Goal: Task Accomplishment & Management: Complete application form

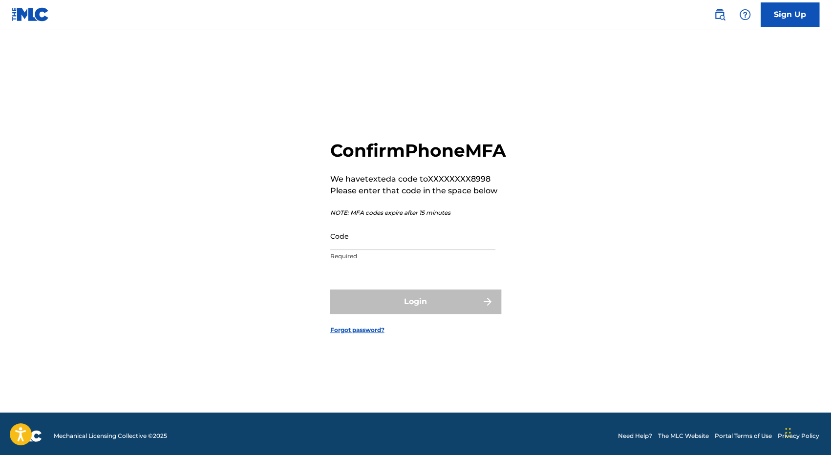
scroll to position [13, 0]
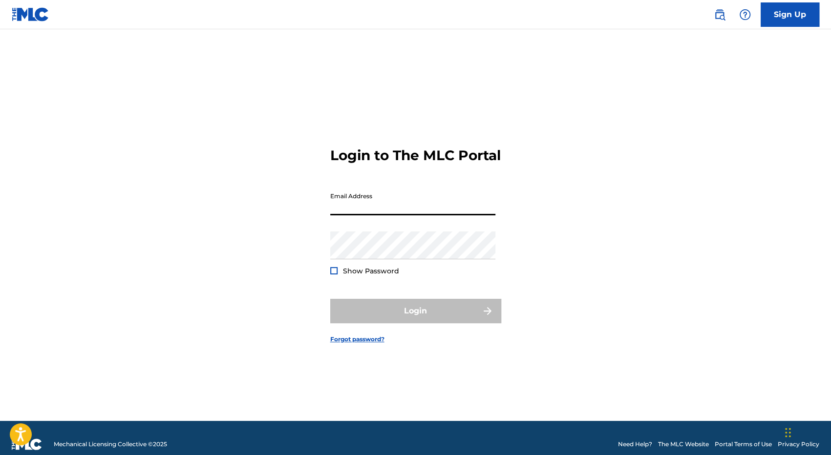
click at [358, 215] on input "Email Address" at bounding box center [412, 202] width 165 height 28
type input "[EMAIL_ADDRESS][DOMAIN_NAME]"
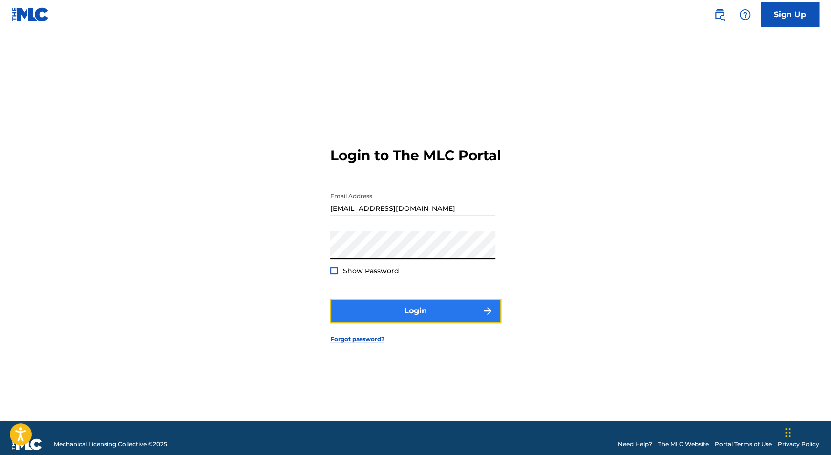
click at [406, 315] on button "Login" at bounding box center [415, 311] width 171 height 24
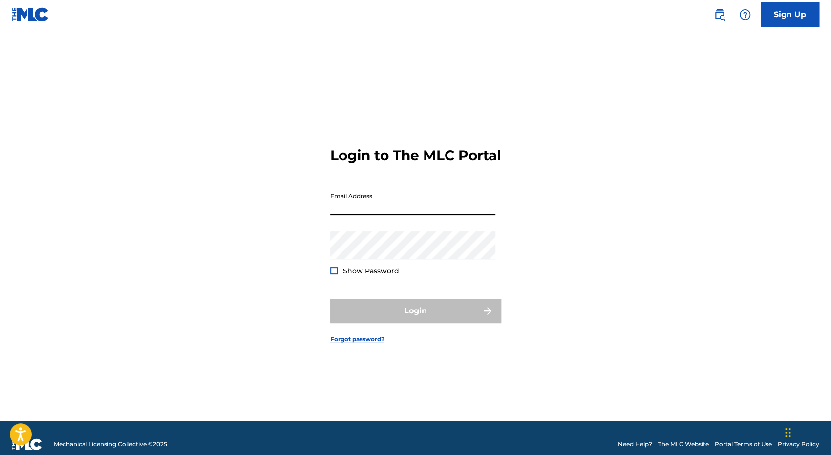
click at [378, 216] on input "Email Address" at bounding box center [412, 202] width 165 height 28
type input "[EMAIL_ADDRESS][DOMAIN_NAME]"
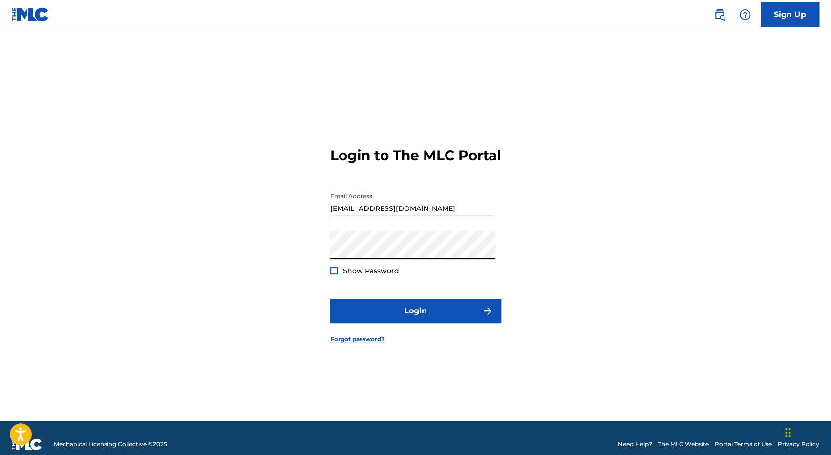
click at [332, 273] on div "Password Show Password" at bounding box center [412, 254] width 165 height 44
drag, startPoint x: 332, startPoint y: 281, endPoint x: 346, endPoint y: 290, distance: 16.9
click at [332, 275] on div at bounding box center [333, 270] width 7 height 7
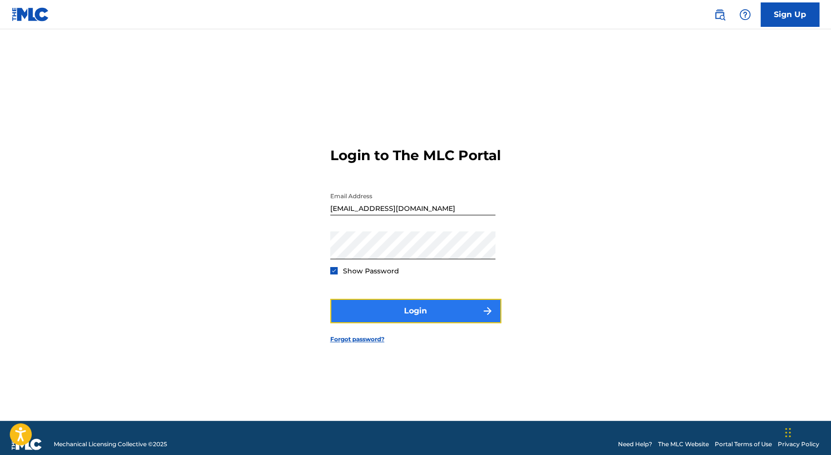
click at [382, 323] on button "Login" at bounding box center [415, 311] width 171 height 24
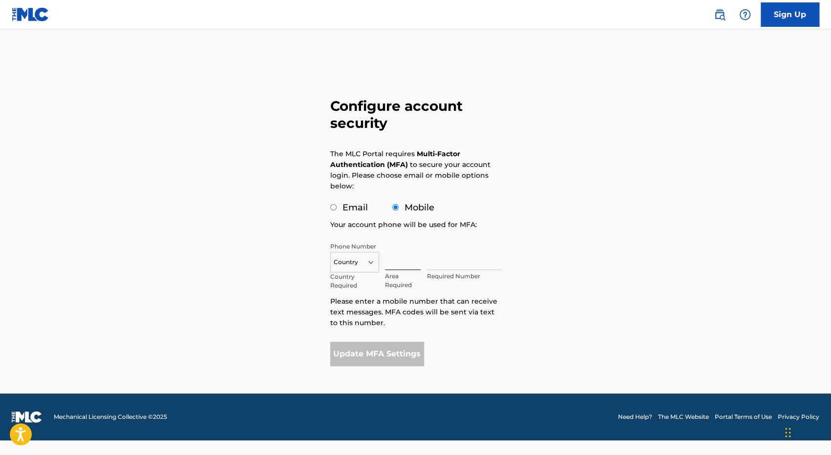
click at [404, 262] on input "text" at bounding box center [403, 256] width 36 height 28
type input "470"
click at [444, 263] on input "text" at bounding box center [464, 256] width 74 height 28
click at [372, 261] on icon at bounding box center [371, 262] width 9 height 9
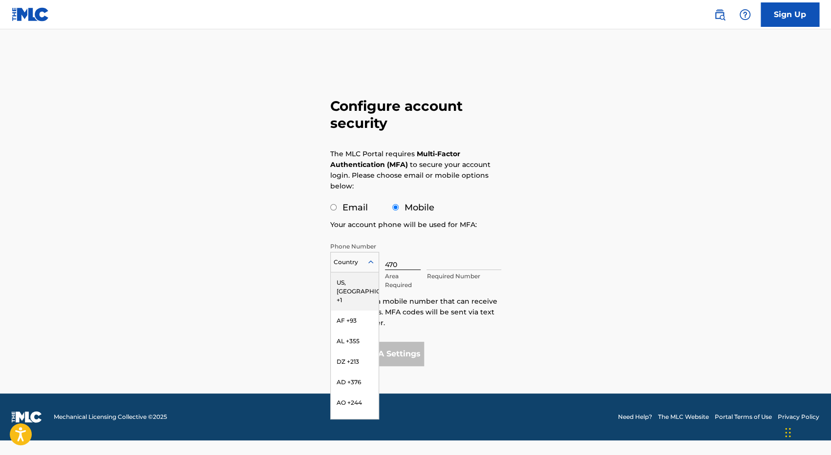
click at [342, 281] on div "US, [GEOGRAPHIC_DATA] +1" at bounding box center [355, 292] width 48 height 38
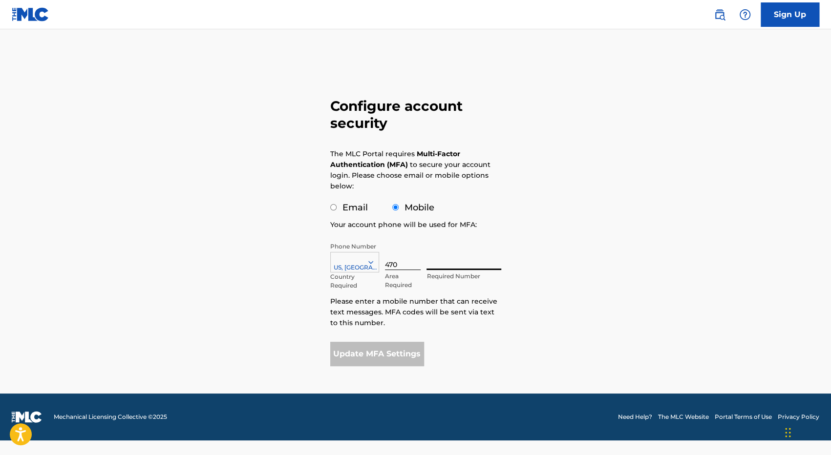
drag, startPoint x: 440, startPoint y: 263, endPoint x: 451, endPoint y: 264, distance: 10.3
click at [440, 263] on input "text" at bounding box center [464, 256] width 74 height 28
click at [637, 284] on div "Sign Up Configure account security The MLC Portal requires Multi-Factor Authent…" at bounding box center [415, 227] width 831 height 455
drag, startPoint x: 467, startPoint y: 264, endPoint x: 420, endPoint y: 264, distance: 46.9
click at [420, 264] on div "[GEOGRAPHIC_DATA], [GEOGRAPHIC_DATA] +1 Country Required 470 Area Required 7683…" at bounding box center [415, 264] width 171 height 44
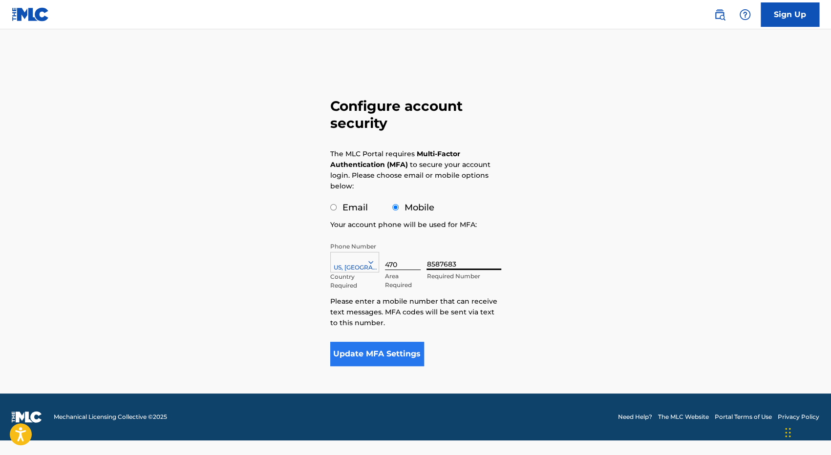
type input "8587683"
click at [361, 346] on button "Update MFA Settings" at bounding box center [377, 354] width 94 height 24
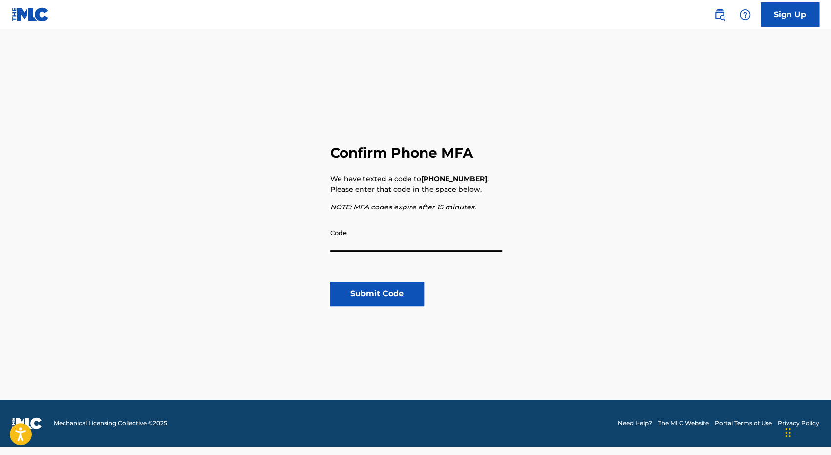
click at [367, 241] on input "Code" at bounding box center [416, 238] width 172 height 28
type input "445477"
click at [363, 295] on button "Submit Code" at bounding box center [377, 294] width 94 height 24
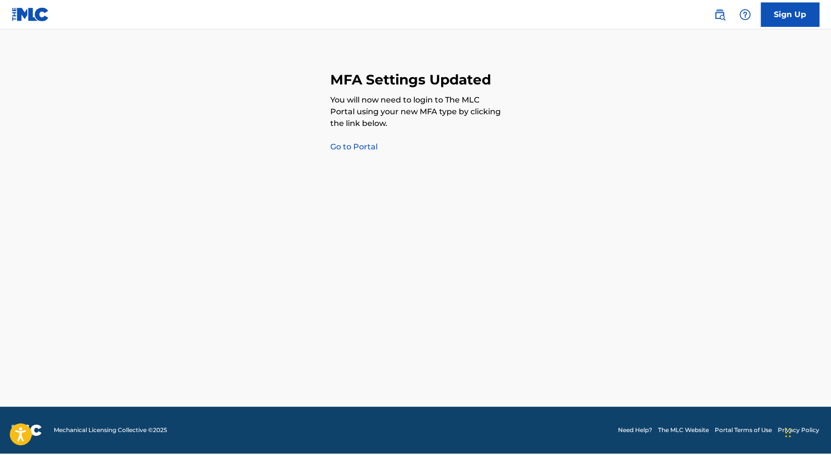
click at [351, 148] on link "Go to Portal" at bounding box center [353, 146] width 47 height 9
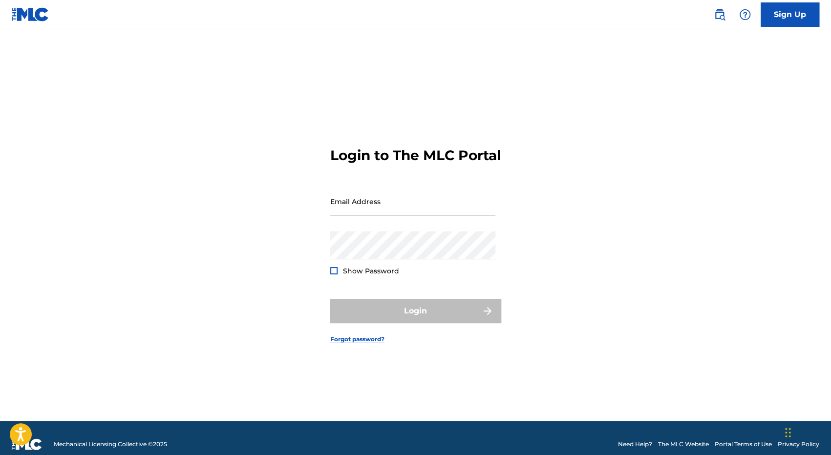
click at [362, 209] on input "Email Address" at bounding box center [412, 202] width 165 height 28
type input "[EMAIL_ADDRESS][DOMAIN_NAME]"
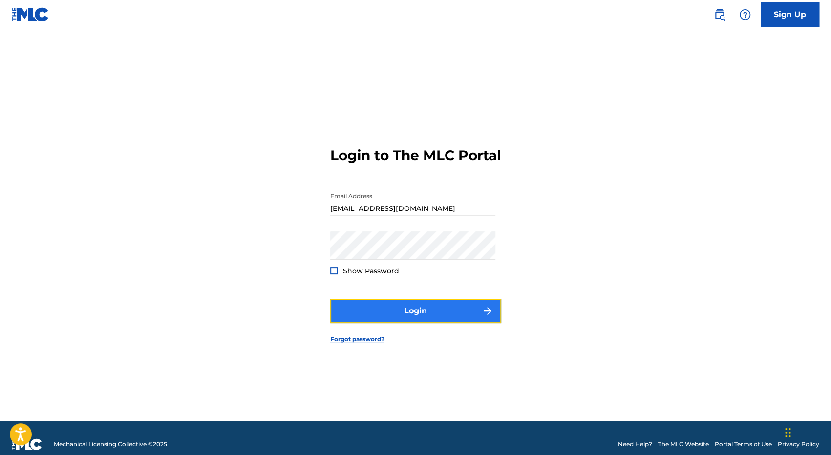
click at [421, 318] on button "Login" at bounding box center [415, 311] width 171 height 24
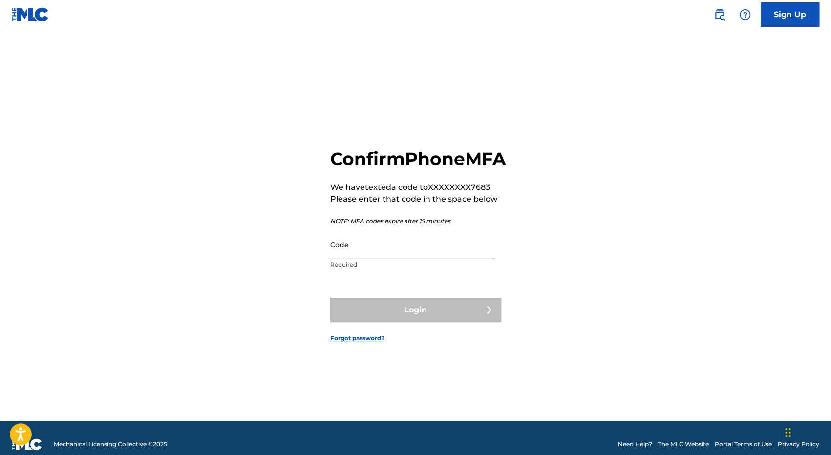
click at [348, 259] on input "Code" at bounding box center [412, 245] width 165 height 28
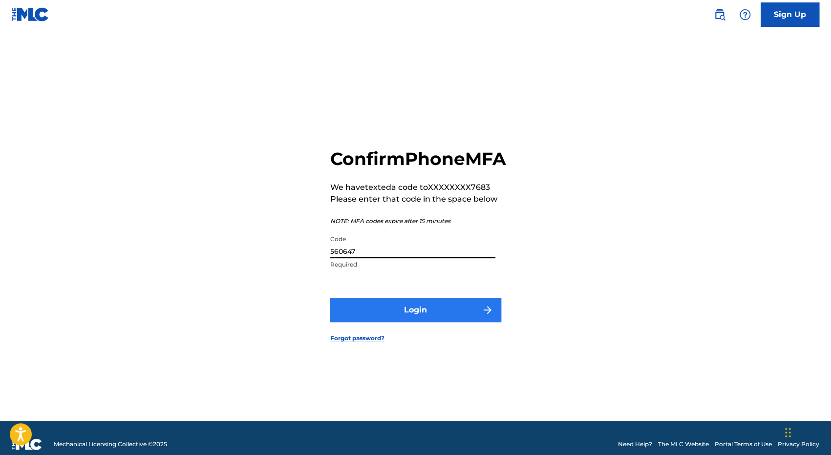
type input "560647"
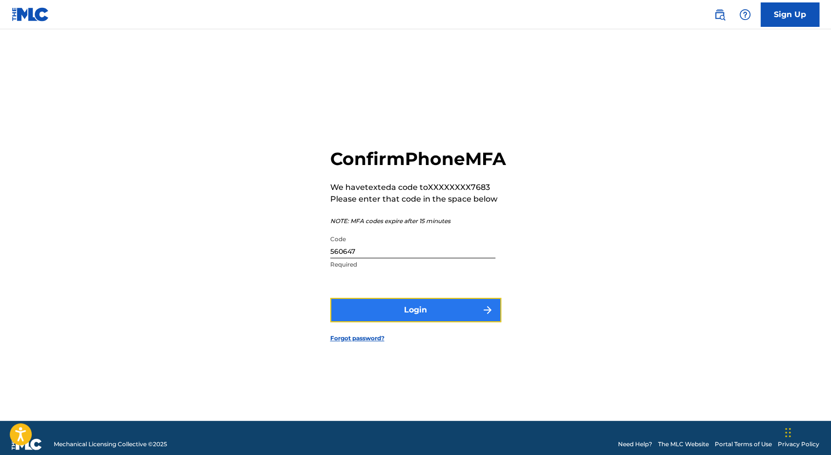
click at [387, 311] on button "Login" at bounding box center [415, 310] width 171 height 24
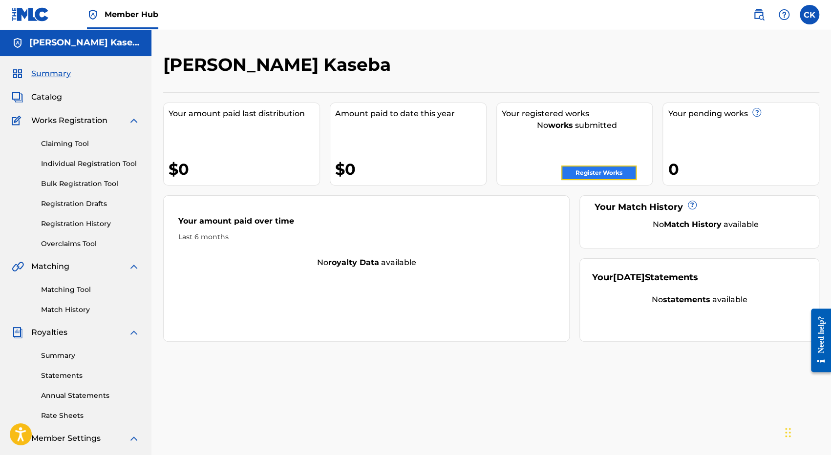
click at [602, 171] on link "Register Works" at bounding box center [598, 173] width 75 height 15
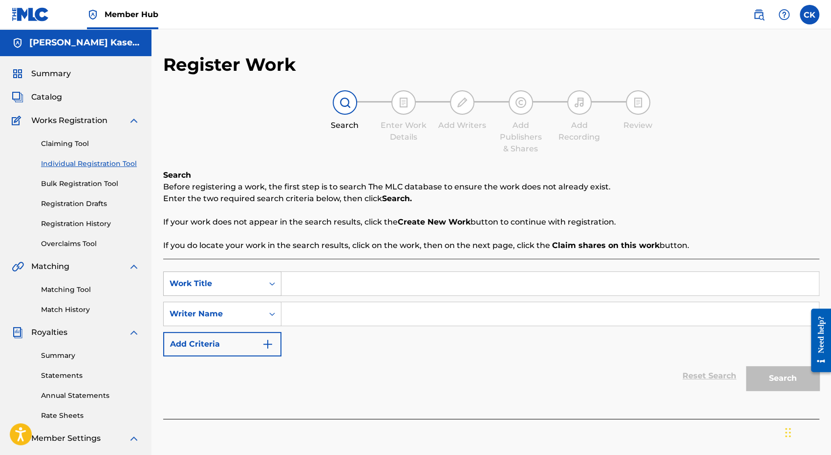
click at [273, 284] on icon "Search Form" at bounding box center [272, 284] width 10 height 10
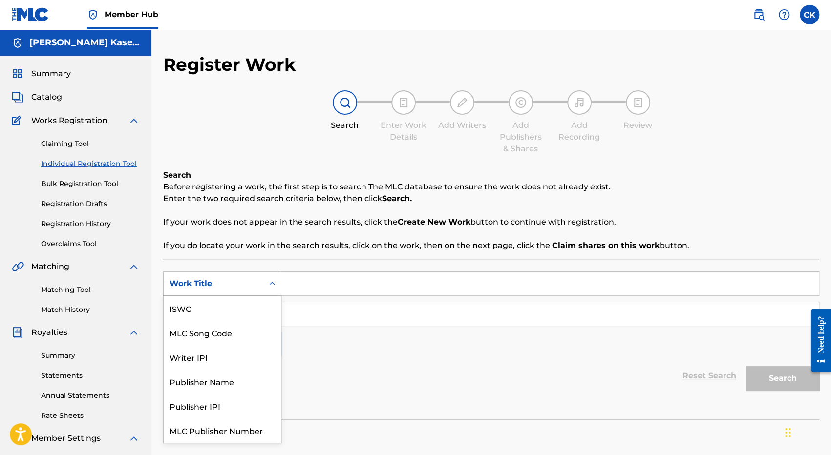
scroll to position [24, 0]
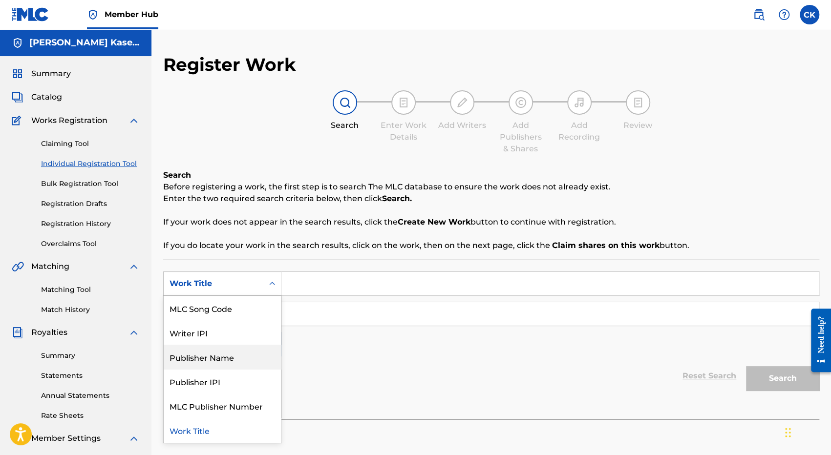
click at [216, 355] on div "Publisher Name" at bounding box center [222, 357] width 117 height 24
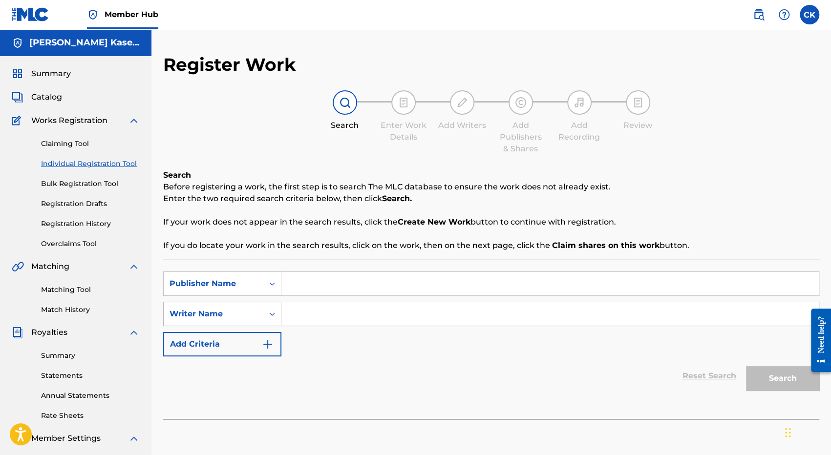
click at [268, 312] on icon "Search Form" at bounding box center [272, 314] width 10 height 10
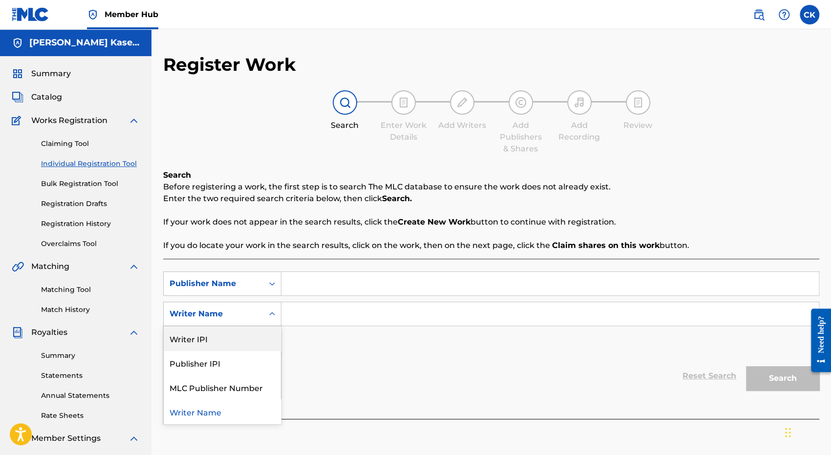
click at [197, 340] on div "Writer IPI" at bounding box center [222, 338] width 117 height 24
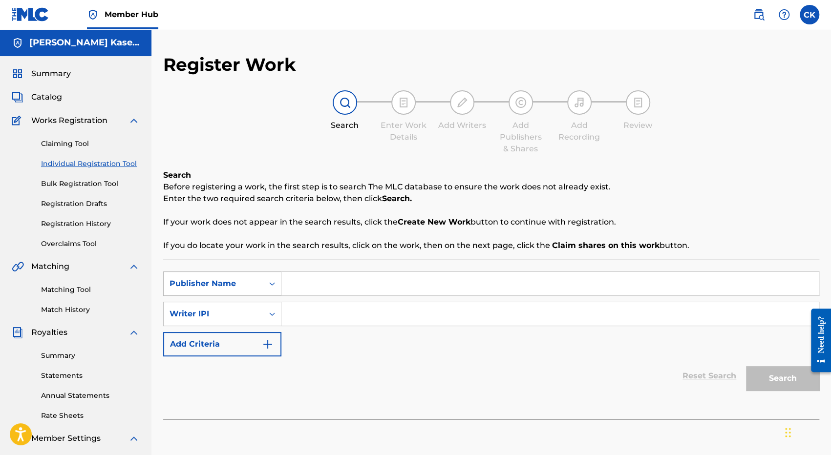
click at [248, 281] on div "Publisher Name" at bounding box center [214, 284] width 88 height 12
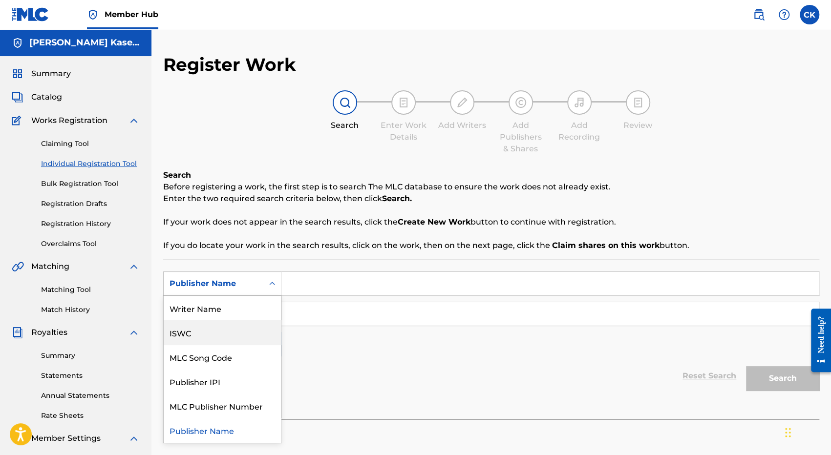
click at [196, 335] on div "ISWC" at bounding box center [222, 333] width 117 height 24
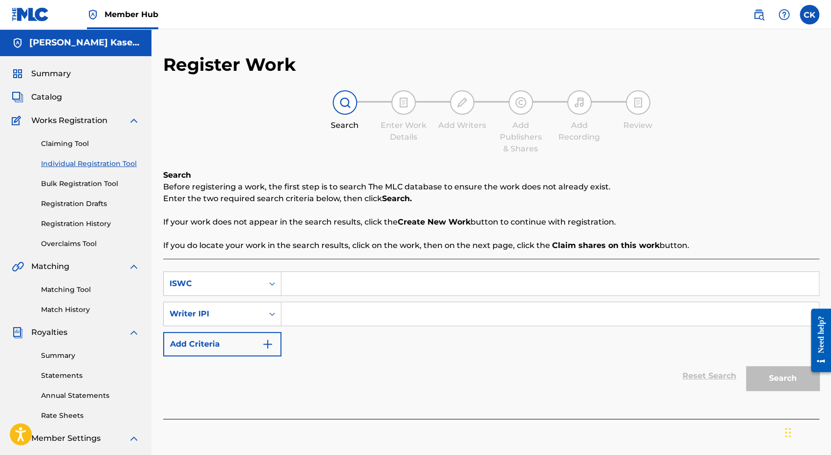
click at [317, 289] on input "Search Form" at bounding box center [550, 283] width 538 height 23
paste input "T3333410296"
type input "T3333410296"
click at [386, 376] on div "Reset Search Search" at bounding box center [491, 376] width 656 height 39
click at [269, 314] on icon "Search Form" at bounding box center [272, 314] width 10 height 10
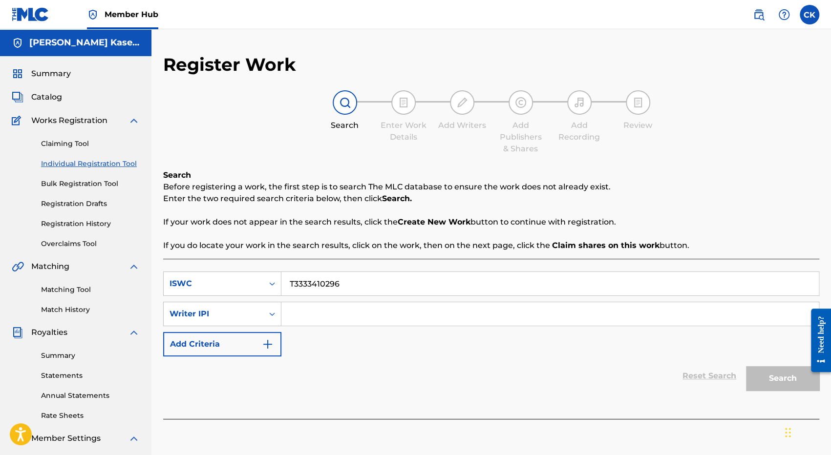
click at [309, 313] on input "Search Form" at bounding box center [550, 313] width 538 height 23
paste input "1225103214"
type input "1225103214"
click at [782, 380] on button "Search" at bounding box center [782, 379] width 73 height 24
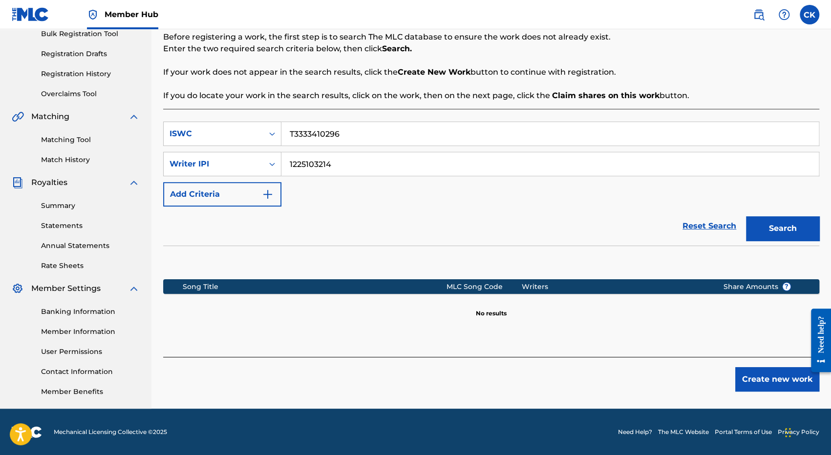
scroll to position [151, 0]
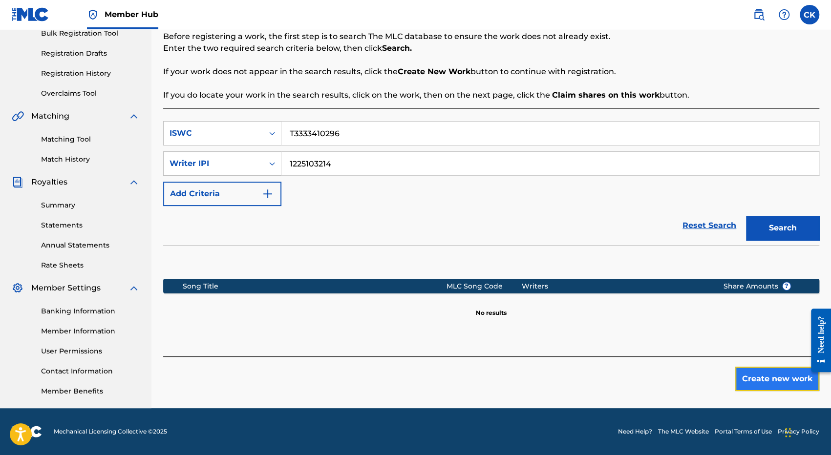
click at [767, 375] on button "Create new work" at bounding box center [777, 379] width 84 height 24
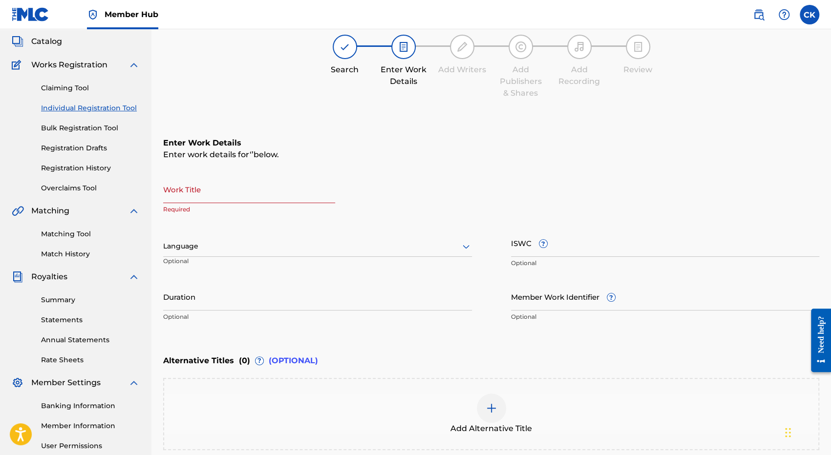
scroll to position [53, 0]
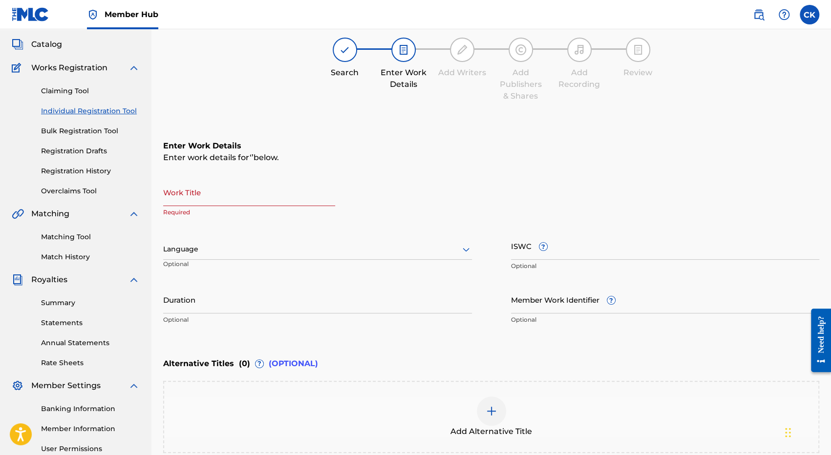
click at [187, 200] on input "Work Title" at bounding box center [249, 192] width 172 height 28
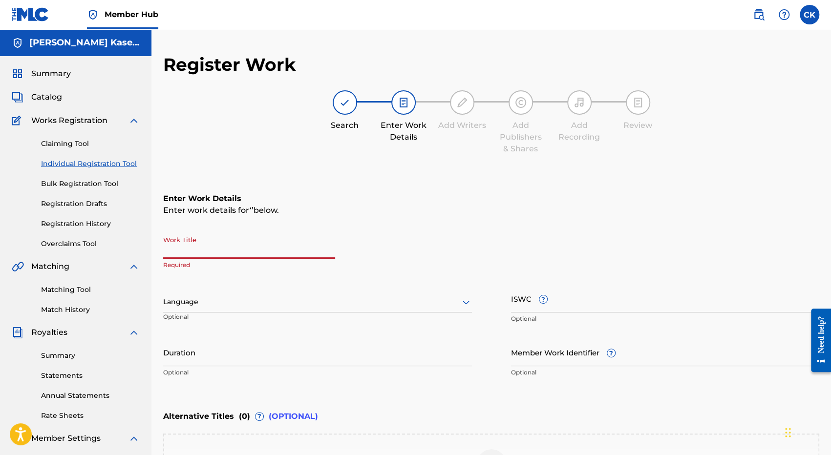
click at [197, 251] on input "Work Title" at bounding box center [249, 245] width 172 height 28
paste input "MON APPUI"
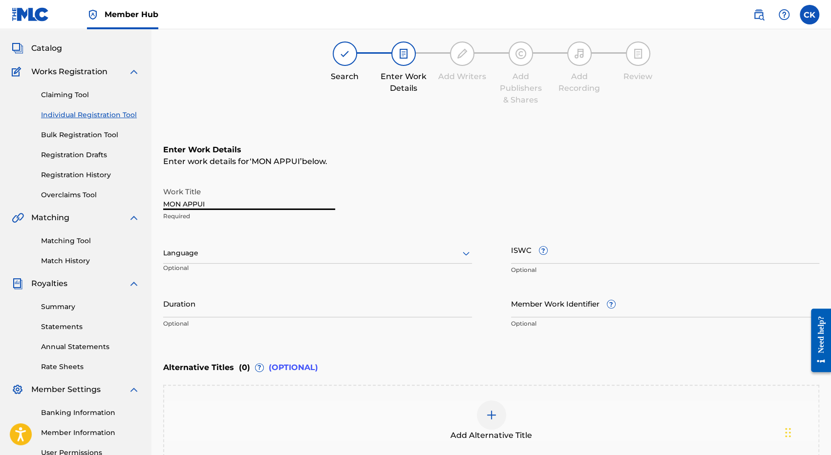
type input "MON APPUI"
click at [272, 251] on div at bounding box center [317, 253] width 309 height 12
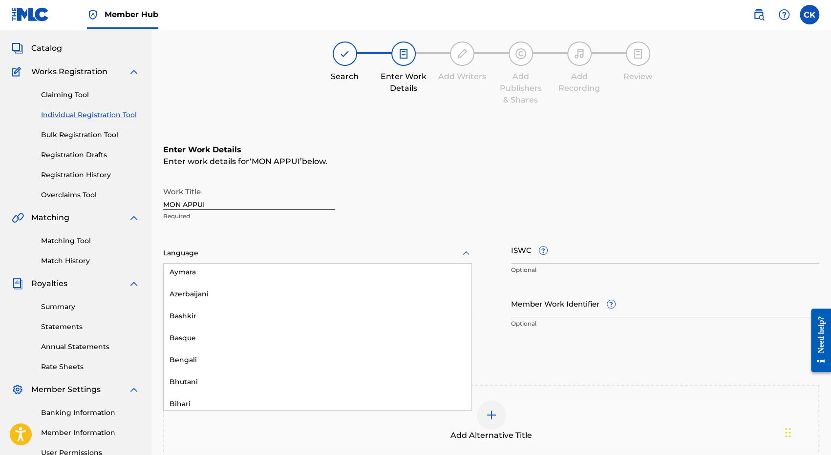
type input "f"
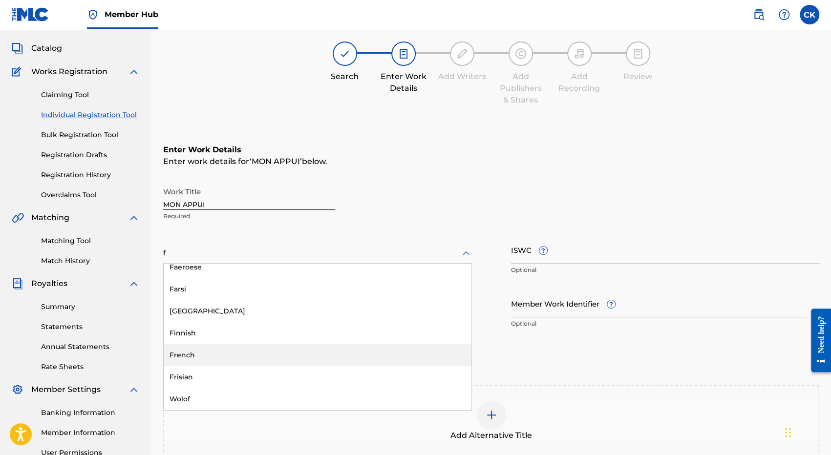
click at [198, 355] on div "French" at bounding box center [318, 356] width 308 height 22
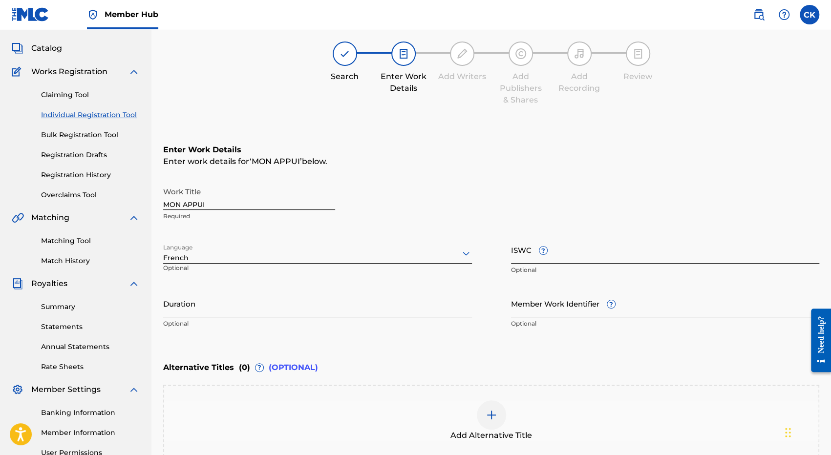
click at [609, 256] on input "ISWC ?" at bounding box center [665, 250] width 309 height 28
paste input "T3333410296"
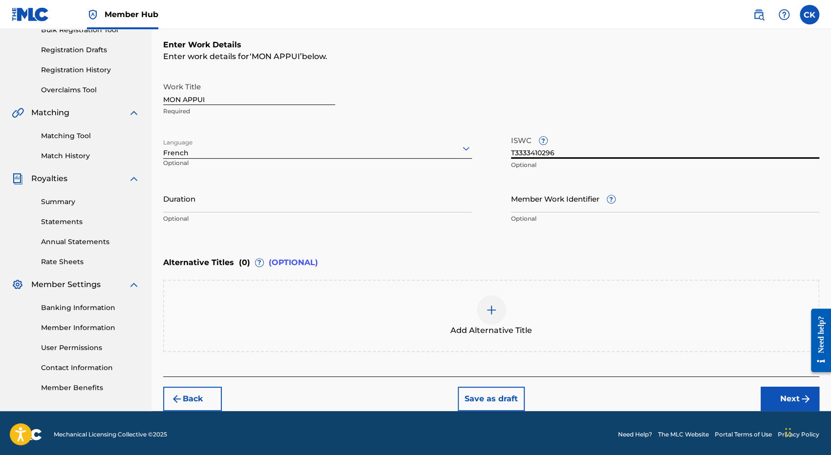
scroll to position [156, 0]
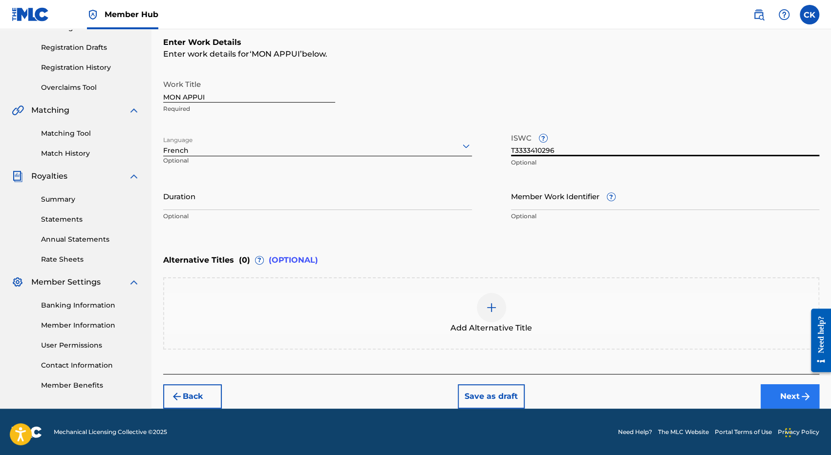
type input "T3333410296"
click at [797, 397] on button "Next" at bounding box center [790, 397] width 59 height 24
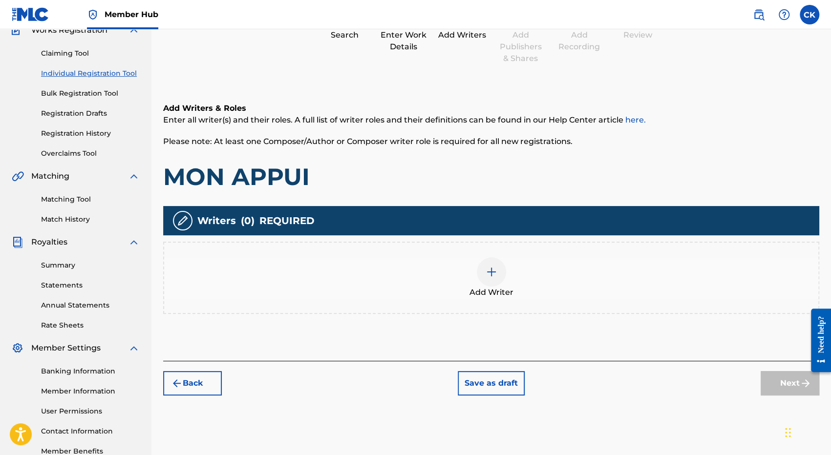
scroll to position [142, 0]
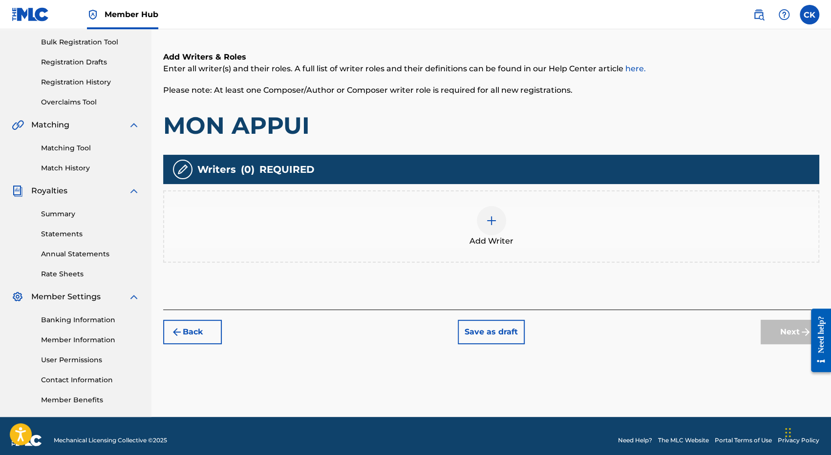
click at [500, 229] on div at bounding box center [491, 220] width 29 height 29
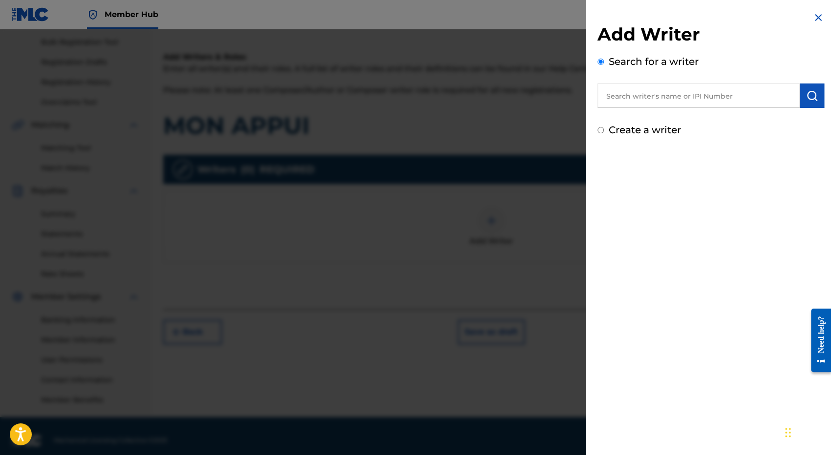
click at [685, 102] on input "text" at bounding box center [699, 96] width 202 height 24
click at [639, 100] on input "text" at bounding box center [699, 96] width 202 height 24
paste input "1225103214"
type input "1225103214"
click at [806, 92] on img "submit" at bounding box center [812, 96] width 12 height 12
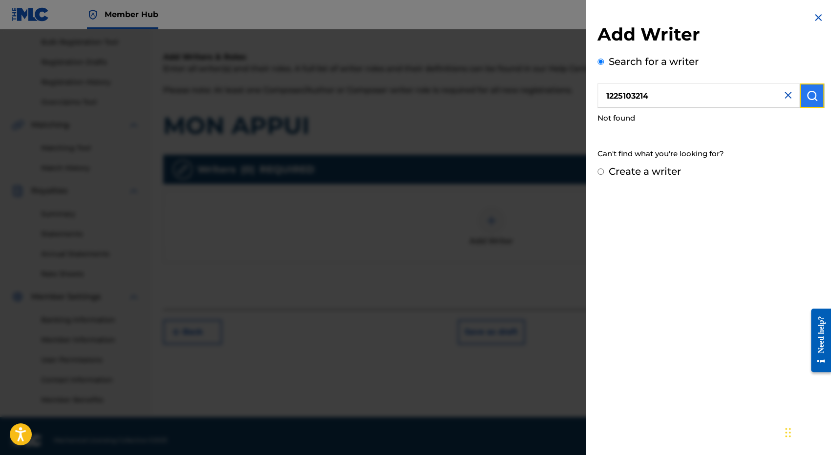
click at [806, 92] on img "submit" at bounding box center [812, 96] width 12 height 12
drag, startPoint x: 701, startPoint y: 93, endPoint x: 537, endPoint y: 80, distance: 164.3
click at [537, 80] on div "Add Writer Search for a writer 1225103214 Not found Can't find what you're look…" at bounding box center [415, 242] width 831 height 426
click at [678, 122] on strong "[PERSON_NAME]" at bounding box center [713, 117] width 70 height 9
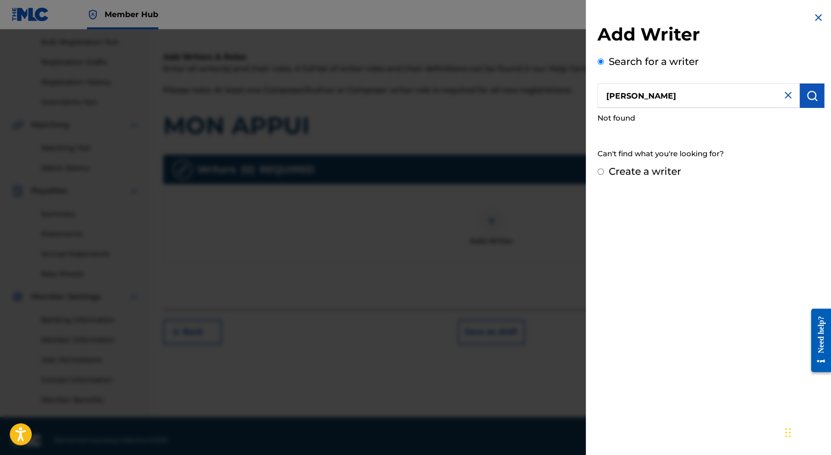
drag, startPoint x: 641, startPoint y: 89, endPoint x: 518, endPoint y: 75, distance: 124.4
click at [518, 75] on div "Add Writer Search for a writer [PERSON_NAME] Not found Can't find what you're l…" at bounding box center [415, 242] width 831 height 426
type input "Ascape"
click at [635, 173] on label "Create a writer" at bounding box center [645, 172] width 72 height 12
radio input "true"
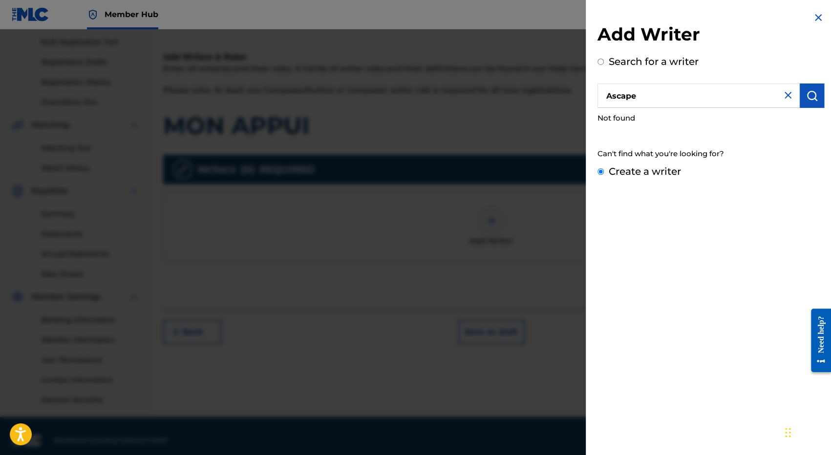
click at [604, 173] on input "Create a writer" at bounding box center [601, 172] width 6 height 6
radio input "false"
radio input "true"
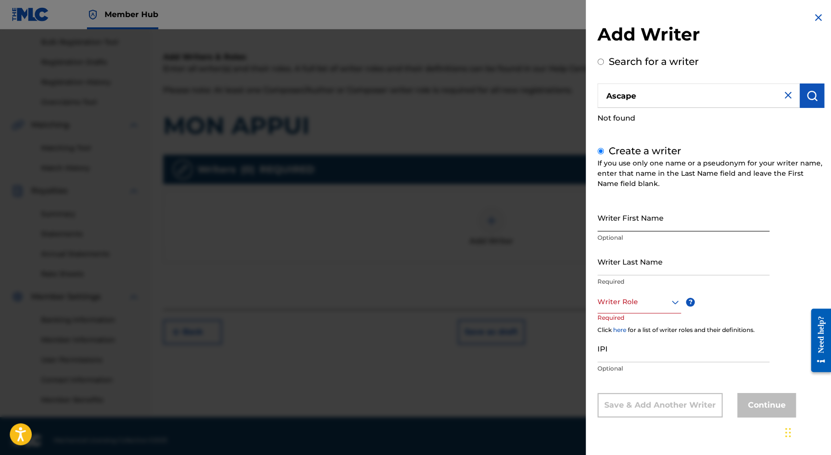
scroll to position [151, 0]
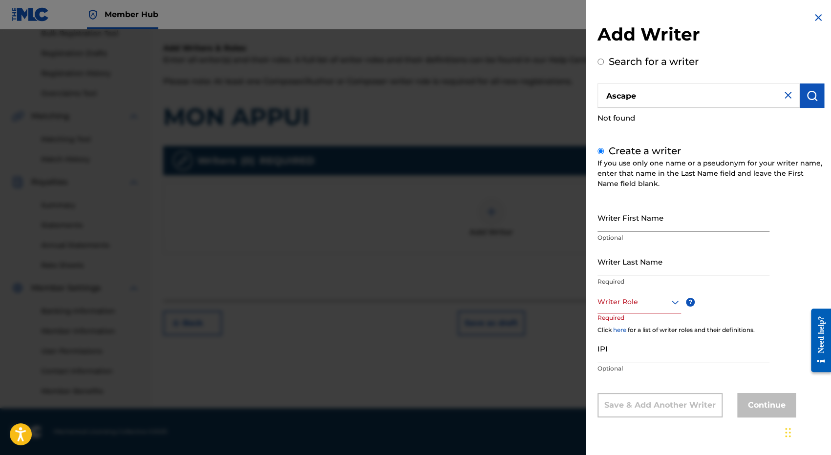
click at [639, 229] on input "Writer First Name" at bounding box center [684, 218] width 172 height 28
type input "[PERSON_NAME]"
type input "Kaseba"
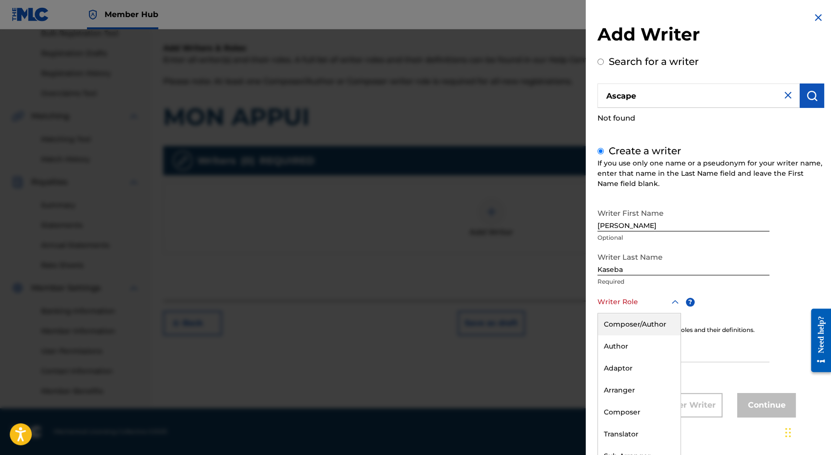
click at [642, 310] on div "Writer Role" at bounding box center [640, 303] width 84 height 22
click at [636, 320] on div "Composer/Author" at bounding box center [639, 325] width 83 height 22
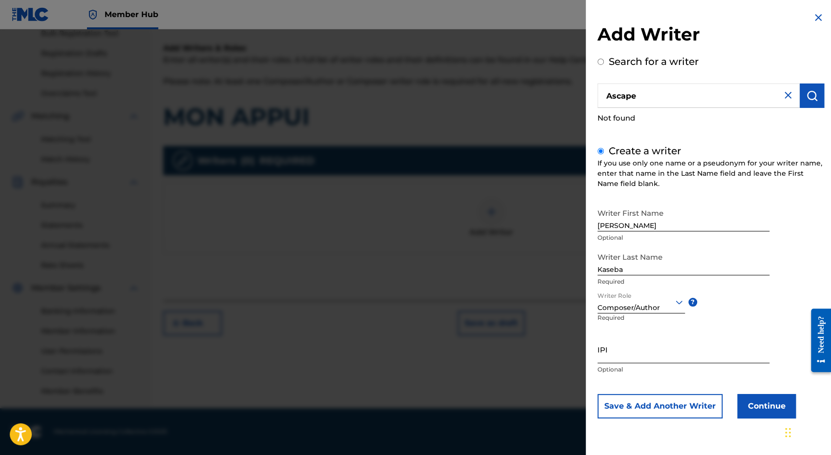
click at [621, 357] on input "IPI" at bounding box center [684, 350] width 172 height 28
click at [615, 349] on input "IPI" at bounding box center [684, 350] width 172 height 28
paste input "1225103214"
type input "1225103214"
drag, startPoint x: 574, startPoint y: 355, endPoint x: 575, endPoint y: 363, distance: 8.0
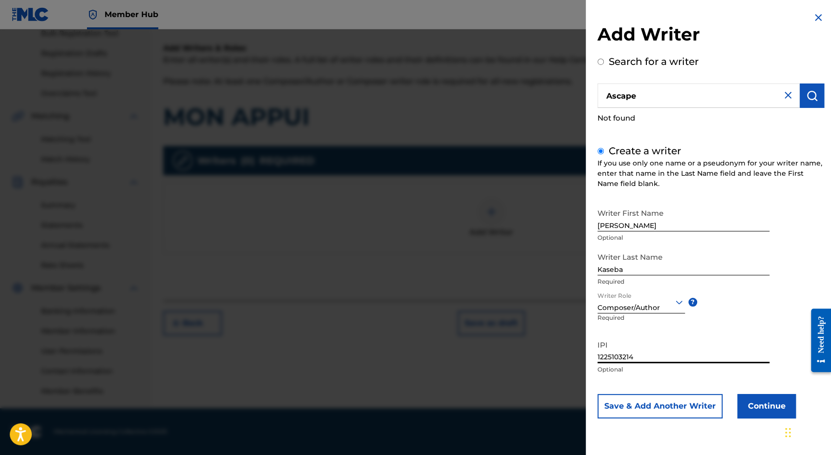
click at [569, 355] on div "Add Writer Search for a writer Ascape Not found Create a writer If you use only…" at bounding box center [415, 242] width 831 height 426
click at [621, 353] on input "IPI" at bounding box center [684, 350] width 172 height 28
click at [646, 376] on div "IPI Optional" at bounding box center [684, 358] width 172 height 44
click at [613, 354] on input "IPI" at bounding box center [684, 350] width 172 height 28
paste input "1225103214"
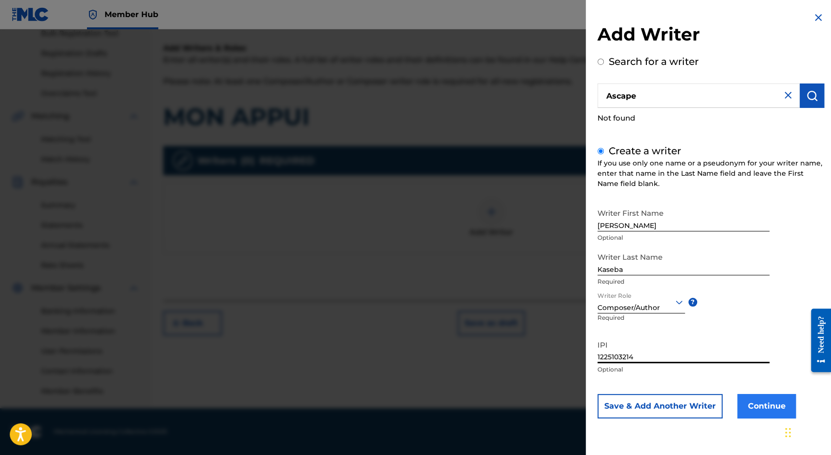
type input "1225103214"
click at [759, 409] on button "Continue" at bounding box center [766, 406] width 59 height 24
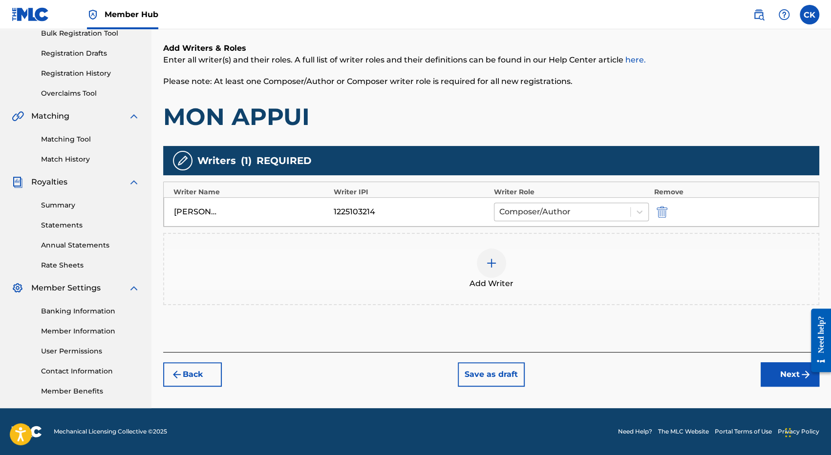
click at [518, 217] on div at bounding box center [562, 212] width 126 height 14
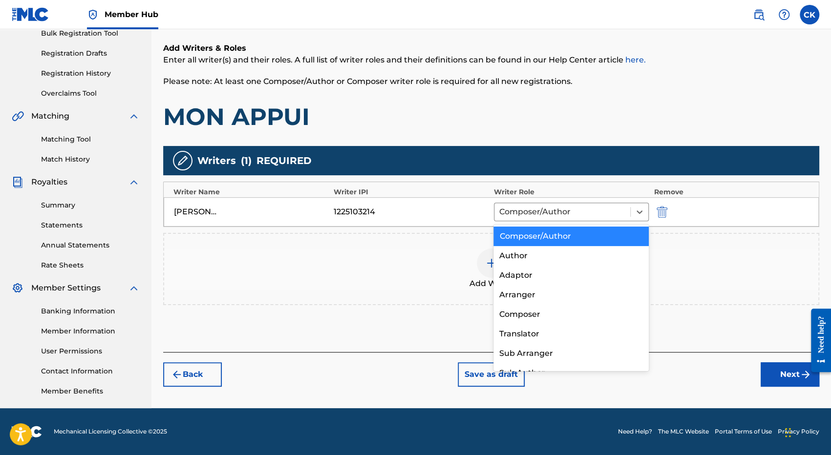
click at [371, 272] on div "Add Writer" at bounding box center [491, 269] width 654 height 41
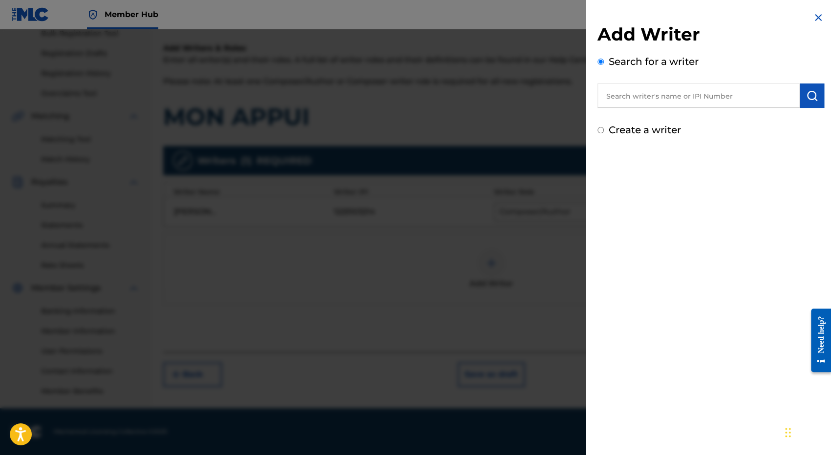
drag, startPoint x: 814, startPoint y: 16, endPoint x: 805, endPoint y: 21, distance: 9.4
click at [813, 17] on img at bounding box center [819, 18] width 12 height 12
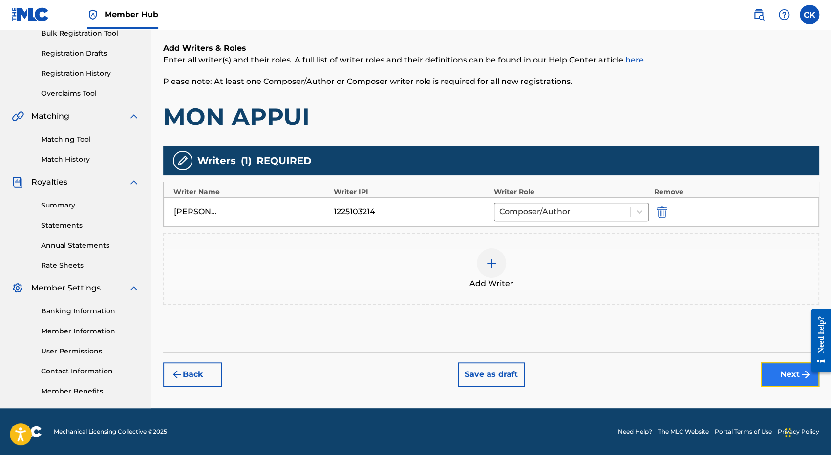
click at [789, 373] on button "Next" at bounding box center [790, 375] width 59 height 24
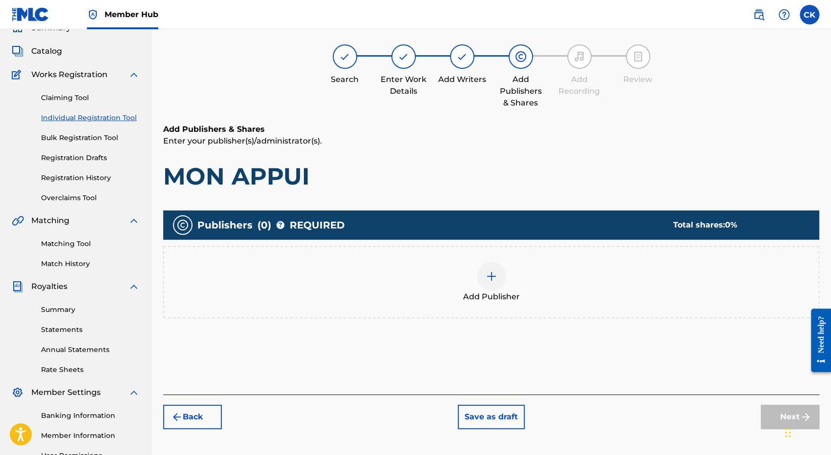
scroll to position [44, 0]
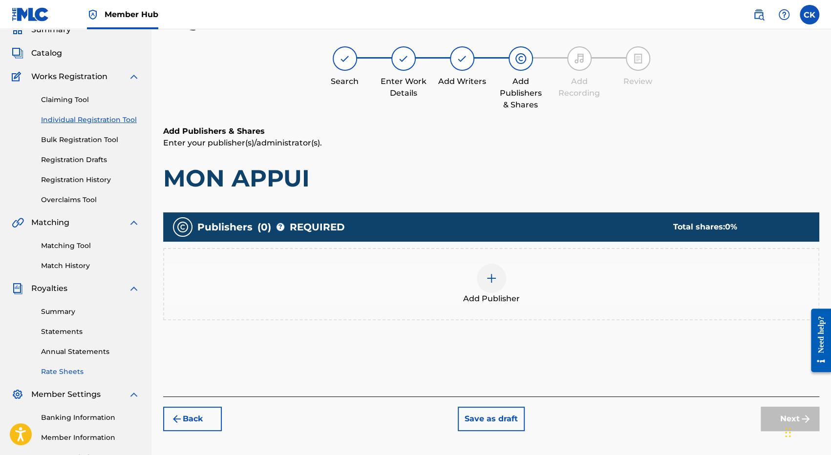
click at [133, 369] on link "Rate Sheets" at bounding box center [90, 372] width 99 height 10
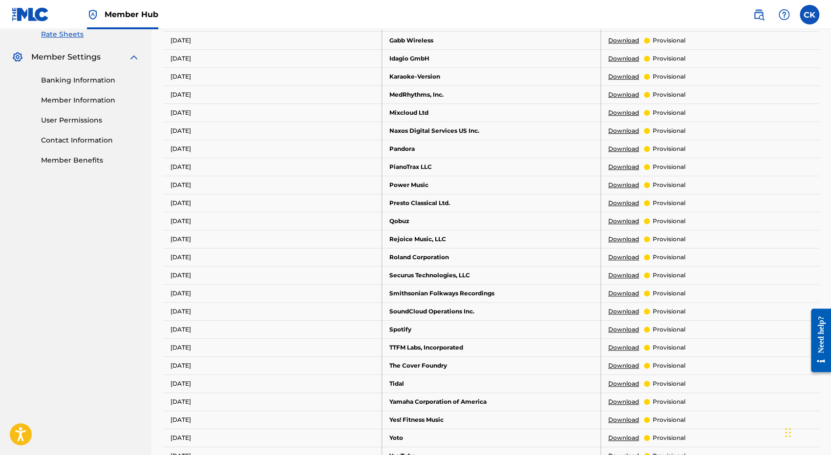
scroll to position [391, 0]
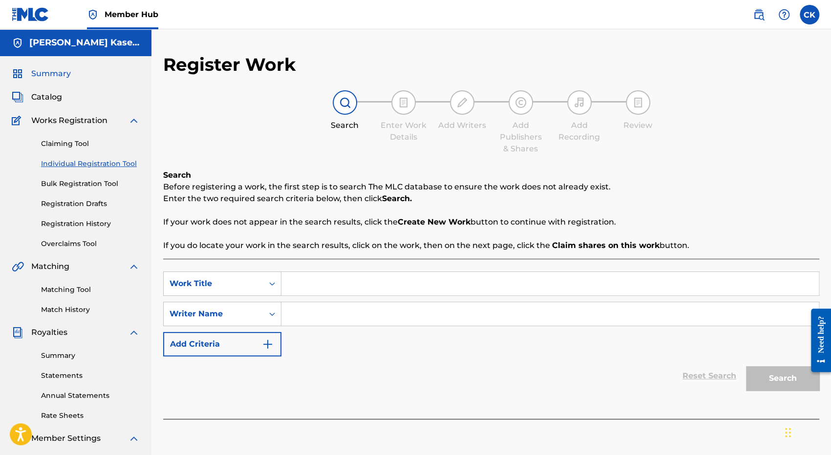
click at [45, 69] on span "Summary" at bounding box center [51, 74] width 40 height 12
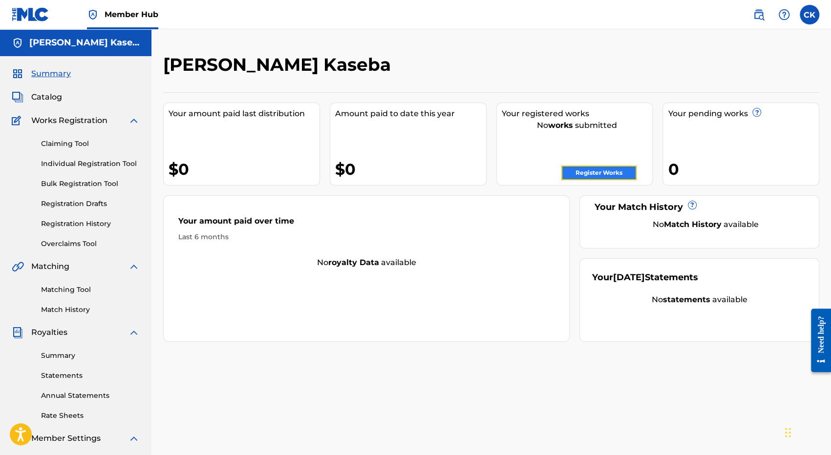
click at [599, 174] on link "Register Works" at bounding box center [598, 173] width 75 height 15
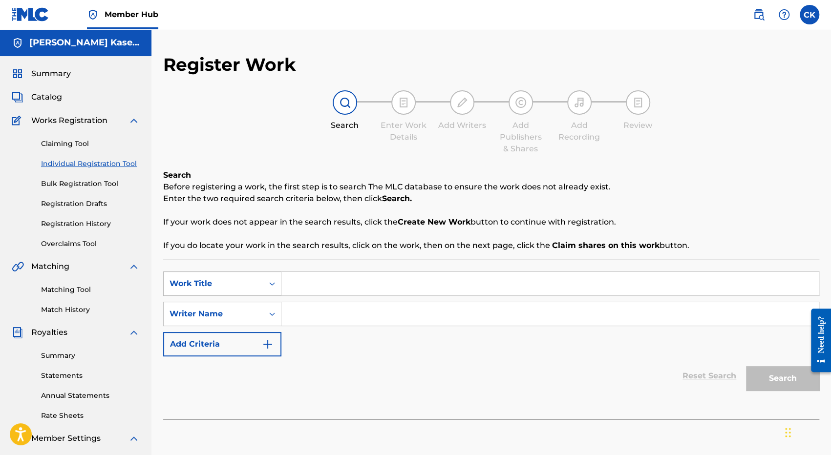
click at [228, 279] on div "Work Title" at bounding box center [214, 284] width 88 height 12
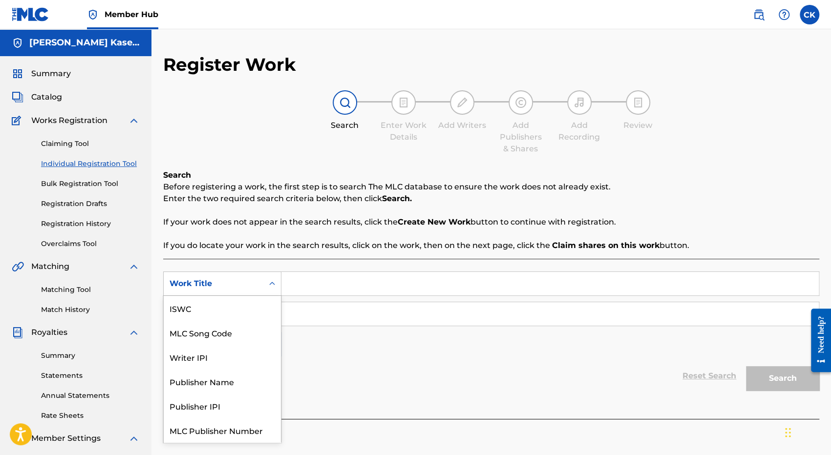
scroll to position [24, 0]
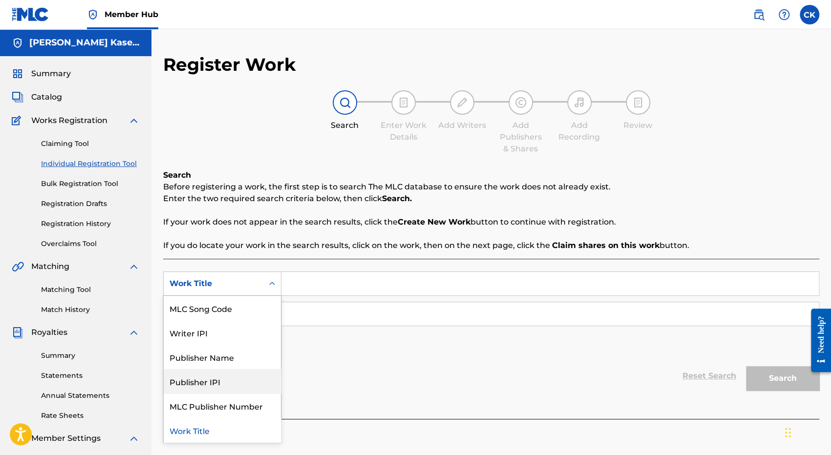
click at [212, 381] on div "Publisher IPI" at bounding box center [222, 381] width 117 height 24
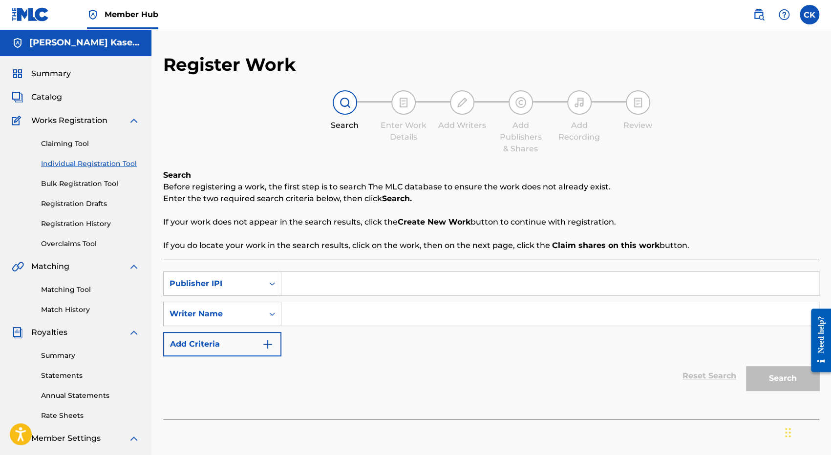
click at [260, 313] on div "Writer Name" at bounding box center [214, 314] width 100 height 19
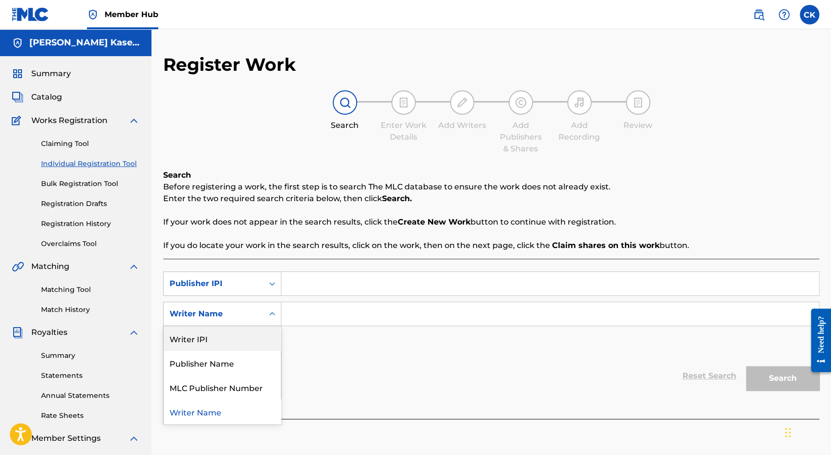
click at [215, 339] on div "Writer IPI" at bounding box center [222, 338] width 117 height 24
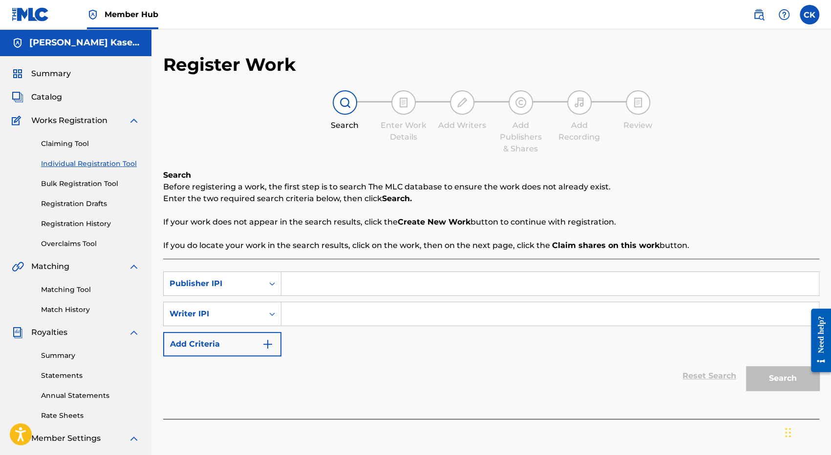
click at [379, 382] on div "Reset Search Search" at bounding box center [491, 376] width 656 height 39
click at [324, 268] on div "SearchWithCriteriafbcdf4c7-60b6-4102-8ea8-68f58c10d69f Publisher IPI SearchWith…" at bounding box center [491, 339] width 656 height 160
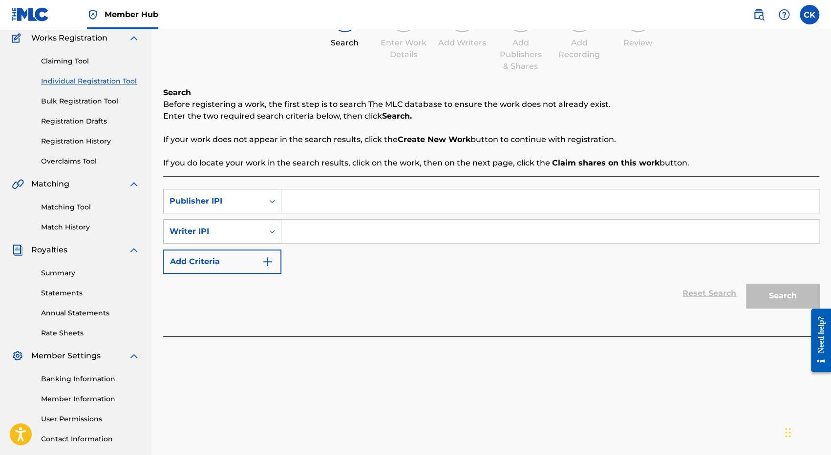
scroll to position [53, 0]
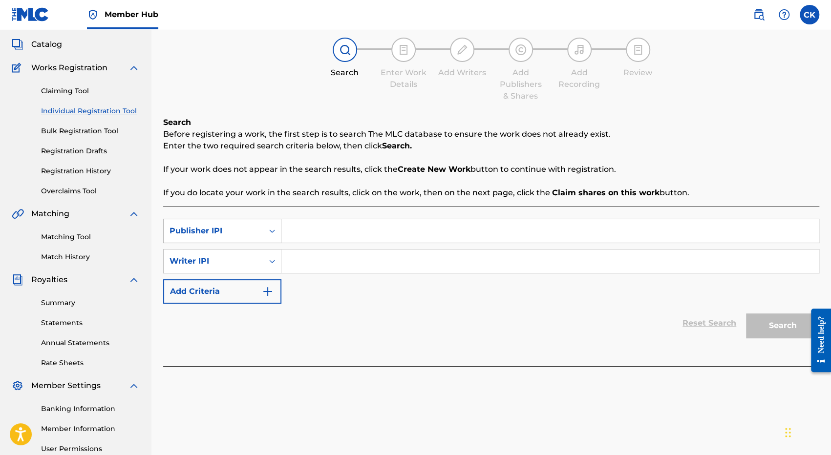
click at [209, 229] on div "Publisher IPI" at bounding box center [214, 231] width 88 height 12
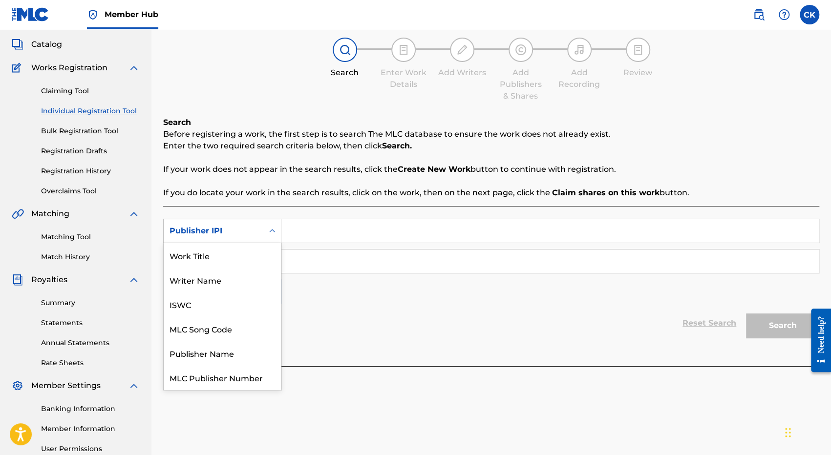
scroll to position [24, 0]
click at [194, 281] on div "ISWC" at bounding box center [222, 280] width 117 height 24
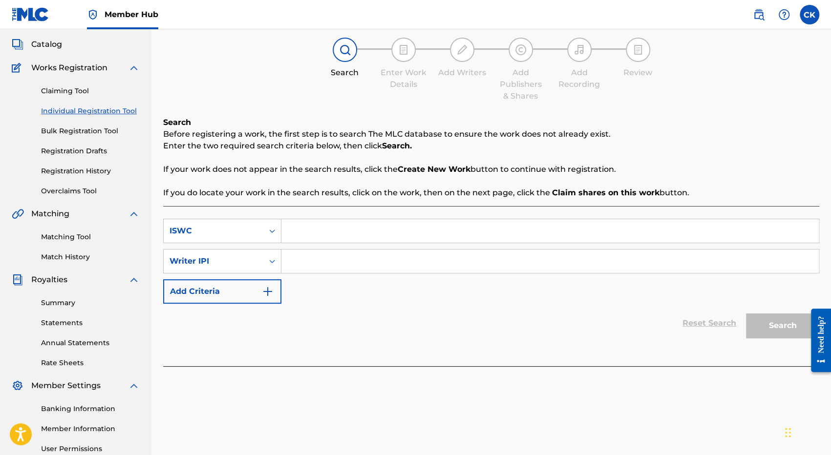
drag, startPoint x: 414, startPoint y: 354, endPoint x: 326, endPoint y: 311, distance: 97.9
click at [410, 352] on div "SearchWithCriteria05a49d3e-b8b6-4999-bb3e-3266d9eac659 ISWC SearchWithCriteria2…" at bounding box center [491, 286] width 656 height 160
click at [309, 236] on input "Search Form" at bounding box center [550, 230] width 538 height 23
click at [309, 233] on input "Search Form" at bounding box center [550, 230] width 538 height 23
paste input "T3333410296"
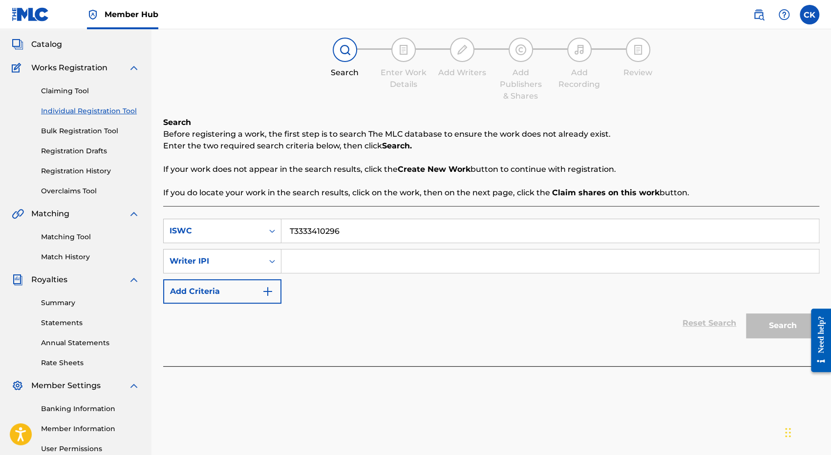
type input "T3333410296"
click at [349, 308] on div "Reset Search Search" at bounding box center [491, 323] width 656 height 39
click at [303, 259] on input "Search Form" at bounding box center [550, 261] width 538 height 23
type input "[PERSON_NAME]"
click at [772, 330] on button "Search" at bounding box center [782, 326] width 73 height 24
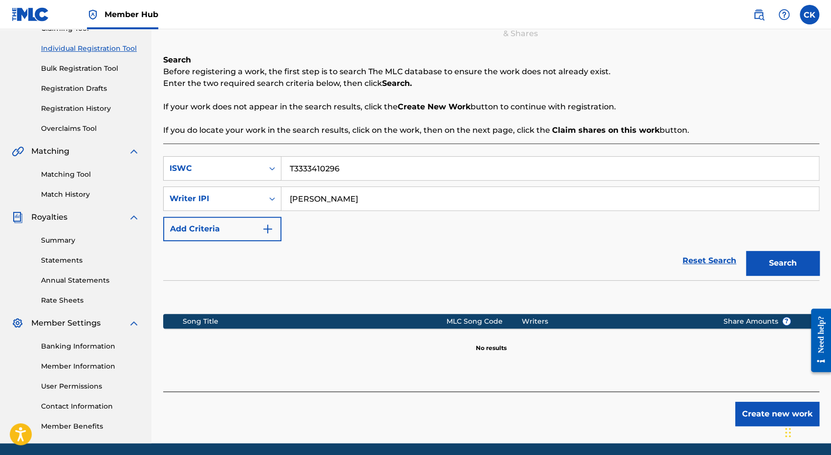
scroll to position [151, 0]
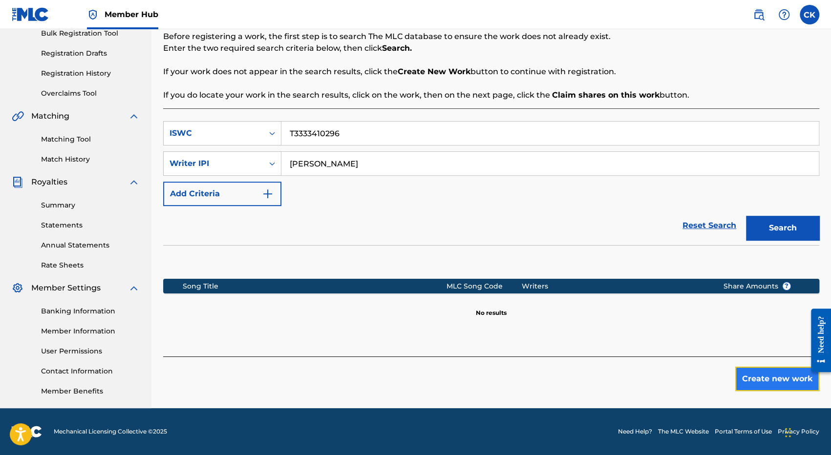
click at [761, 380] on button "Create new work" at bounding box center [777, 379] width 84 height 24
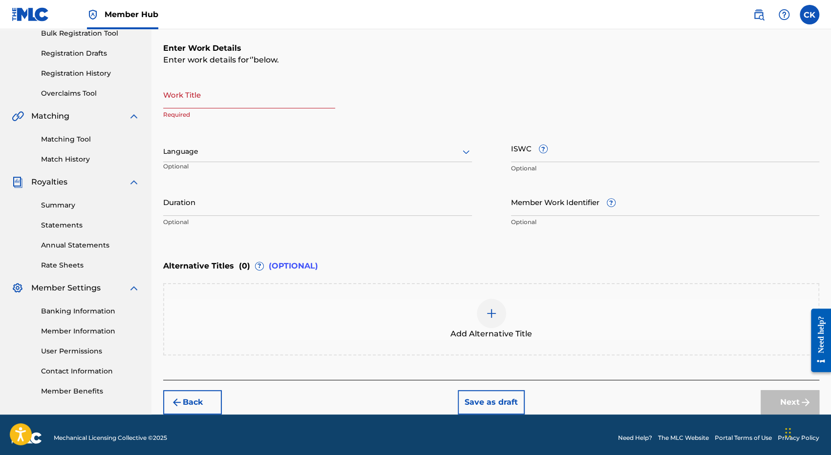
click at [171, 101] on input "Work Title" at bounding box center [249, 95] width 172 height 28
click at [188, 97] on input "Work Title" at bounding box center [249, 95] width 172 height 28
paste input "MON APPUI"
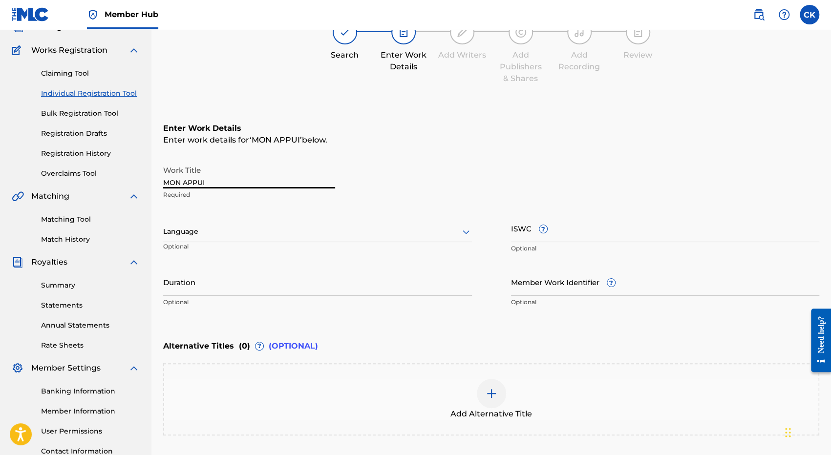
scroll to position [53, 0]
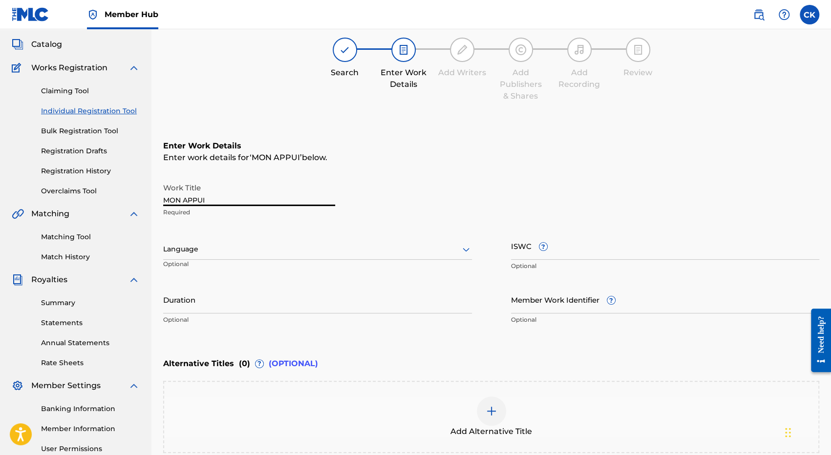
type input "MON APPUI"
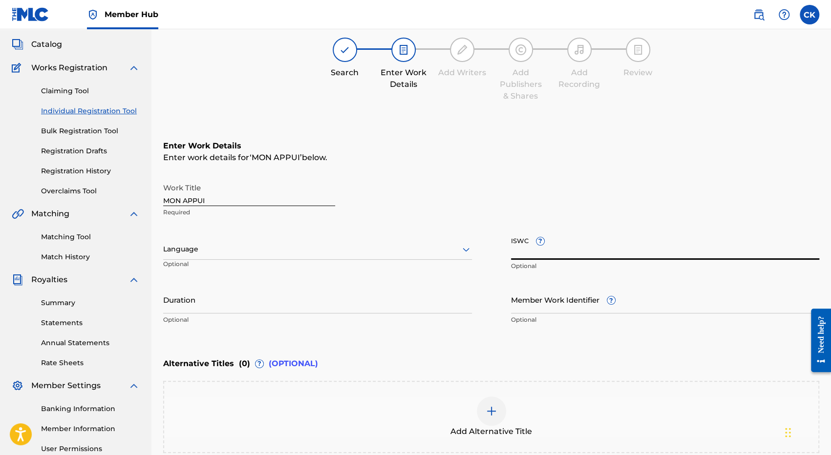
click at [588, 253] on input "ISWC ?" at bounding box center [665, 246] width 309 height 28
paste input "T3333410296"
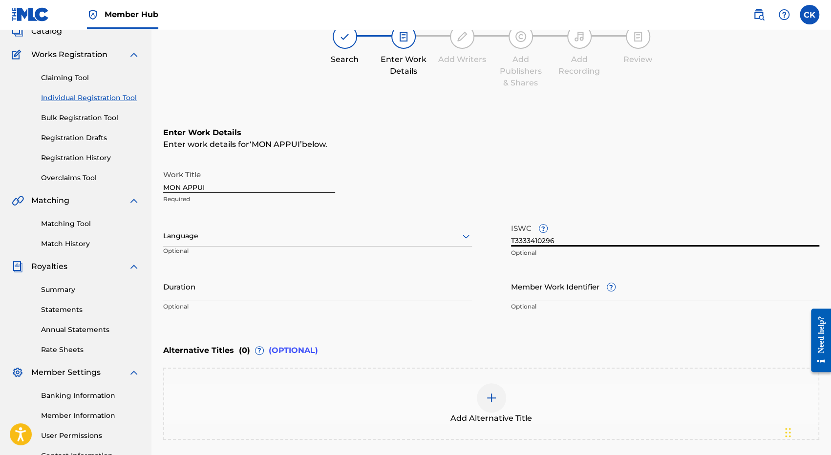
scroll to position [102, 0]
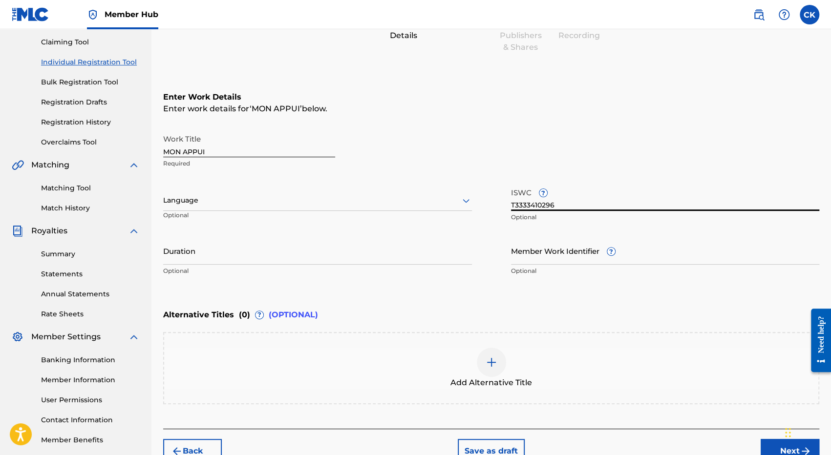
type input "T3333410296"
click at [220, 203] on div at bounding box center [317, 200] width 309 height 12
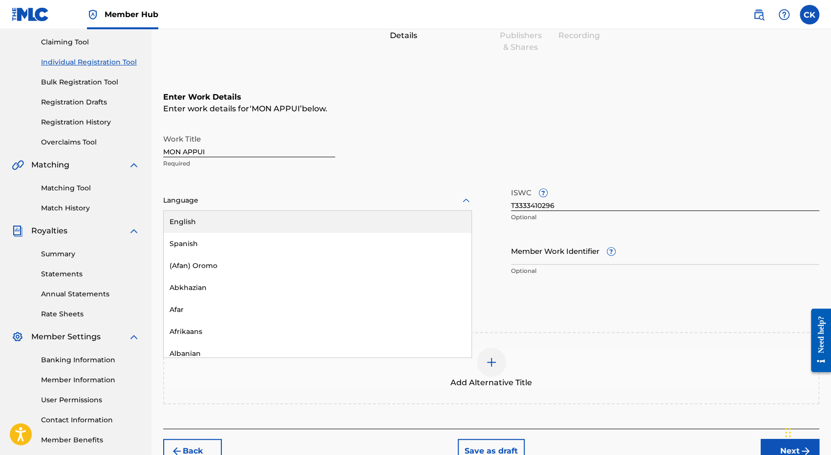
type input "f"
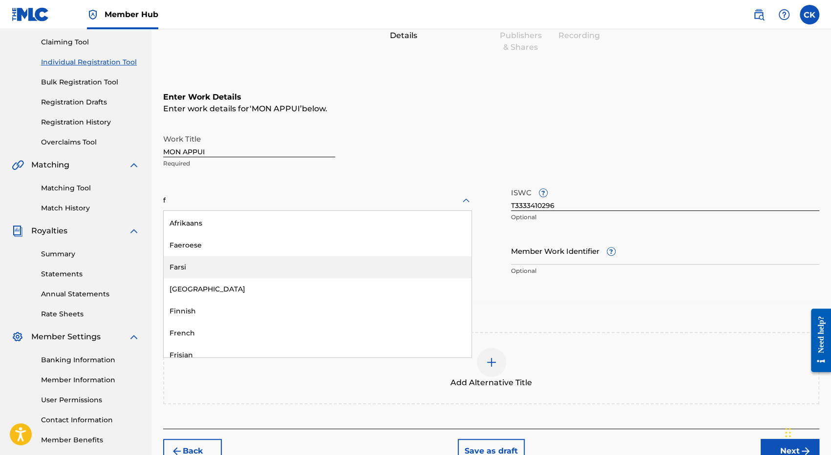
scroll to position [73, 0]
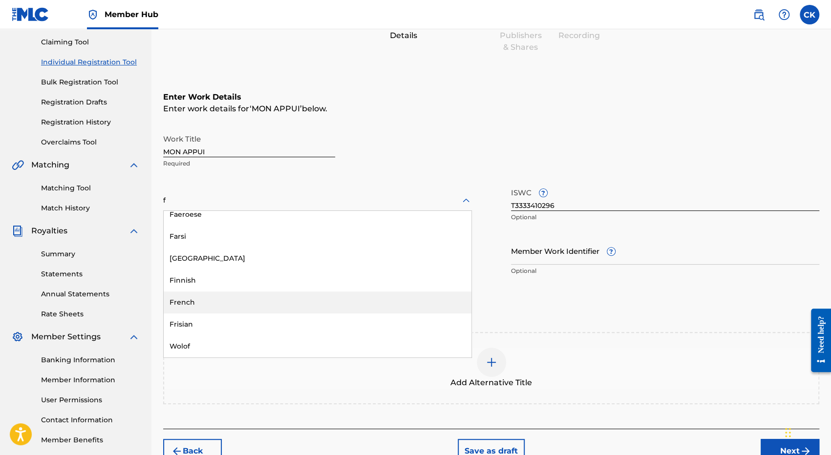
click at [202, 305] on div "French" at bounding box center [318, 303] width 308 height 22
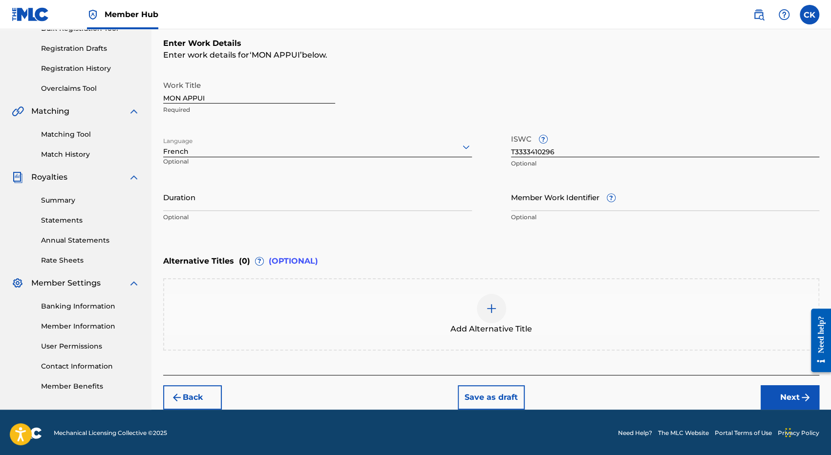
scroll to position [156, 0]
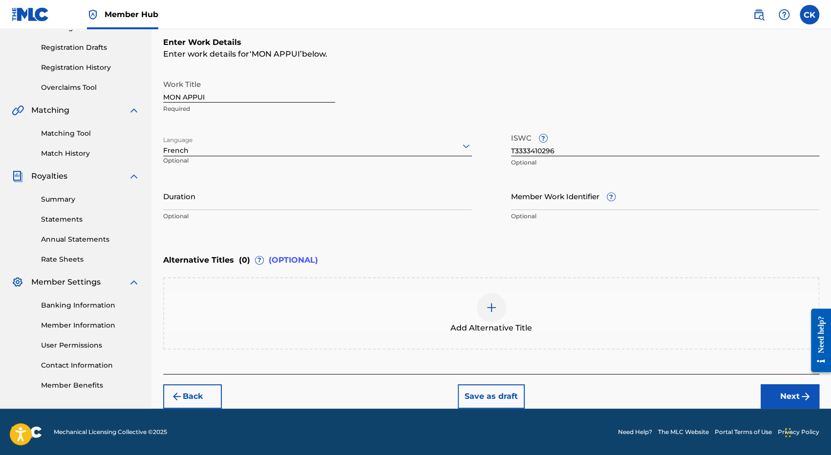
click at [441, 245] on div "Enter Work Details Enter work details for ‘ MON APPUI ’ below. Work Title MON A…" at bounding box center [491, 131] width 656 height 237
click at [787, 396] on button "Next" at bounding box center [790, 397] width 59 height 24
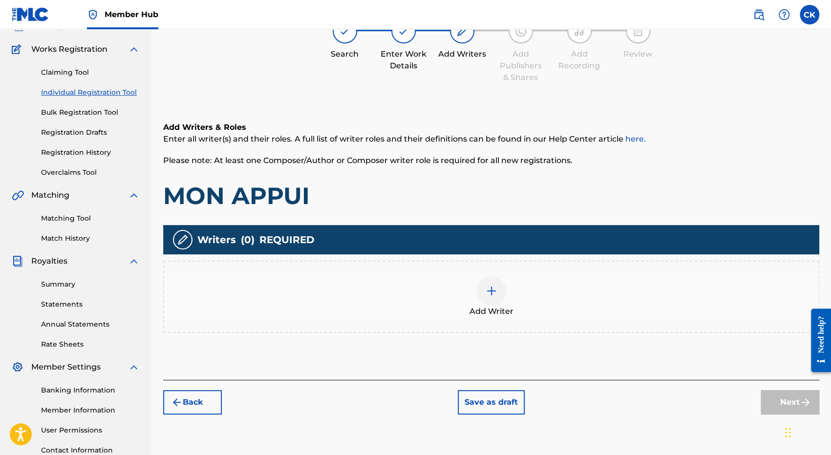
scroll to position [93, 0]
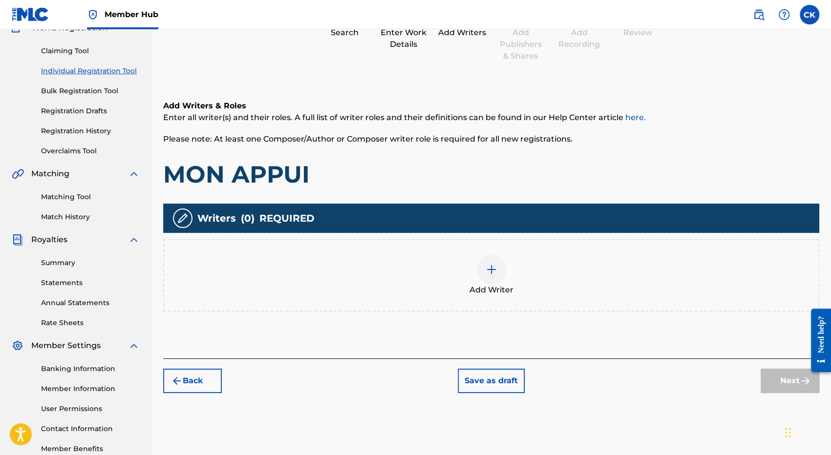
click at [498, 273] on div at bounding box center [491, 269] width 29 height 29
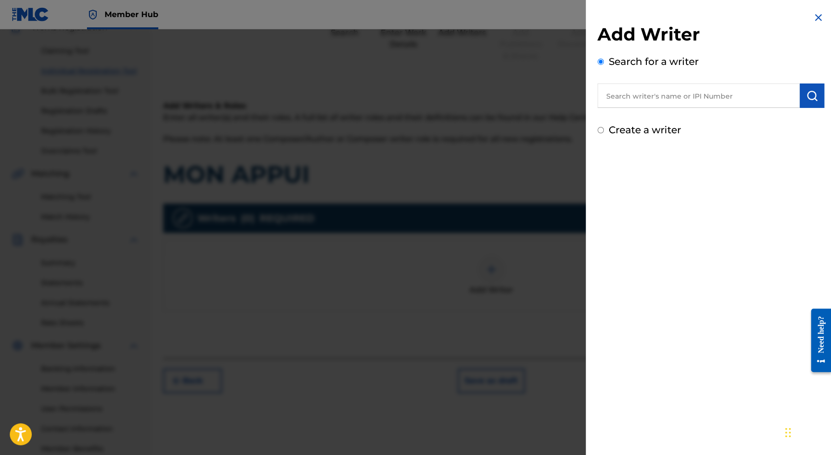
click at [630, 101] on input "text" at bounding box center [699, 96] width 202 height 24
click at [602, 132] on input "Create a writer" at bounding box center [601, 130] width 6 height 6
radio input "false"
radio input "true"
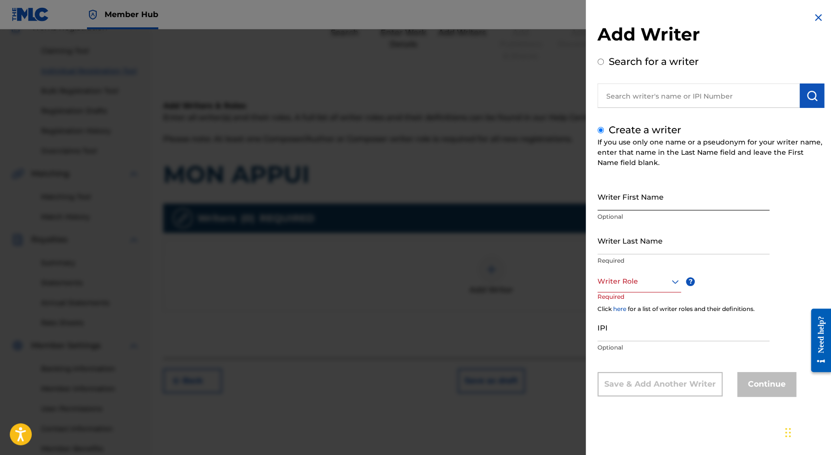
click at [631, 206] on input "Writer First Name" at bounding box center [684, 197] width 172 height 28
click at [810, 202] on div "Writer First Name Optional Writer Last Name Required Writer Role ? Required Cli…" at bounding box center [711, 290] width 227 height 214
click at [608, 58] on div "Search for a writer" at bounding box center [711, 81] width 227 height 54
click at [602, 64] on input "Search for a writer" at bounding box center [601, 62] width 6 height 6
radio input "true"
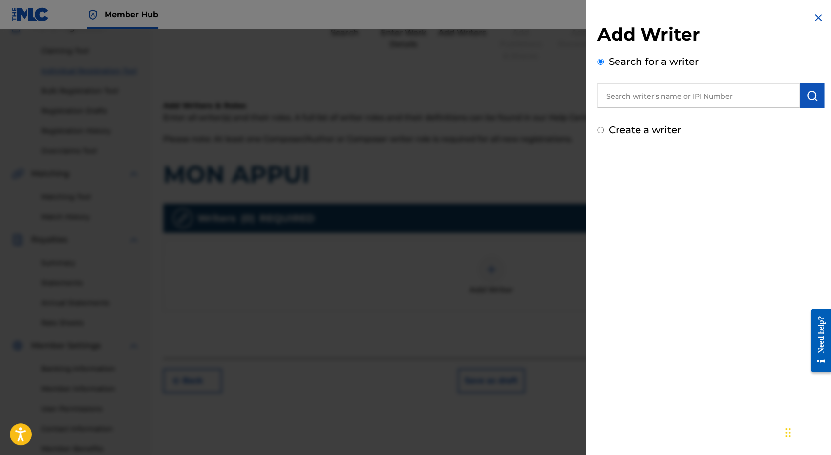
click at [647, 100] on input "text" at bounding box center [699, 96] width 202 height 24
click at [678, 118] on strong "kaseba" at bounding box center [692, 117] width 29 height 9
type input "[PERSON_NAME]"
click at [810, 98] on img "submit" at bounding box center [812, 96] width 12 height 12
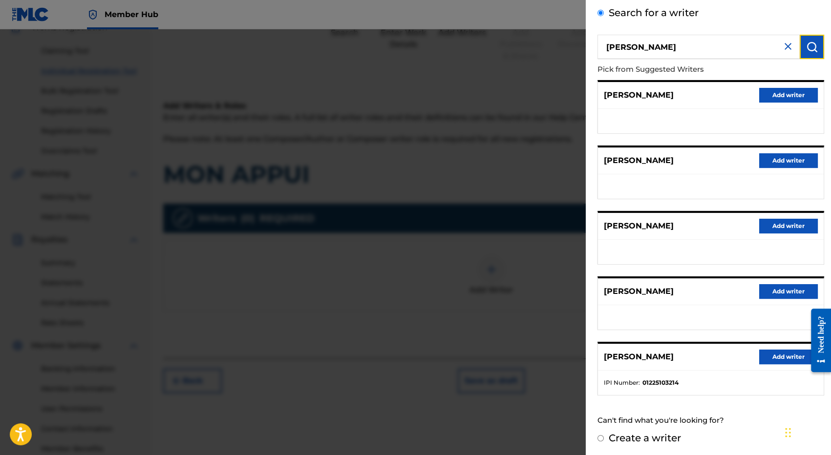
scroll to position [49, 0]
click at [785, 356] on button "Add writer" at bounding box center [788, 357] width 59 height 15
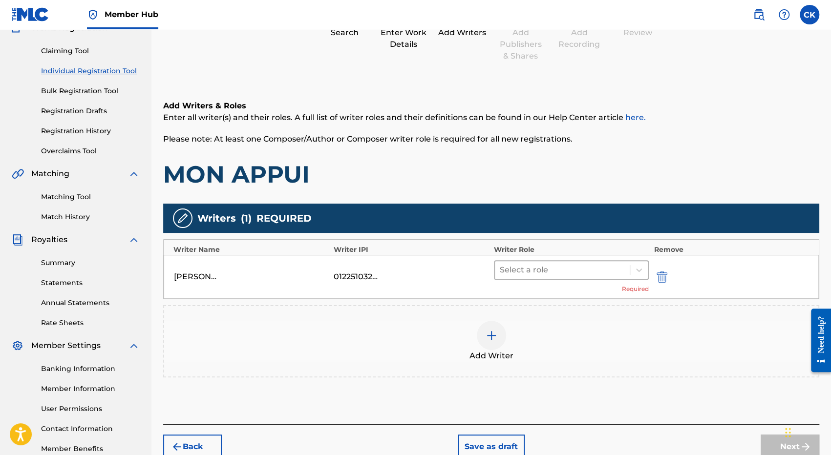
click at [570, 267] on div at bounding box center [562, 270] width 125 height 14
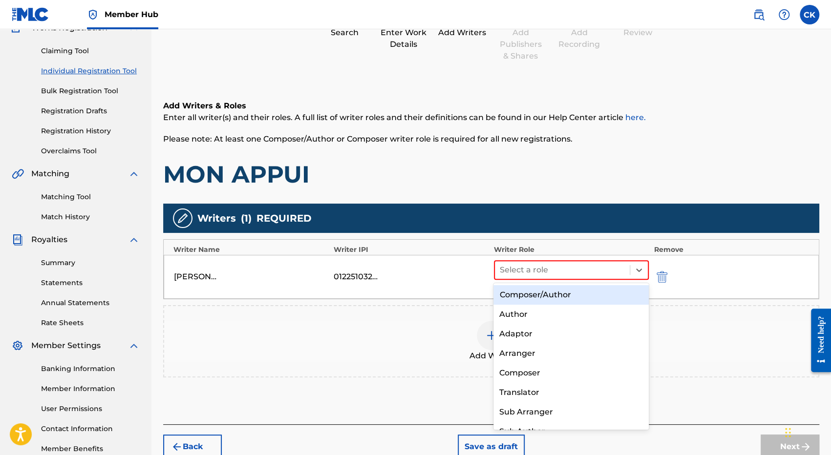
click at [554, 292] on div "Composer/Author" at bounding box center [571, 295] width 155 height 20
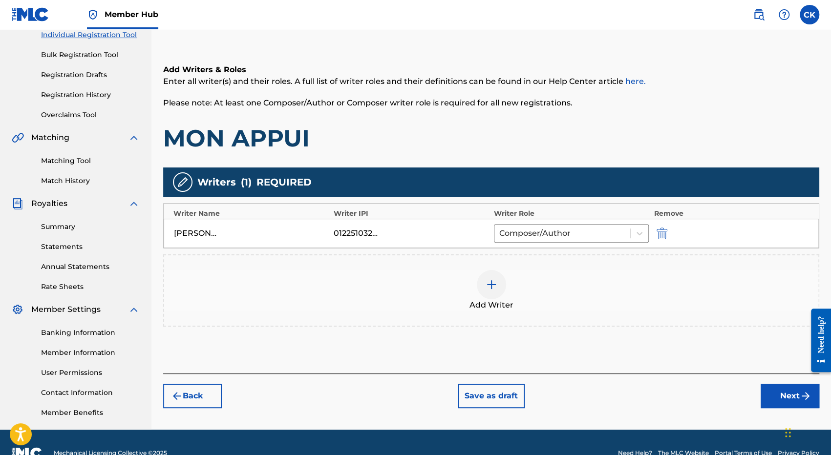
scroll to position [142, 0]
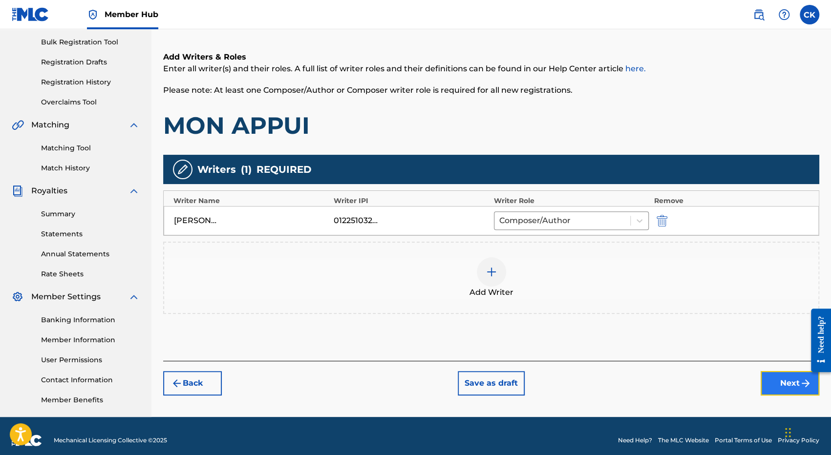
click at [788, 380] on button "Next" at bounding box center [790, 383] width 59 height 24
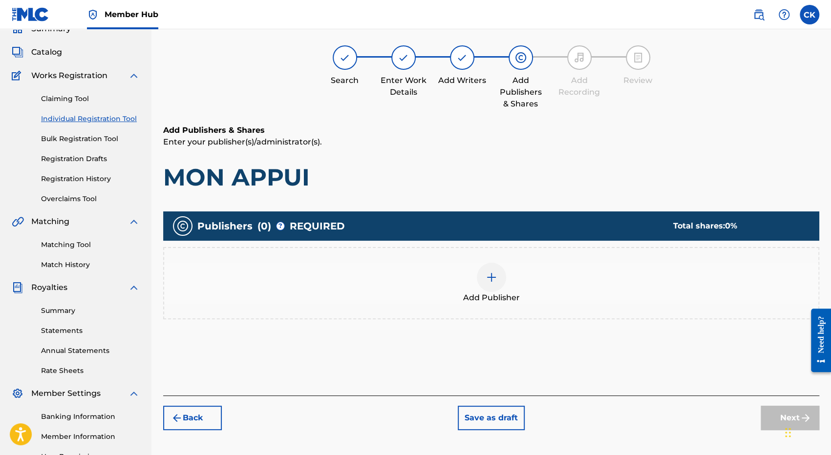
scroll to position [44, 0]
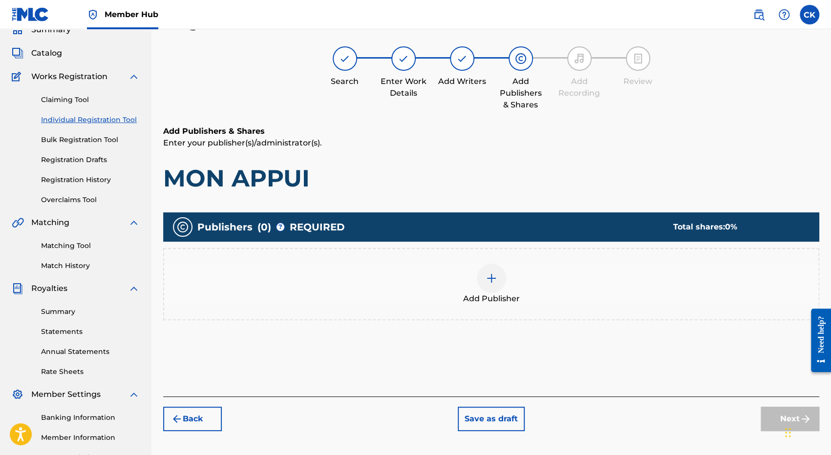
click at [492, 282] on img at bounding box center [492, 279] width 12 height 12
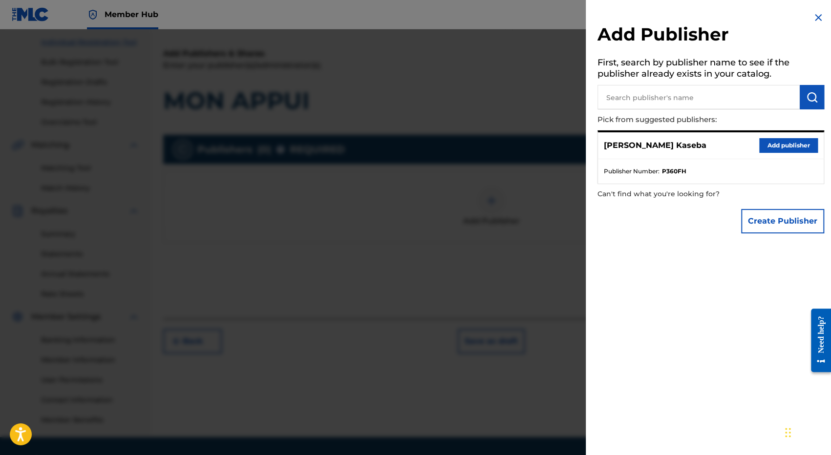
scroll to position [142, 0]
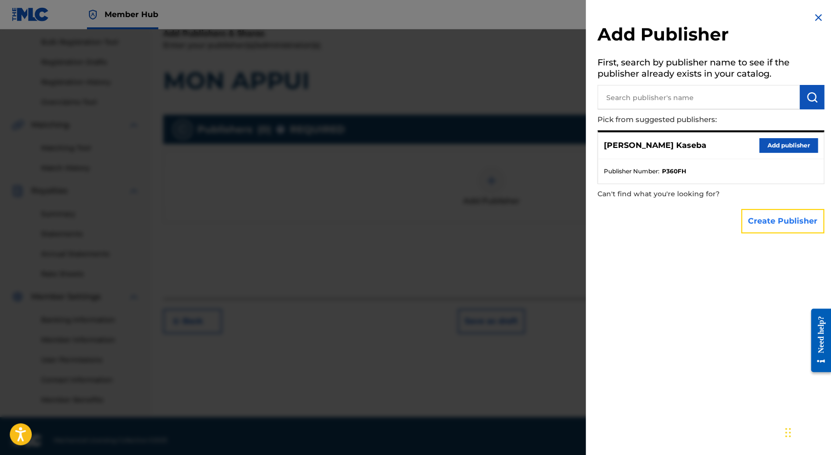
click at [784, 222] on button "Create Publisher" at bounding box center [782, 221] width 83 height 24
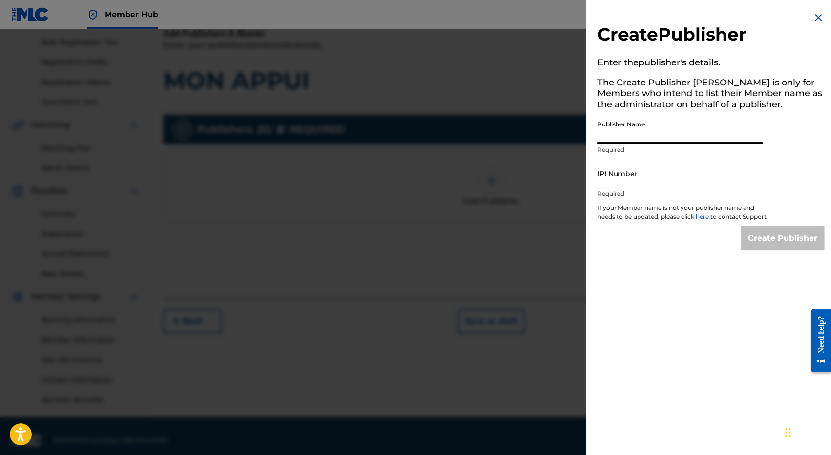
click at [624, 136] on input "Publisher Name" at bounding box center [680, 130] width 165 height 28
type input "MNC Production"
click at [630, 183] on input "IPI Number" at bounding box center [680, 174] width 165 height 28
click at [626, 178] on input "IPI Number" at bounding box center [680, 174] width 165 height 28
paste input "1225125595"
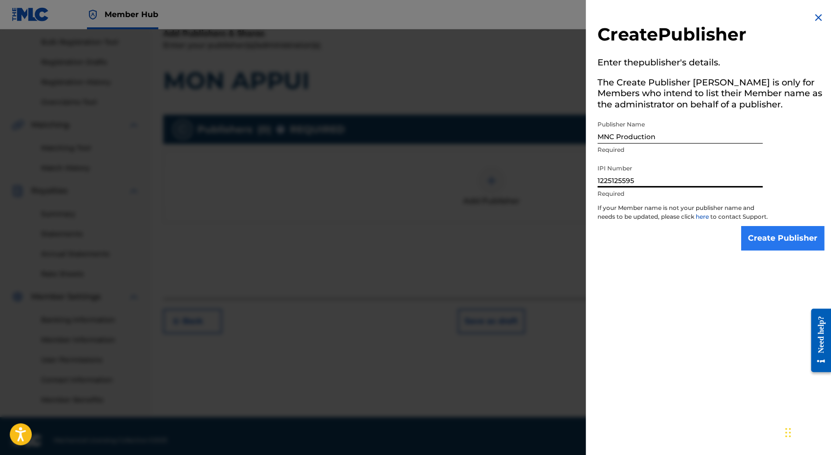
type input "1225125595"
click at [766, 248] on input "Create Publisher" at bounding box center [782, 238] width 83 height 24
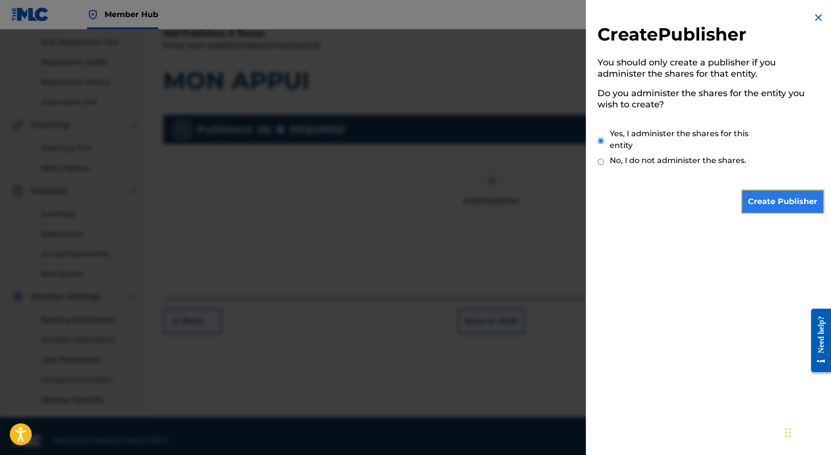
click at [782, 204] on input "Create Publisher" at bounding box center [782, 202] width 83 height 24
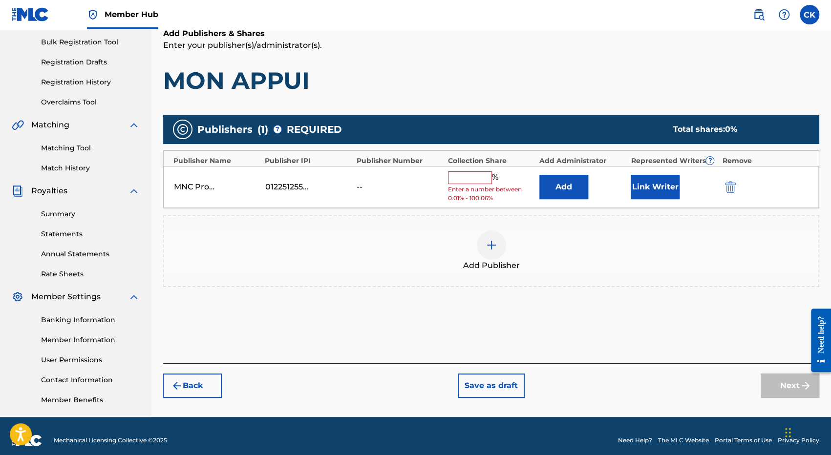
click at [473, 175] on input "text" at bounding box center [470, 178] width 44 height 13
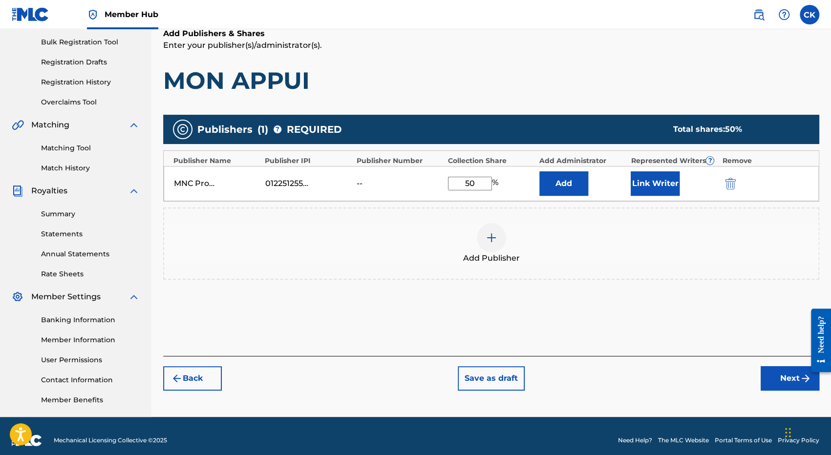
drag, startPoint x: 463, startPoint y: 182, endPoint x: 512, endPoint y: 184, distance: 48.9
click at [512, 184] on div "50 %" at bounding box center [491, 184] width 86 height 14
type input "100"
click at [777, 377] on button "Next" at bounding box center [790, 379] width 59 height 24
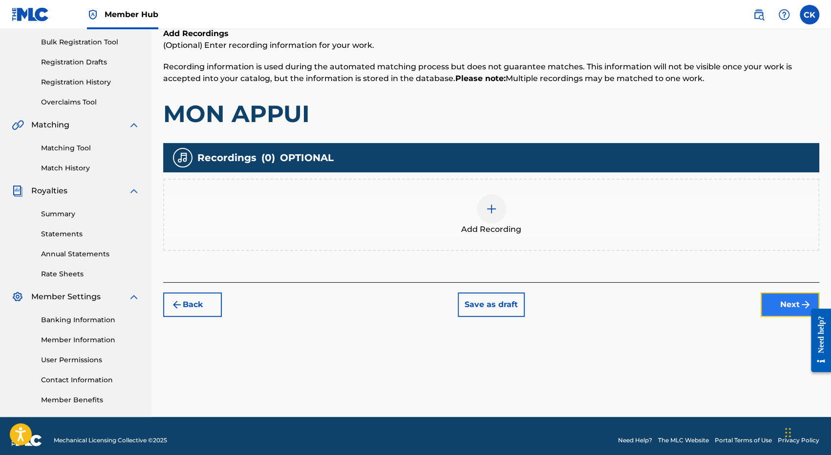
click at [788, 308] on button "Next" at bounding box center [790, 305] width 59 height 24
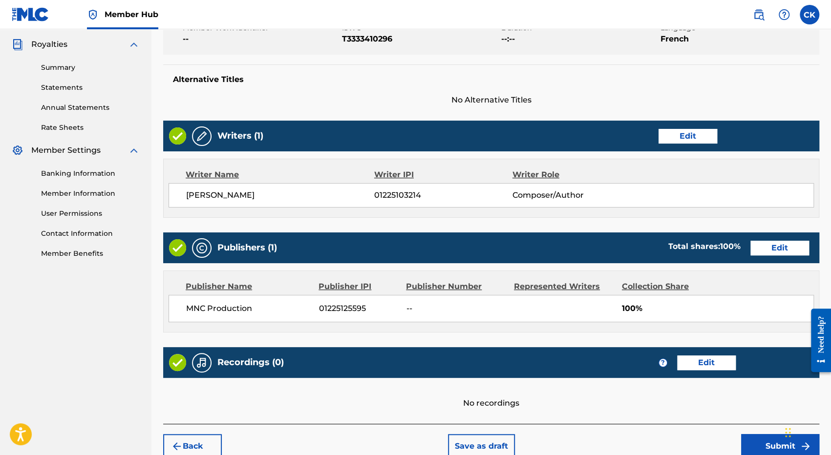
scroll to position [337, 0]
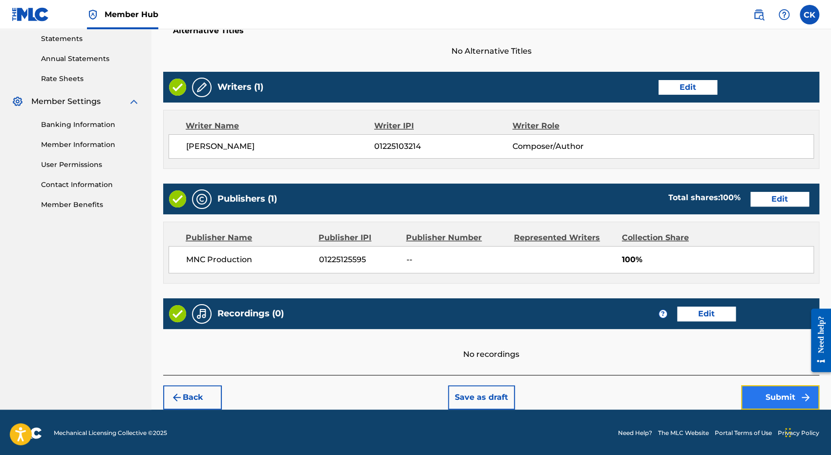
click at [787, 393] on button "Submit" at bounding box center [780, 398] width 78 height 24
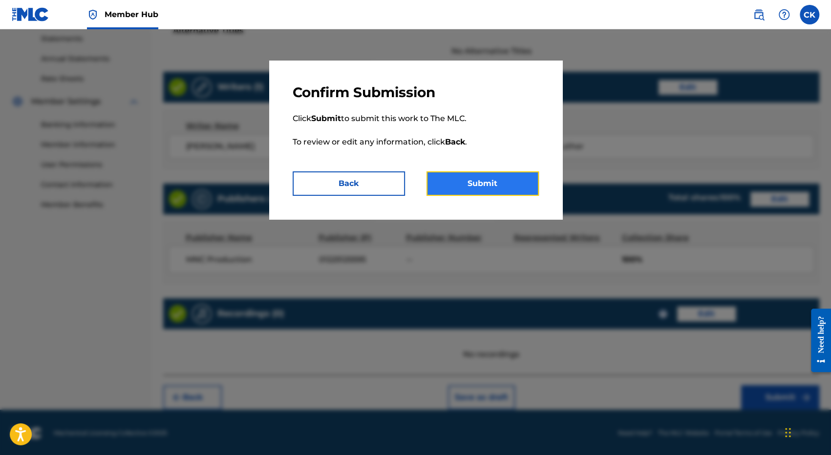
click at [473, 184] on button "Submit" at bounding box center [483, 184] width 112 height 24
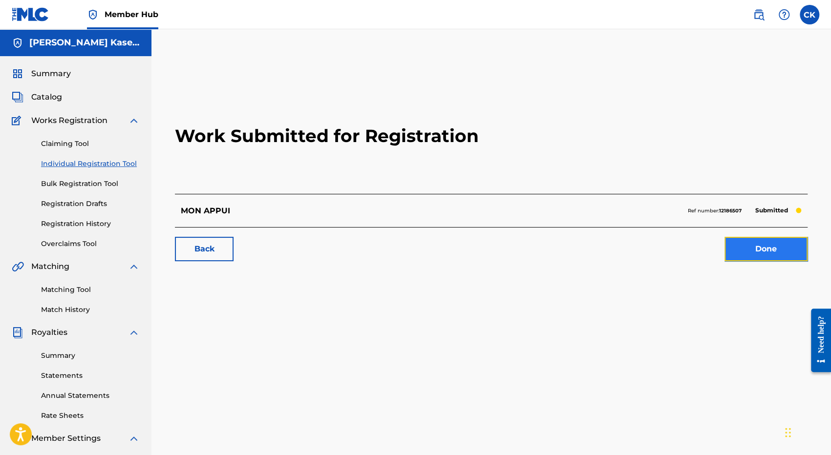
click at [769, 246] on link "Done" at bounding box center [766, 249] width 83 height 24
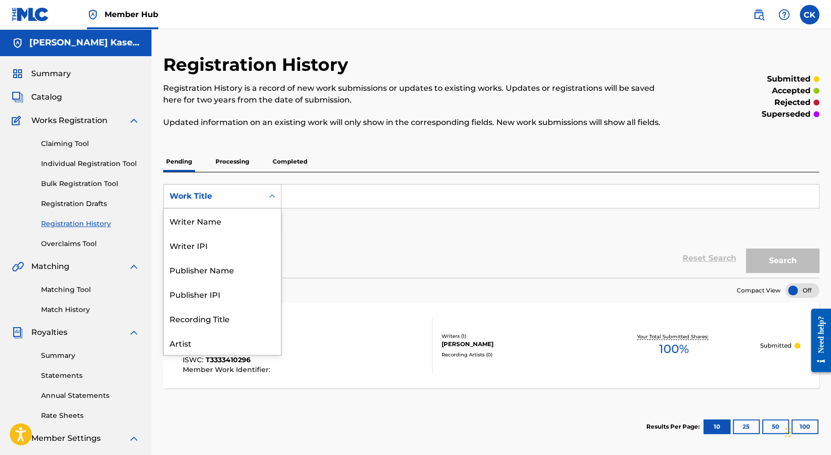
click at [267, 198] on div "Search Form" at bounding box center [272, 197] width 18 height 18
click at [386, 239] on div "Reset Search Search" at bounding box center [491, 258] width 656 height 39
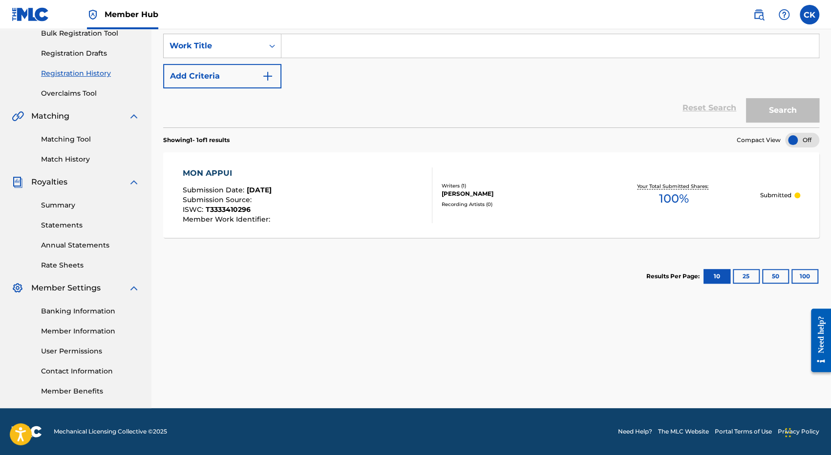
scroll to position [0, 0]
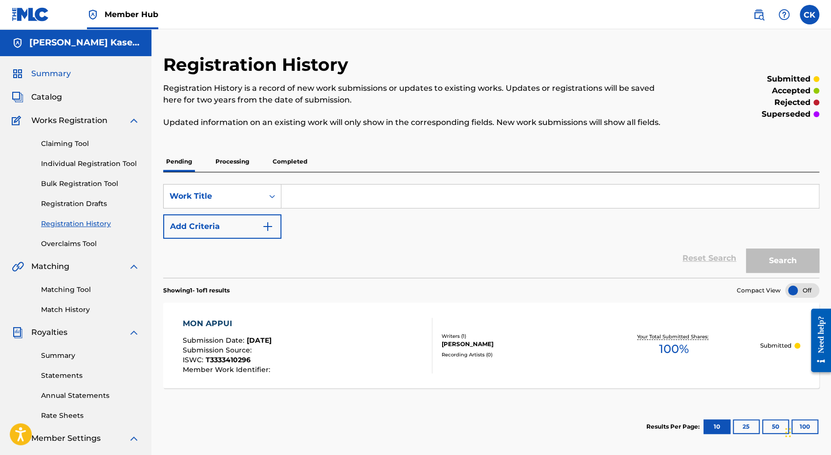
click at [55, 78] on span "Summary" at bounding box center [51, 74] width 40 height 12
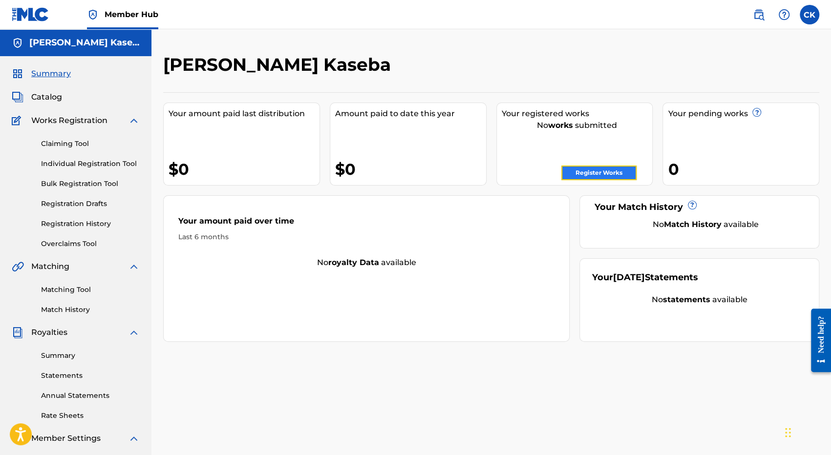
click at [600, 176] on link "Register Works" at bounding box center [598, 173] width 75 height 15
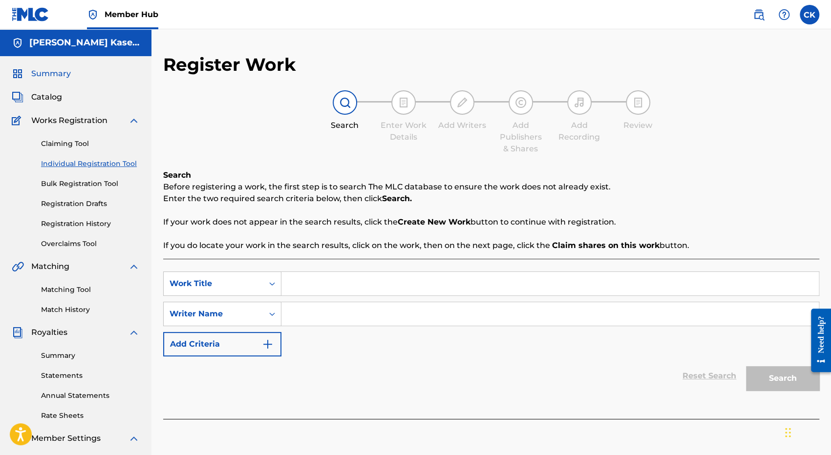
click at [51, 76] on span "Summary" at bounding box center [51, 74] width 40 height 12
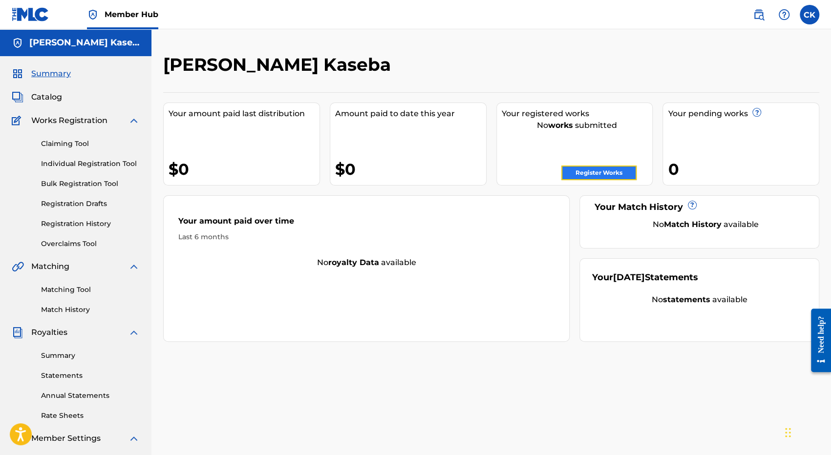
click at [581, 176] on link "Register Works" at bounding box center [598, 173] width 75 height 15
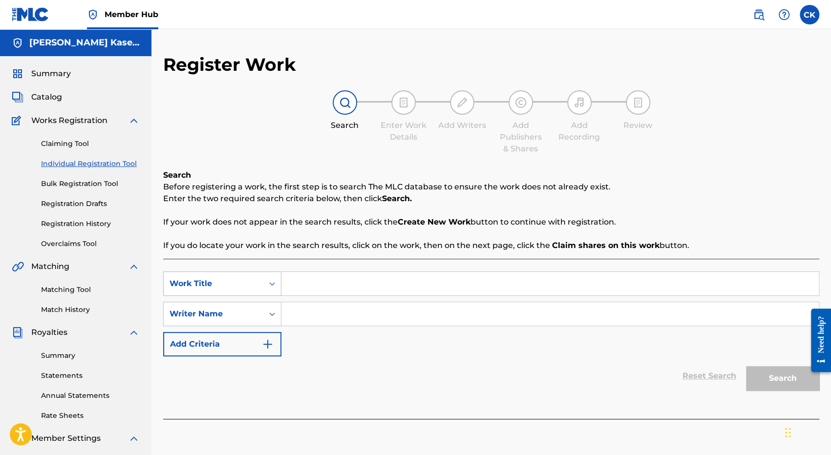
click at [196, 286] on div "Work Title" at bounding box center [214, 284] width 88 height 12
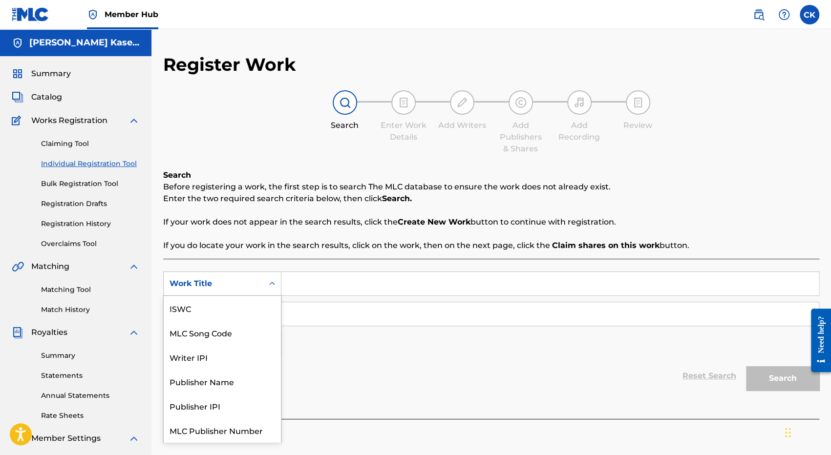
scroll to position [24, 0]
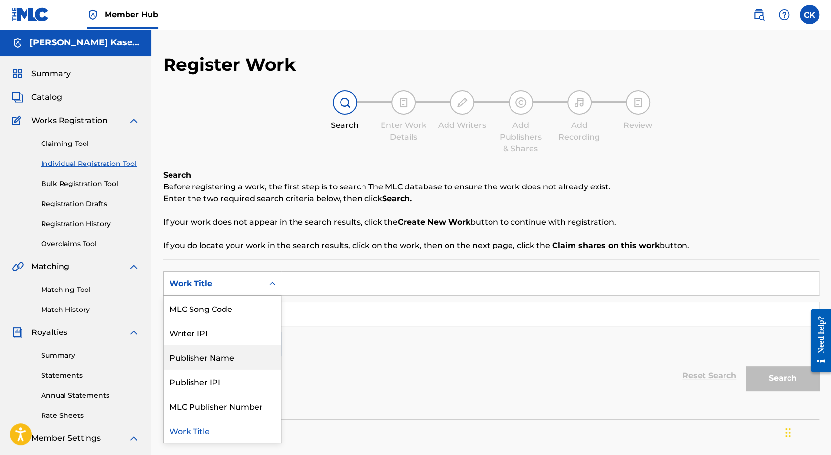
click at [201, 360] on div "Publisher Name" at bounding box center [222, 357] width 117 height 24
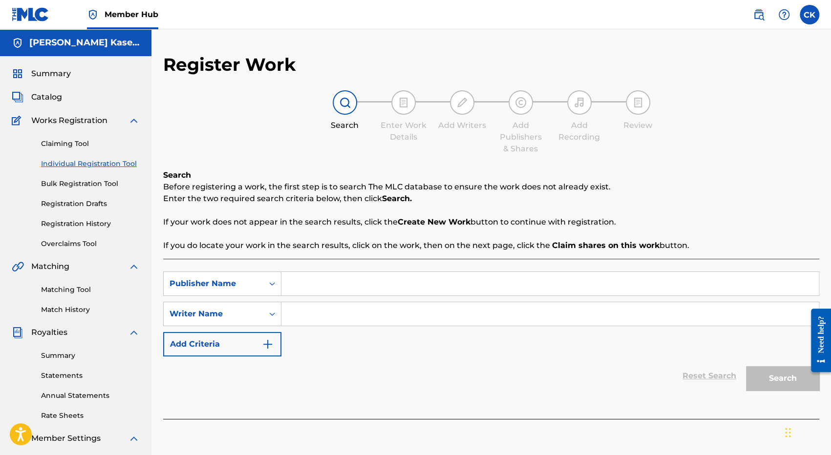
click at [304, 285] on input "Search Form" at bounding box center [550, 283] width 538 height 23
click at [296, 281] on input "Search Form" at bounding box center [550, 283] width 538 height 23
paste input "MNC PRODUCTION"
type input "MNC PRODUCTION"
click at [302, 306] on input "Search Form" at bounding box center [550, 313] width 538 height 23
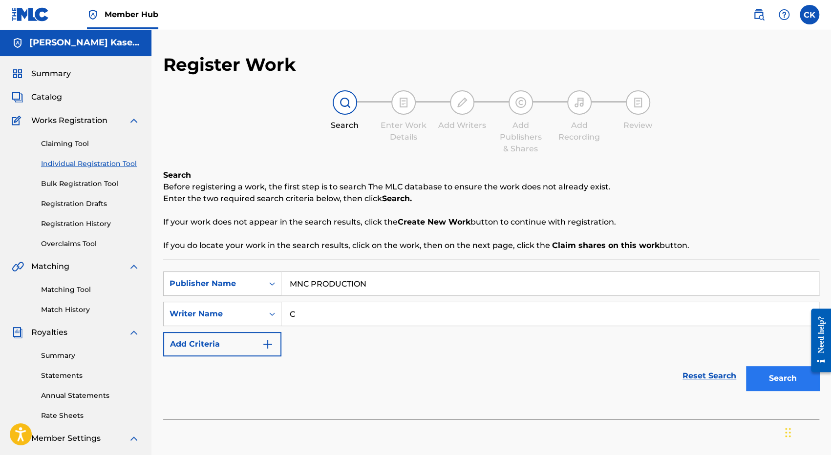
type input "C"
click at [789, 374] on button "Search" at bounding box center [782, 379] width 73 height 24
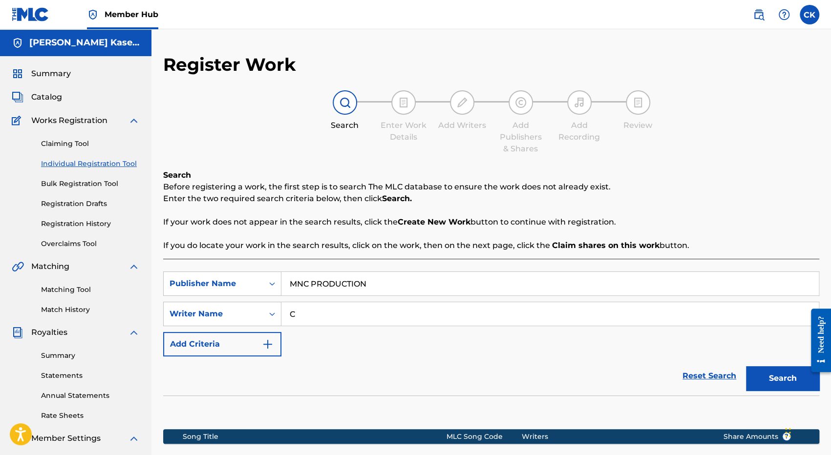
scroll to position [151, 0]
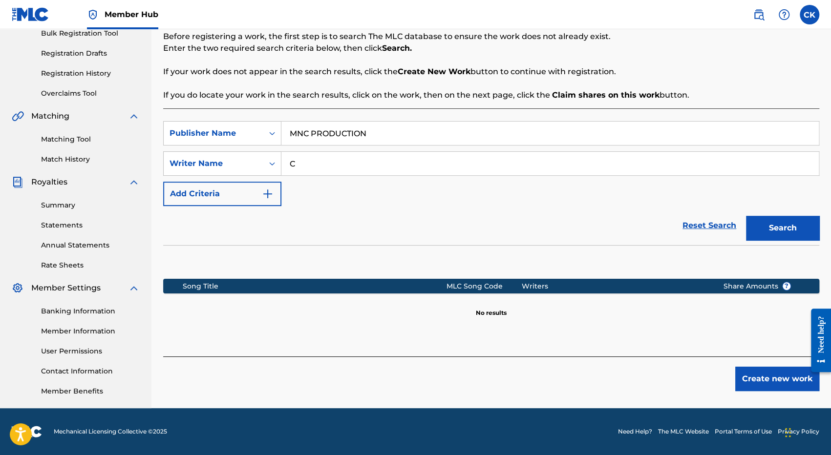
click at [370, 131] on input "MNC PRODUCTION" at bounding box center [550, 133] width 538 height 23
drag, startPoint x: 394, startPoint y: 135, endPoint x: 217, endPoint y: 131, distance: 176.9
click at [217, 131] on div "SearchWithCriteria99ce2e13-8650-4b86-8dde-42fdf0a9098b Publisher Name MNC PRODU…" at bounding box center [491, 133] width 656 height 24
click at [315, 164] on input "C" at bounding box center [550, 163] width 538 height 23
click at [263, 134] on div "Publisher Name" at bounding box center [214, 133] width 100 height 19
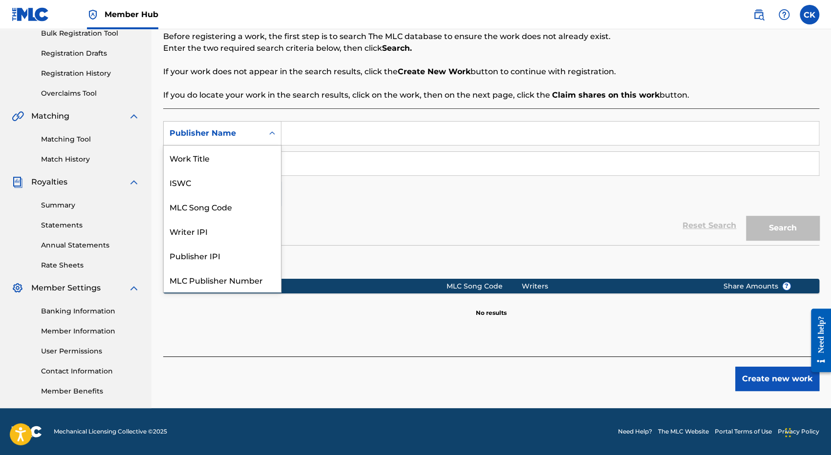
scroll to position [24, 0]
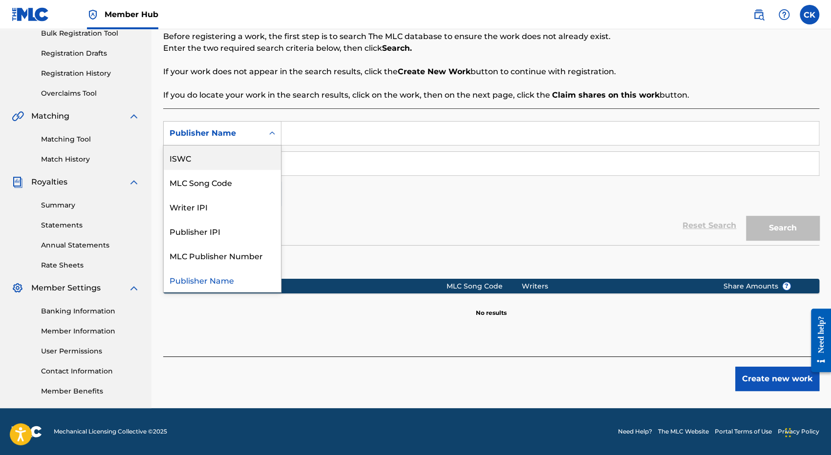
click at [198, 159] on div "ISWC" at bounding box center [222, 158] width 117 height 24
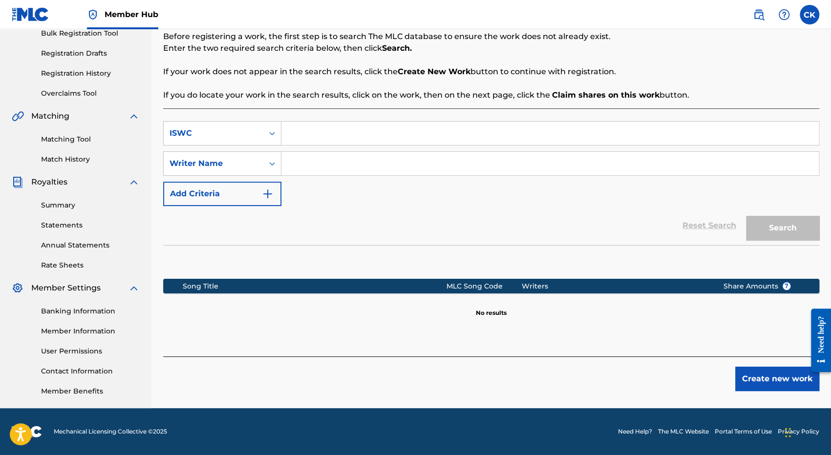
click at [306, 133] on input "Search Form" at bounding box center [550, 133] width 538 height 23
paste input "1225125595"
click at [328, 209] on div "Reset Search Search" at bounding box center [491, 225] width 656 height 39
click at [347, 131] on input "1225125595" at bounding box center [550, 133] width 538 height 23
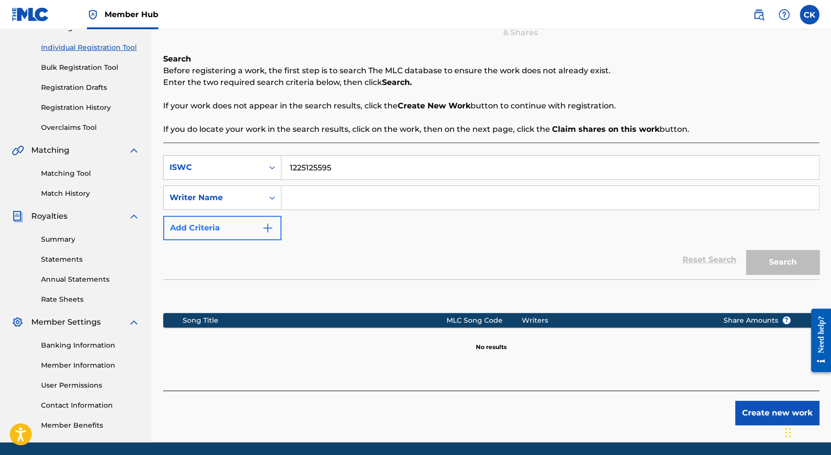
scroll to position [102, 0]
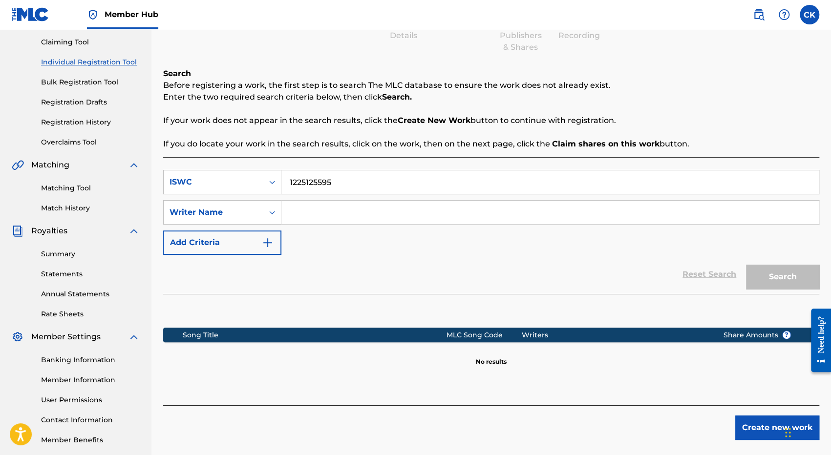
type input "1225125595"
click at [301, 211] on input "Search Form" at bounding box center [550, 212] width 538 height 23
click at [254, 211] on div "Writer Name" at bounding box center [214, 213] width 88 height 12
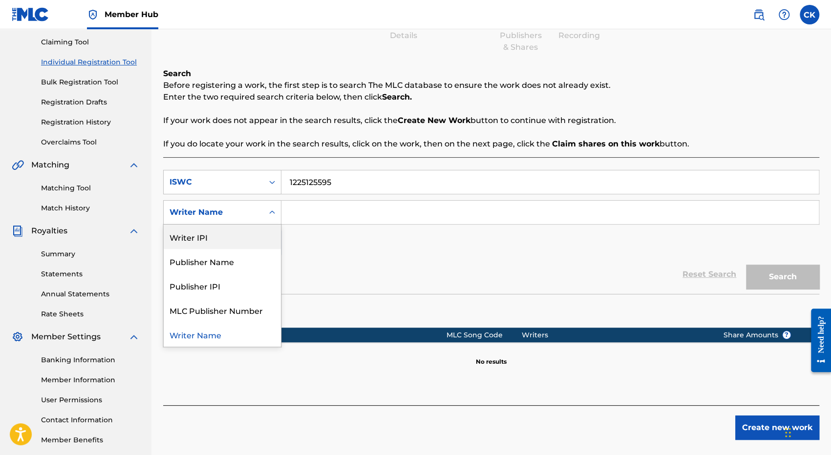
click at [208, 236] on div "Writer IPI" at bounding box center [222, 237] width 117 height 24
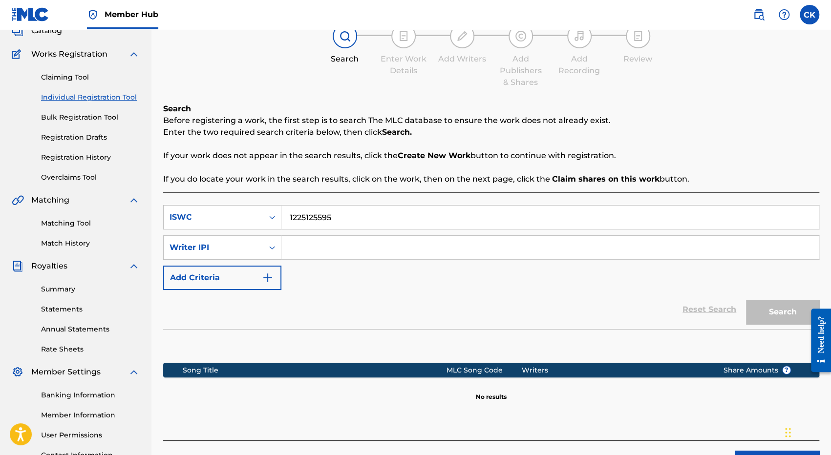
scroll to position [53, 0]
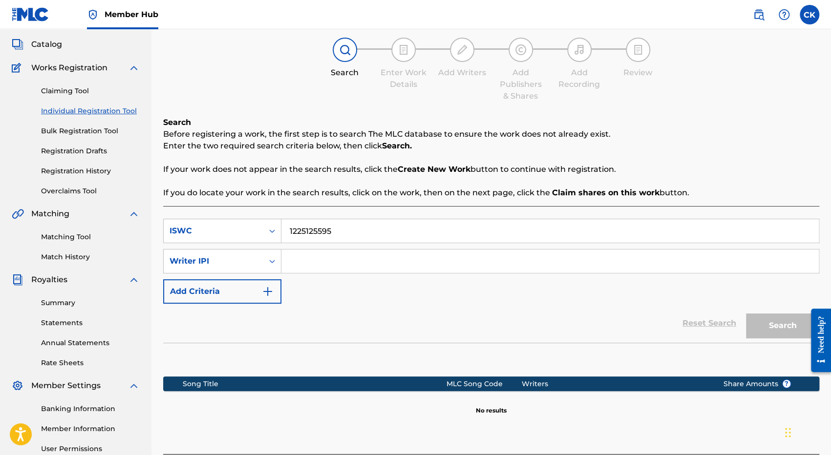
click at [306, 259] on input "Search Form" at bounding box center [550, 261] width 538 height 23
paste input "1225103214"
type input "1225103214"
click at [773, 334] on button "Search" at bounding box center [782, 326] width 73 height 24
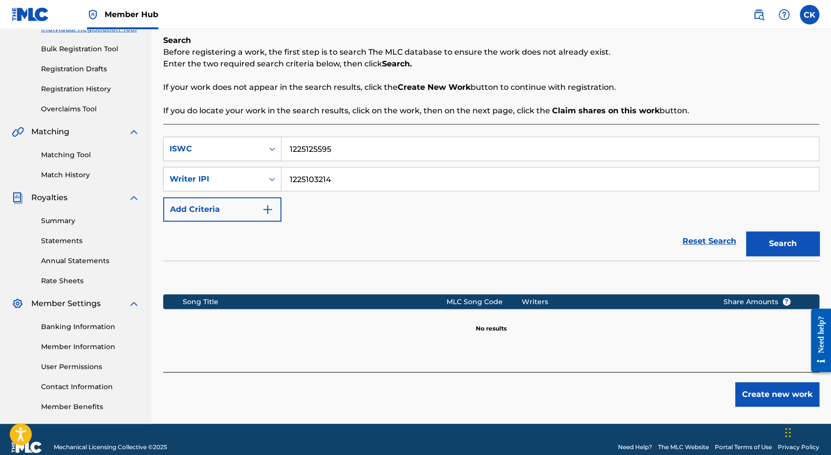
scroll to position [151, 0]
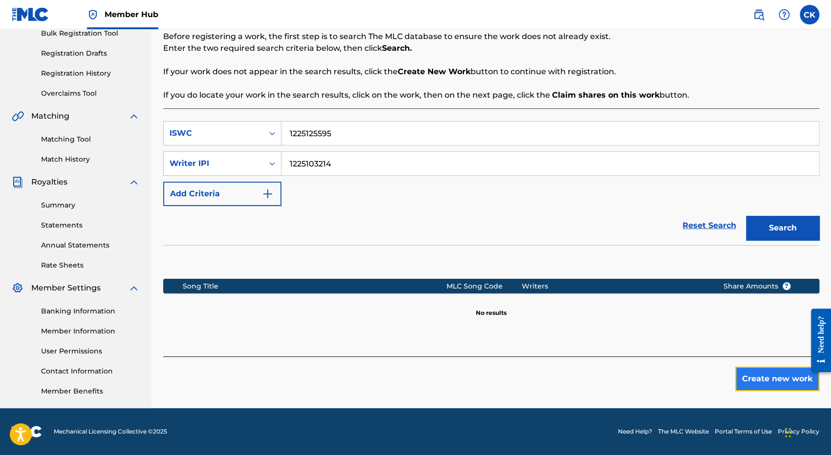
click at [773, 381] on button "Create new work" at bounding box center [777, 379] width 84 height 24
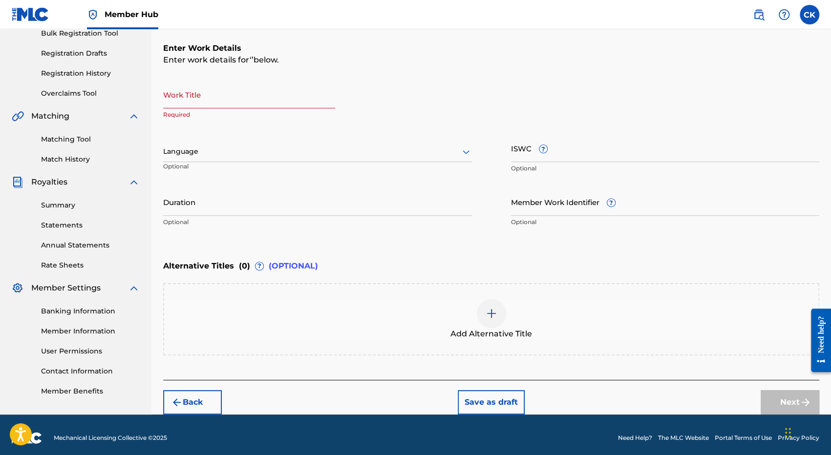
click at [210, 92] on input "Work Title" at bounding box center [249, 95] width 172 height 28
paste input "JAMAIS"
click at [199, 105] on input "JAMAIS" at bounding box center [249, 95] width 172 height 28
paste input "T3333427677"
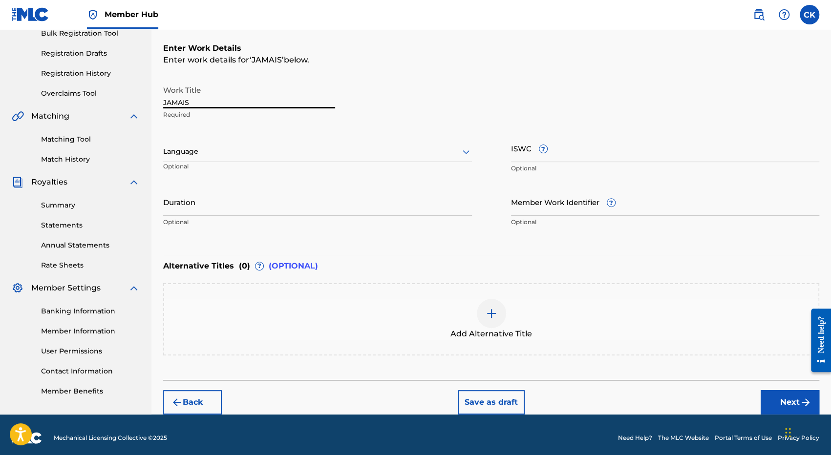
type input "T3333427677"
drag, startPoint x: 234, startPoint y: 100, endPoint x: 131, endPoint y: 93, distance: 102.9
click at [131, 93] on main "[PERSON_NAME] Kaseba Summary Catalog Works Registration Claiming Tool Individua…" at bounding box center [415, 147] width 831 height 536
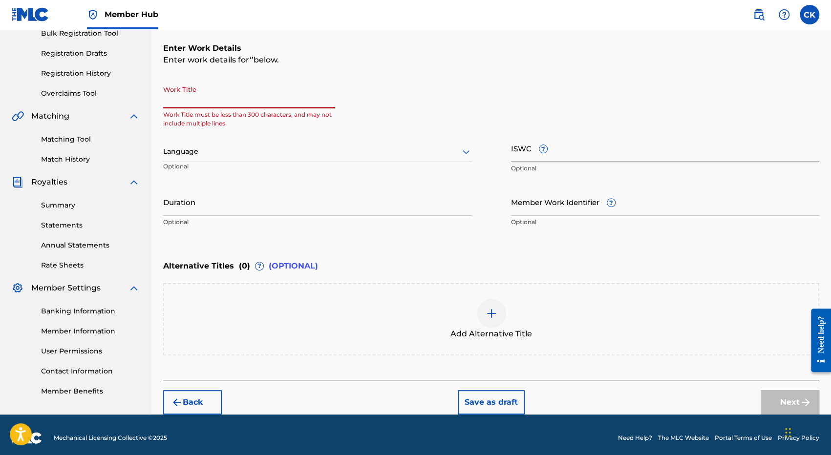
click at [563, 152] on input "ISWC ?" at bounding box center [665, 148] width 309 height 28
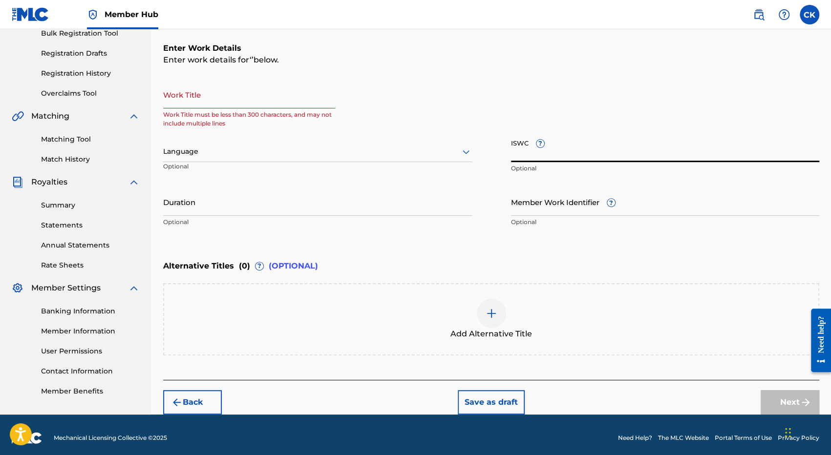
paste input "T3333427677"
type input "T3333427677"
click at [194, 102] on input "Work Title" at bounding box center [249, 95] width 172 height 28
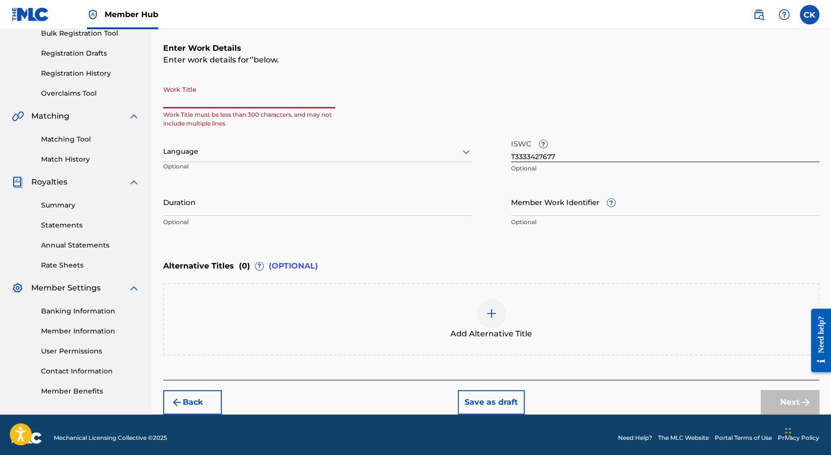
paste input "CONSOL"
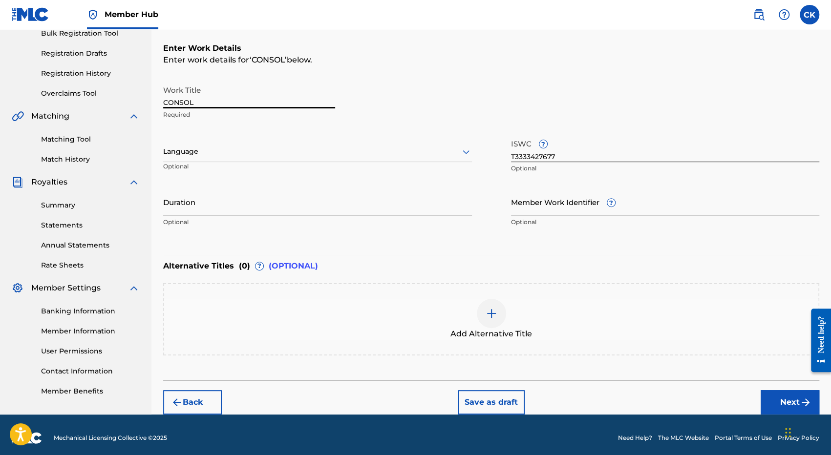
type input "CONSOL"
click at [189, 156] on div at bounding box center [317, 152] width 309 height 12
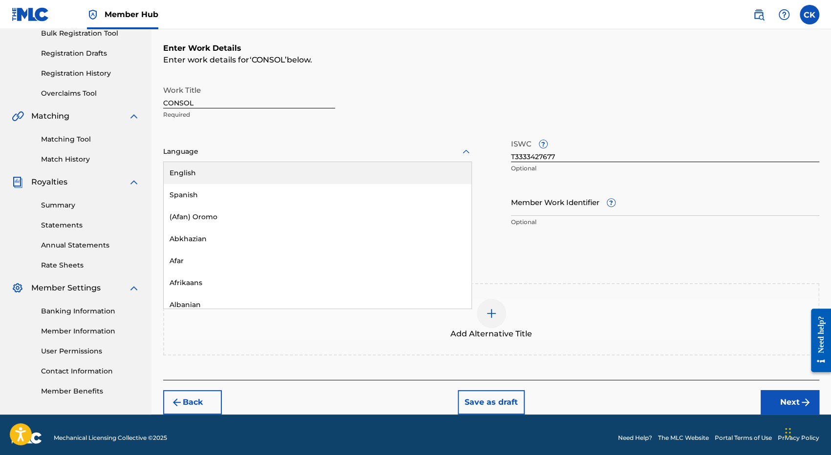
type input "f"
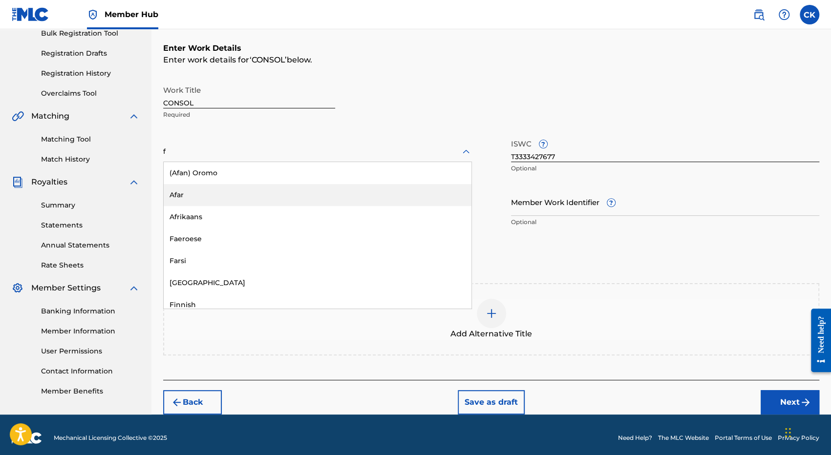
scroll to position [49, 0]
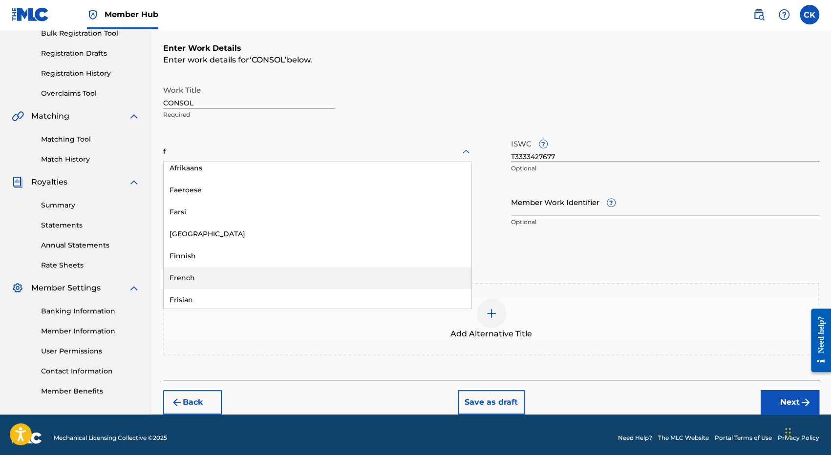
click at [193, 280] on div "French" at bounding box center [318, 278] width 308 height 22
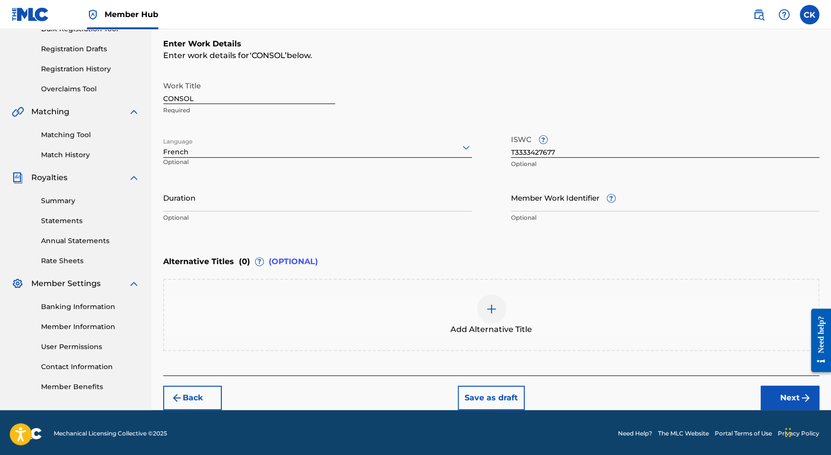
scroll to position [156, 0]
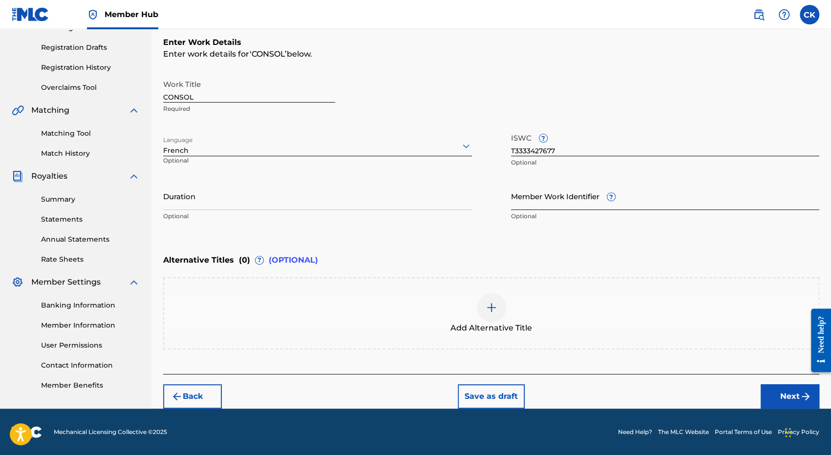
click at [569, 201] on input "Member Work Identifier ?" at bounding box center [665, 196] width 309 height 28
click at [600, 112] on div "Work Title CONSOL Required" at bounding box center [491, 97] width 656 height 44
click at [786, 400] on button "Next" at bounding box center [790, 397] width 59 height 24
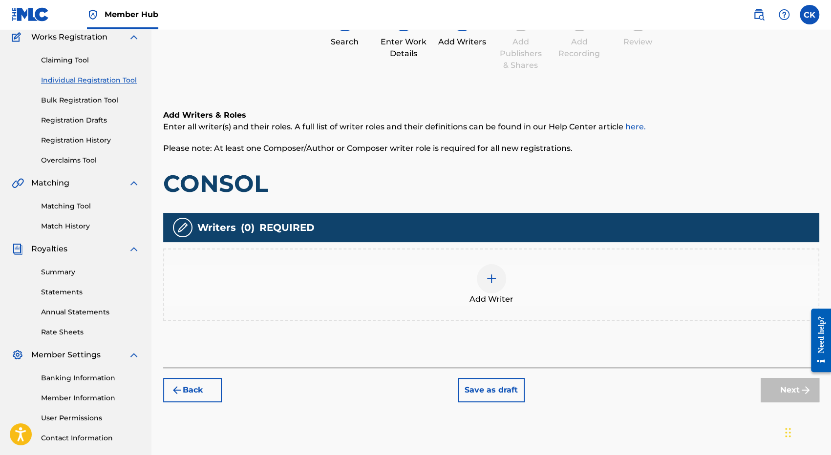
scroll to position [142, 0]
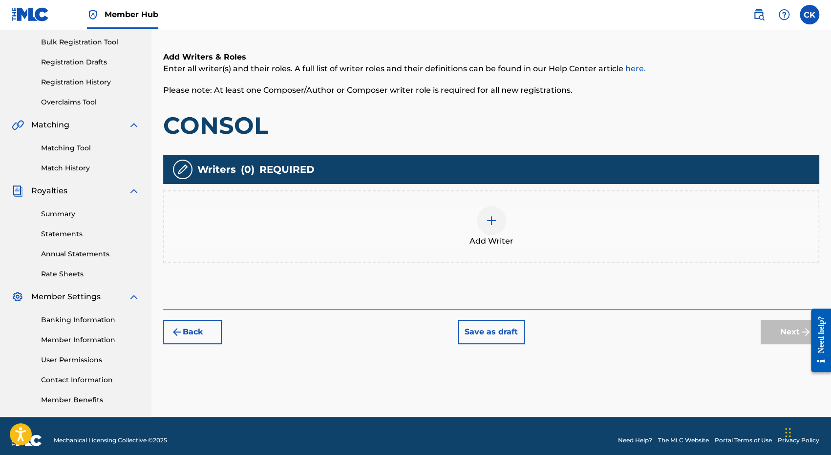
click at [499, 228] on div at bounding box center [491, 220] width 29 height 29
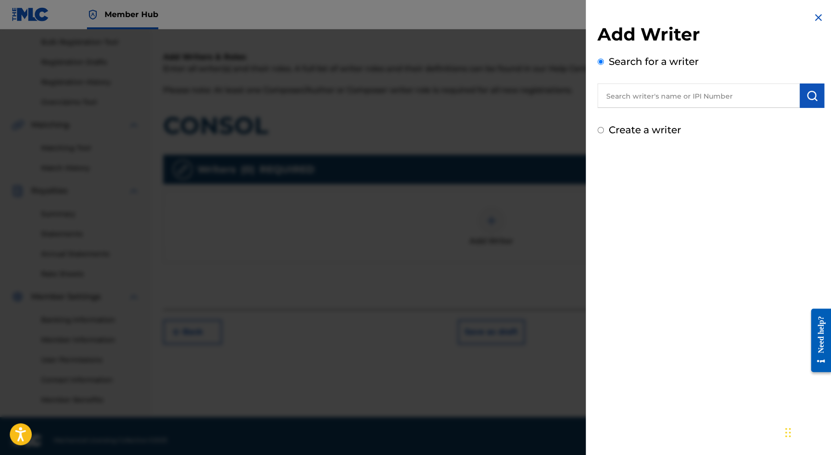
click at [641, 99] on input "text" at bounding box center [699, 96] width 202 height 24
click at [678, 116] on strong "kaseba" at bounding box center [692, 117] width 29 height 9
type input "[PERSON_NAME]"
click at [808, 100] on img "submit" at bounding box center [812, 96] width 12 height 12
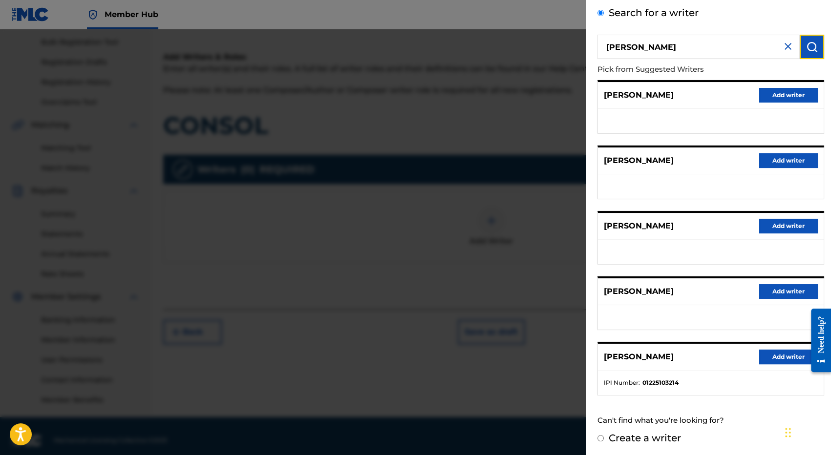
scroll to position [49, 0]
click at [788, 356] on button "Add writer" at bounding box center [788, 357] width 59 height 15
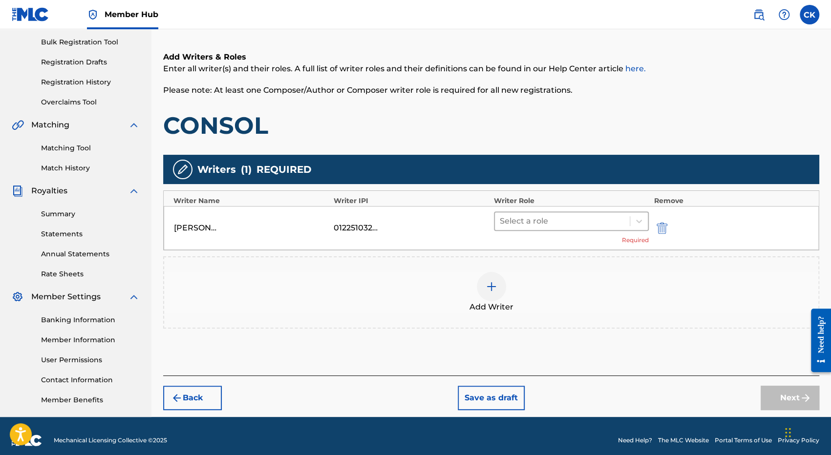
click at [561, 221] on div at bounding box center [562, 222] width 125 height 14
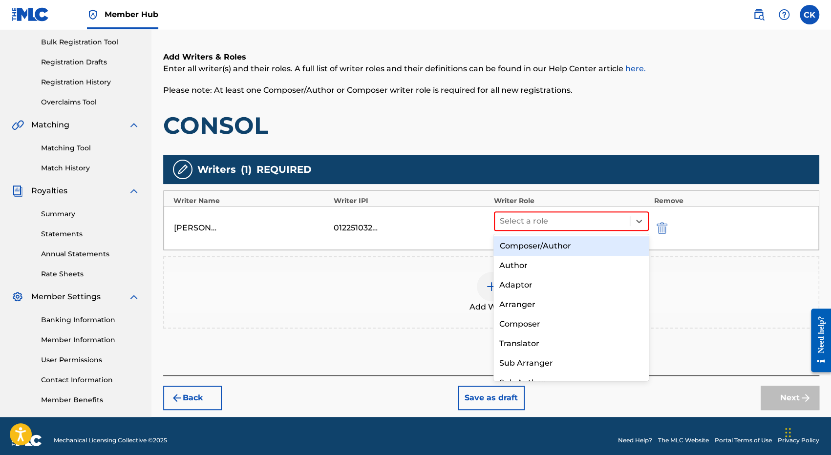
click at [535, 239] on div "Composer/Author" at bounding box center [571, 247] width 155 height 20
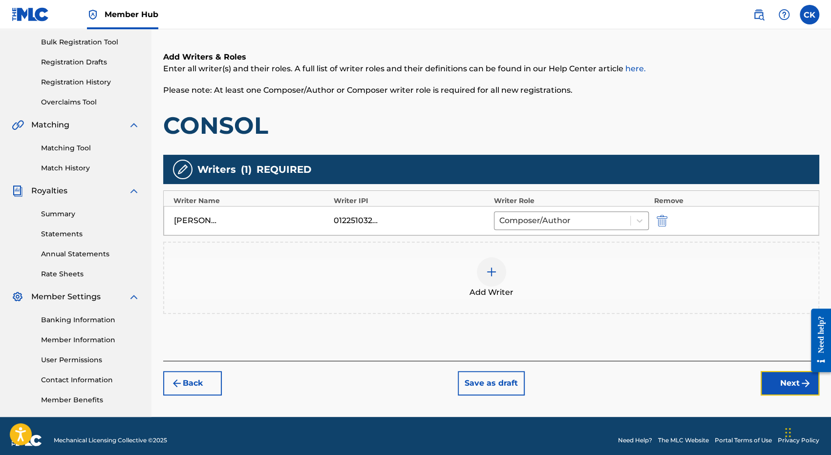
click at [798, 384] on button "Next" at bounding box center [790, 383] width 59 height 24
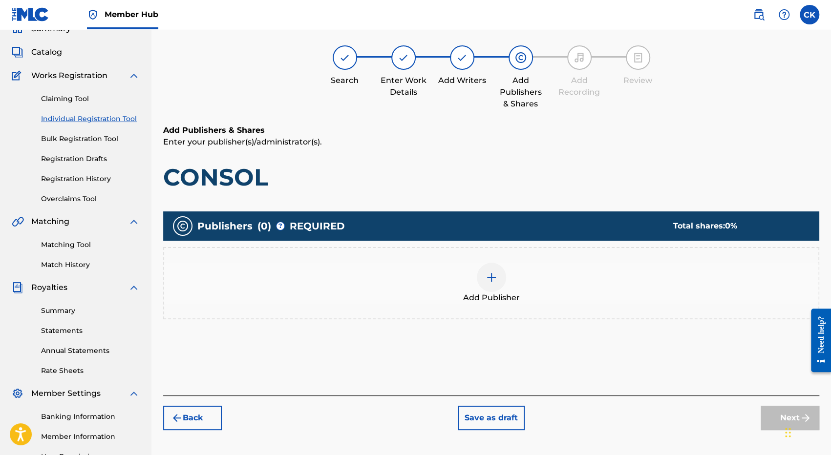
scroll to position [44, 0]
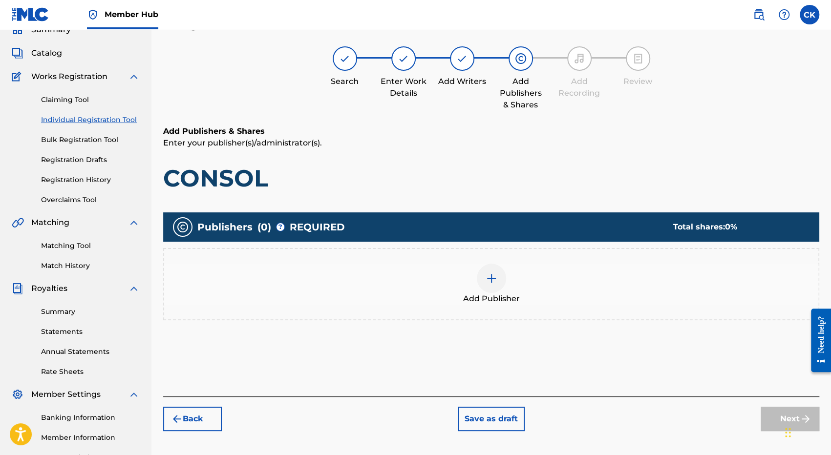
click at [491, 285] on div at bounding box center [491, 278] width 29 height 29
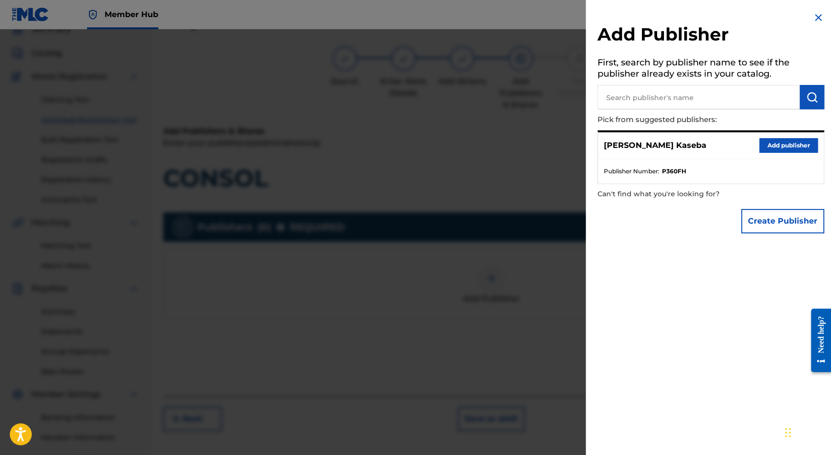
click at [652, 99] on input "text" at bounding box center [699, 97] width 202 height 24
type input "MNC Production"
click at [806, 98] on img "submit" at bounding box center [812, 97] width 12 height 12
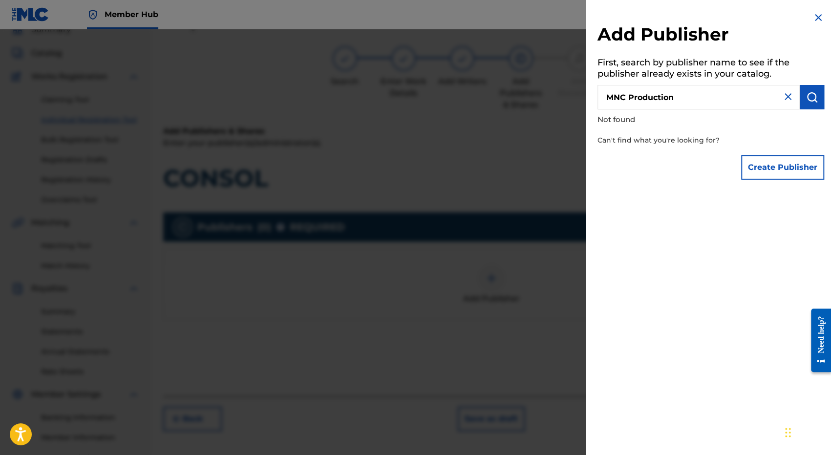
click at [684, 101] on input "MNC Production" at bounding box center [699, 97] width 202 height 24
drag, startPoint x: 631, startPoint y: 99, endPoint x: 587, endPoint y: 99, distance: 44.0
click at [587, 99] on div "Add Publisher First, search by publisher name to see if the publisher already e…" at bounding box center [711, 98] width 250 height 196
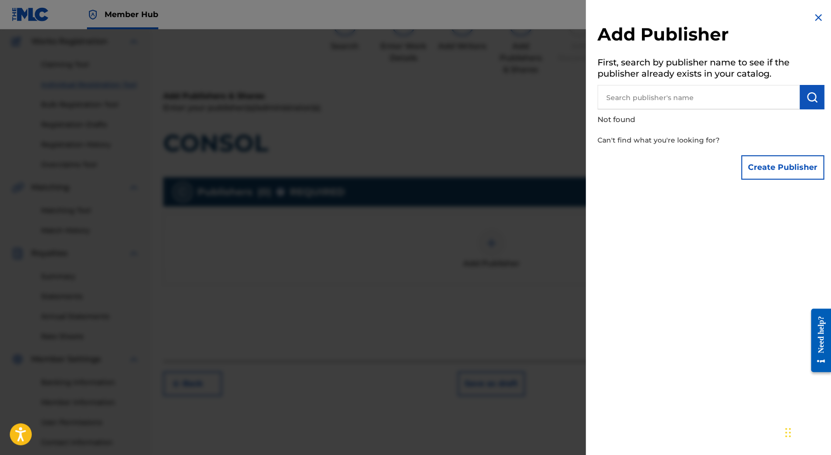
scroll to position [93, 0]
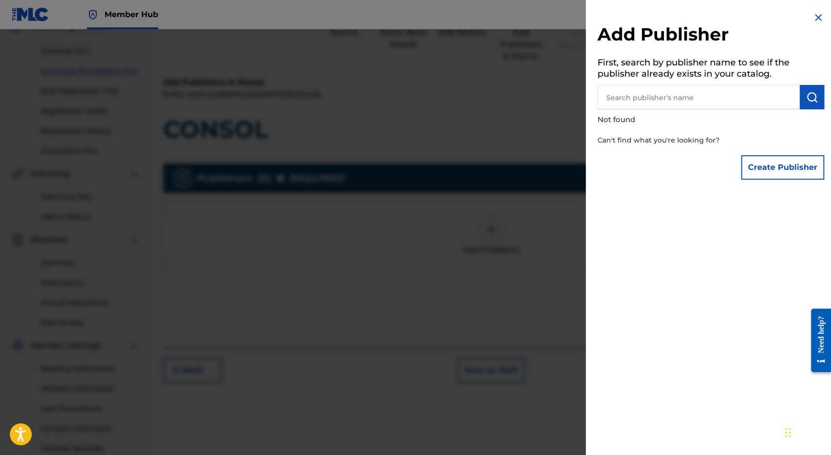
click at [818, 17] on img at bounding box center [819, 18] width 12 height 12
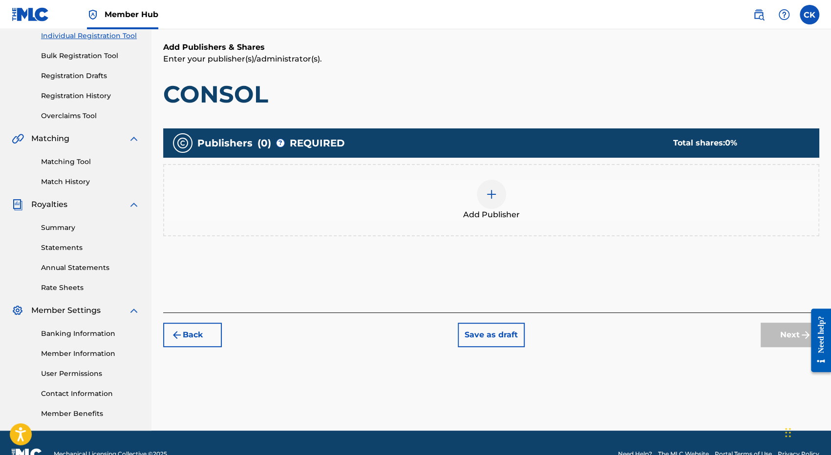
scroll to position [142, 0]
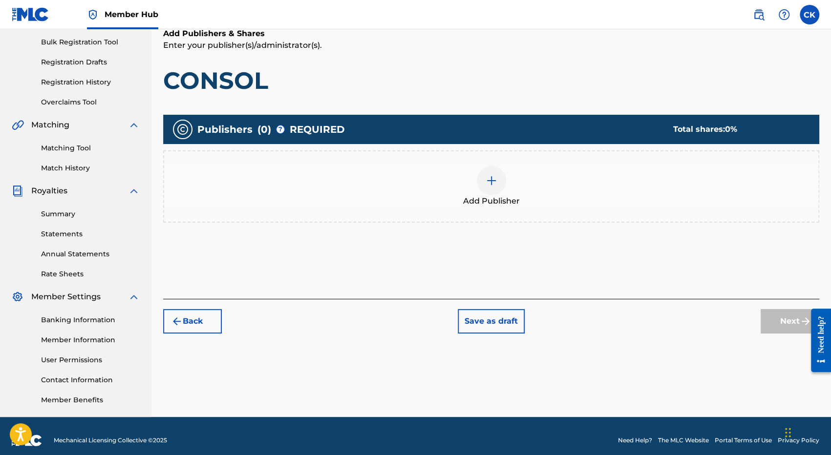
click at [488, 192] on div at bounding box center [491, 180] width 29 height 29
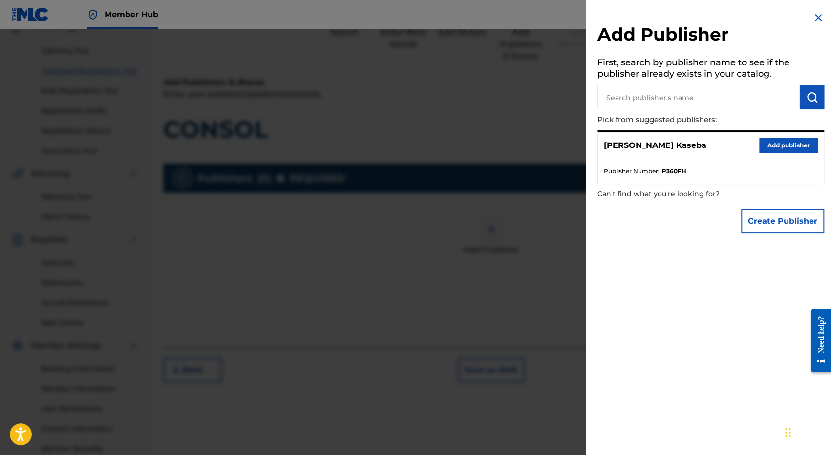
scroll to position [0, 0]
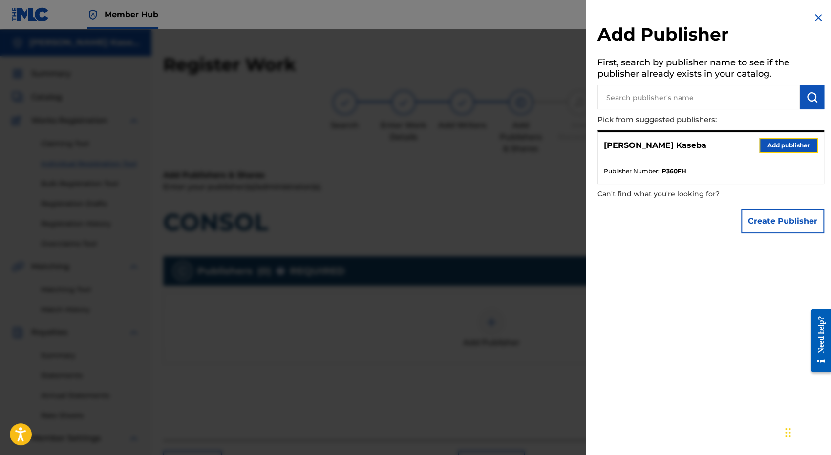
click at [794, 144] on button "Add publisher" at bounding box center [788, 145] width 59 height 15
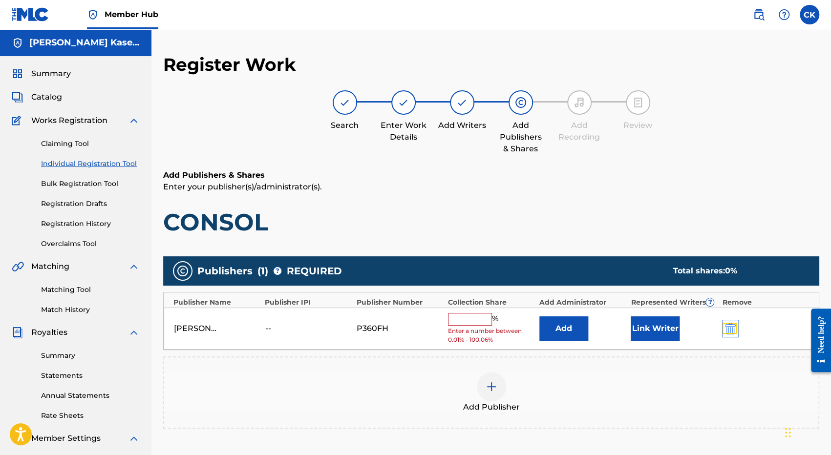
click at [732, 331] on img "submit" at bounding box center [730, 329] width 11 height 12
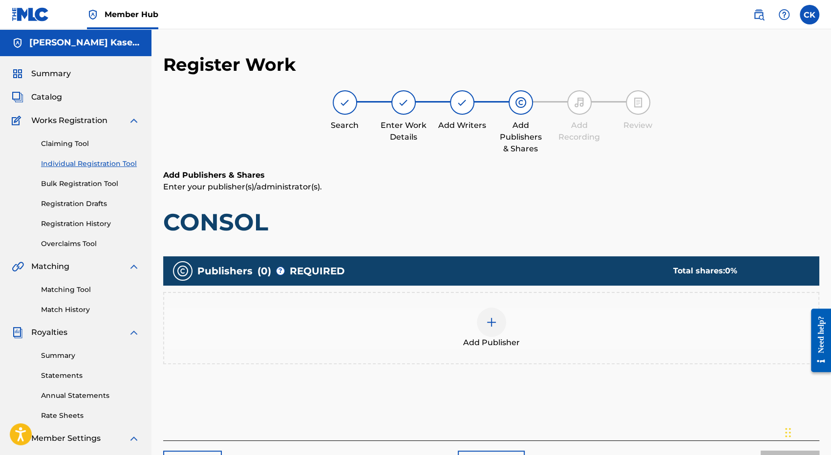
click at [494, 327] on img at bounding box center [492, 323] width 12 height 12
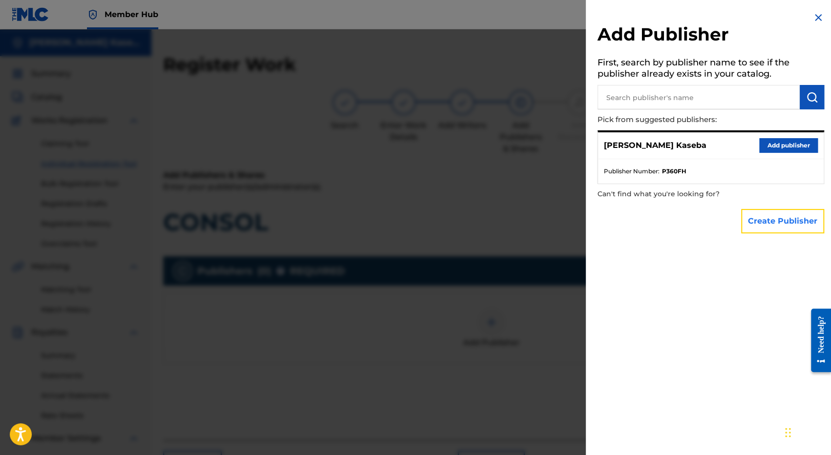
click at [772, 227] on button "Create Publisher" at bounding box center [782, 221] width 83 height 24
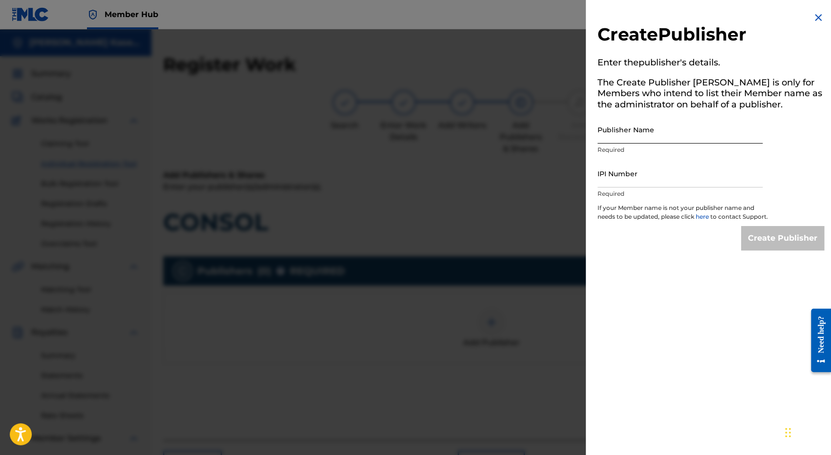
click at [614, 138] on input "Publisher Name" at bounding box center [680, 130] width 165 height 28
type input "MNC Production"
click at [627, 174] on input "IPI Number" at bounding box center [680, 174] width 165 height 28
paste input "1225125595"
type input "1225125595"
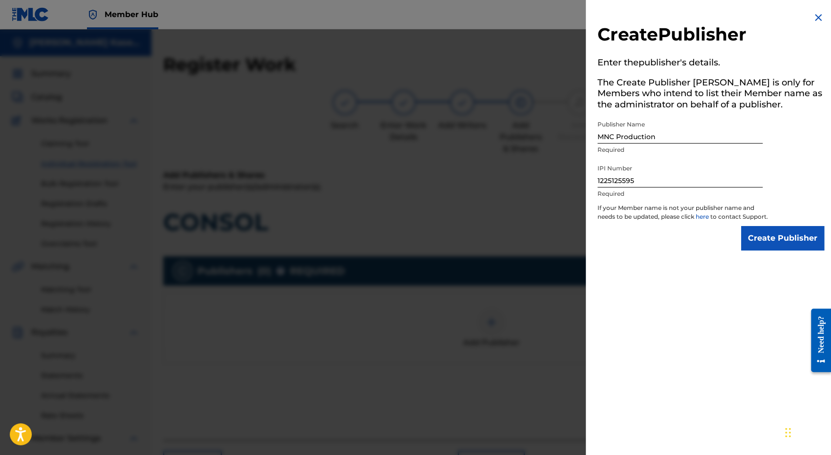
click at [673, 301] on div "Create Publisher Enter the publisher 's details. The Create Publisher button is…" at bounding box center [711, 227] width 250 height 455
click at [770, 244] on input "Create Publisher" at bounding box center [782, 238] width 83 height 24
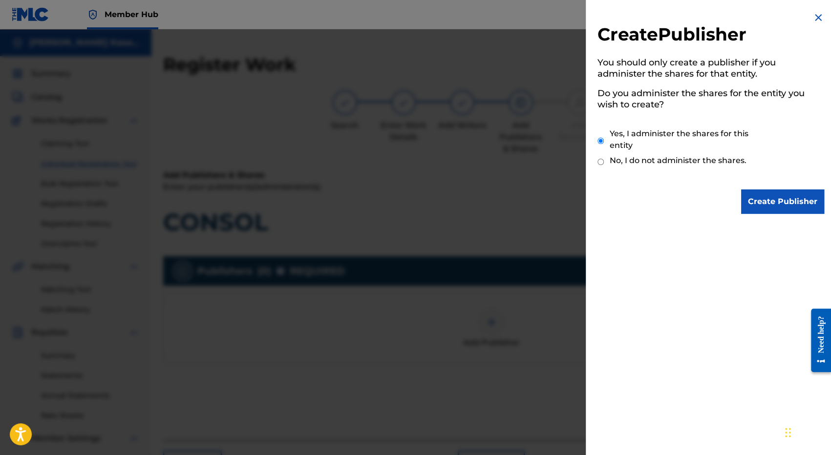
click at [599, 161] on input "No, I do not administer the shares." at bounding box center [601, 161] width 6 height 9
radio input "true"
click at [766, 201] on input "Create Publisher" at bounding box center [782, 202] width 83 height 24
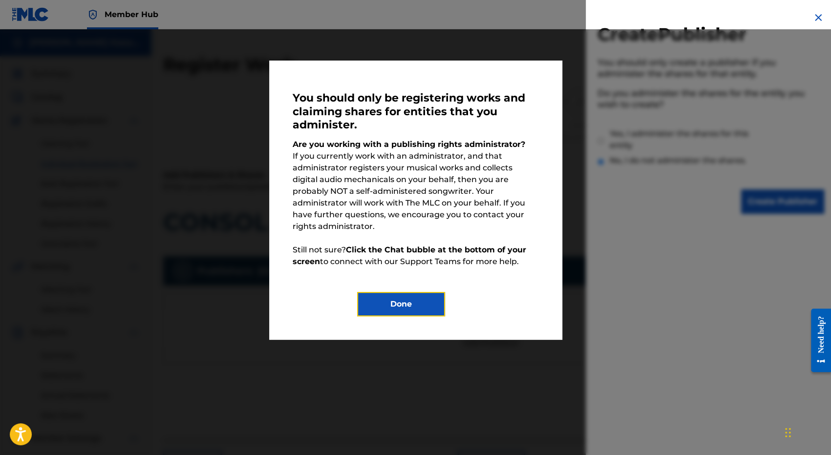
drag, startPoint x: 385, startPoint y: 292, endPoint x: 486, endPoint y: 294, distance: 100.7
click at [388, 292] on button "Done" at bounding box center [401, 304] width 88 height 24
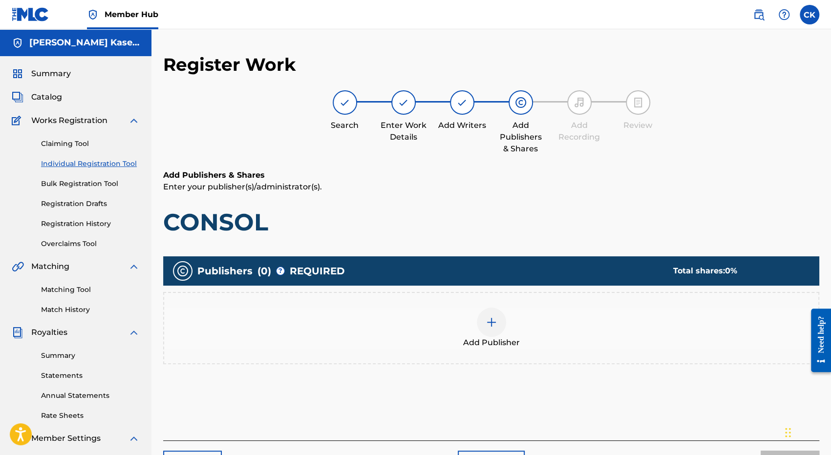
click at [490, 330] on div at bounding box center [491, 322] width 29 height 29
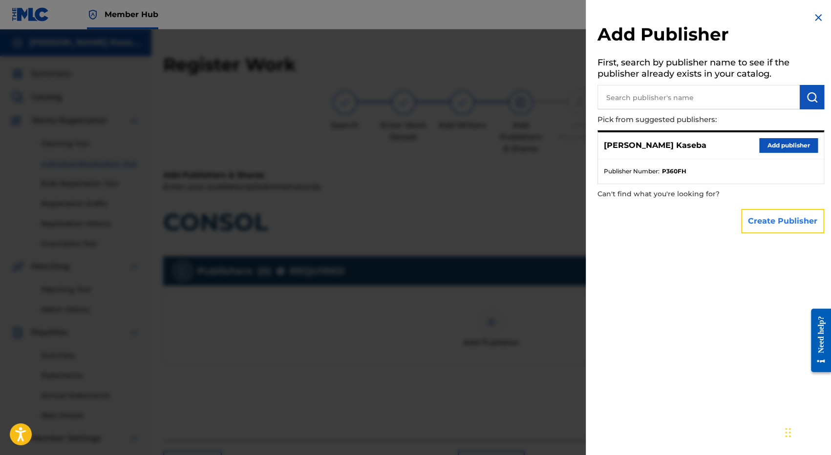
click at [788, 225] on button "Create Publisher" at bounding box center [782, 221] width 83 height 24
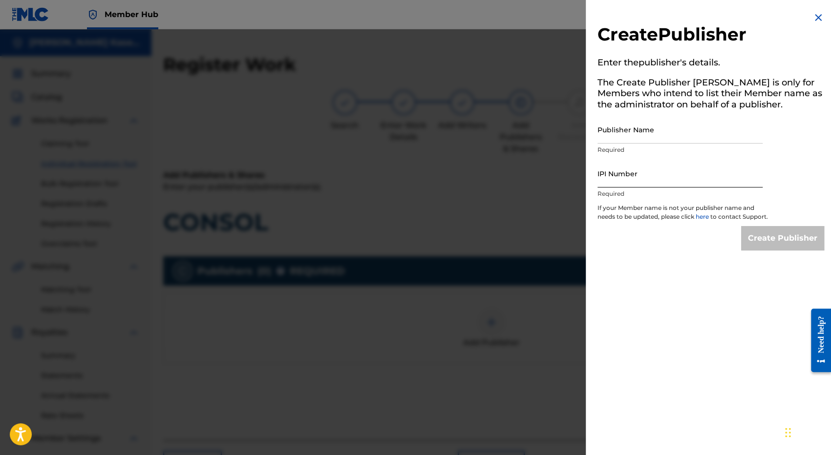
click at [628, 173] on input "IPI Number" at bounding box center [680, 174] width 165 height 28
paste input "1225125595"
type input "1225125595"
click at [635, 136] on input "Publisher Name" at bounding box center [680, 130] width 165 height 28
type input "MNC Production"
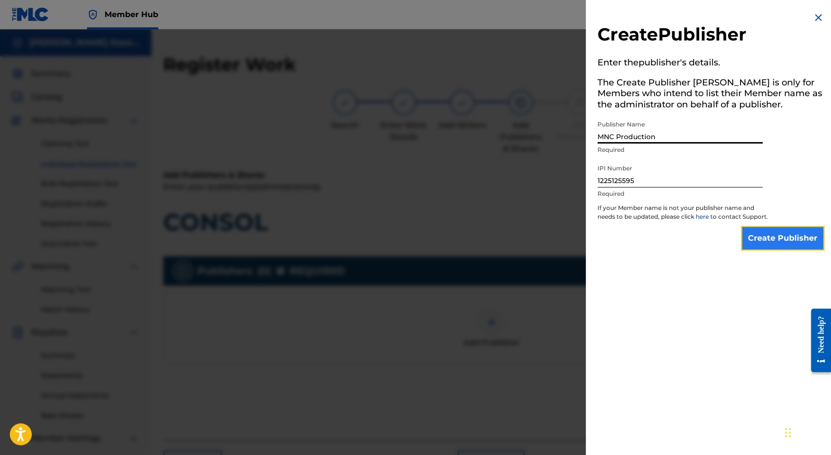
click at [788, 250] on input "Create Publisher" at bounding box center [782, 238] width 83 height 24
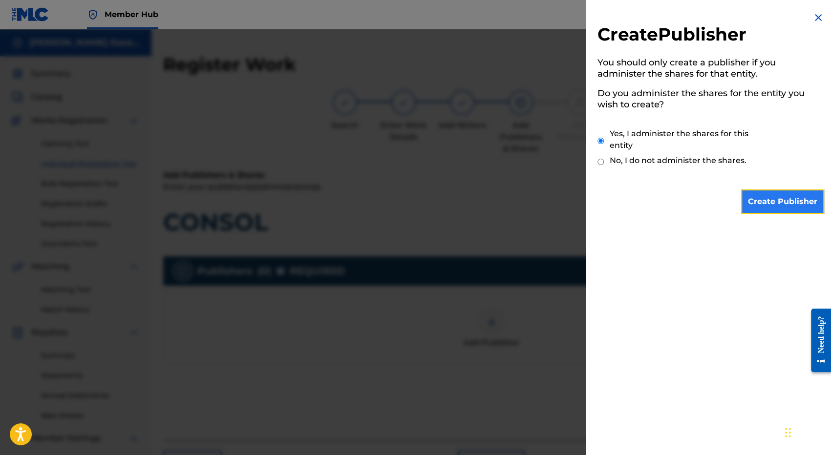
click at [780, 205] on input "Create Publisher" at bounding box center [782, 202] width 83 height 24
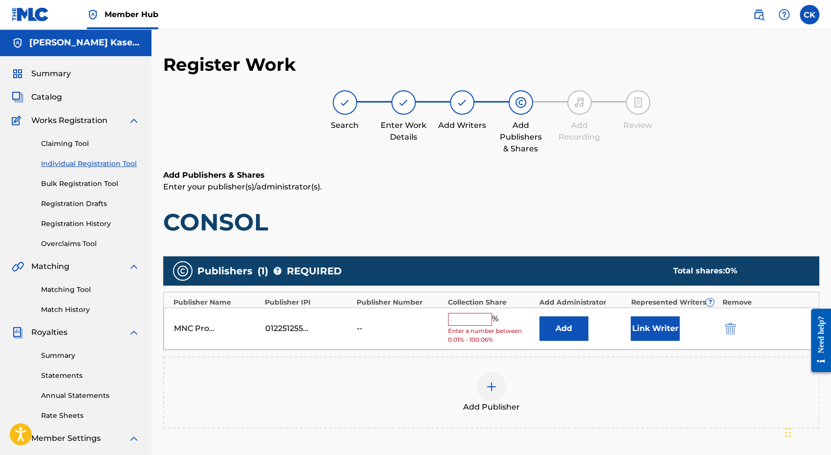
click at [460, 321] on input "text" at bounding box center [470, 319] width 44 height 13
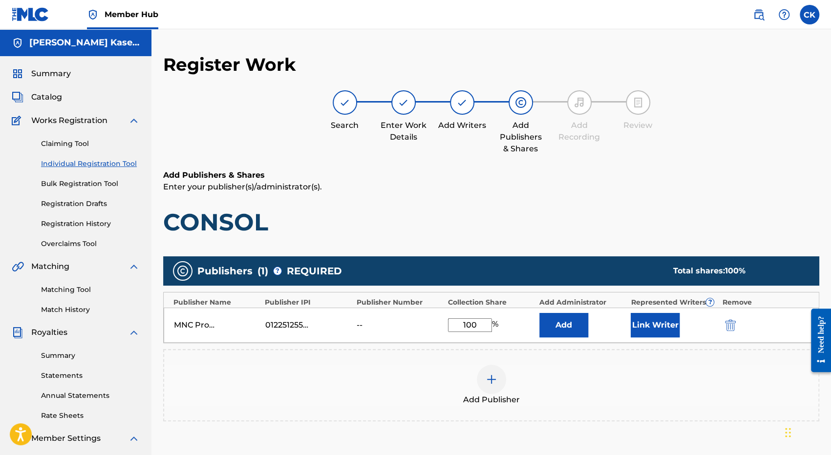
type input "100"
click at [698, 383] on div "Add Publisher" at bounding box center [491, 385] width 654 height 41
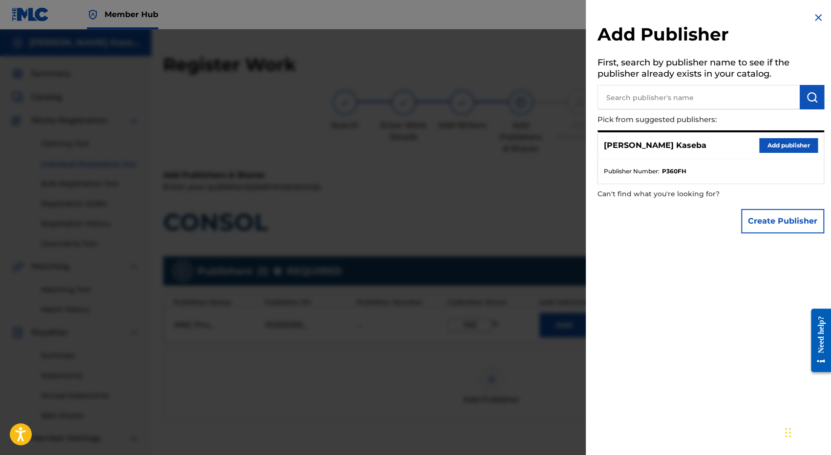
drag, startPoint x: 496, startPoint y: 174, endPoint x: 514, endPoint y: 186, distance: 21.6
click at [496, 174] on div at bounding box center [415, 256] width 831 height 455
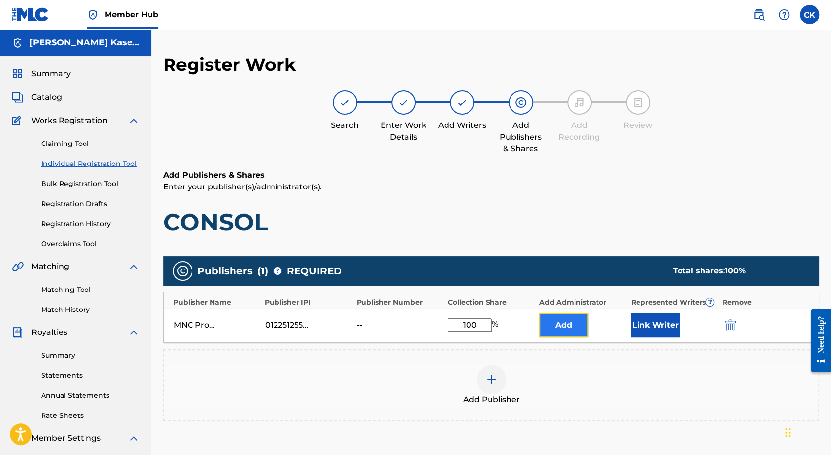
click at [567, 328] on button "Add" at bounding box center [564, 325] width 49 height 24
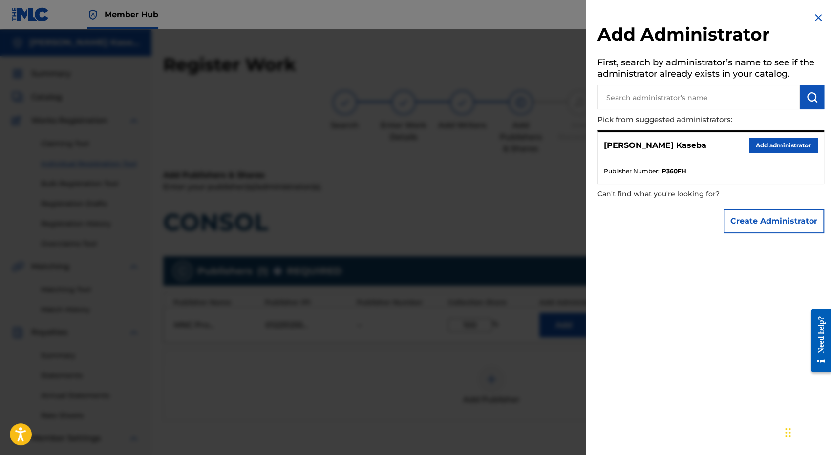
click at [813, 17] on img at bounding box center [819, 18] width 12 height 12
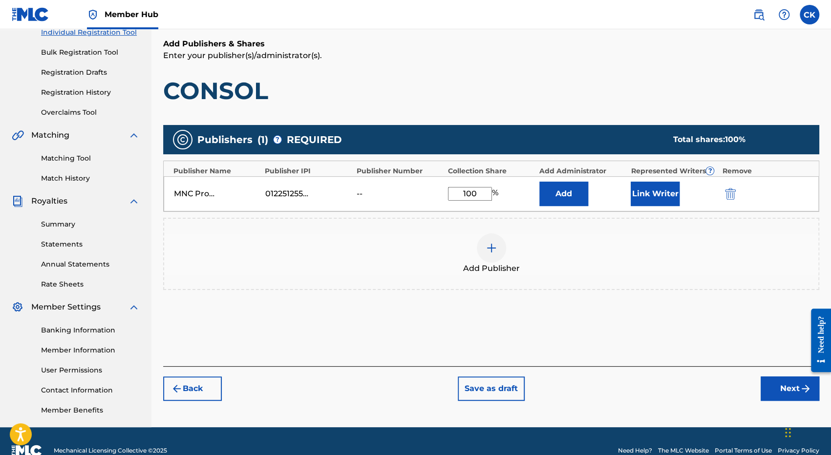
scroll to position [151, 0]
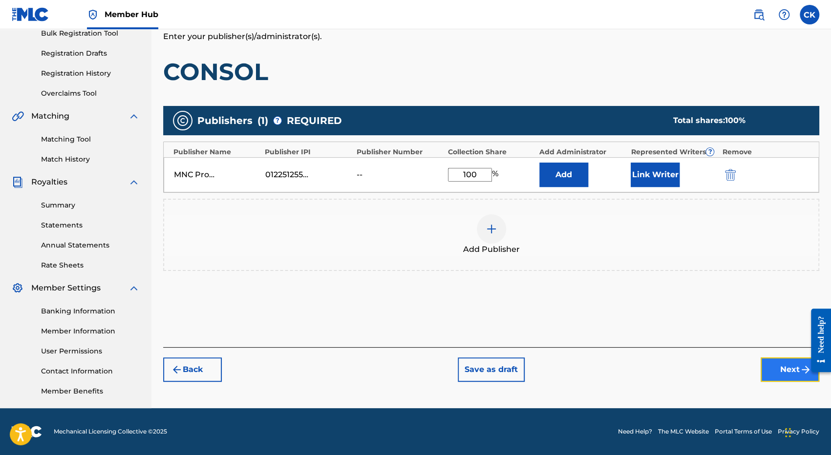
click at [774, 374] on button "Next" at bounding box center [790, 370] width 59 height 24
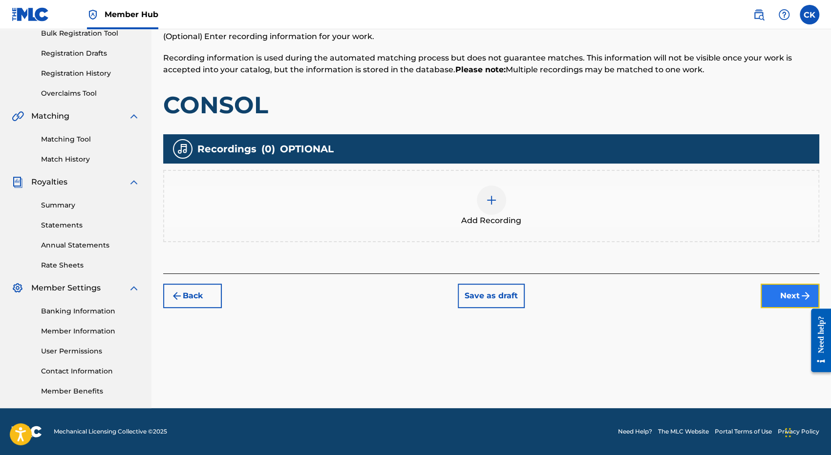
click at [777, 294] on button "Next" at bounding box center [790, 296] width 59 height 24
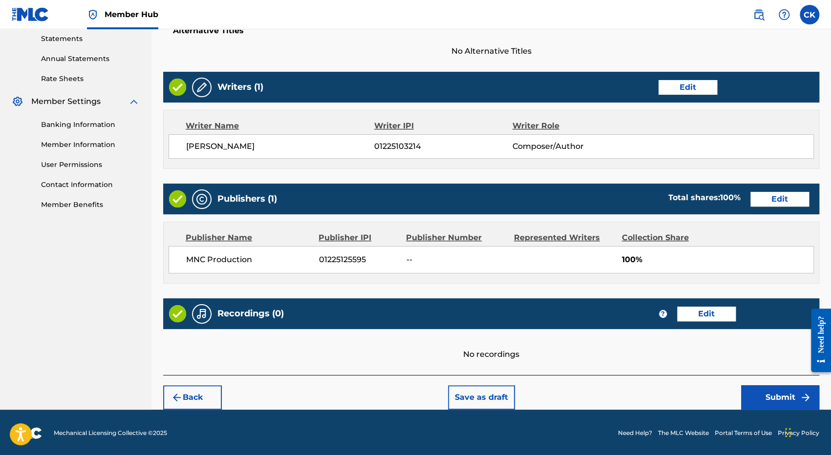
scroll to position [337, 0]
click at [779, 401] on button "Submit" at bounding box center [780, 398] width 78 height 24
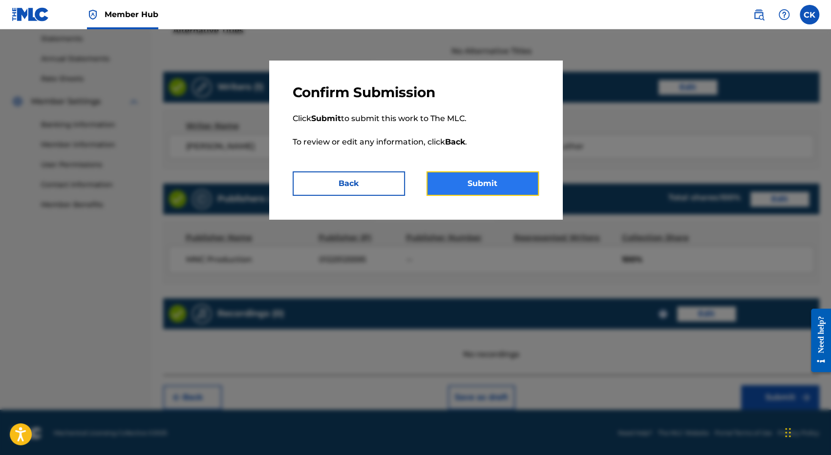
click at [465, 188] on button "Submit" at bounding box center [483, 184] width 112 height 24
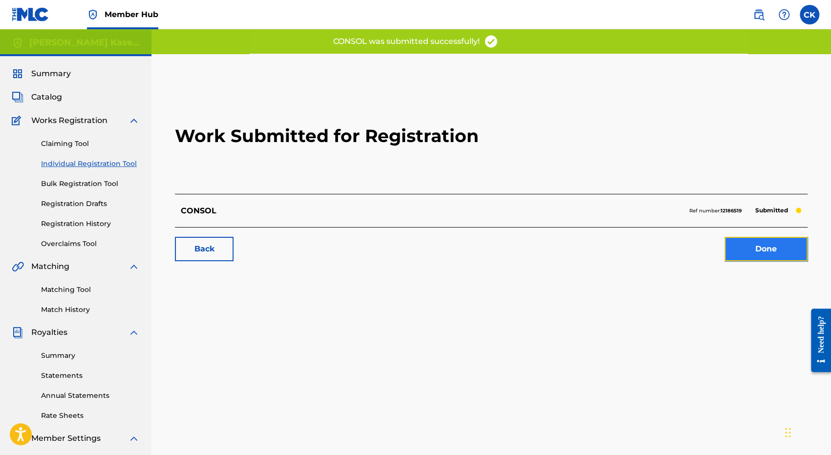
click at [755, 256] on link "Done" at bounding box center [766, 249] width 83 height 24
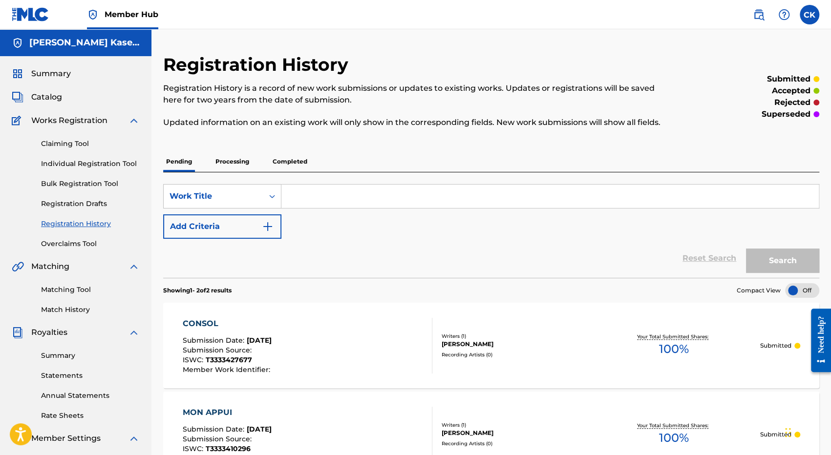
click at [75, 222] on link "Registration History" at bounding box center [90, 224] width 99 height 10
click at [62, 201] on link "Registration Drafts" at bounding box center [90, 204] width 99 height 10
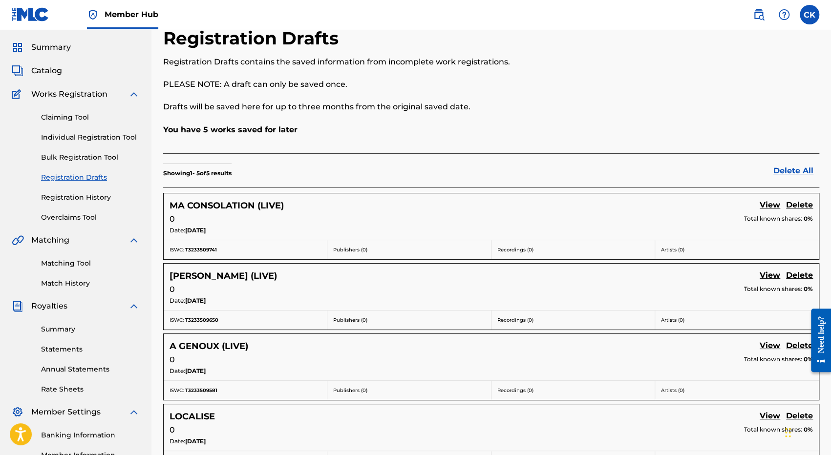
scroll to position [25, 0]
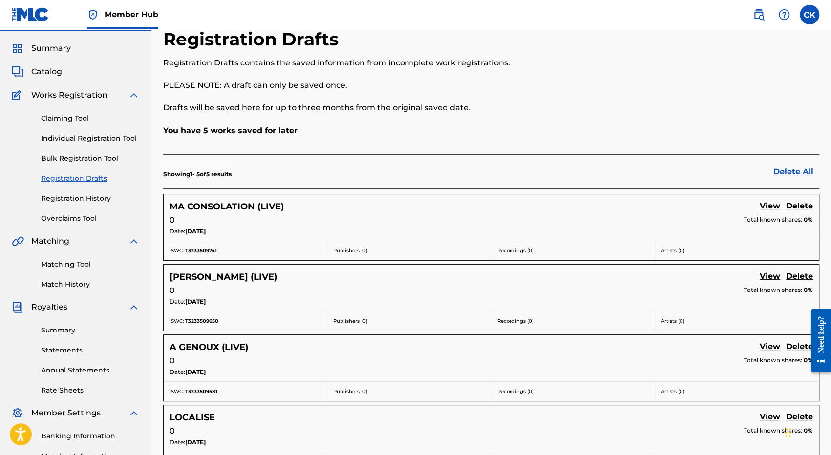
click at [769, 206] on link "View" at bounding box center [770, 206] width 21 height 13
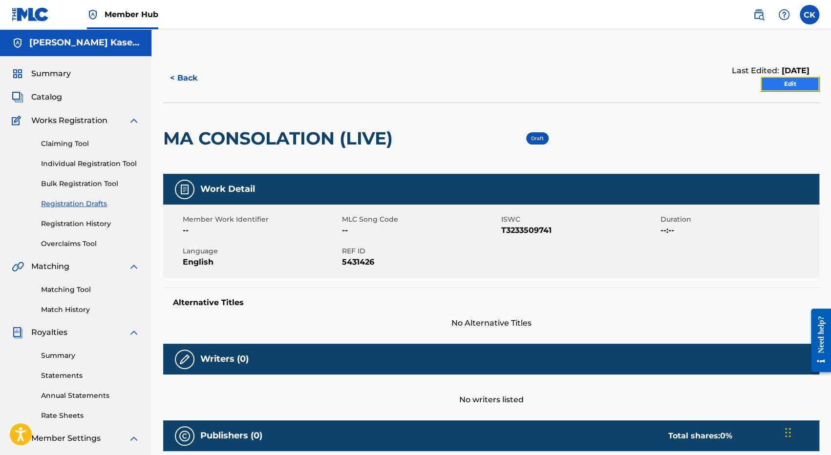
click at [780, 87] on link "Edit" at bounding box center [790, 84] width 59 height 15
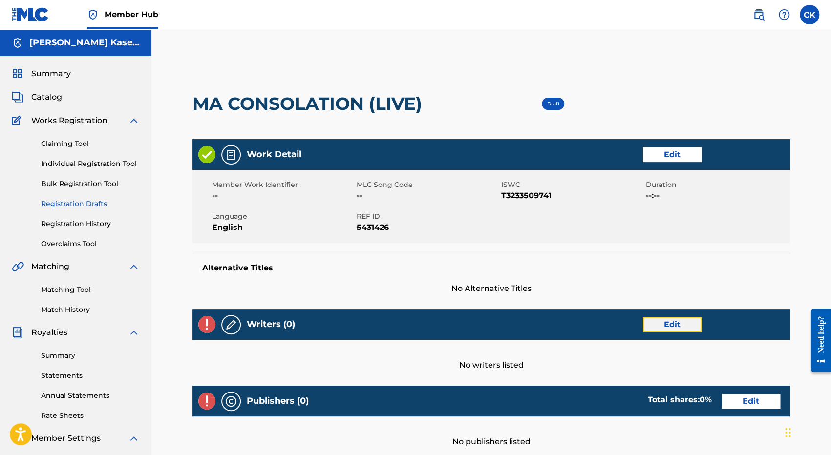
click at [667, 323] on link "Edit" at bounding box center [672, 325] width 59 height 15
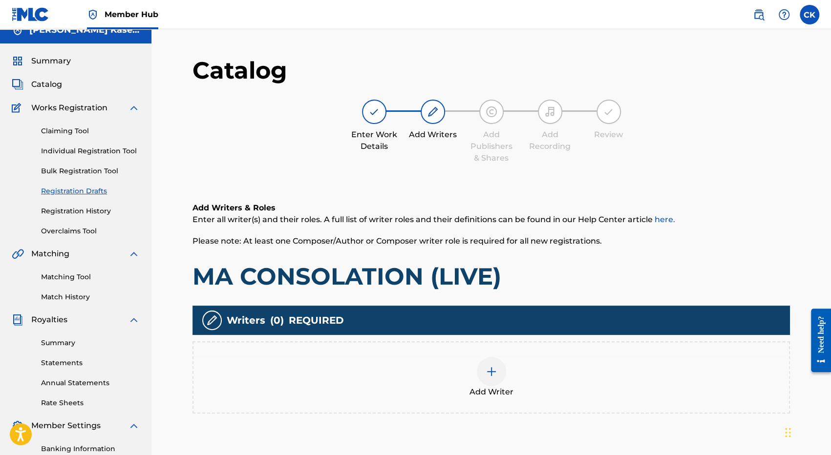
scroll to position [49, 0]
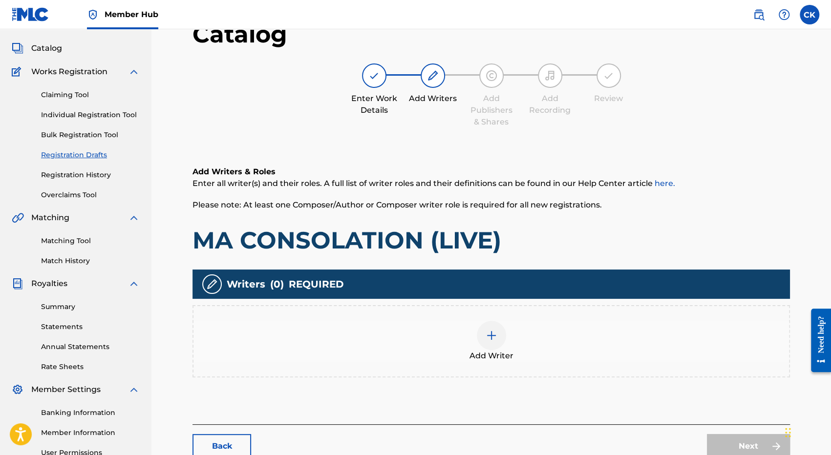
click at [504, 343] on div "Add Writer" at bounding box center [492, 341] width 596 height 41
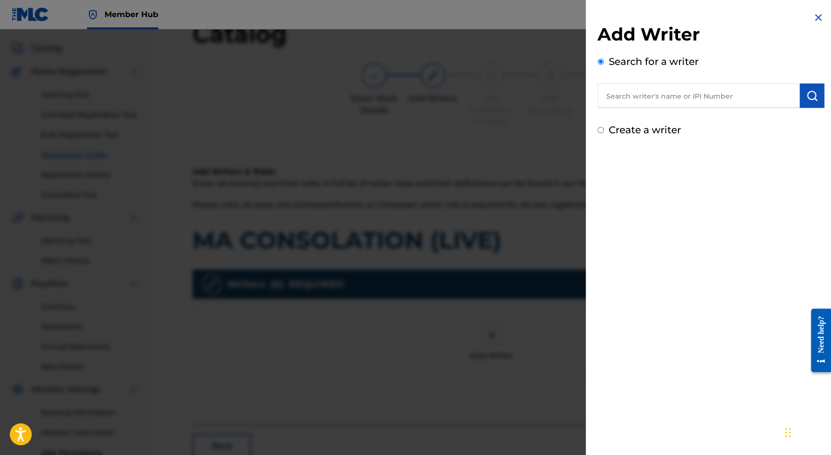
click at [625, 98] on input "text" at bounding box center [699, 96] width 202 height 24
click at [678, 117] on strong "kaseba" at bounding box center [692, 117] width 29 height 9
type input "[PERSON_NAME]"
click at [810, 95] on img "submit" at bounding box center [812, 96] width 12 height 12
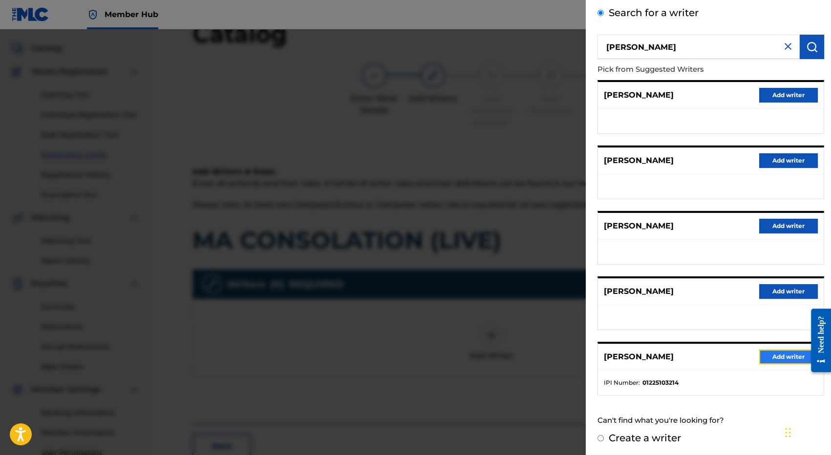
click at [779, 356] on button "Add writer" at bounding box center [788, 357] width 59 height 15
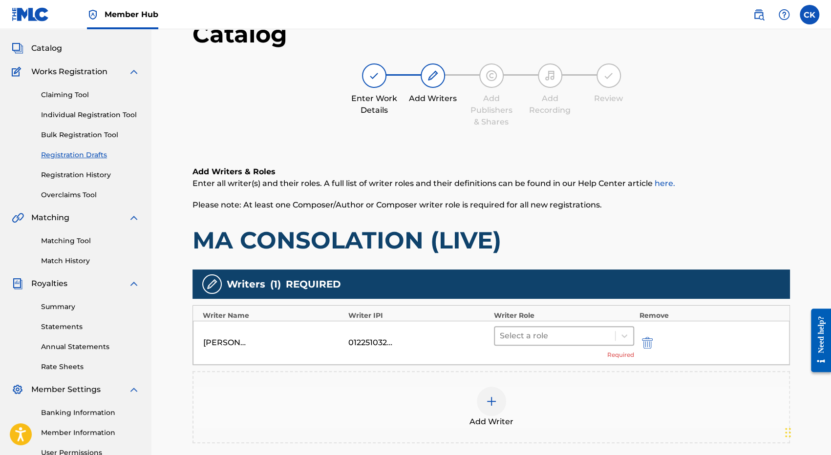
click at [544, 337] on div at bounding box center [555, 336] width 110 height 14
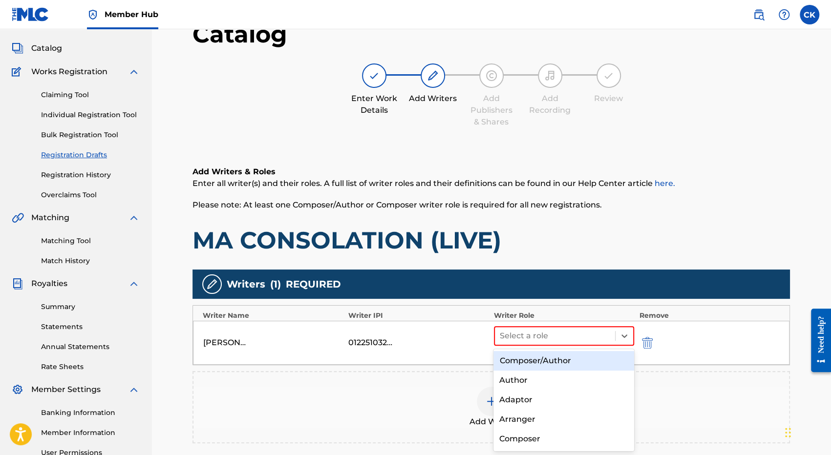
click at [547, 364] on div "Composer/Author" at bounding box center [564, 361] width 141 height 20
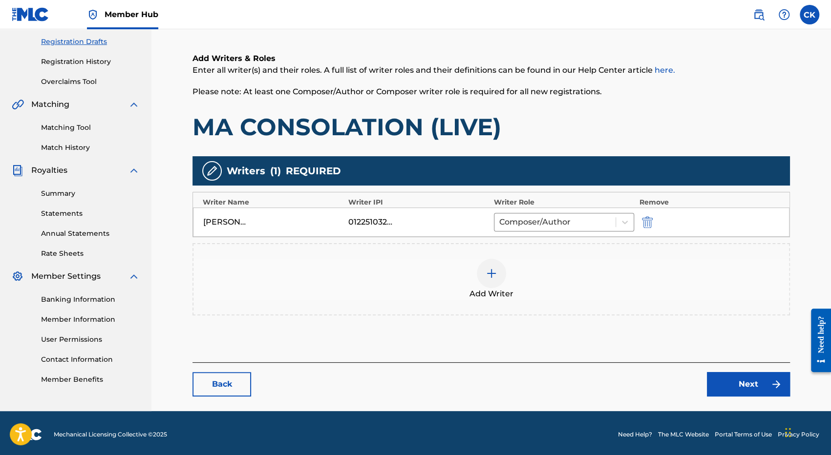
scroll to position [164, 0]
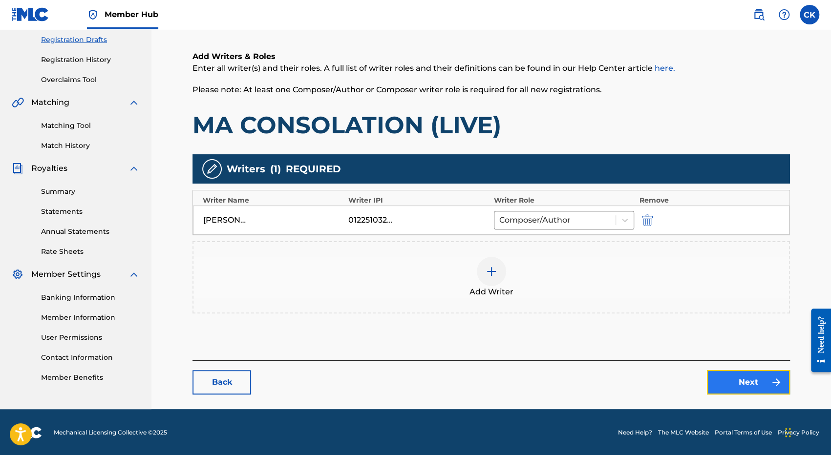
click at [751, 386] on link "Next" at bounding box center [748, 382] width 83 height 24
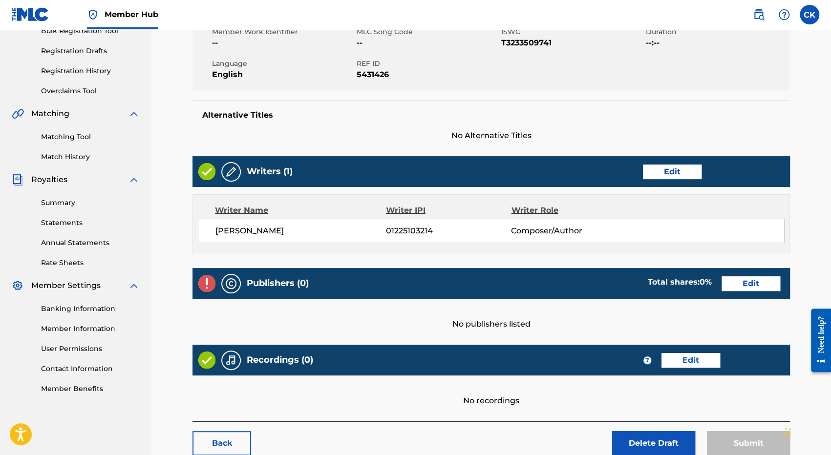
scroll to position [195, 0]
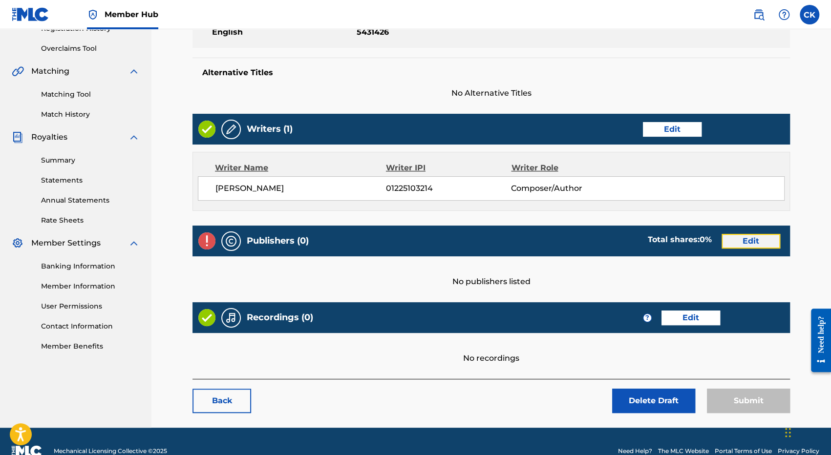
click at [738, 241] on link "Edit" at bounding box center [751, 241] width 59 height 15
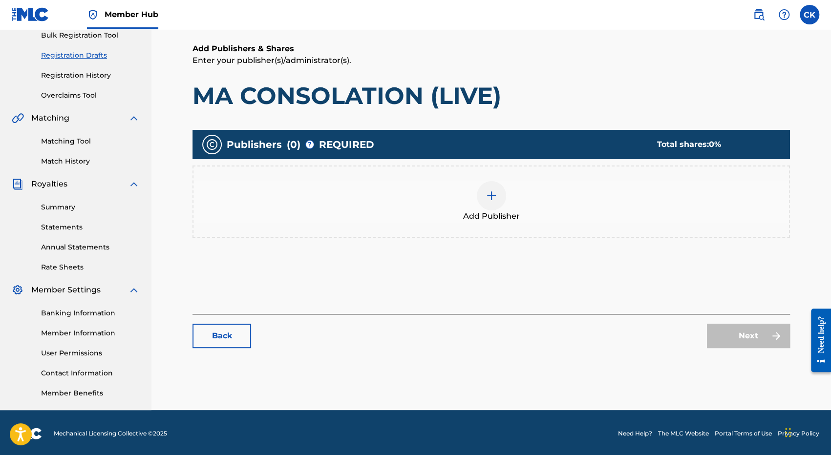
scroll to position [151, 0]
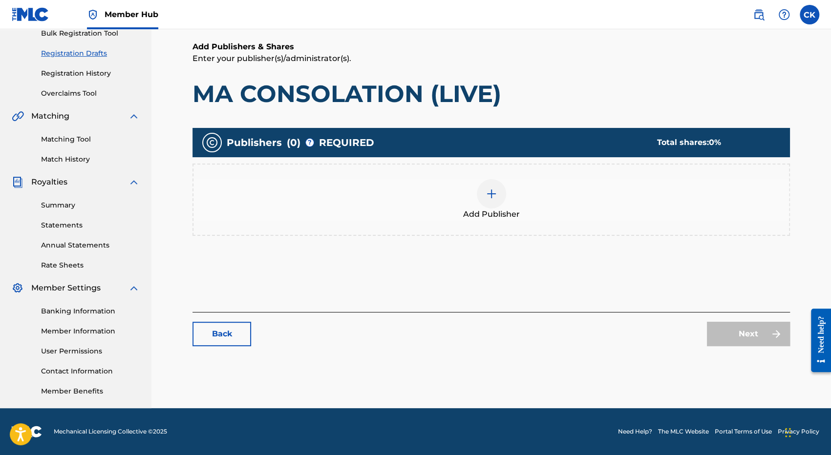
click at [496, 200] on div at bounding box center [491, 193] width 29 height 29
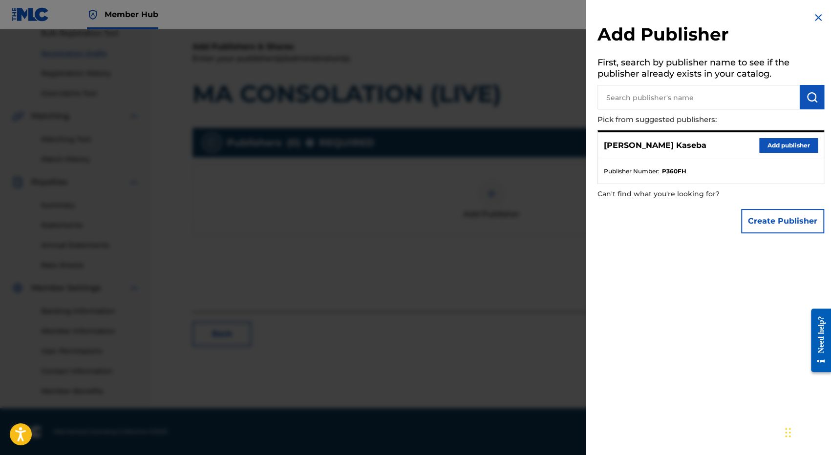
click at [664, 99] on input "text" at bounding box center [699, 97] width 202 height 24
click at [773, 227] on button "Create Publisher" at bounding box center [782, 221] width 83 height 24
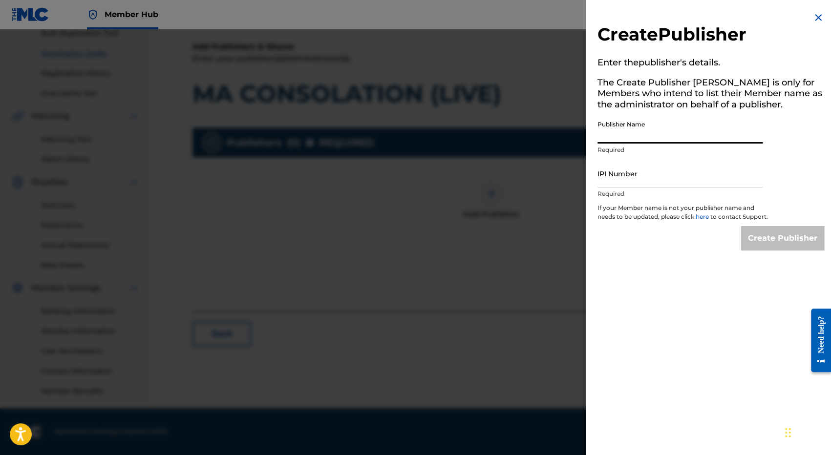
click at [616, 132] on input "Publisher Name" at bounding box center [680, 130] width 165 height 28
type input "MNC Production"
click at [635, 180] on input "IPI Number" at bounding box center [680, 174] width 165 height 28
type input "1225125595"
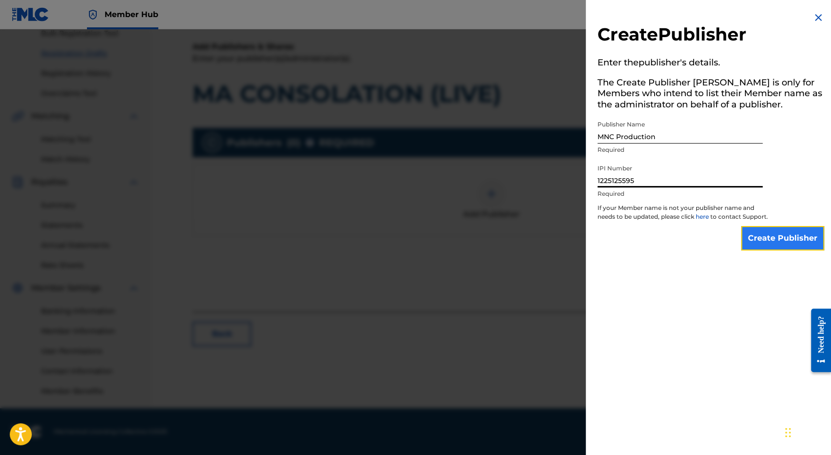
click at [775, 249] on input "Create Publisher" at bounding box center [782, 238] width 83 height 24
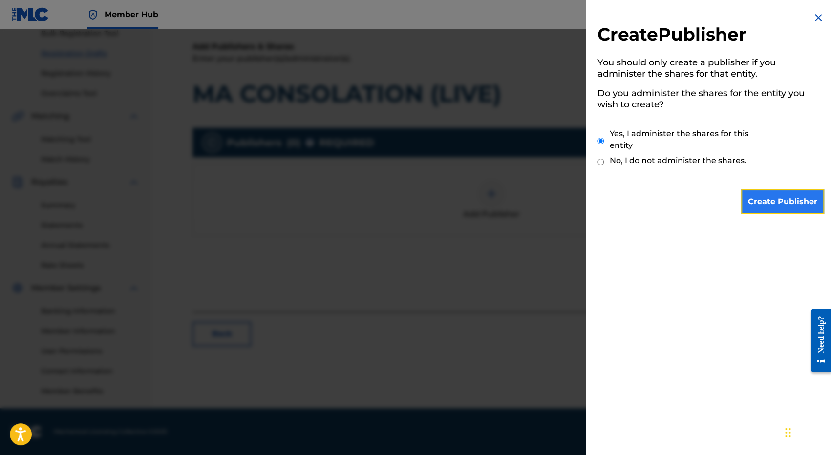
click at [780, 199] on input "Create Publisher" at bounding box center [782, 202] width 83 height 24
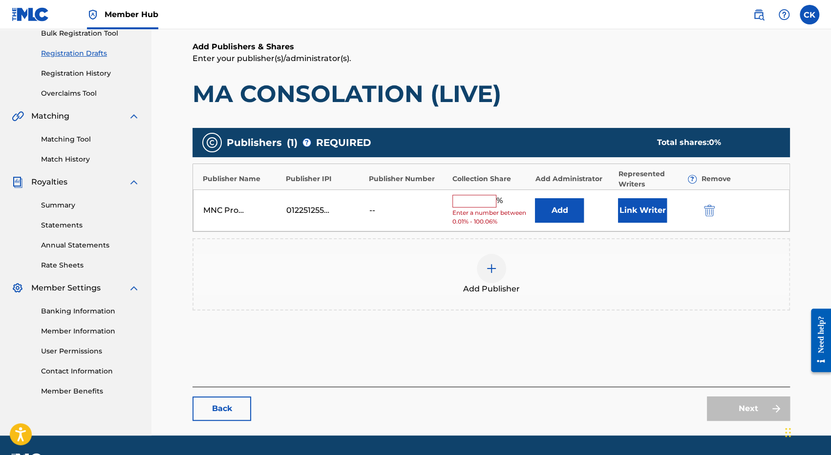
click at [479, 205] on input "text" at bounding box center [475, 201] width 44 height 13
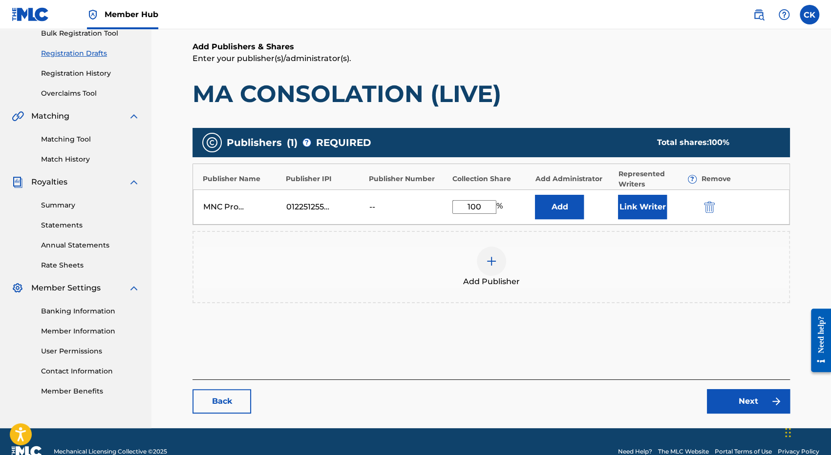
type input "100"
click at [542, 364] on div "Add Publishers & Shares Enter your publisher(s)/administrator(s). MA CONSOLATIO…" at bounding box center [492, 210] width 598 height 339
click at [755, 395] on link "Next" at bounding box center [748, 401] width 83 height 24
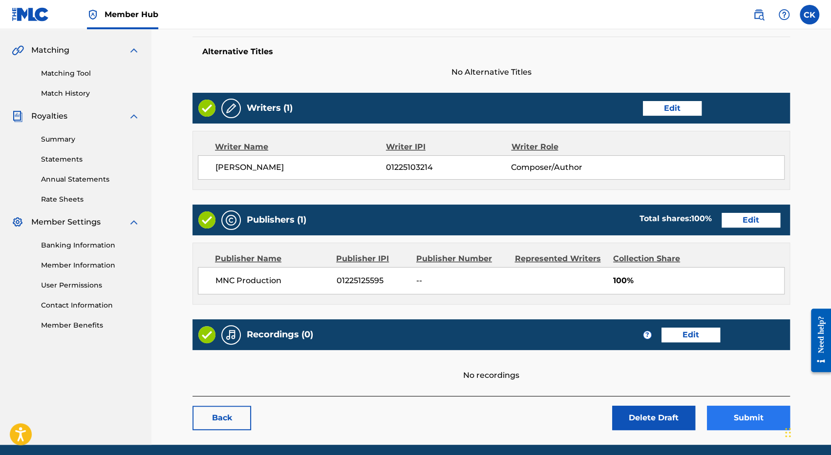
scroll to position [203, 0]
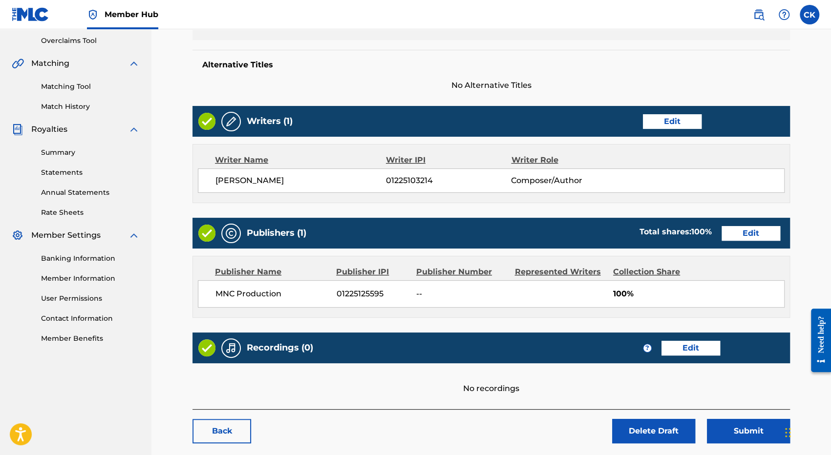
click at [756, 377] on div "No recordings" at bounding box center [492, 379] width 598 height 31
click at [759, 436] on button "Submit" at bounding box center [748, 431] width 83 height 24
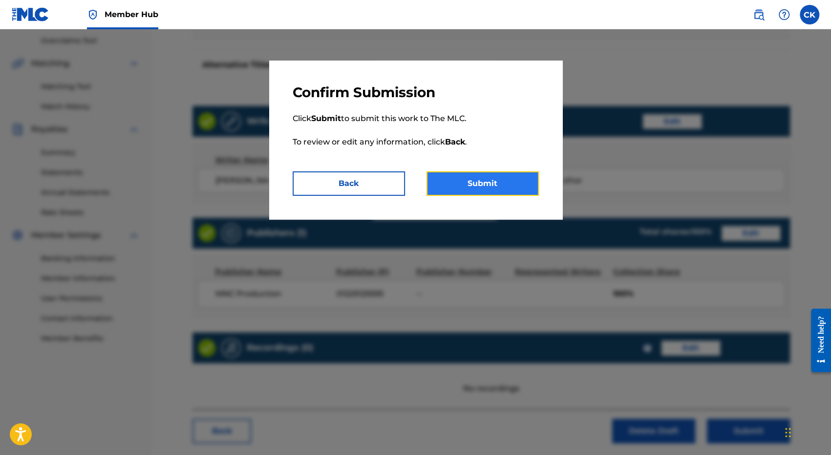
click at [459, 179] on button "Submit" at bounding box center [483, 184] width 112 height 24
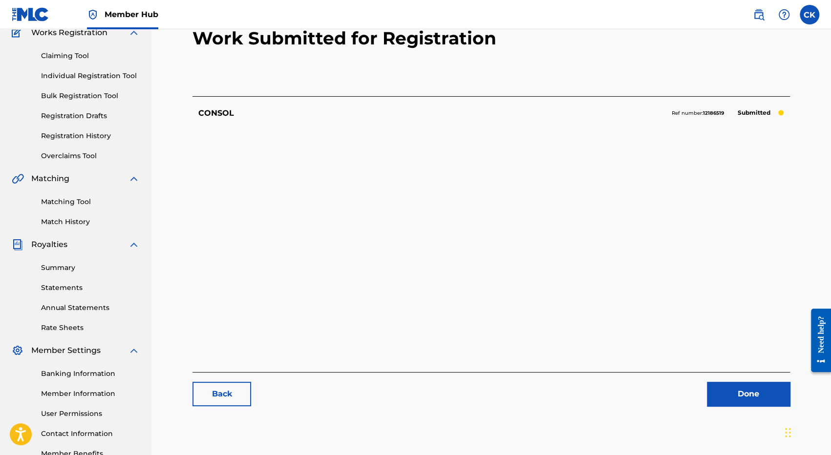
scroll to position [98, 0]
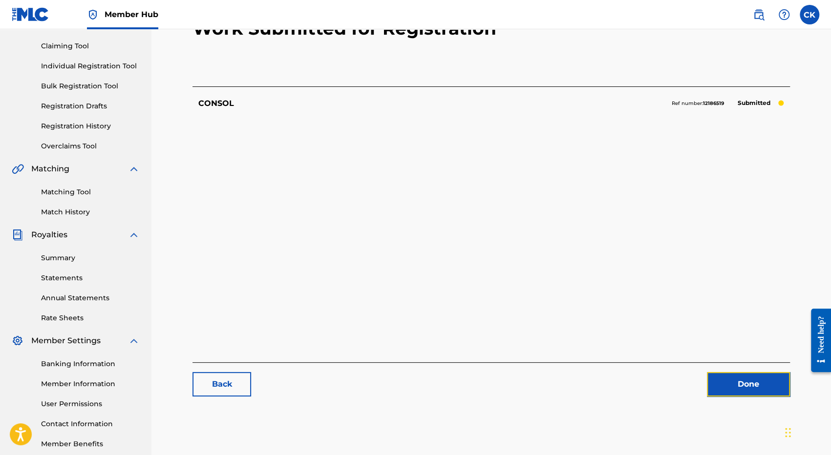
click at [760, 388] on link "Done" at bounding box center [748, 384] width 83 height 24
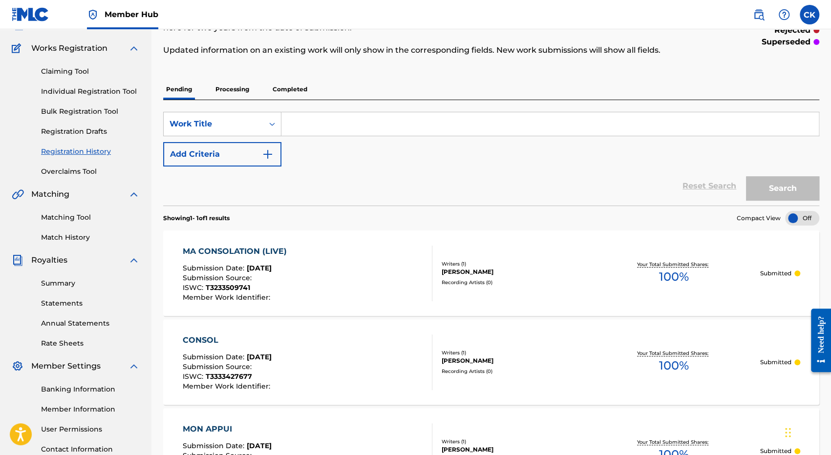
scroll to position [23, 0]
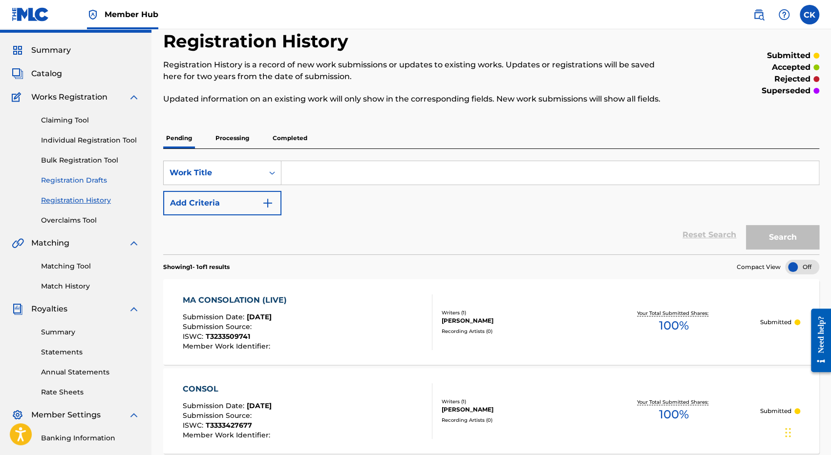
click at [67, 178] on link "Registration Drafts" at bounding box center [90, 180] width 99 height 10
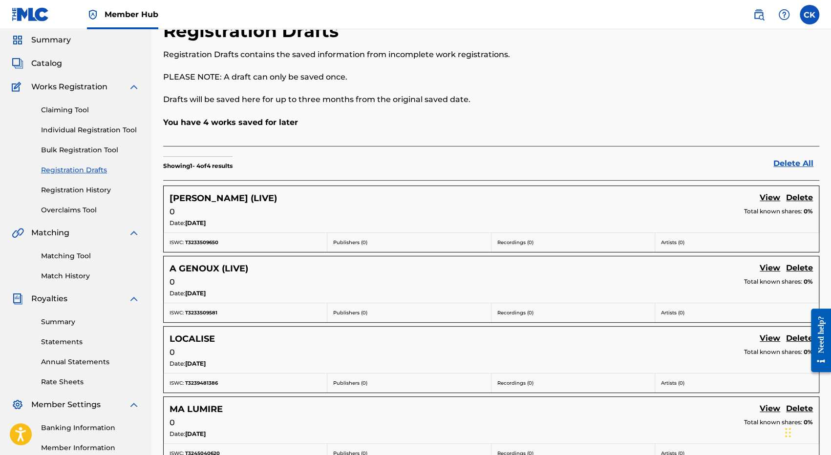
scroll to position [49, 0]
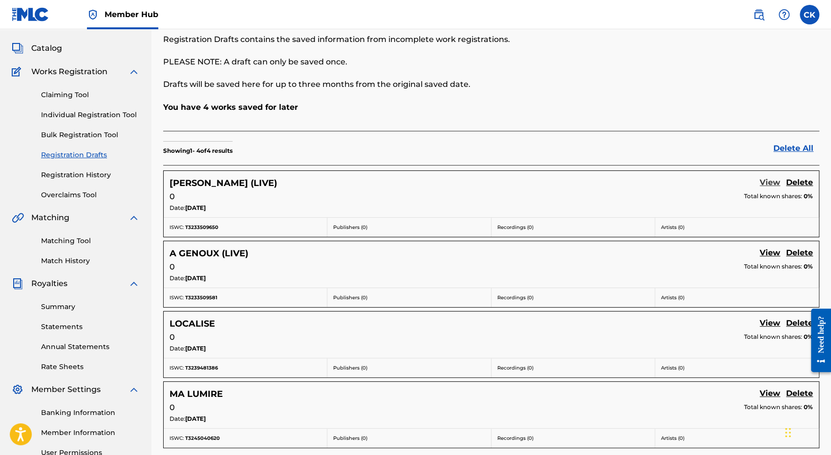
click at [771, 183] on link "View" at bounding box center [770, 183] width 21 height 13
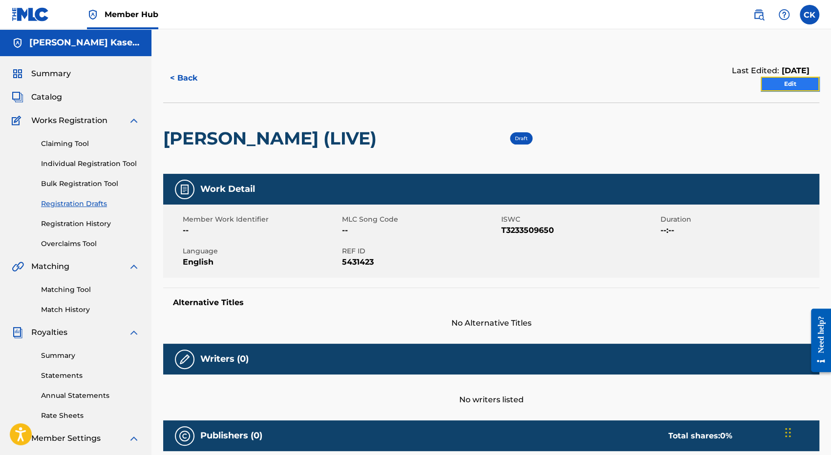
click at [790, 86] on link "Edit" at bounding box center [790, 84] width 59 height 15
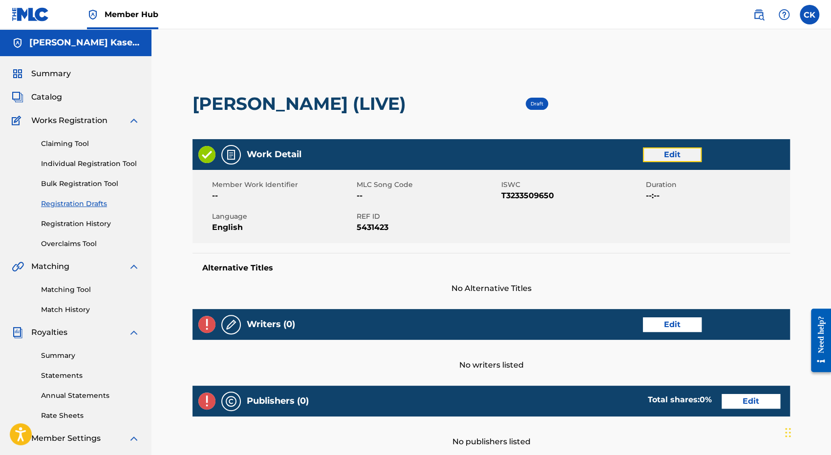
click at [675, 154] on link "Edit" at bounding box center [672, 155] width 59 height 15
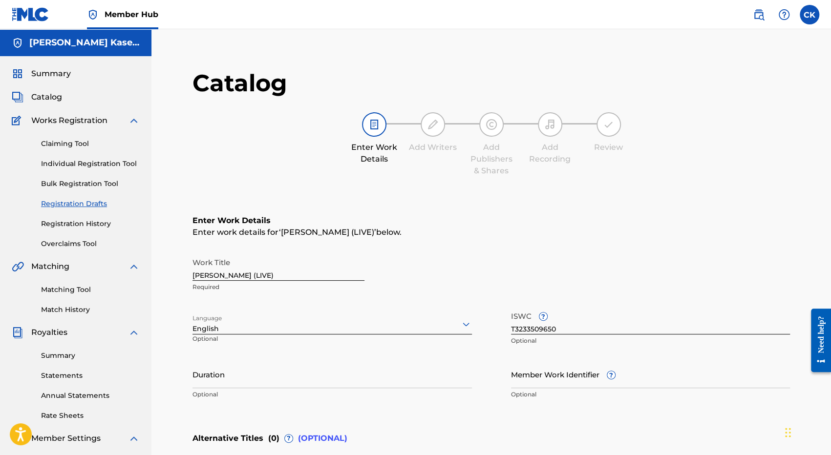
click at [539, 336] on div "ISWC ? T3233509650 Optional" at bounding box center [651, 329] width 280 height 44
click at [528, 326] on input "T3233509650" at bounding box center [651, 321] width 280 height 28
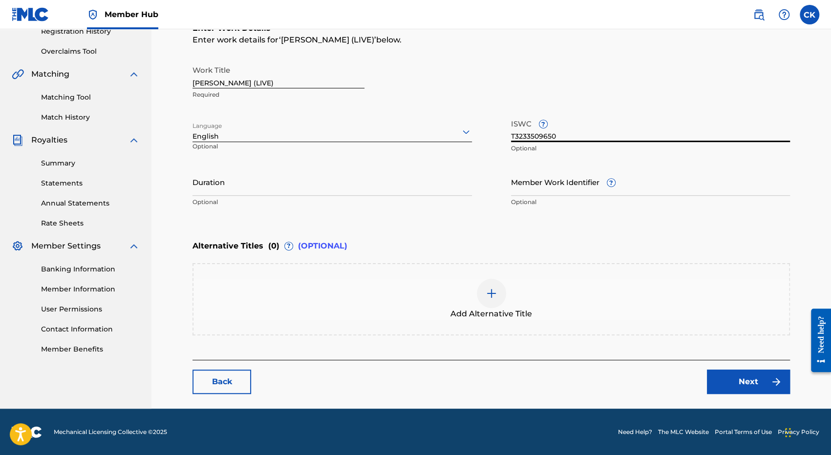
scroll to position [144, 0]
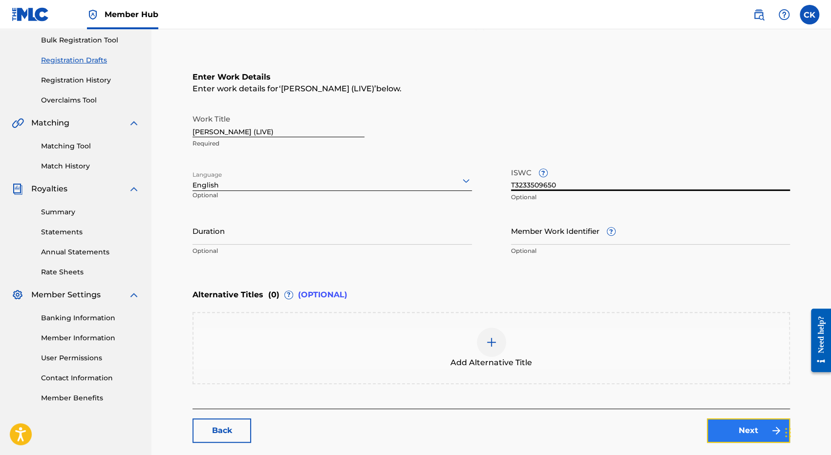
click at [737, 427] on link "Next" at bounding box center [748, 431] width 83 height 24
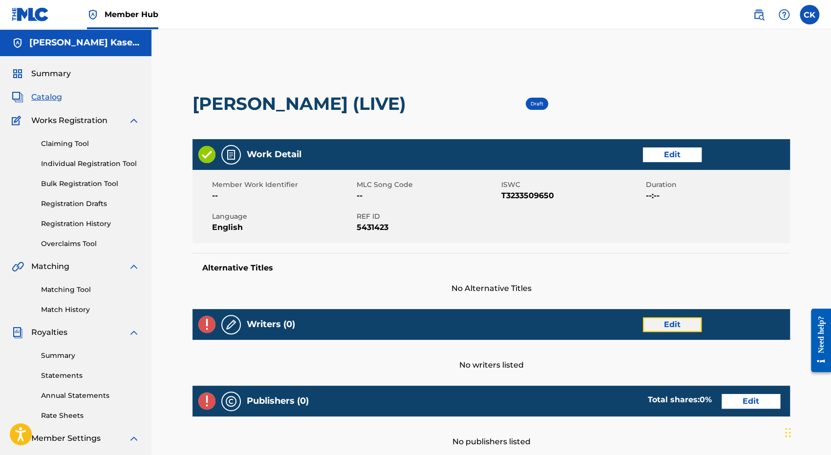
click at [670, 327] on link "Edit" at bounding box center [672, 325] width 59 height 15
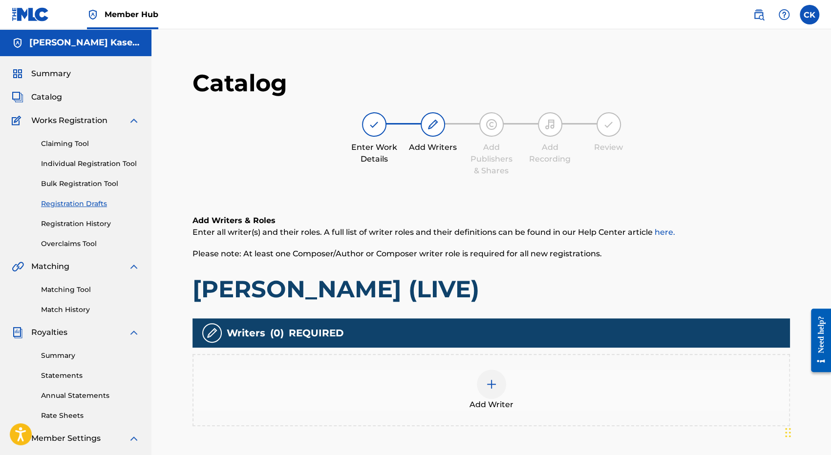
click at [494, 379] on div at bounding box center [491, 384] width 29 height 29
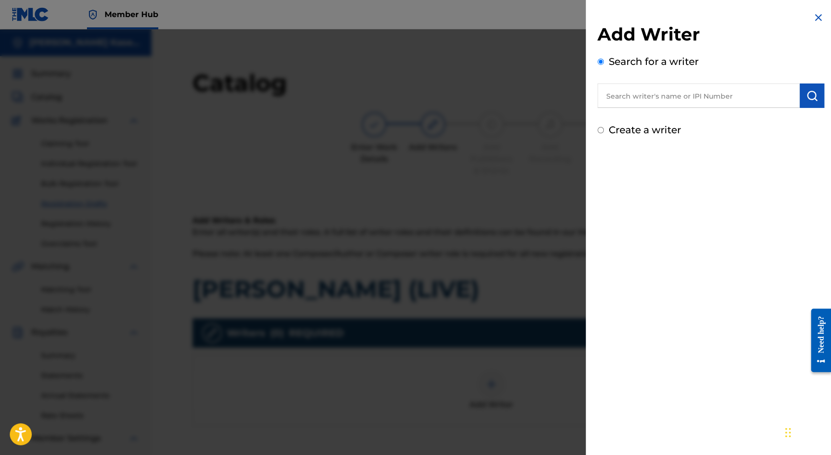
click at [634, 101] on input "text" at bounding box center [699, 96] width 202 height 24
click at [678, 114] on strong "kaseba" at bounding box center [692, 117] width 29 height 9
type input "[PERSON_NAME] kaseba0"
click at [817, 99] on button "submit" at bounding box center [812, 96] width 24 height 24
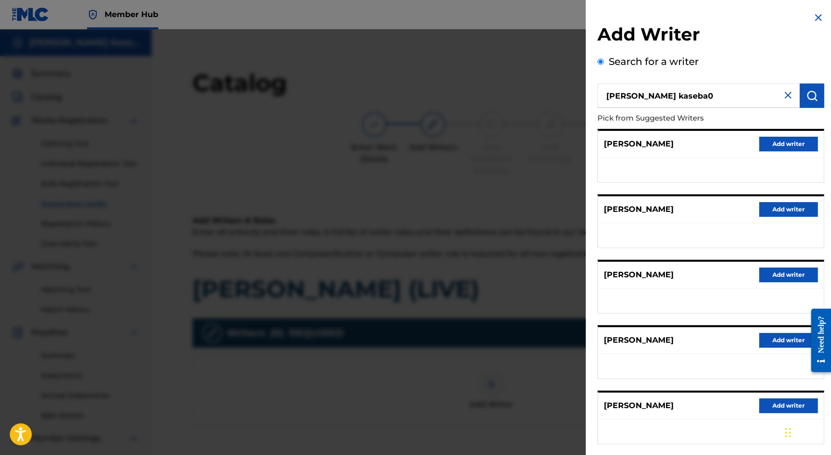
click at [692, 102] on input "[PERSON_NAME] kaseba0" at bounding box center [699, 96] width 202 height 24
type input "[PERSON_NAME]"
click at [678, 120] on strong "kaseba" at bounding box center [692, 117] width 29 height 9
click at [811, 100] on img "submit" at bounding box center [812, 96] width 12 height 12
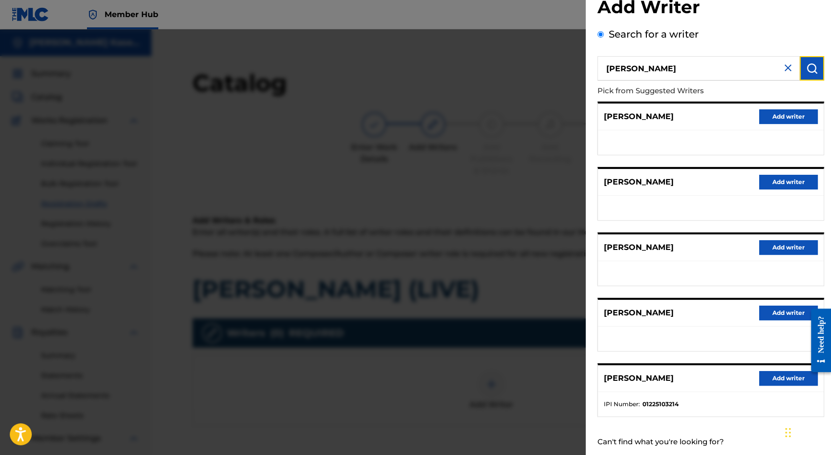
scroll to position [49, 0]
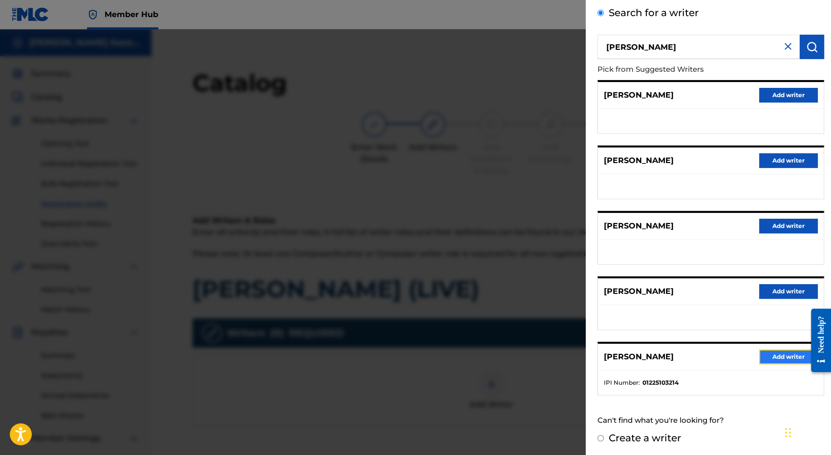
click at [781, 357] on button "Add writer" at bounding box center [788, 357] width 59 height 15
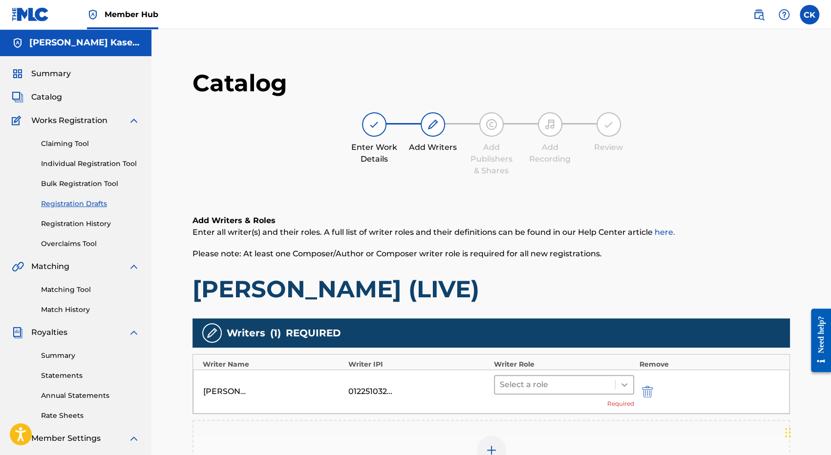
click at [622, 384] on icon at bounding box center [625, 385] width 10 height 10
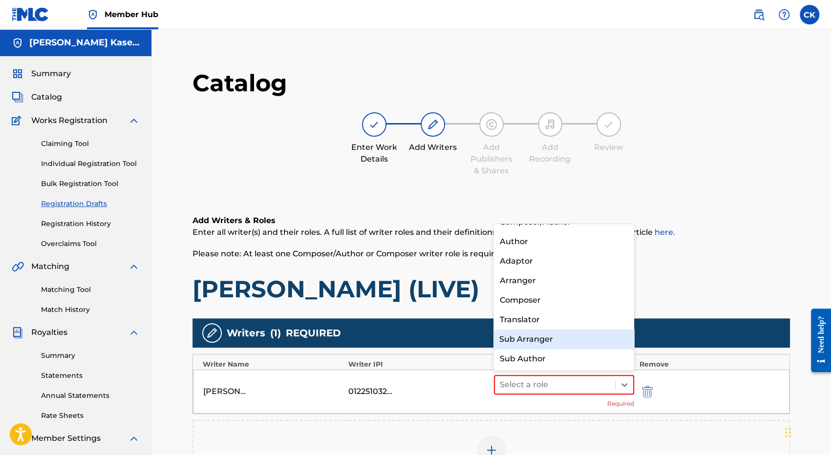
scroll to position [0, 0]
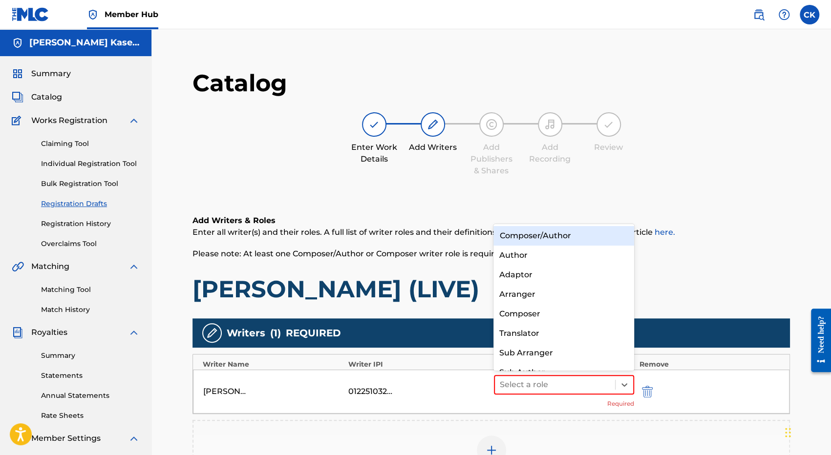
click at [538, 236] on div "Composer/Author" at bounding box center [564, 236] width 141 height 20
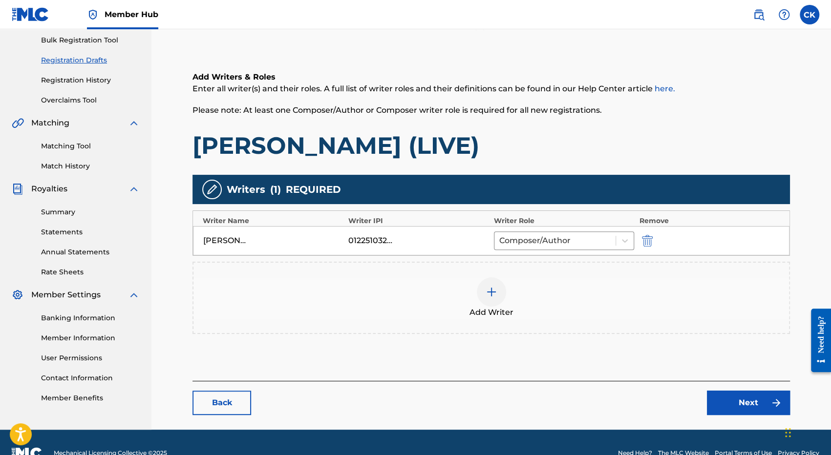
scroll to position [147, 0]
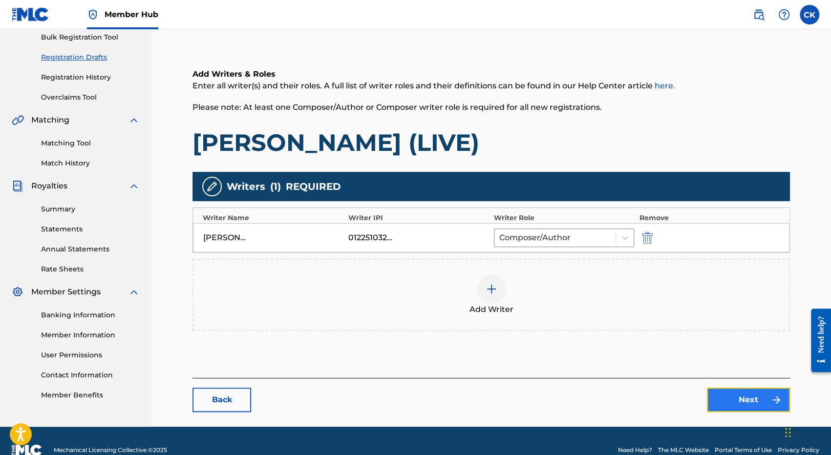
click at [751, 400] on link "Next" at bounding box center [748, 400] width 83 height 24
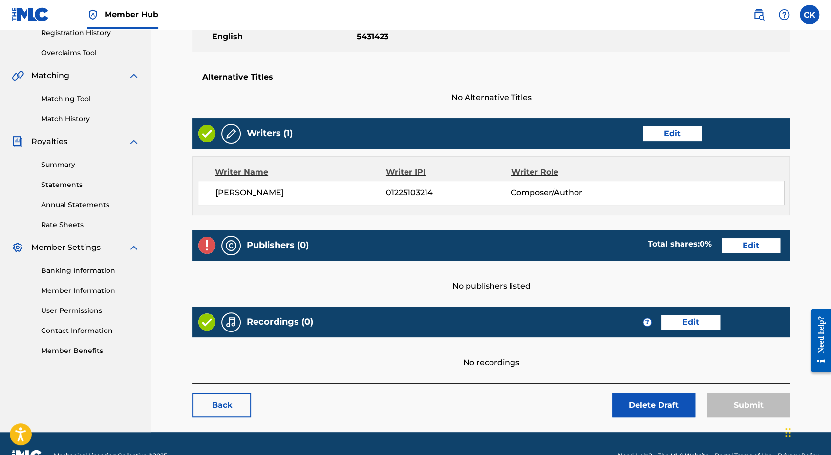
scroll to position [215, 0]
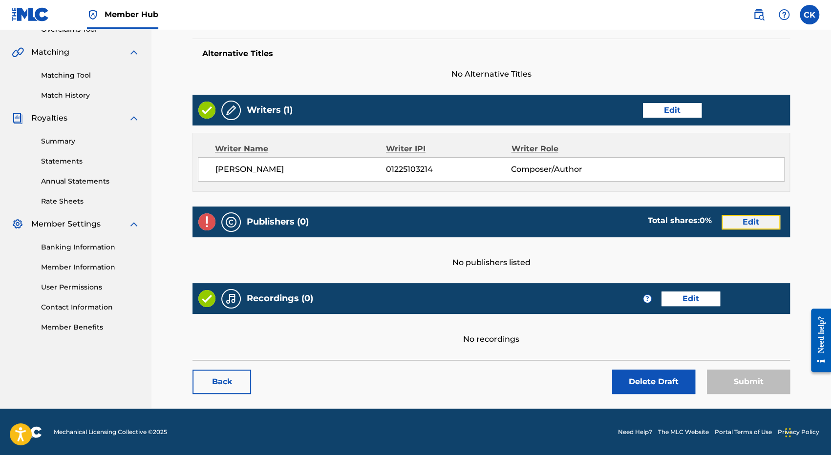
click at [743, 215] on link "Edit" at bounding box center [751, 222] width 59 height 15
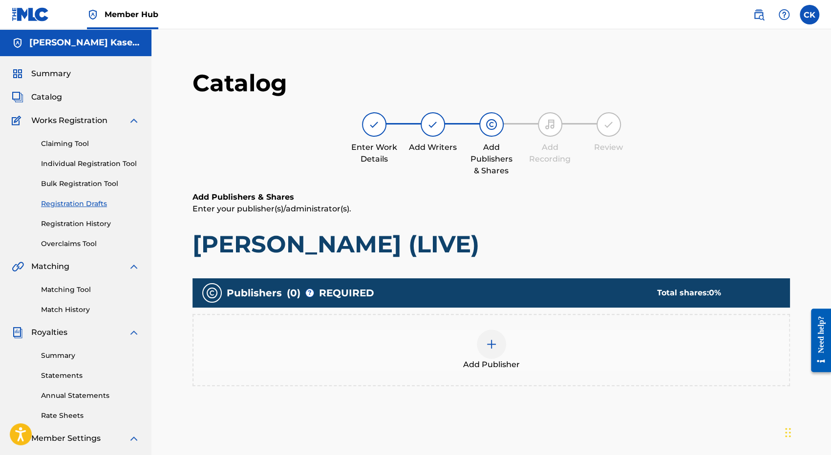
click at [505, 349] on div "Add Publisher" at bounding box center [492, 350] width 596 height 41
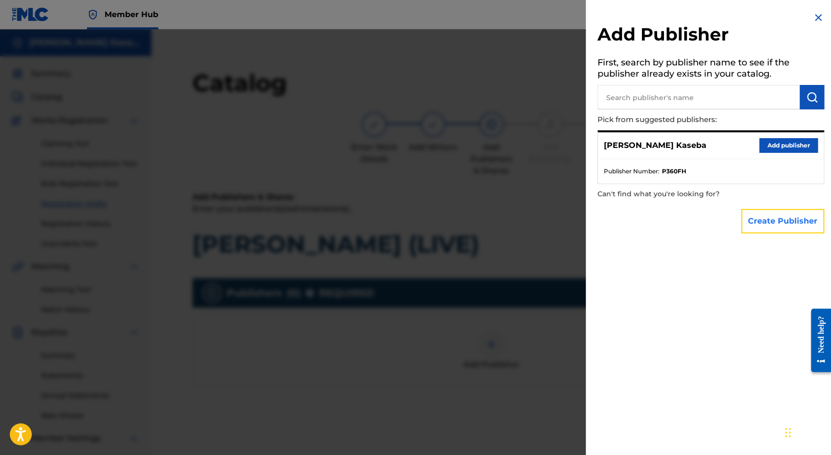
click at [766, 217] on button "Create Publisher" at bounding box center [782, 221] width 83 height 24
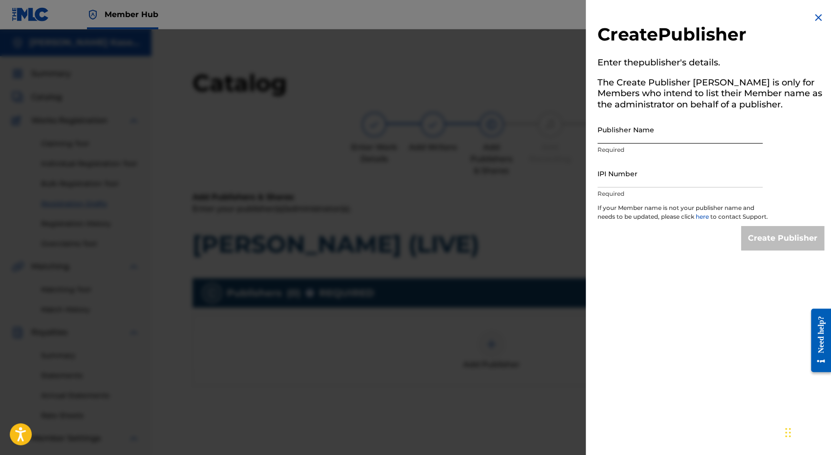
click at [612, 134] on input "Publisher Name" at bounding box center [680, 130] width 165 height 28
type input "MNC Production"
click at [635, 183] on input "IPI Number" at bounding box center [680, 174] width 165 height 28
type input "1225125595"
click at [768, 245] on input "Create Publisher" at bounding box center [782, 238] width 83 height 24
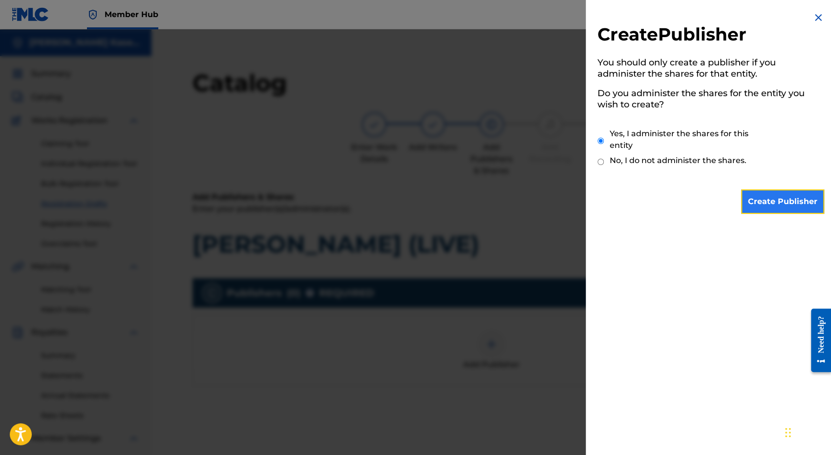
click at [768, 198] on input "Create Publisher" at bounding box center [782, 202] width 83 height 24
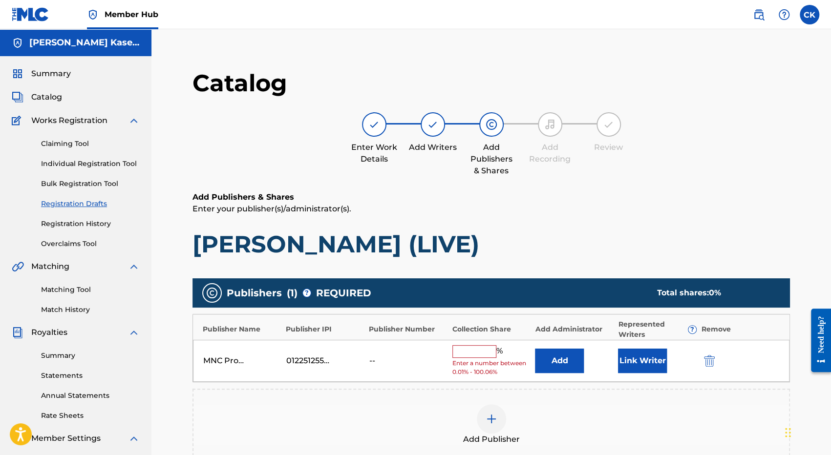
click at [471, 355] on input "text" at bounding box center [475, 352] width 44 height 13
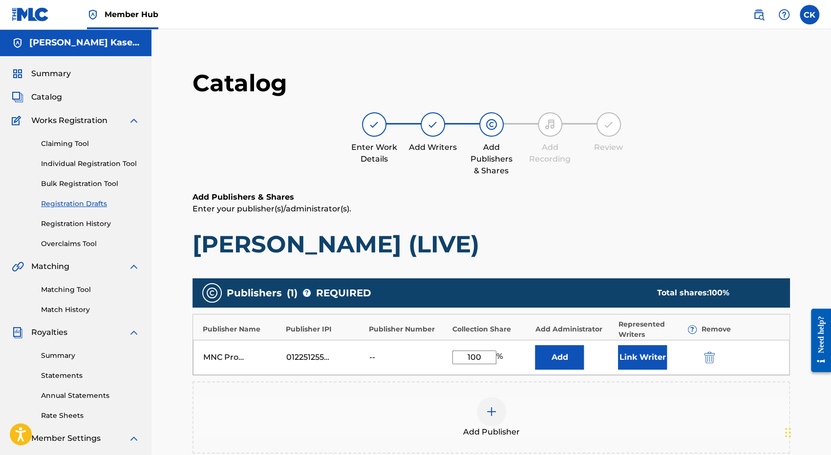
type input "100"
click at [620, 413] on div "Add Publisher" at bounding box center [492, 417] width 596 height 41
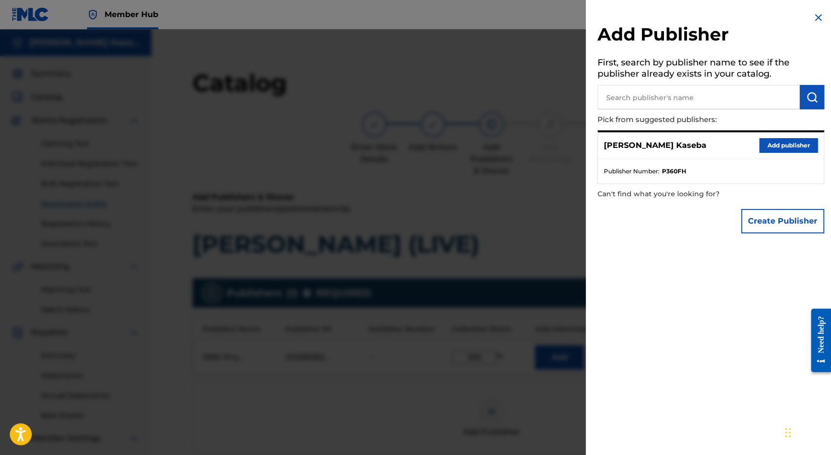
scroll to position [49, 0]
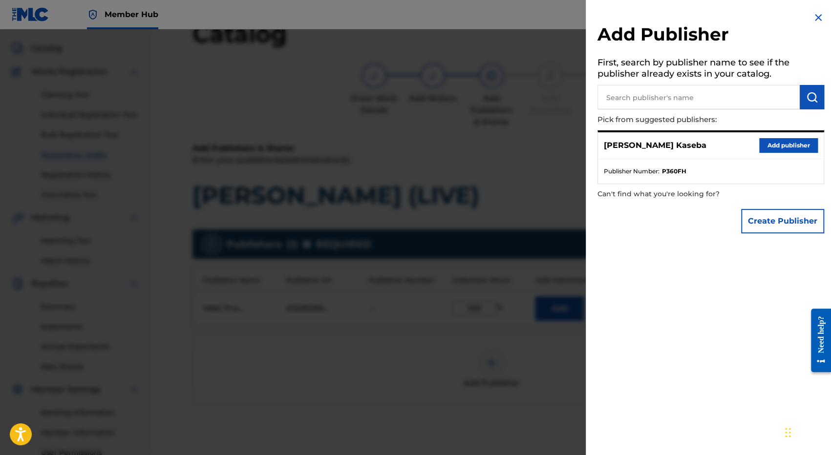
drag, startPoint x: 817, startPoint y: 21, endPoint x: 811, endPoint y: 22, distance: 6.4
click at [817, 22] on img at bounding box center [819, 18] width 12 height 12
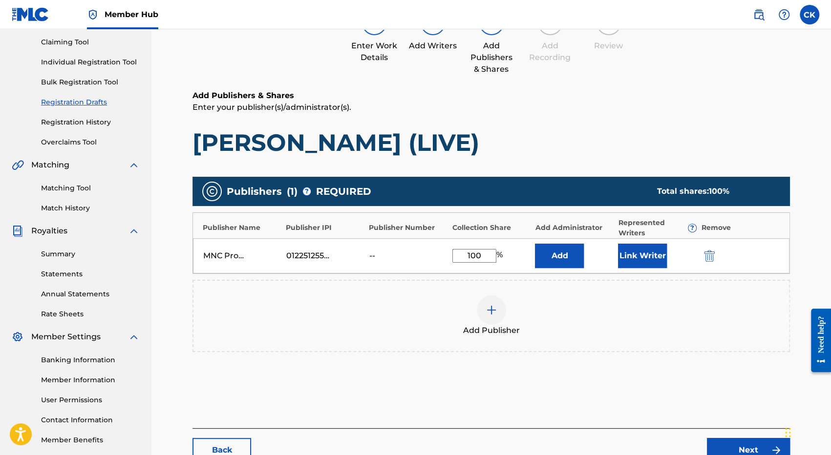
scroll to position [147, 0]
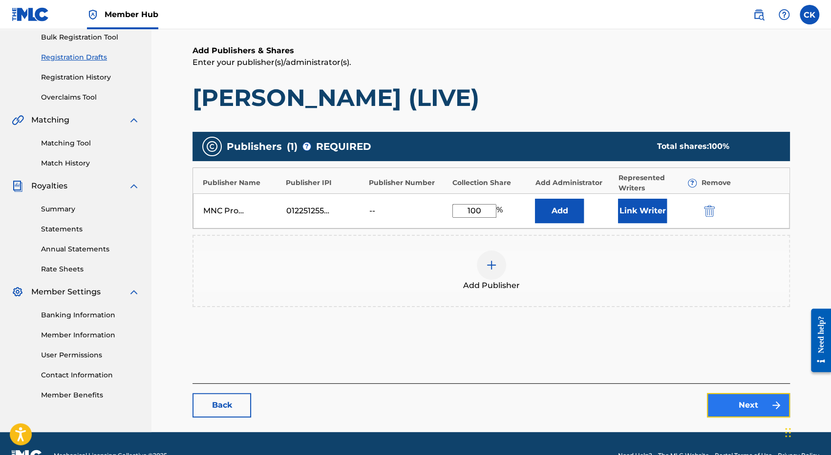
click at [759, 410] on link "Next" at bounding box center [748, 405] width 83 height 24
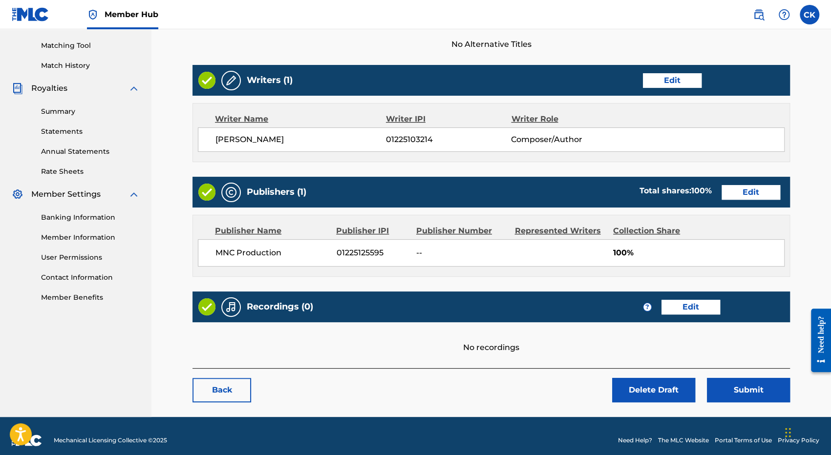
scroll to position [252, 0]
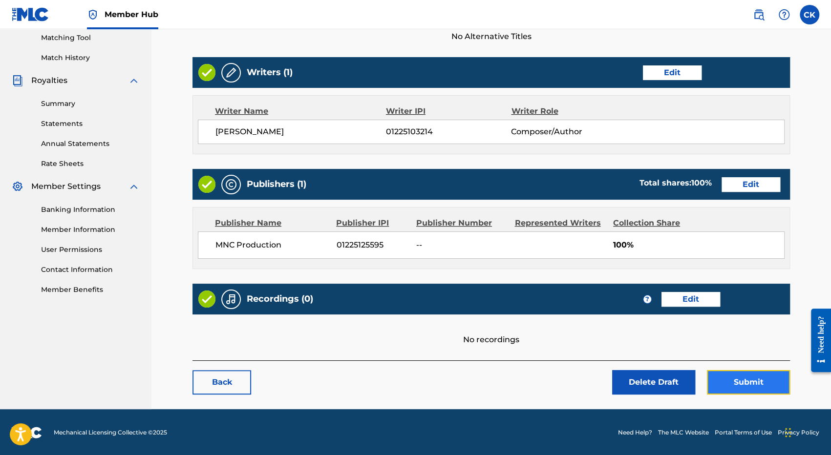
click at [748, 380] on button "Submit" at bounding box center [748, 382] width 83 height 24
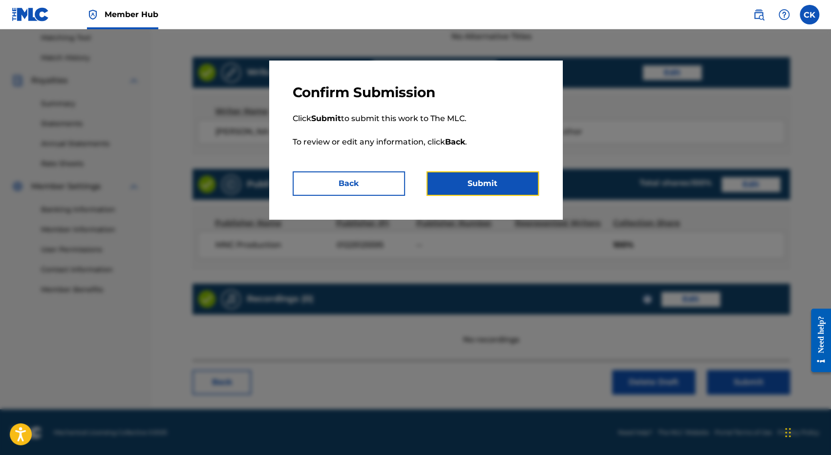
click at [456, 187] on button "Submit" at bounding box center [483, 184] width 112 height 24
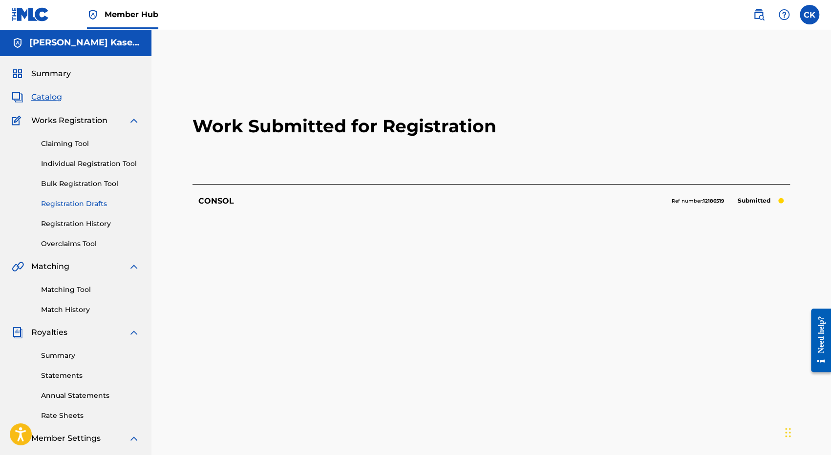
click at [74, 204] on link "Registration Drafts" at bounding box center [90, 204] width 99 height 10
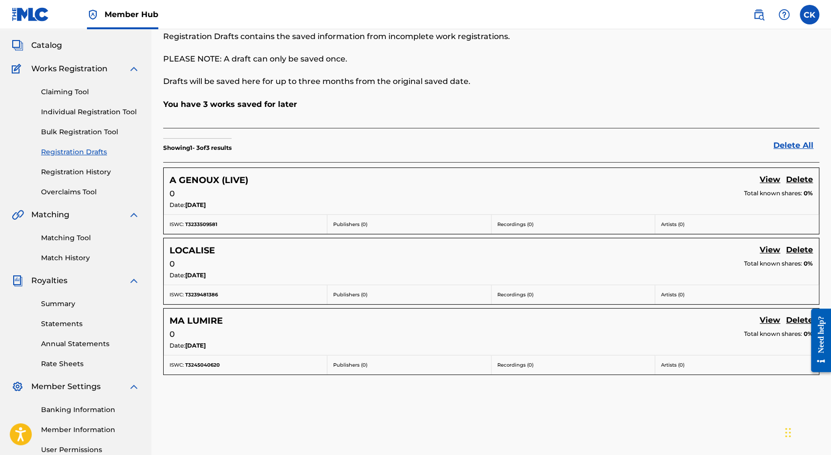
scroll to position [98, 0]
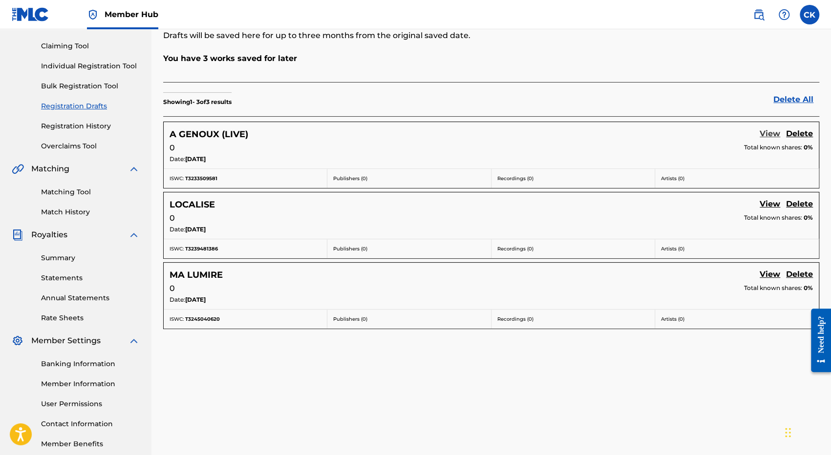
click at [773, 137] on link "View" at bounding box center [770, 134] width 21 height 13
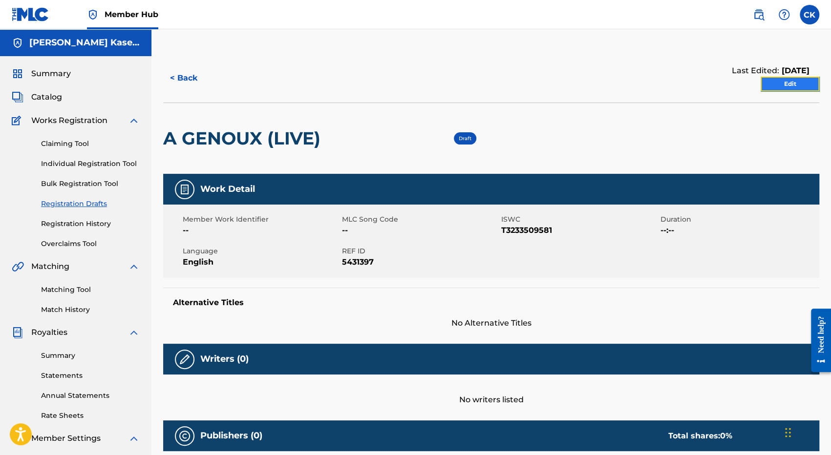
click at [794, 86] on link "Edit" at bounding box center [790, 84] width 59 height 15
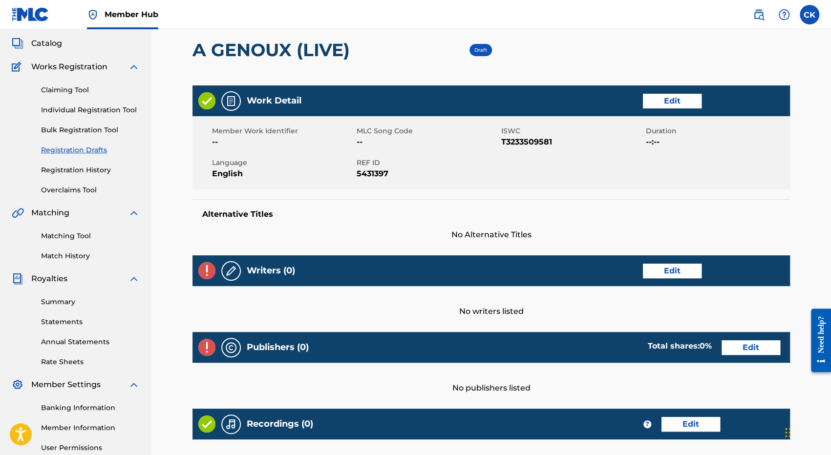
scroll to position [98, 0]
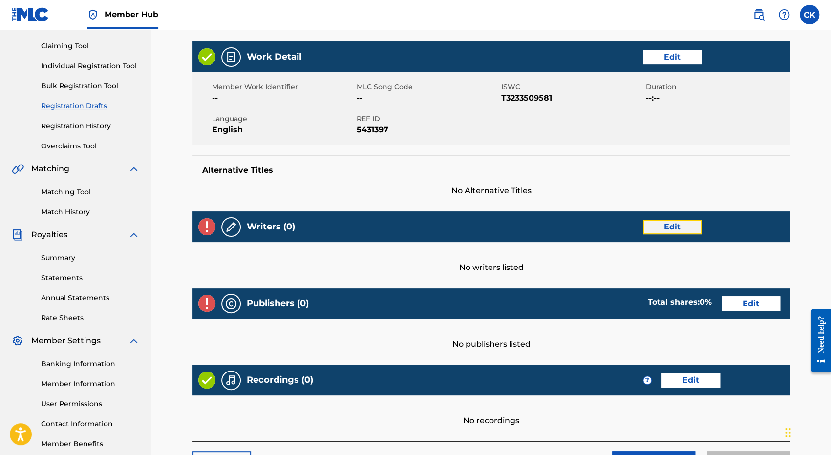
click at [668, 226] on link "Edit" at bounding box center [672, 227] width 59 height 15
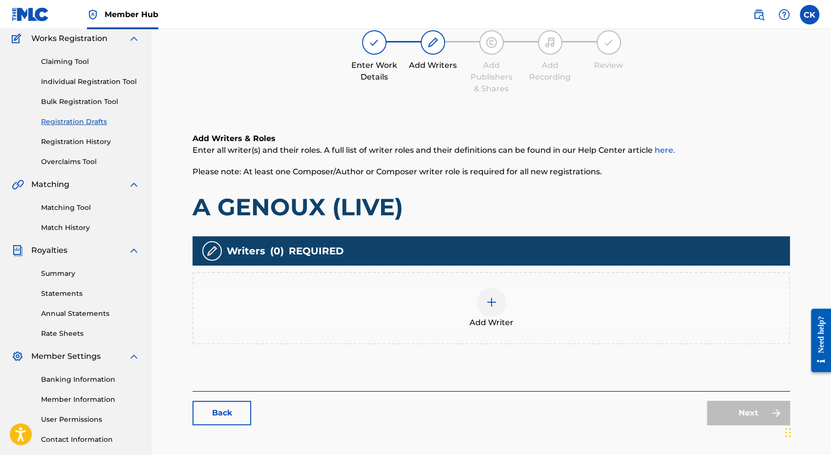
scroll to position [147, 0]
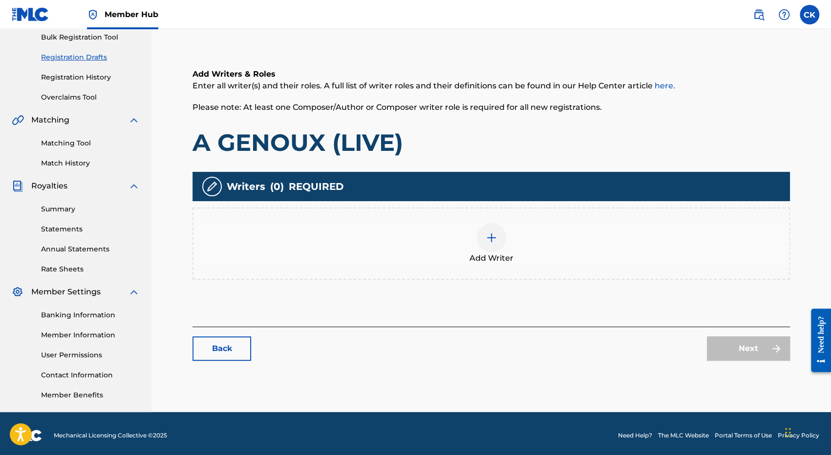
click at [490, 238] on img at bounding box center [492, 238] width 12 height 12
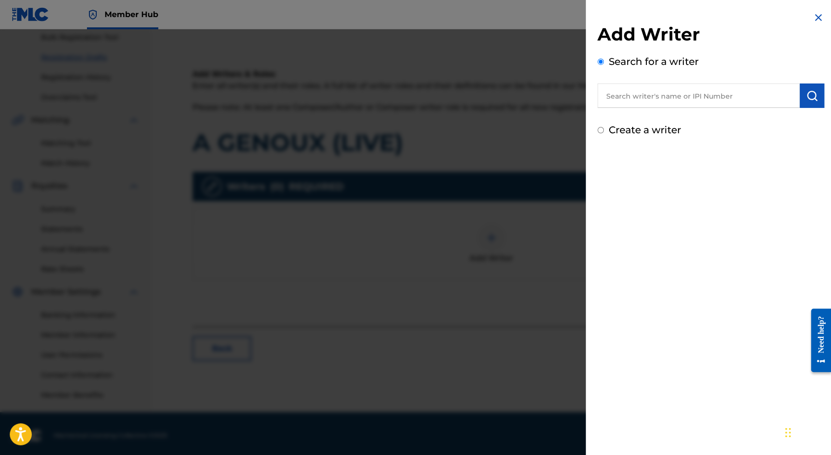
click at [624, 95] on input "text" at bounding box center [699, 96] width 202 height 24
click at [678, 118] on strong "kaseba" at bounding box center [692, 117] width 29 height 9
type input "[PERSON_NAME]"
click at [808, 92] on img "submit" at bounding box center [812, 96] width 12 height 12
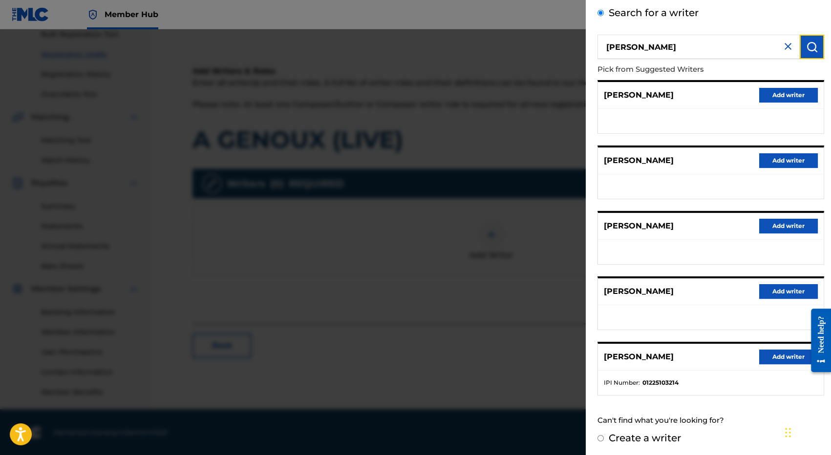
scroll to position [151, 0]
click at [778, 353] on button "Add writer" at bounding box center [788, 357] width 59 height 15
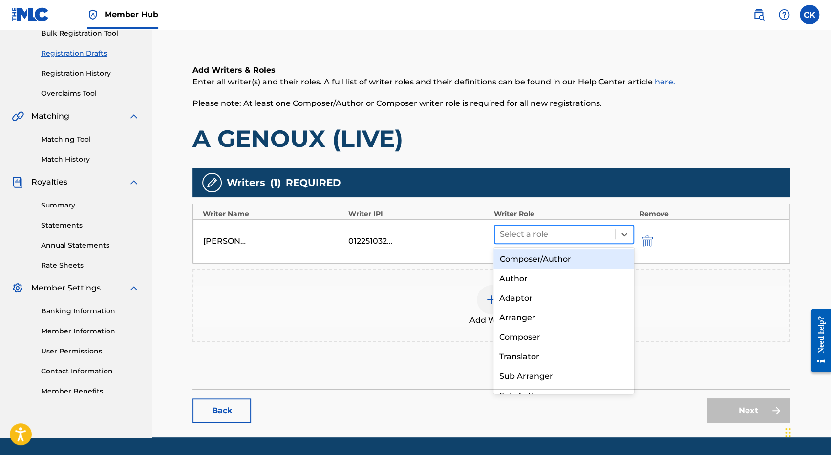
click at [525, 232] on div at bounding box center [555, 235] width 110 height 14
click at [525, 259] on div "Composer/Author" at bounding box center [564, 260] width 141 height 20
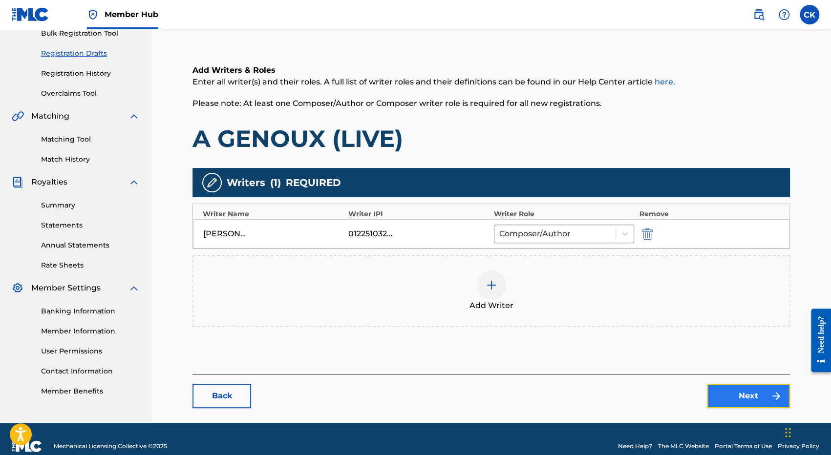
click at [752, 397] on link "Next" at bounding box center [748, 396] width 83 height 24
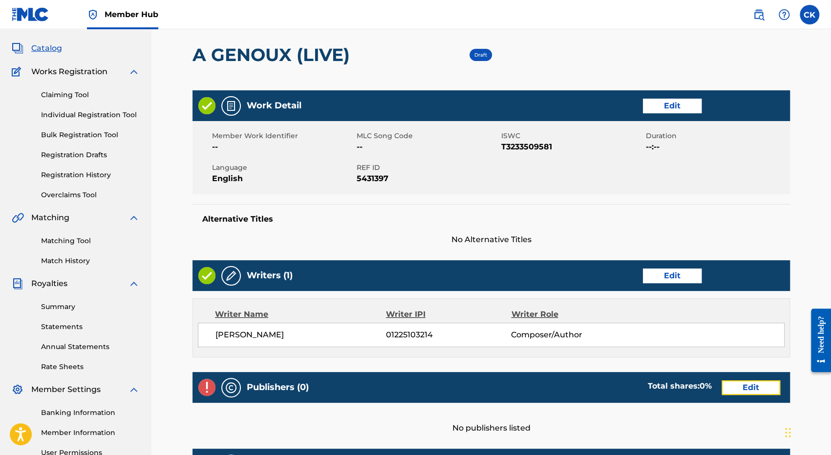
scroll to position [215, 0]
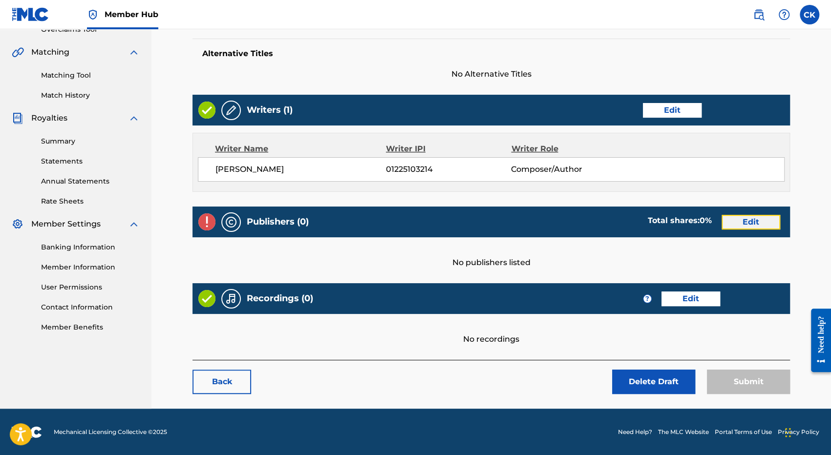
click at [730, 218] on link "Edit" at bounding box center [751, 222] width 59 height 15
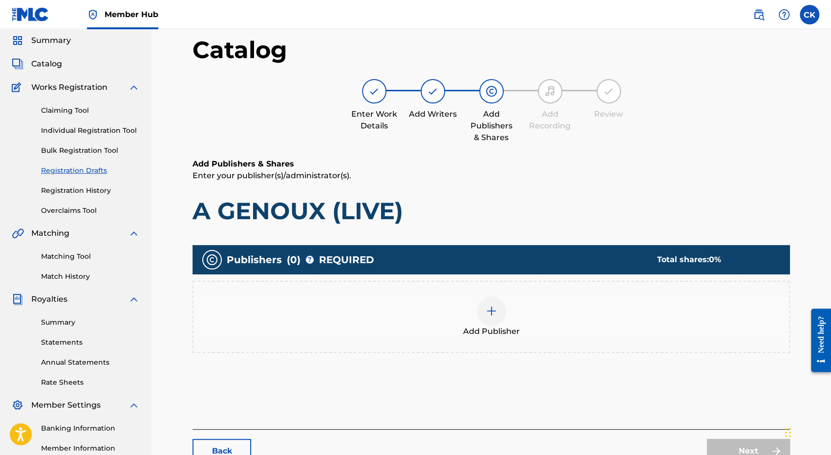
scroll to position [49, 0]
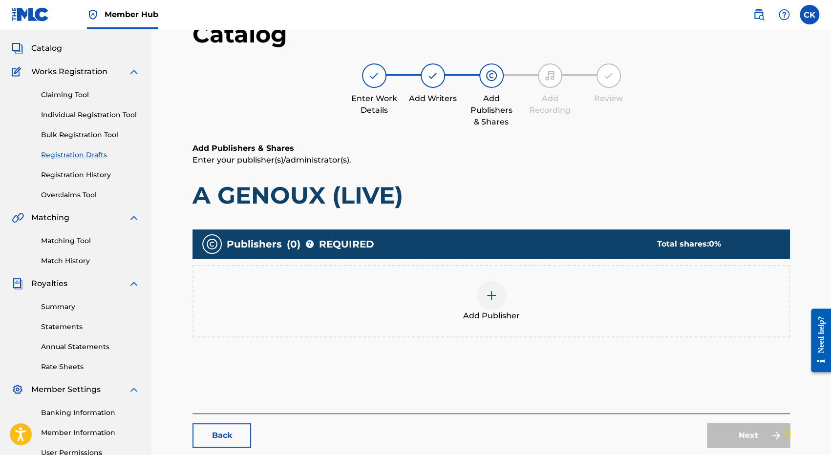
click at [489, 299] on img at bounding box center [492, 296] width 12 height 12
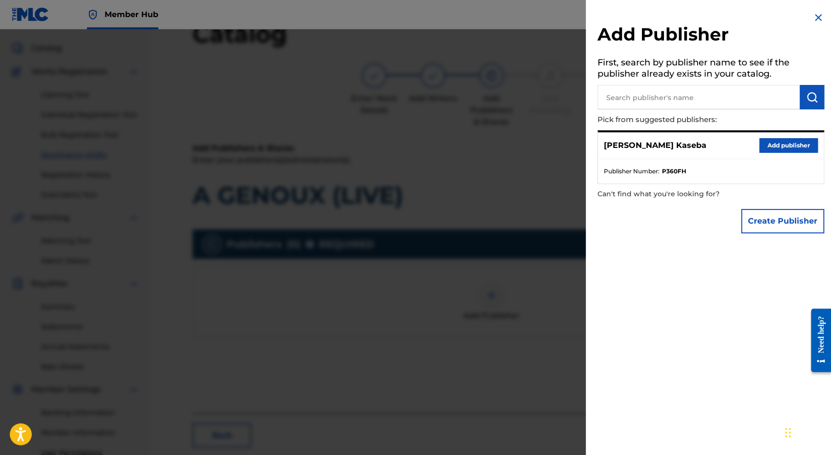
click at [668, 115] on p "Pick from suggested publishers:" at bounding box center [683, 119] width 171 height 21
click at [652, 98] on input "text" at bounding box center [699, 97] width 202 height 24
click at [764, 234] on div "Create Publisher" at bounding box center [782, 221] width 83 height 34
click at [762, 225] on button "Create Publisher" at bounding box center [782, 221] width 83 height 24
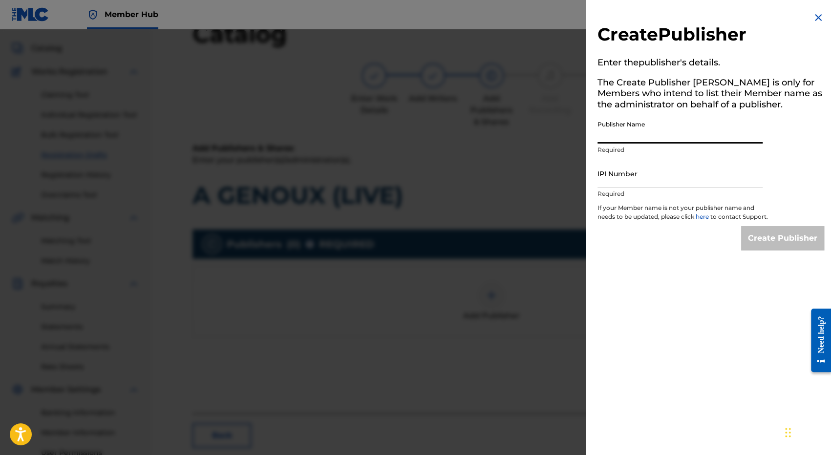
click at [611, 132] on input "Publisher Name" at bounding box center [680, 130] width 165 height 28
type input "MNC Production"
click at [631, 180] on input "IPI Number" at bounding box center [680, 174] width 165 height 28
type input "1225125595"
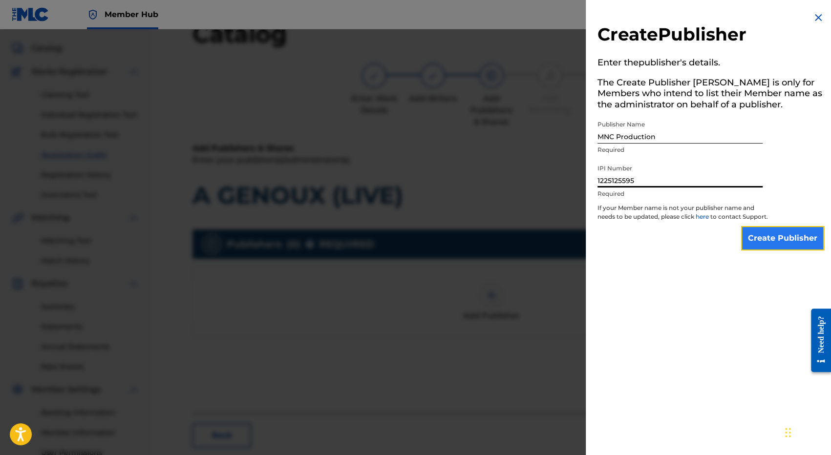
click at [758, 248] on input "Create Publisher" at bounding box center [782, 238] width 83 height 24
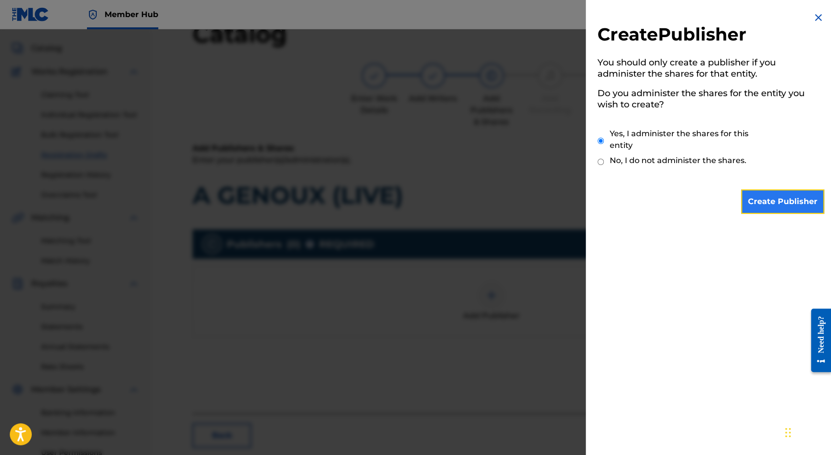
click at [771, 199] on input "Create Publisher" at bounding box center [782, 202] width 83 height 24
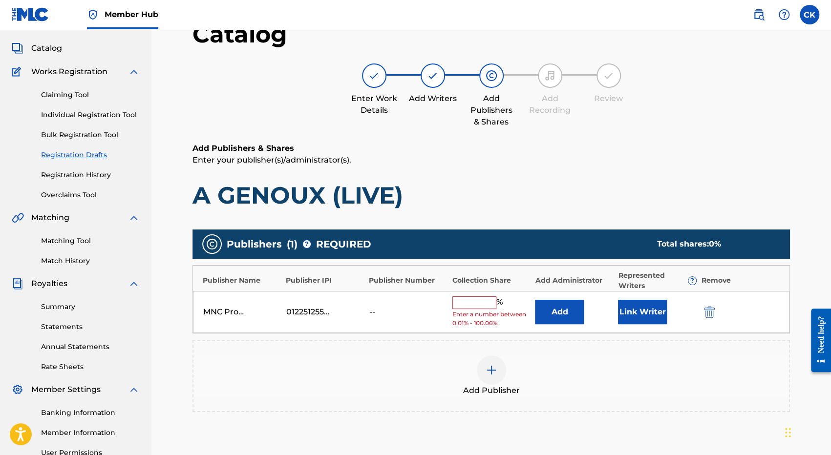
click at [477, 307] on input "text" at bounding box center [475, 303] width 44 height 13
type input "100"
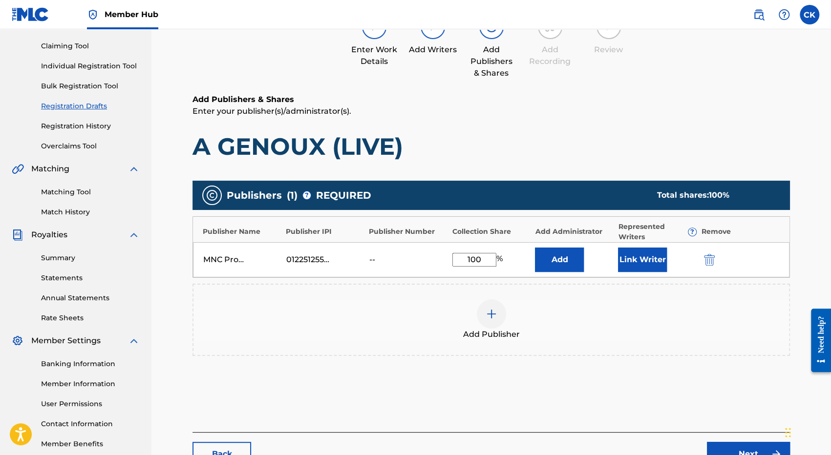
scroll to position [170, 0]
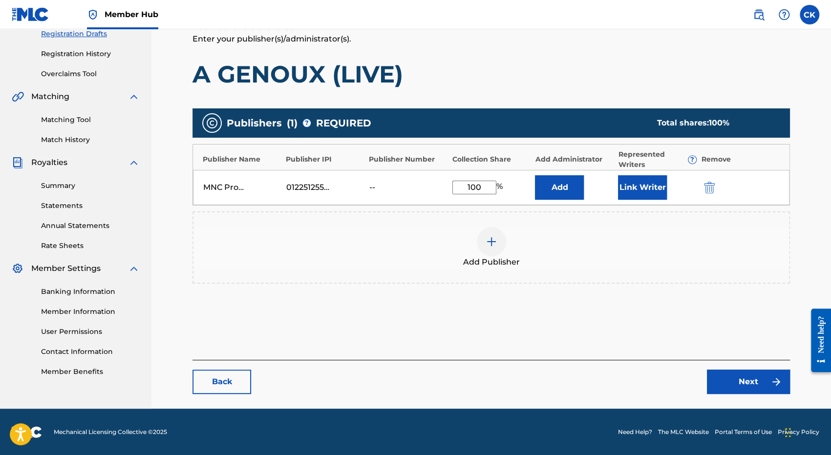
click at [649, 255] on div "Add Publisher" at bounding box center [492, 247] width 596 height 41
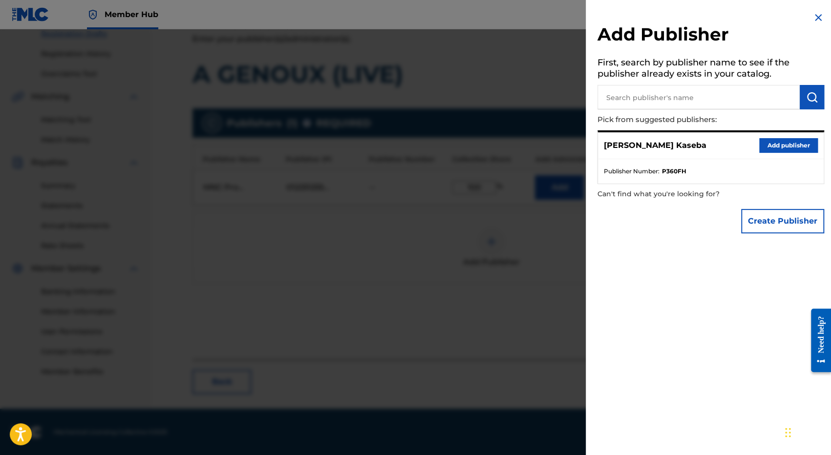
click at [536, 299] on div at bounding box center [415, 256] width 831 height 455
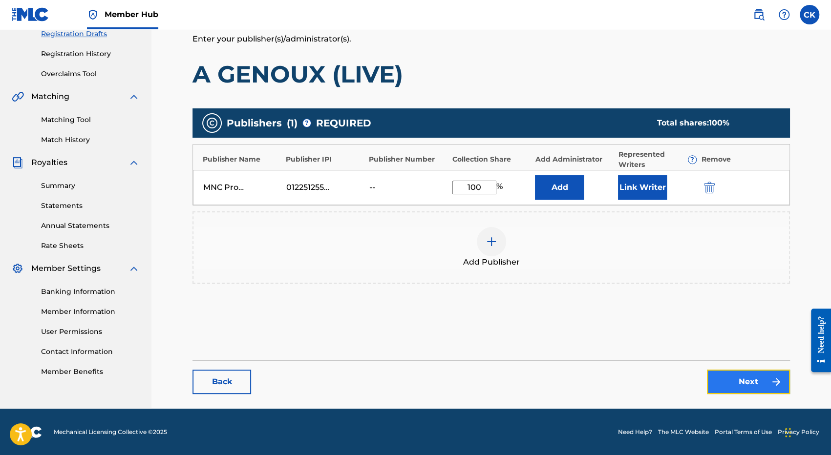
click at [737, 379] on link "Next" at bounding box center [748, 382] width 83 height 24
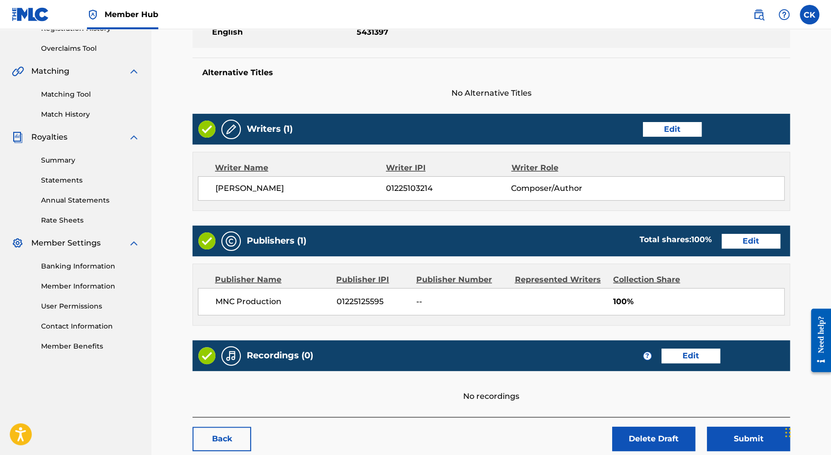
scroll to position [252, 0]
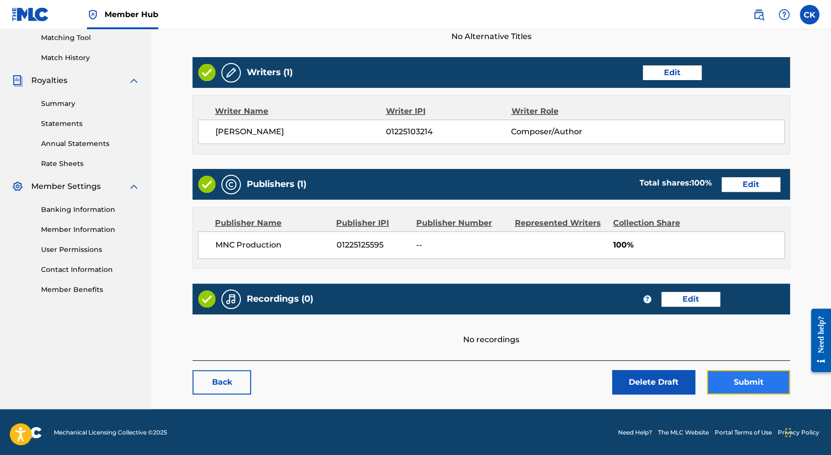
click at [756, 380] on button "Submit" at bounding box center [748, 382] width 83 height 24
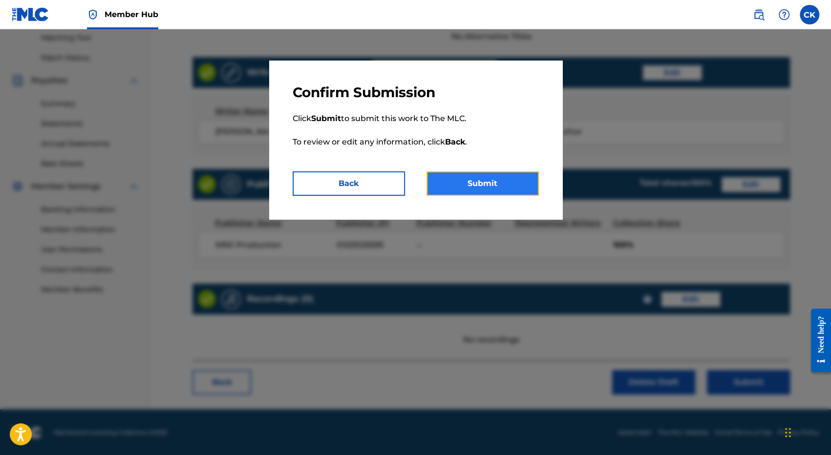
click at [472, 181] on button "Submit" at bounding box center [483, 184] width 112 height 24
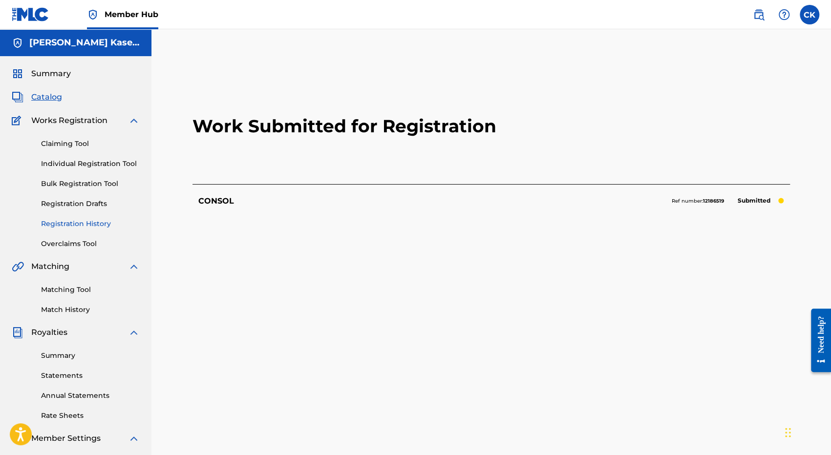
click at [91, 222] on link "Registration History" at bounding box center [90, 224] width 99 height 10
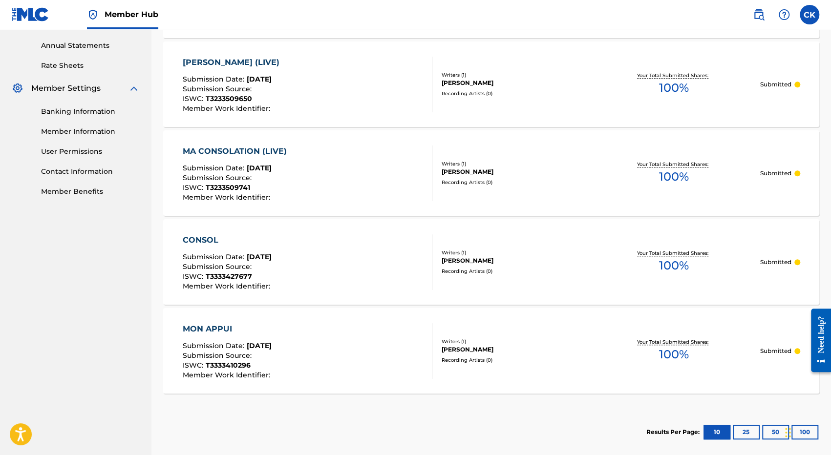
scroll to position [397, 0]
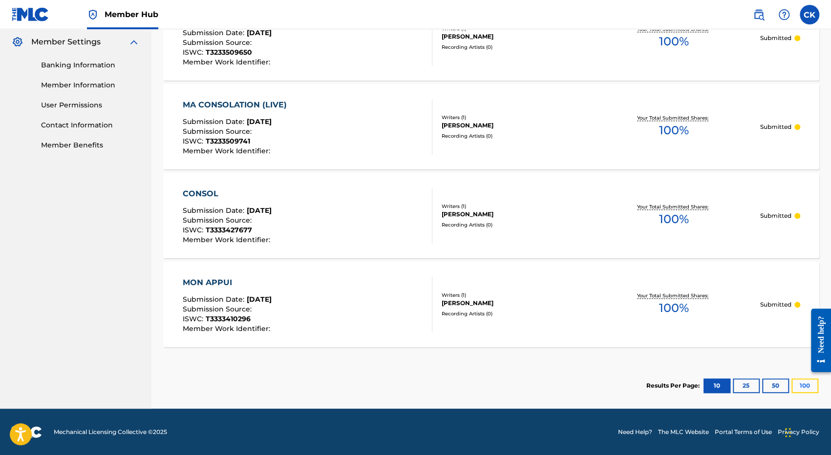
click at [802, 389] on button "100" at bounding box center [805, 386] width 27 height 15
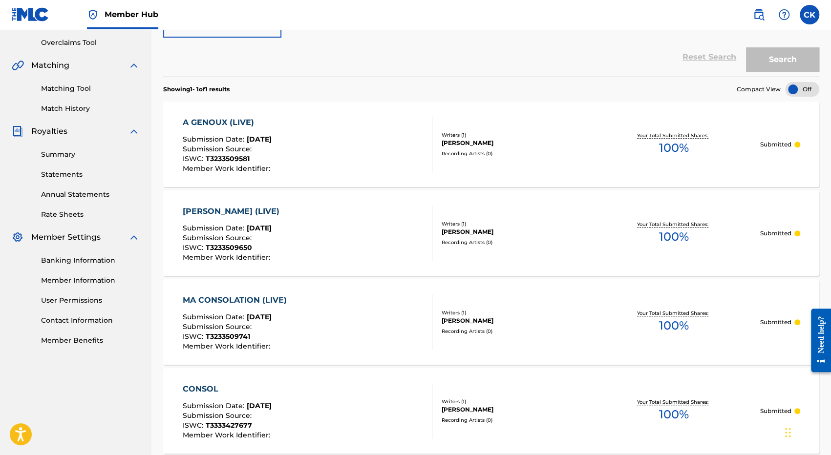
scroll to position [6, 0]
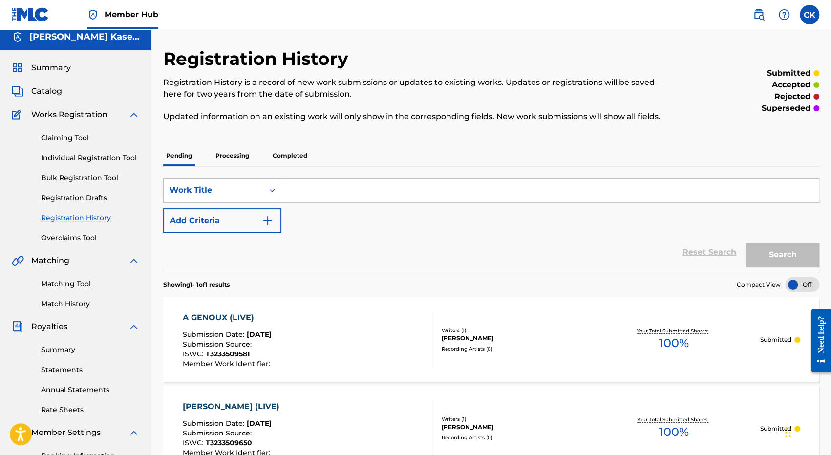
click at [73, 219] on link "Registration History" at bounding box center [90, 218] width 99 height 10
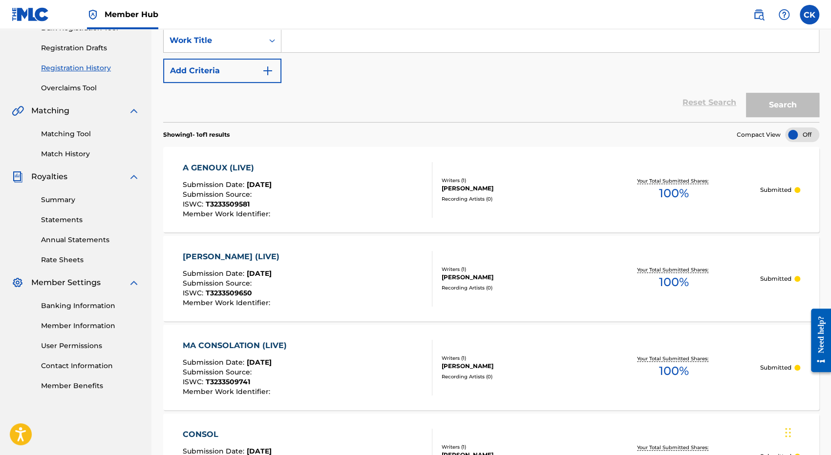
scroll to position [147, 0]
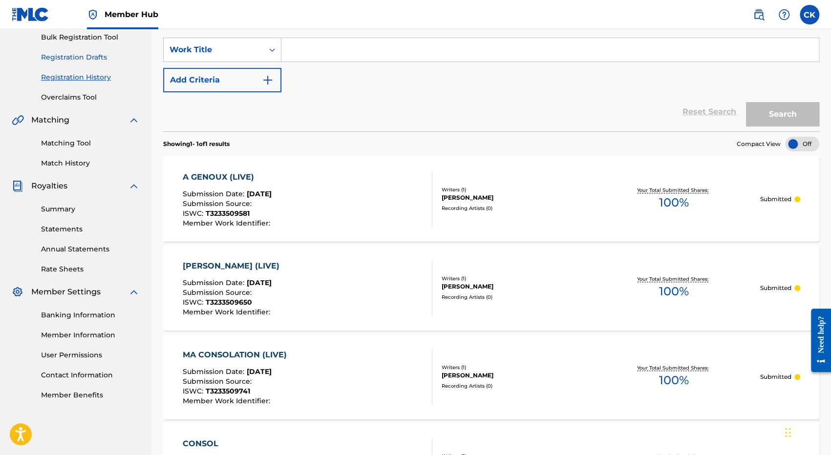
click at [82, 58] on link "Registration Drafts" at bounding box center [90, 57] width 99 height 10
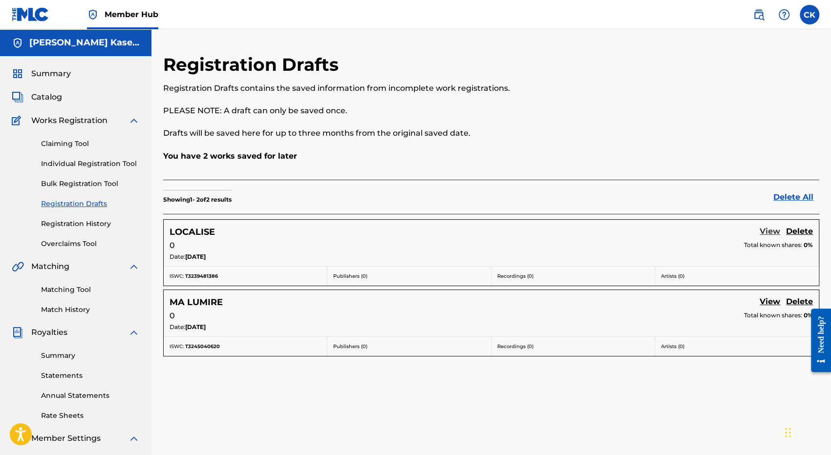
click at [767, 231] on link "View" at bounding box center [770, 232] width 21 height 13
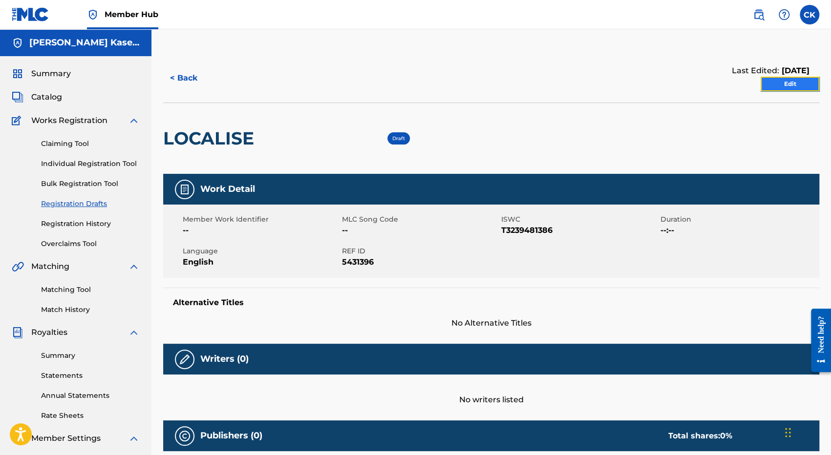
click at [778, 88] on link "Edit" at bounding box center [790, 84] width 59 height 15
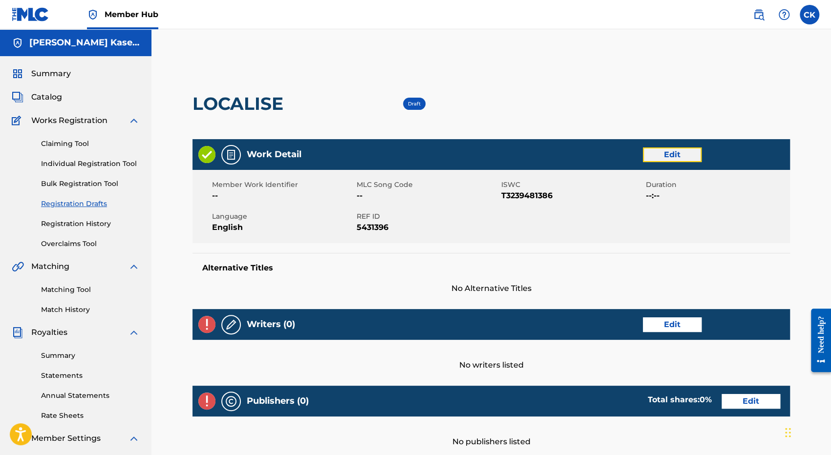
click at [660, 159] on link "Edit" at bounding box center [672, 155] width 59 height 15
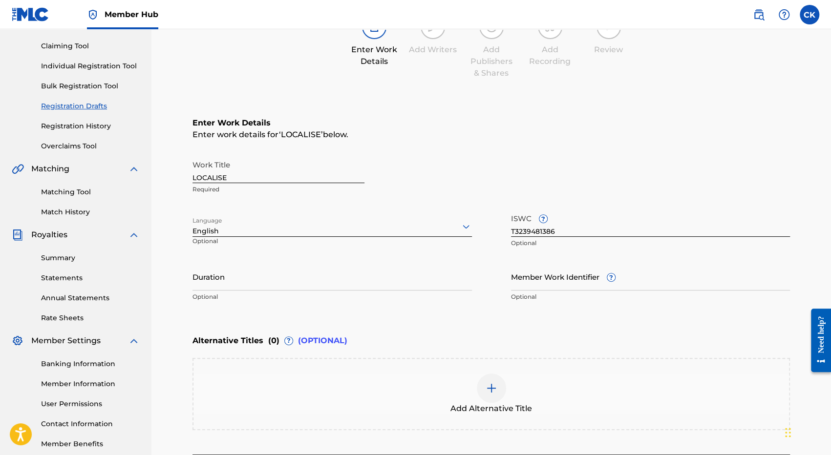
scroll to position [193, 0]
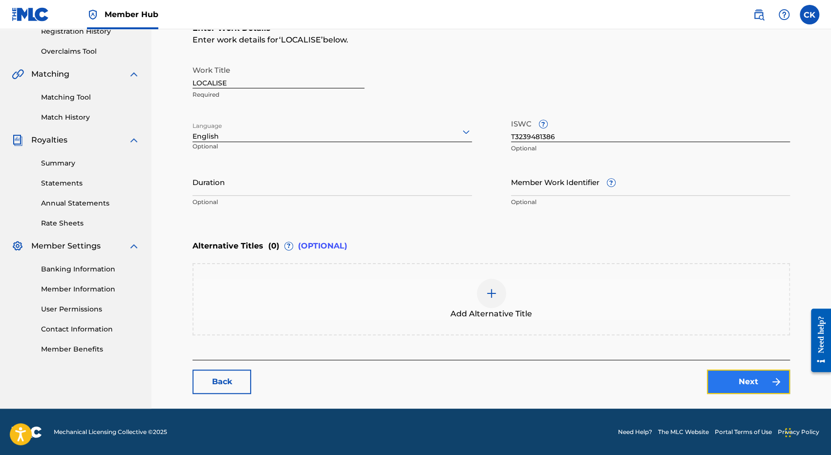
click at [744, 385] on link "Next" at bounding box center [748, 382] width 83 height 24
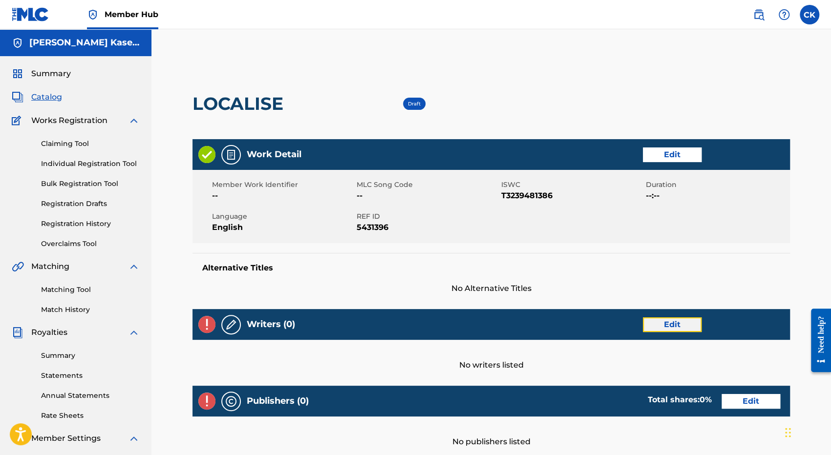
click at [669, 329] on link "Edit" at bounding box center [672, 325] width 59 height 15
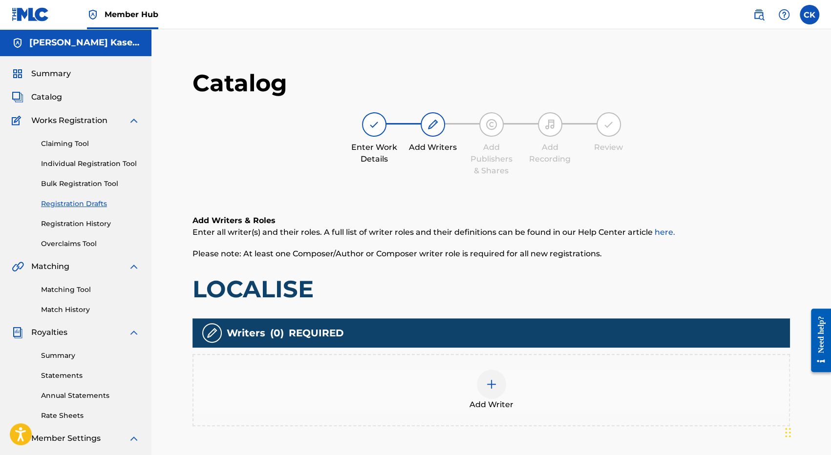
scroll to position [98, 0]
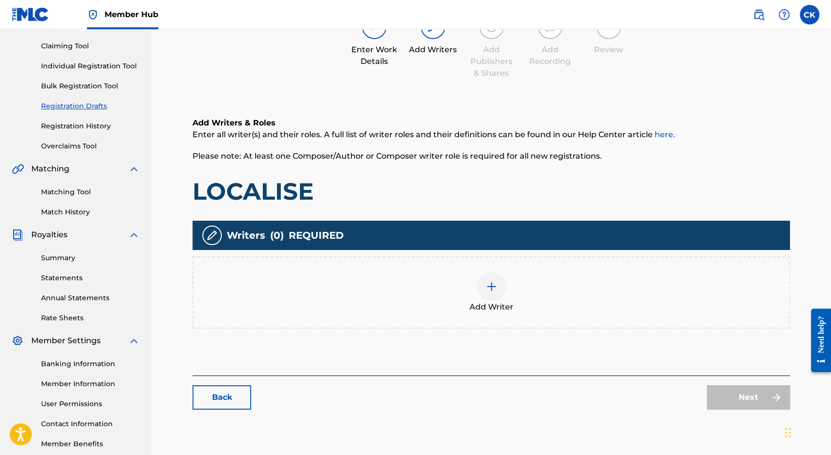
click at [480, 286] on div at bounding box center [491, 286] width 29 height 29
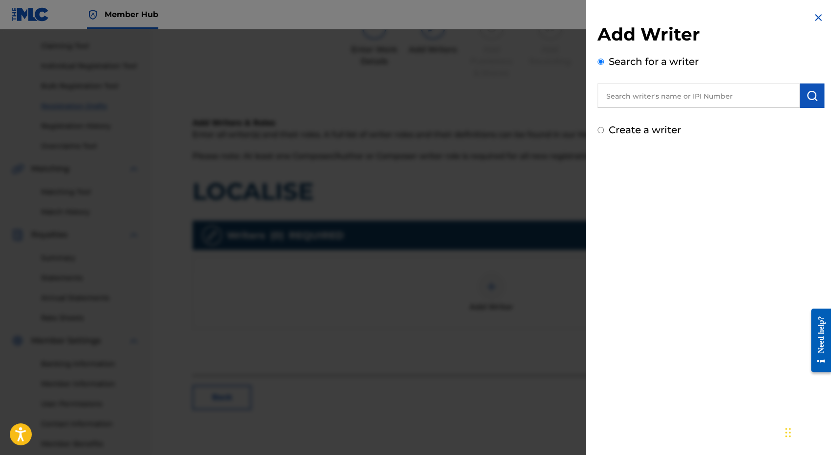
click at [628, 97] on input "text" at bounding box center [699, 96] width 202 height 24
click at [642, 140] on div "Add Writer Search for a writer Create a writer" at bounding box center [711, 74] width 250 height 149
click at [635, 132] on label "Create a writer" at bounding box center [645, 130] width 72 height 12
radio input "true"
click at [604, 132] on input "Create a writer" at bounding box center [601, 130] width 6 height 6
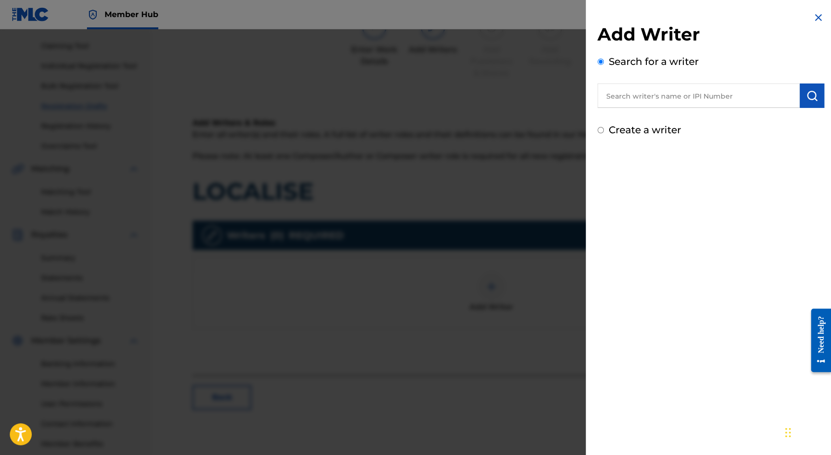
radio input "false"
radio input "true"
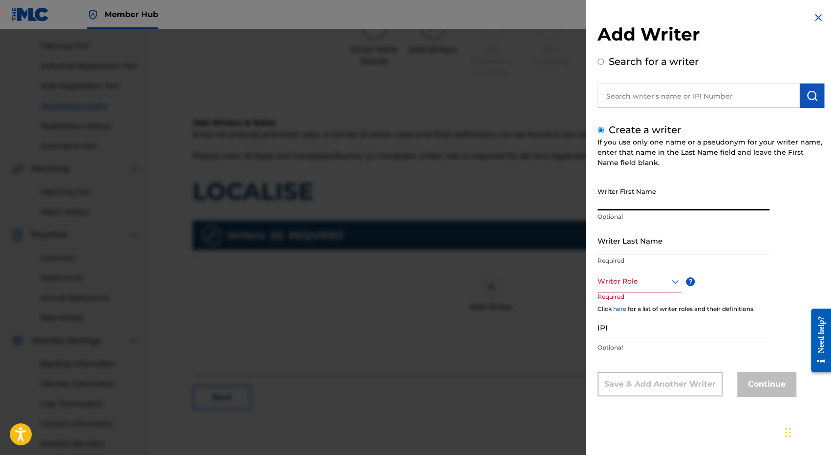
click at [655, 199] on input "Writer First Name" at bounding box center [684, 197] width 172 height 28
type input "C"
click at [601, 65] on div "Search for a writer" at bounding box center [711, 81] width 227 height 54
click at [602, 62] on input "Search for a writer" at bounding box center [601, 62] width 6 height 6
radio input "true"
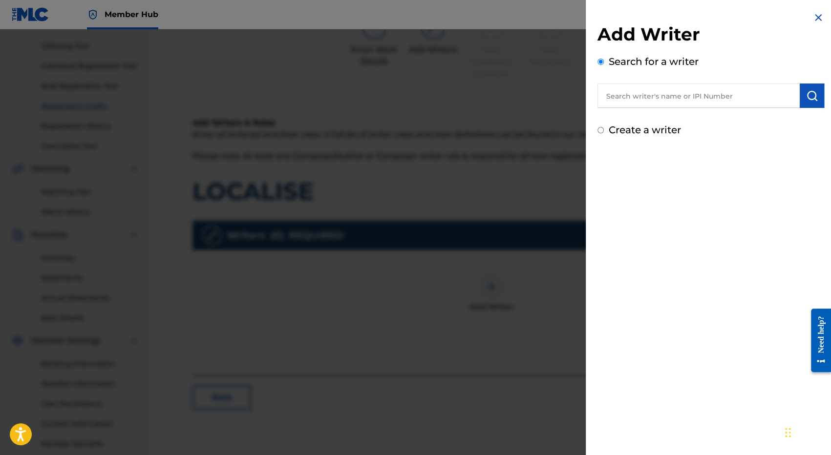
click at [625, 94] on input "text" at bounding box center [699, 96] width 202 height 24
click at [639, 98] on input "text" at bounding box center [699, 96] width 202 height 24
click at [678, 118] on strong "kaseba" at bounding box center [692, 117] width 29 height 9
type input "[PERSON_NAME]"
click at [812, 99] on img "submit" at bounding box center [812, 96] width 12 height 12
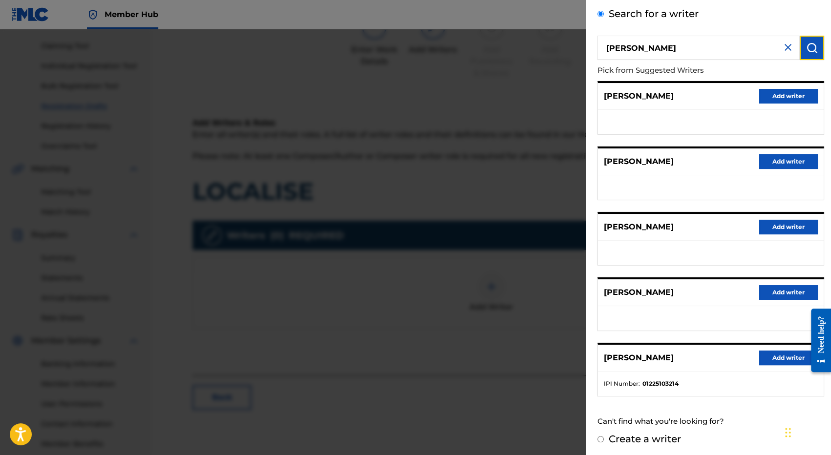
scroll to position [49, 0]
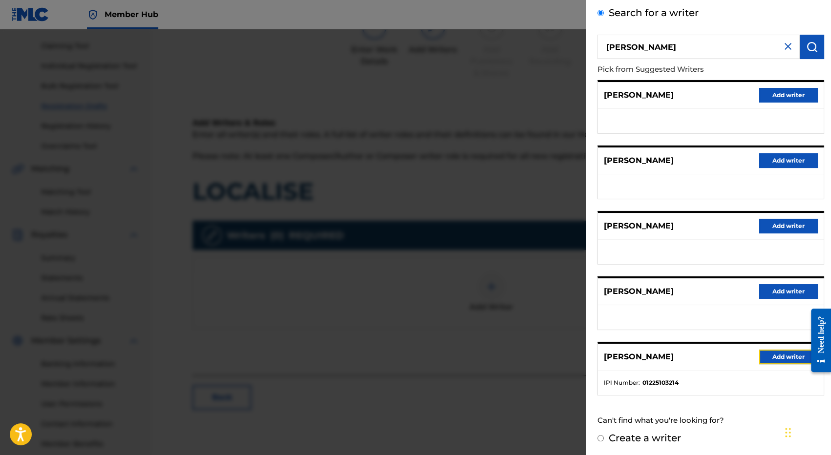
click at [782, 356] on button "Add writer" at bounding box center [788, 357] width 59 height 15
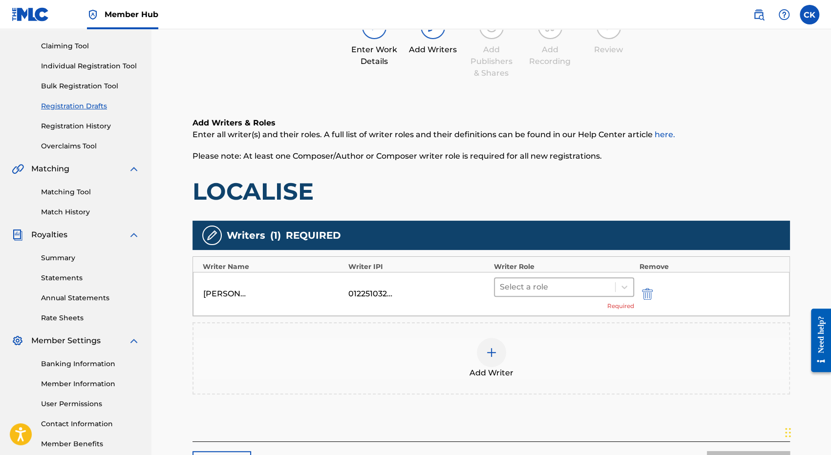
click at [544, 286] on div at bounding box center [555, 288] width 110 height 14
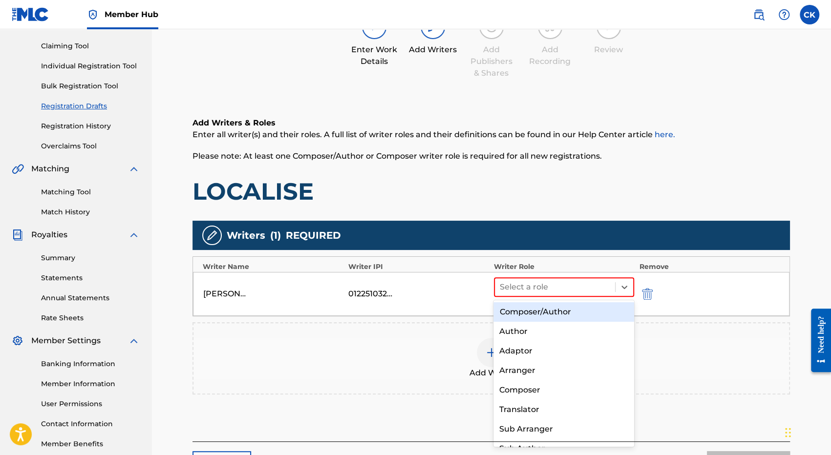
click at [535, 313] on div "Composer/Author" at bounding box center [564, 312] width 141 height 20
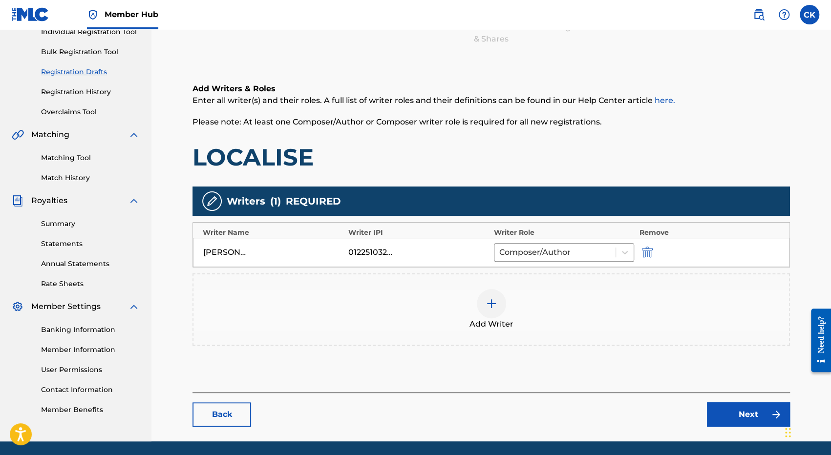
scroll to position [147, 0]
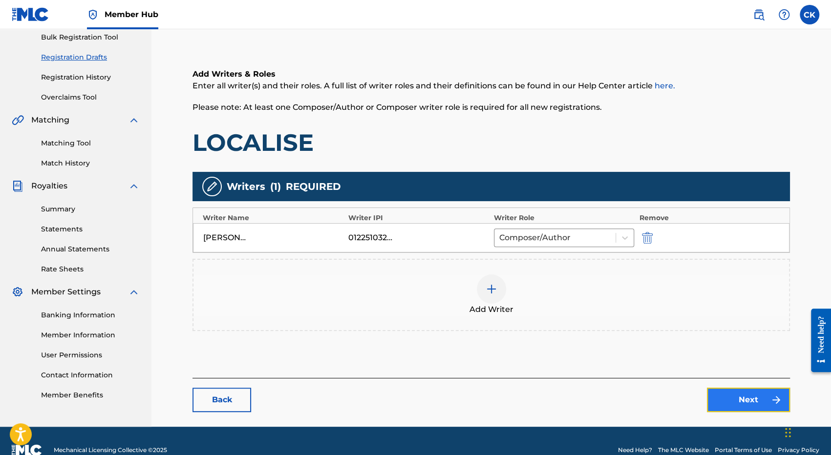
click at [743, 400] on link "Next" at bounding box center [748, 400] width 83 height 24
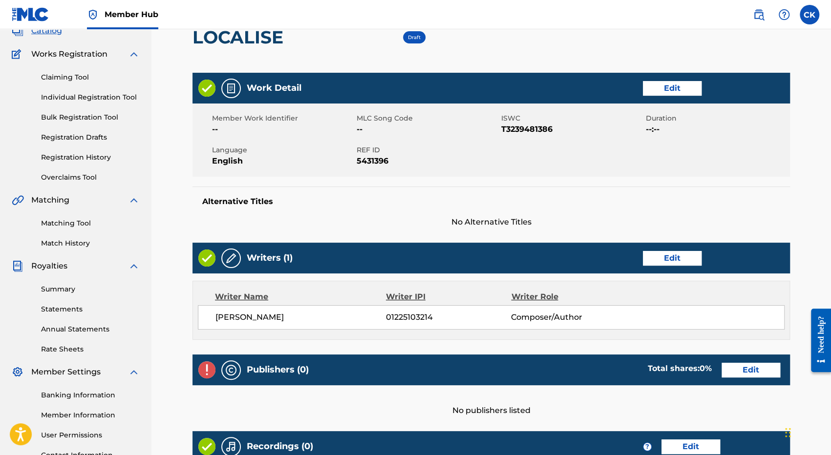
scroll to position [147, 0]
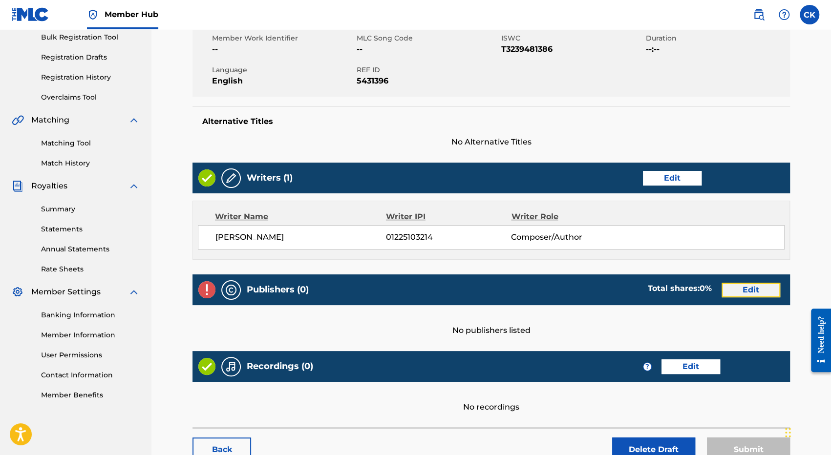
click at [749, 292] on link "Edit" at bounding box center [751, 290] width 59 height 15
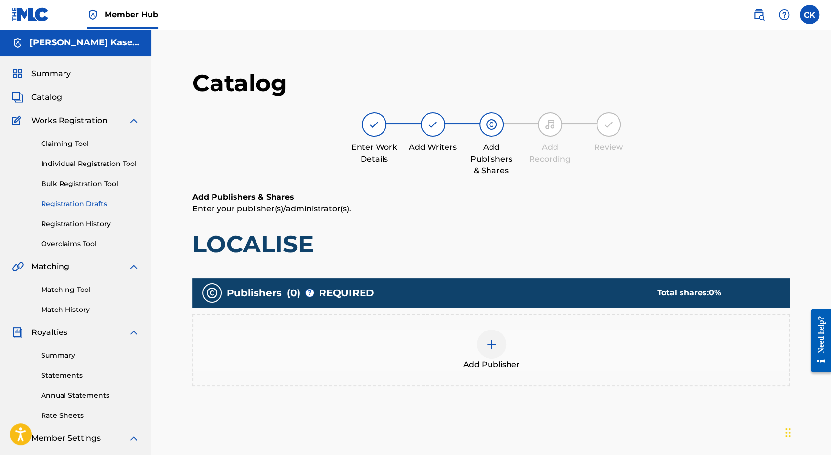
click at [496, 348] on img at bounding box center [492, 345] width 12 height 12
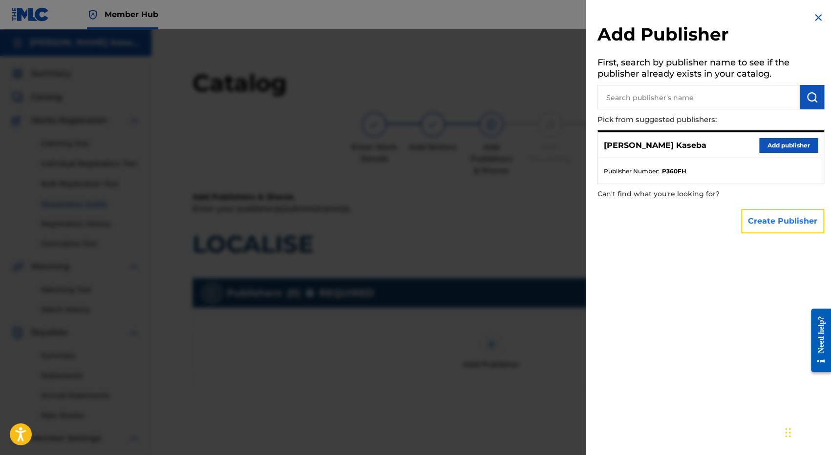
click at [784, 219] on button "Create Publisher" at bounding box center [782, 221] width 83 height 24
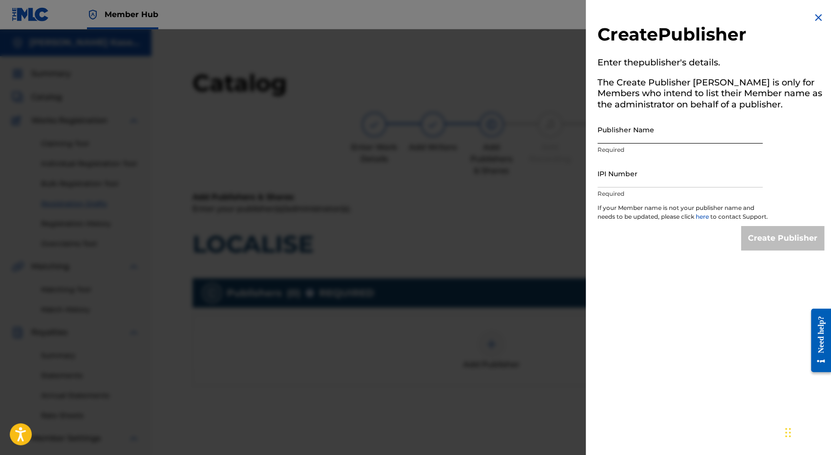
click at [613, 136] on input "Publisher Name" at bounding box center [680, 130] width 165 height 28
type input "MNC Production"
click at [627, 176] on input "IPI Number" at bounding box center [680, 174] width 165 height 28
type input "1225125595"
click at [783, 243] on input "Create Publisher" at bounding box center [782, 238] width 83 height 24
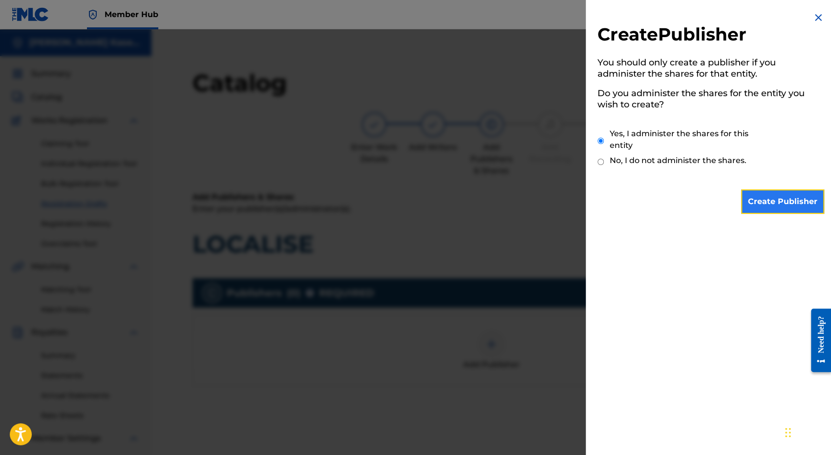
click at [784, 199] on input "Create Publisher" at bounding box center [782, 202] width 83 height 24
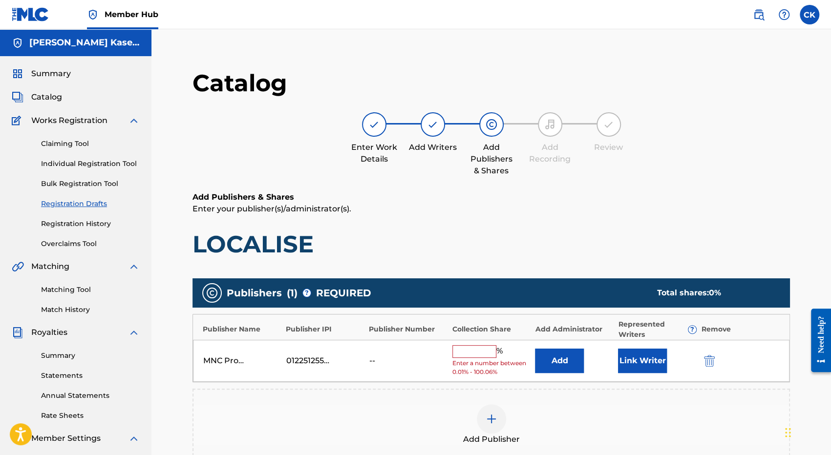
click at [474, 356] on input "text" at bounding box center [475, 352] width 44 height 13
type input "100"
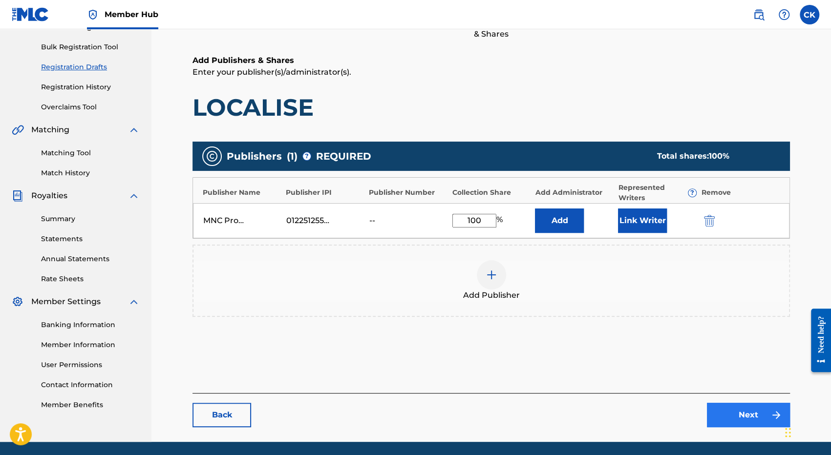
scroll to position [170, 0]
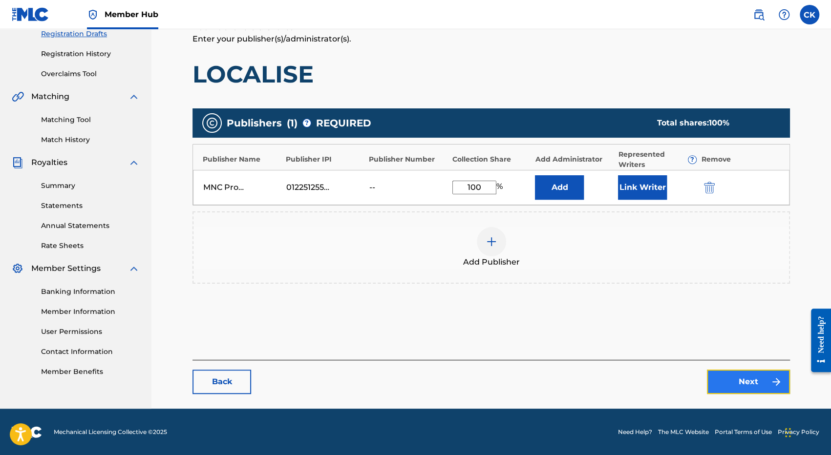
click at [732, 381] on link "Next" at bounding box center [748, 382] width 83 height 24
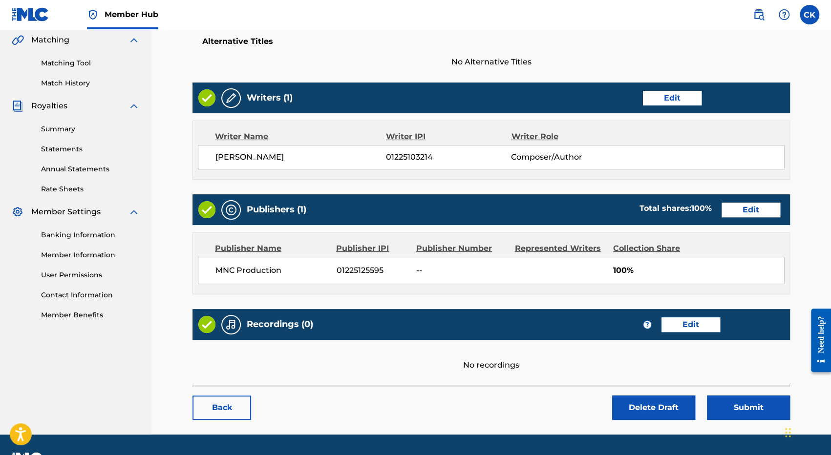
scroll to position [244, 0]
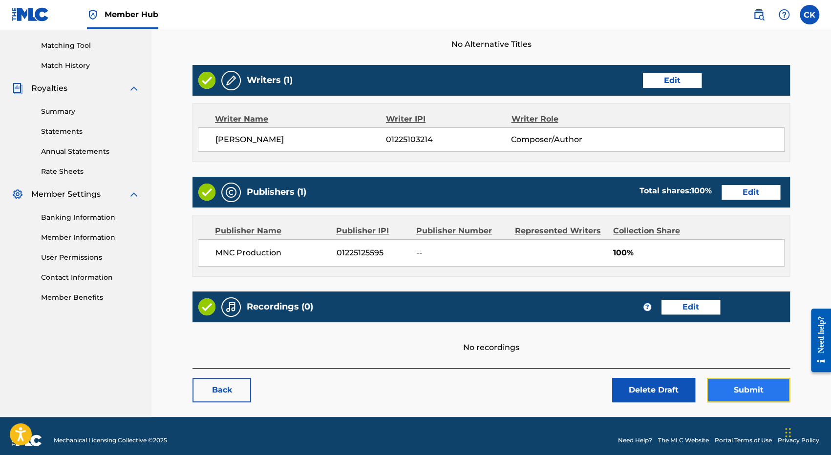
click at [748, 390] on button "Submit" at bounding box center [748, 390] width 83 height 24
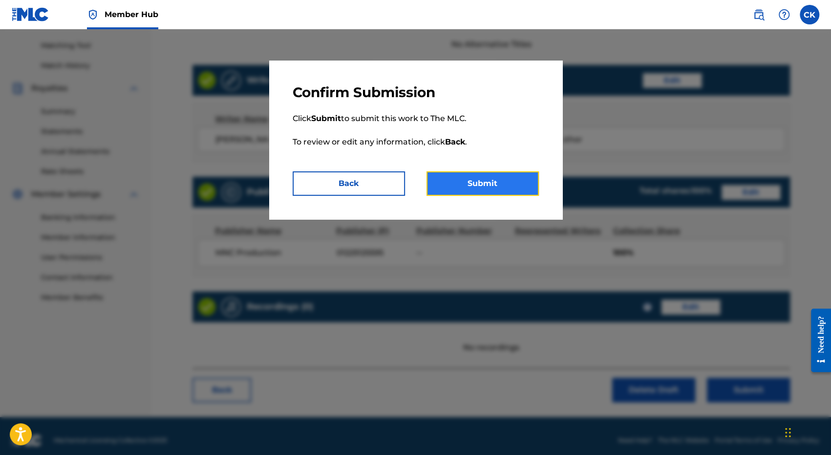
click at [448, 183] on button "Submit" at bounding box center [483, 184] width 112 height 24
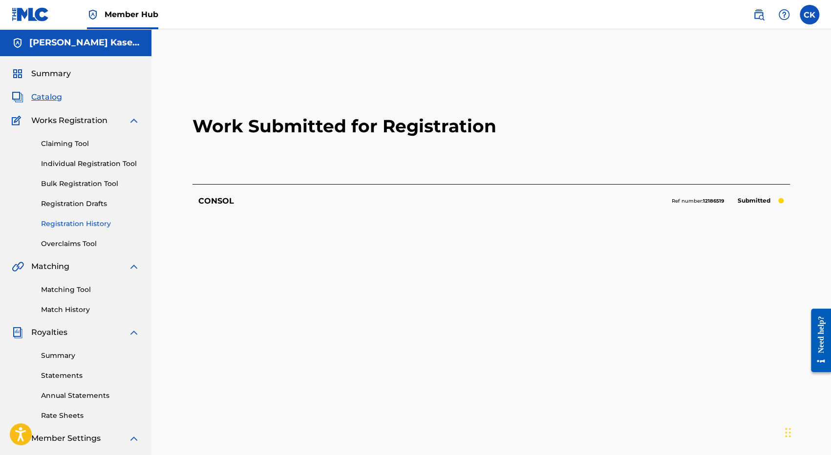
scroll to position [49, 0]
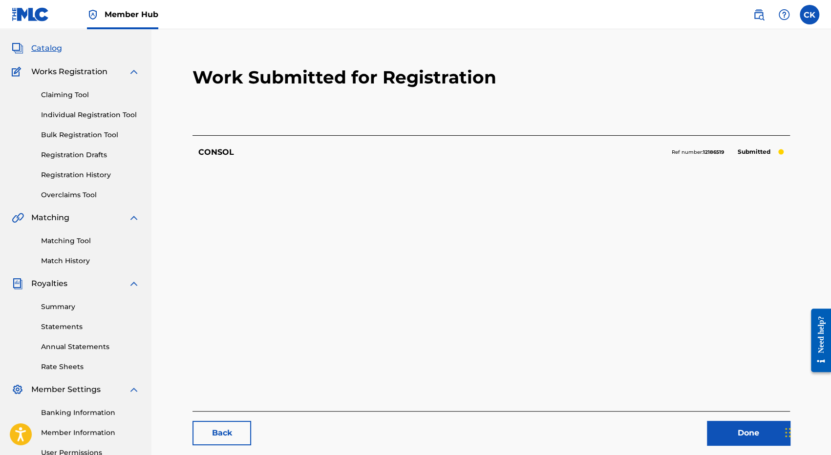
click at [72, 220] on div "Matching" at bounding box center [76, 218] width 128 height 12
click at [63, 153] on link "Registration Drafts" at bounding box center [90, 155] width 99 height 10
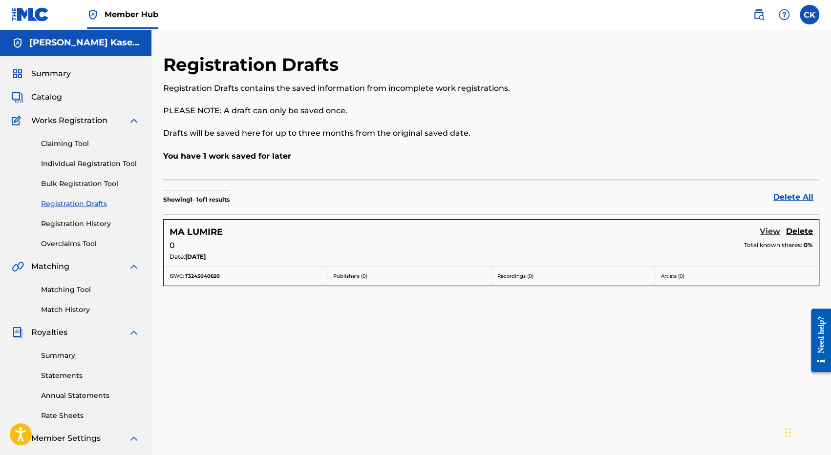
click at [774, 230] on link "View" at bounding box center [770, 232] width 21 height 13
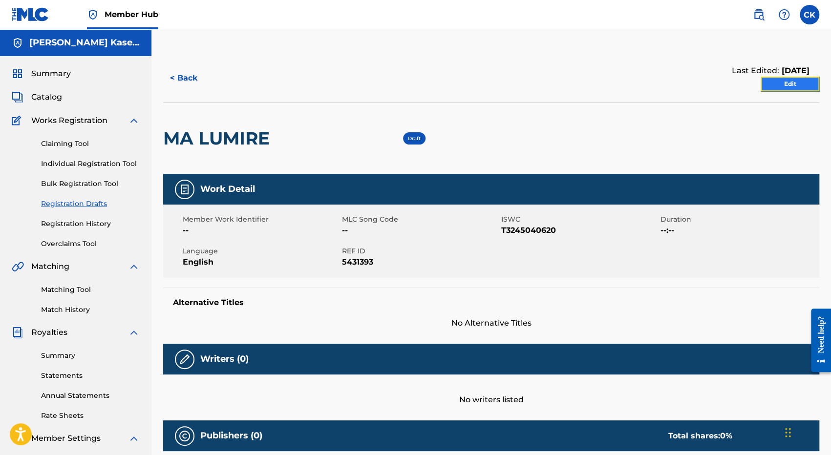
click at [797, 87] on link "Edit" at bounding box center [790, 84] width 59 height 15
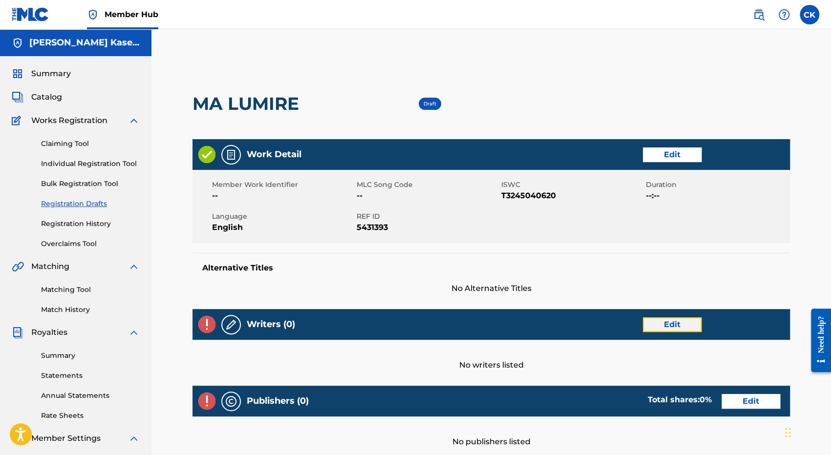
click at [677, 325] on link "Edit" at bounding box center [672, 325] width 59 height 15
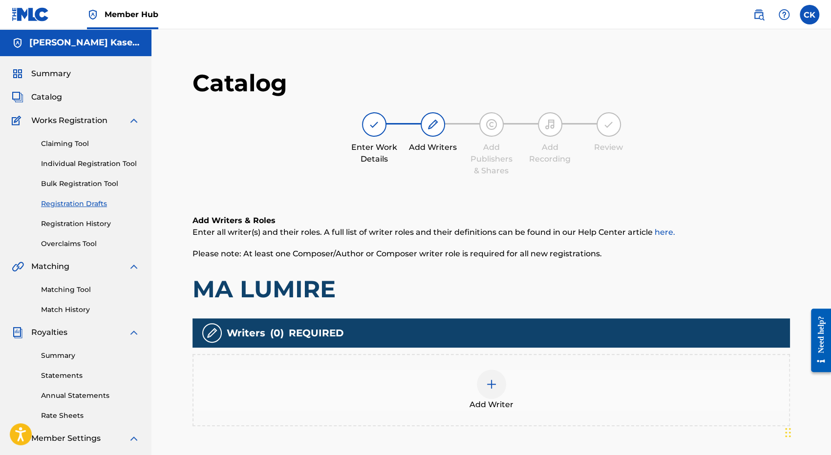
scroll to position [147, 0]
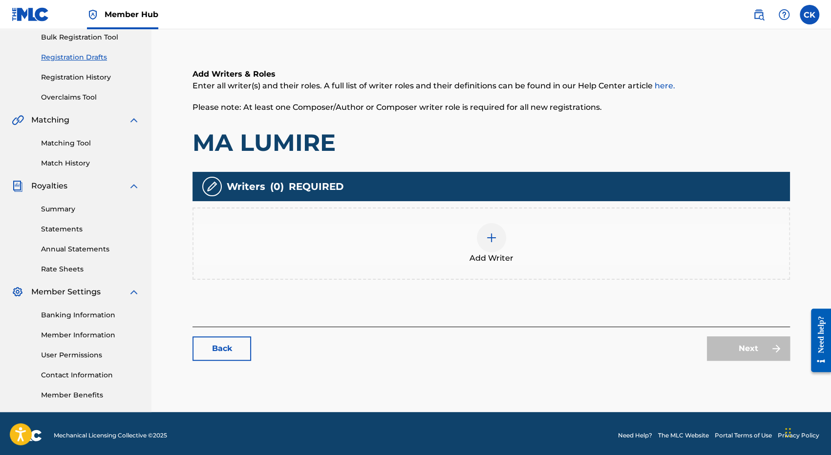
click at [498, 242] on div at bounding box center [491, 237] width 29 height 29
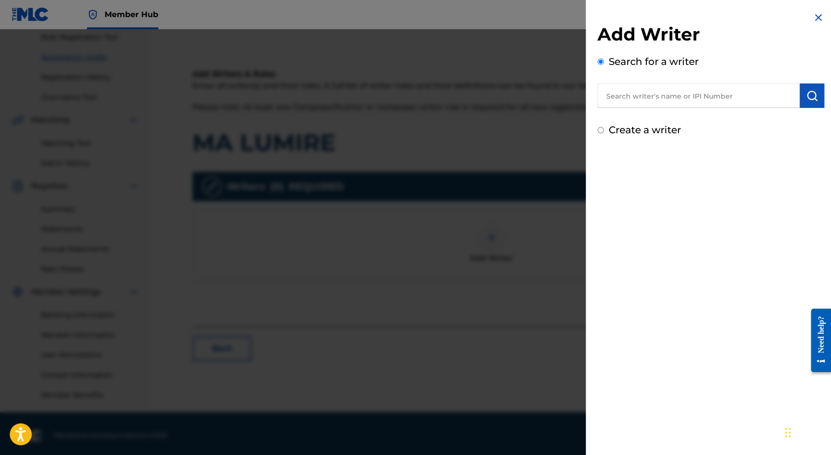
click at [651, 98] on input "text" at bounding box center [699, 96] width 202 height 24
click at [617, 118] on strong "[PERSON_NAME]" at bounding box center [641, 117] width 70 height 9
type input "[PERSON_NAME]"
click at [806, 100] on img "submit" at bounding box center [812, 96] width 12 height 12
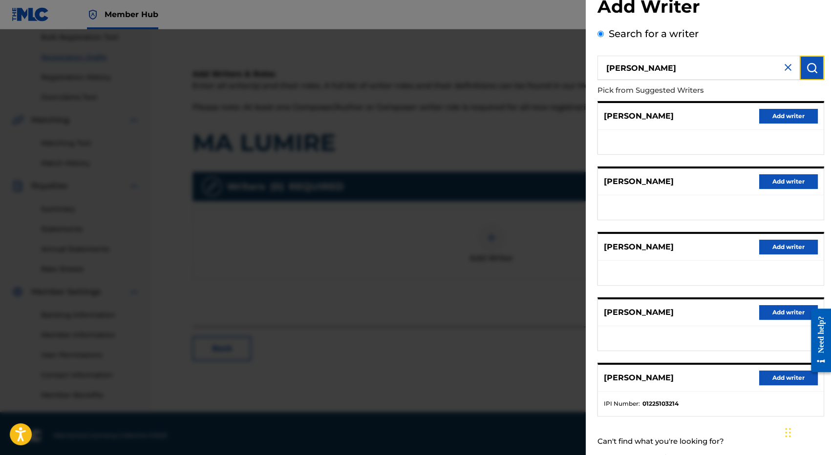
scroll to position [49, 0]
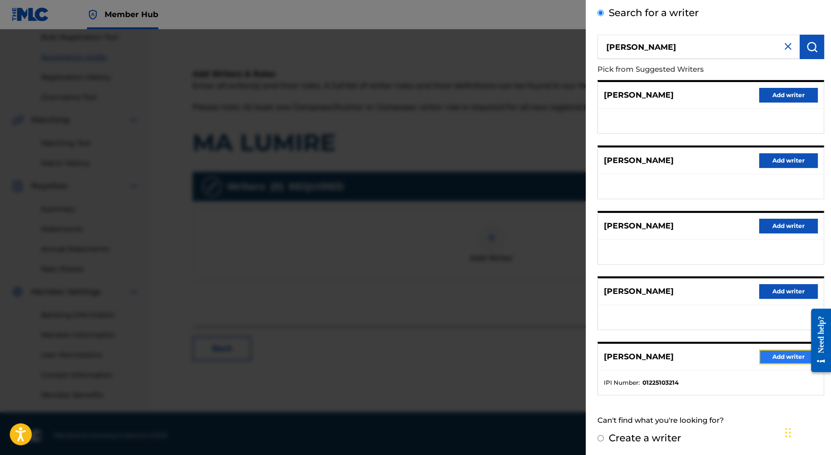
click at [781, 351] on button "Add writer" at bounding box center [788, 357] width 59 height 15
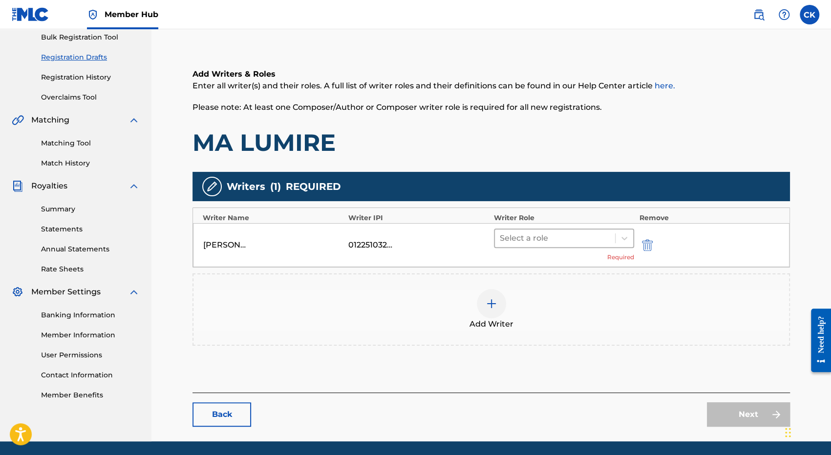
click at [541, 242] on div at bounding box center [555, 239] width 110 height 14
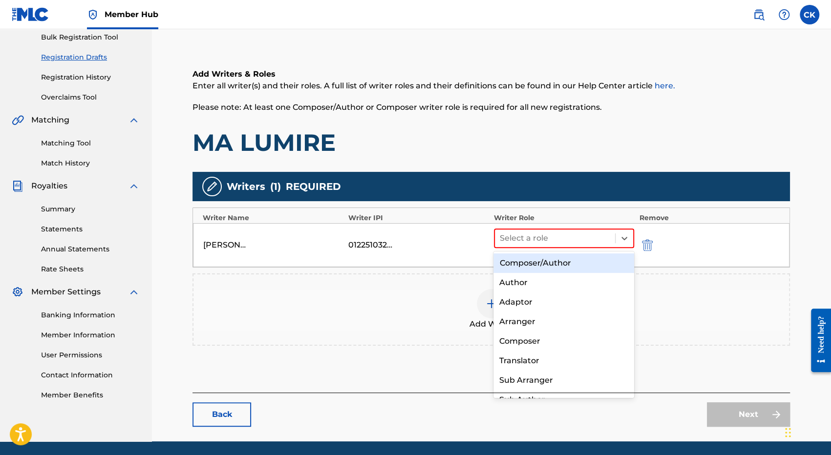
click at [531, 261] on div "Composer/Author" at bounding box center [564, 264] width 141 height 20
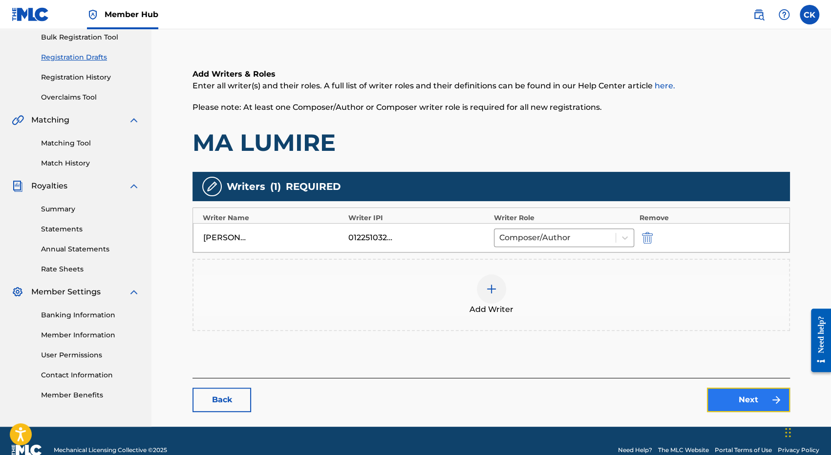
click at [740, 397] on link "Next" at bounding box center [748, 400] width 83 height 24
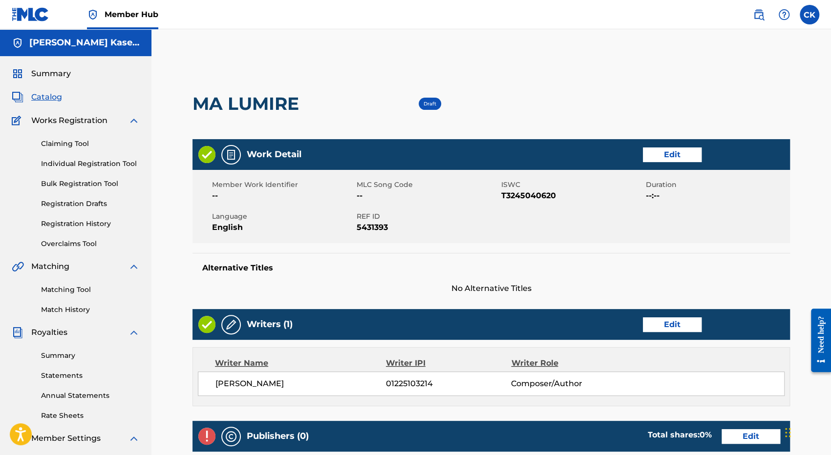
scroll to position [195, 0]
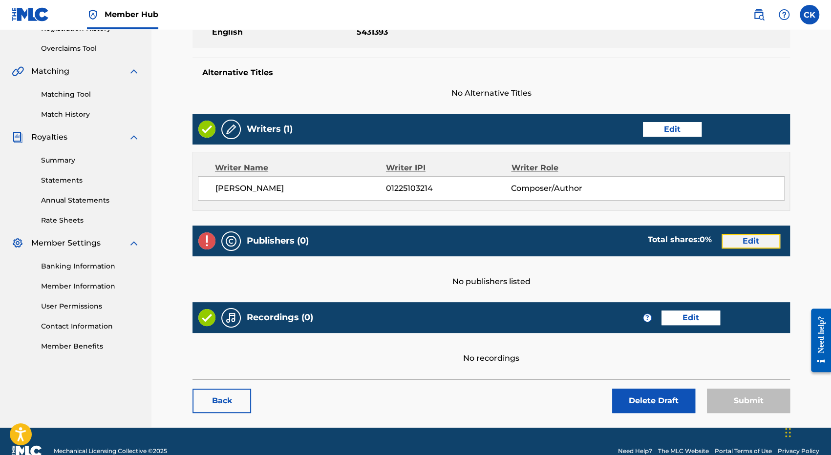
click at [745, 243] on link "Edit" at bounding box center [751, 241] width 59 height 15
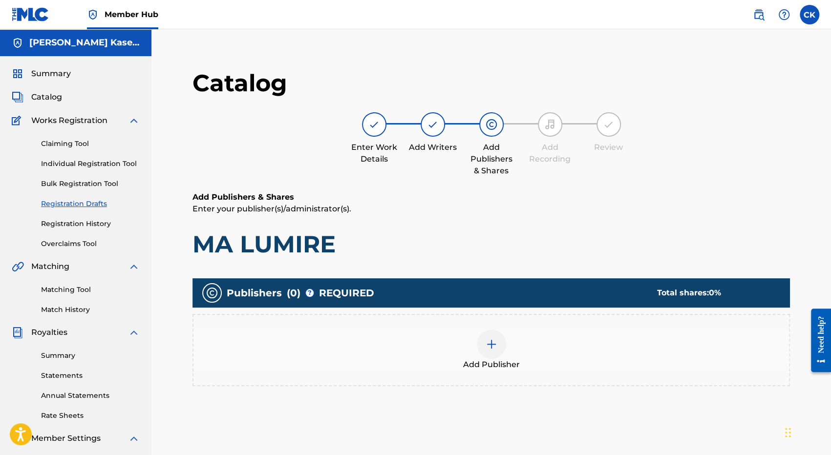
click at [496, 347] on img at bounding box center [492, 345] width 12 height 12
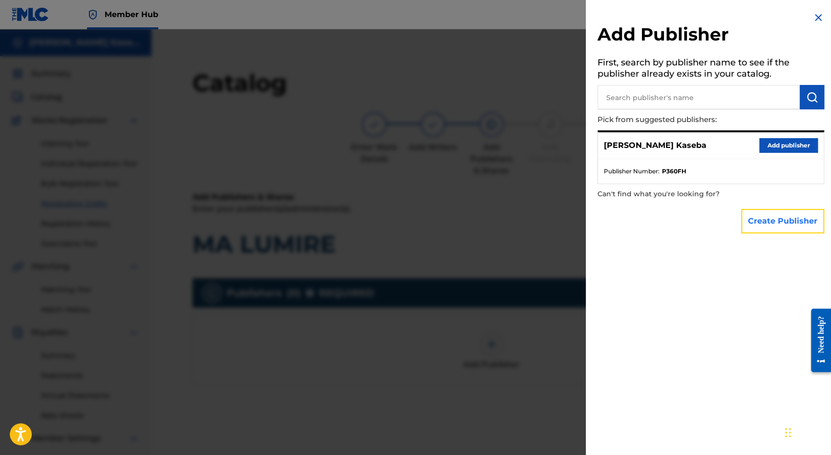
click at [764, 222] on button "Create Publisher" at bounding box center [782, 221] width 83 height 24
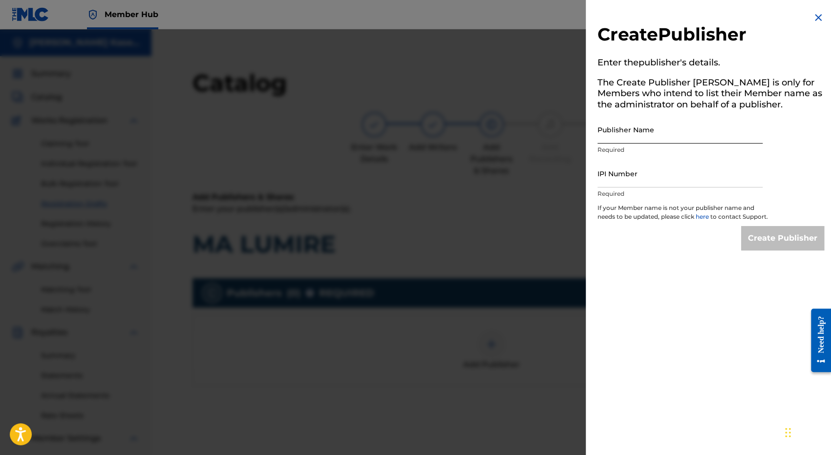
click at [627, 134] on input "Publisher Name" at bounding box center [680, 130] width 165 height 28
type input "MNC Production"
click at [632, 170] on input "IPI Number" at bounding box center [680, 174] width 165 height 28
type input "1225125595"
click at [768, 247] on input "Create Publisher" at bounding box center [782, 238] width 83 height 24
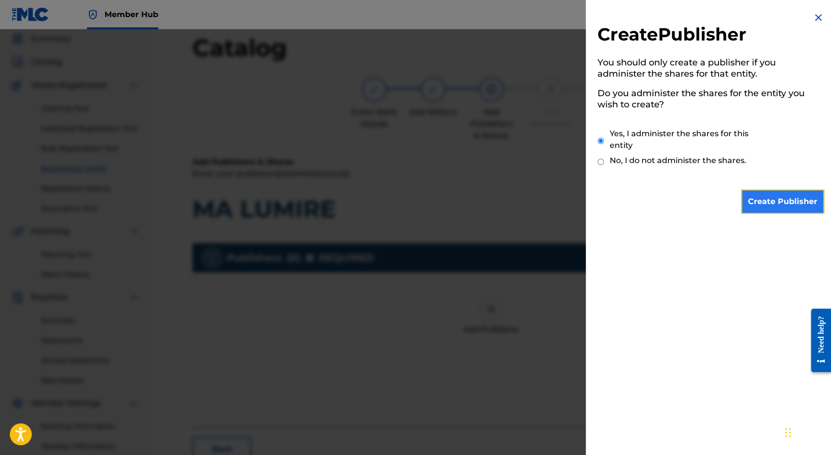
scroll to position [49, 0]
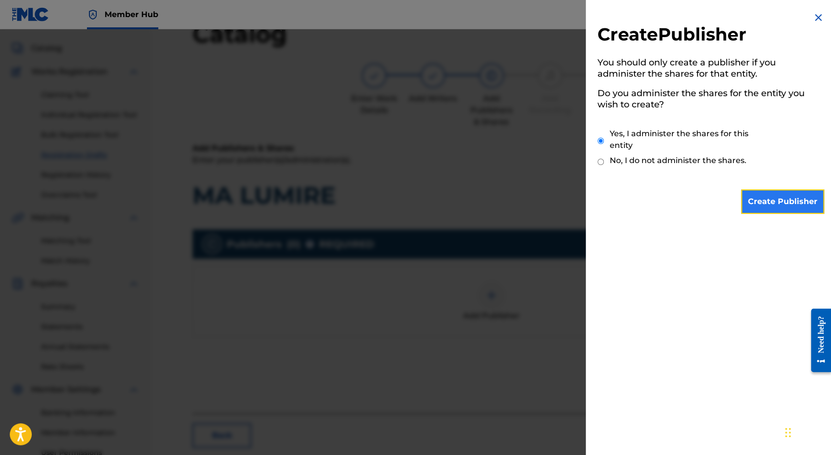
click at [789, 200] on input "Create Publisher" at bounding box center [782, 202] width 83 height 24
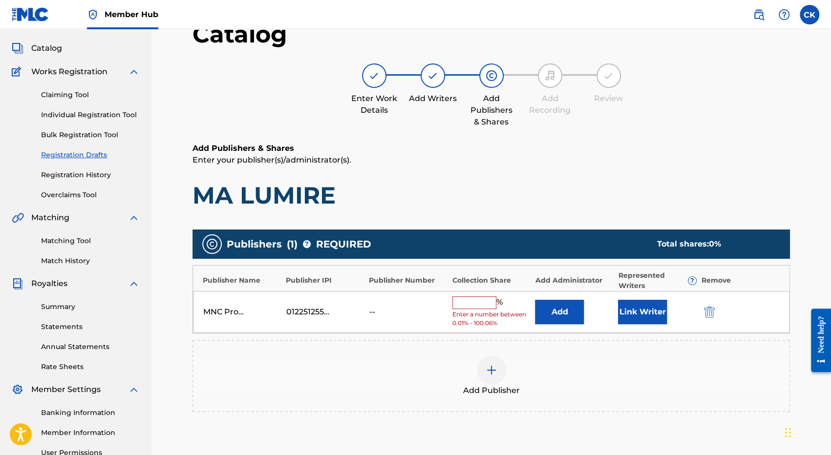
drag, startPoint x: 456, startPoint y: 302, endPoint x: 462, endPoint y: 302, distance: 6.4
click at [456, 302] on input "text" at bounding box center [475, 303] width 44 height 13
type input "100"
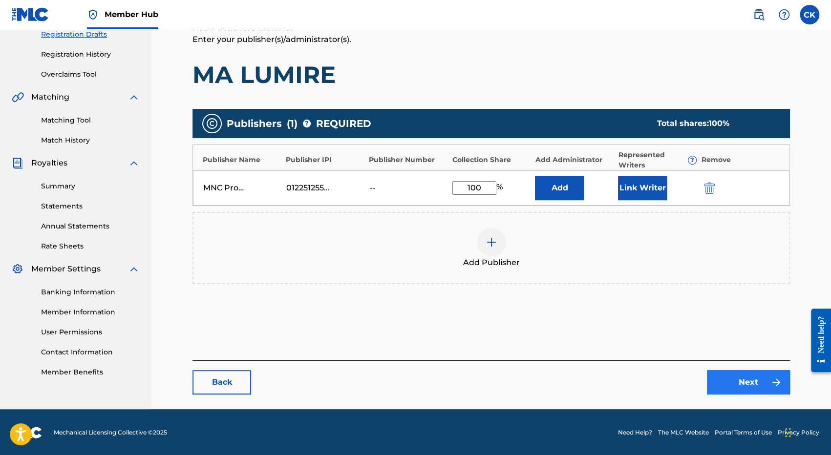
scroll to position [170, 0]
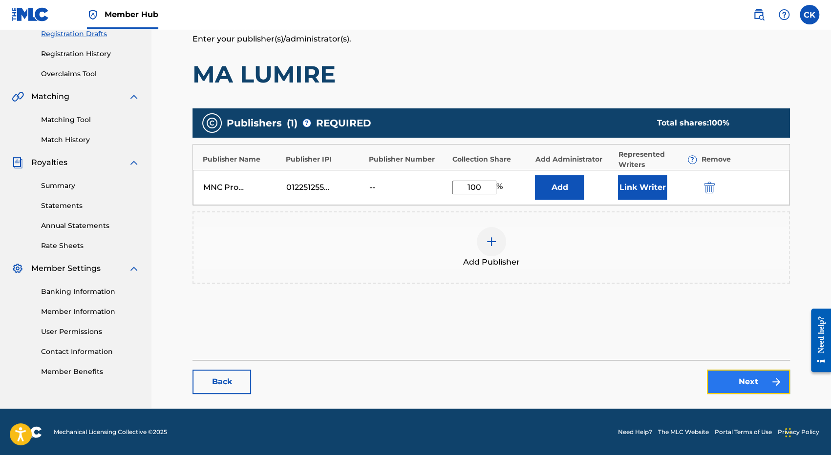
click at [735, 375] on link "Next" at bounding box center [748, 382] width 83 height 24
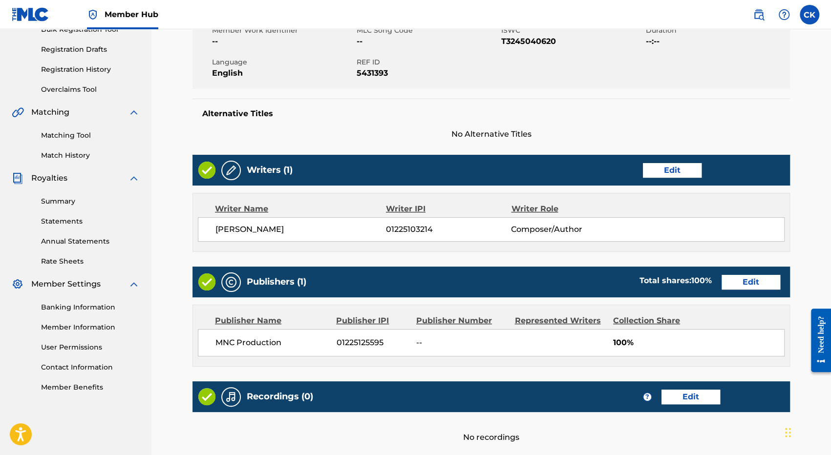
click at [724, 383] on div "Recordings (0) ? Edit" at bounding box center [492, 397] width 598 height 31
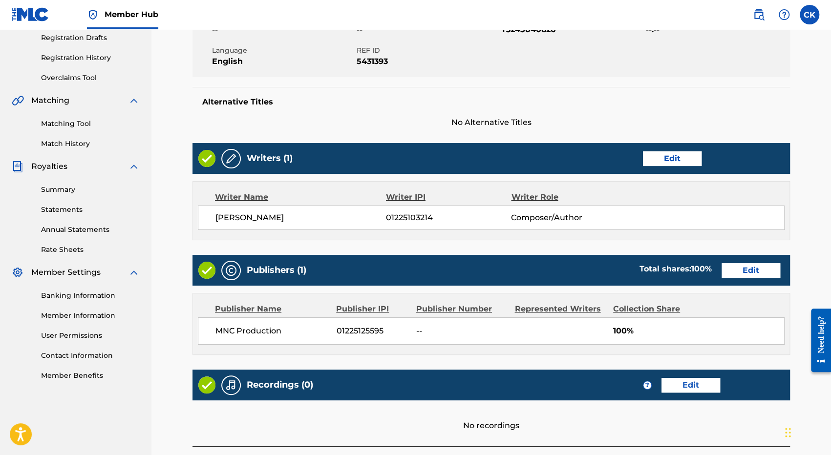
scroll to position [252, 0]
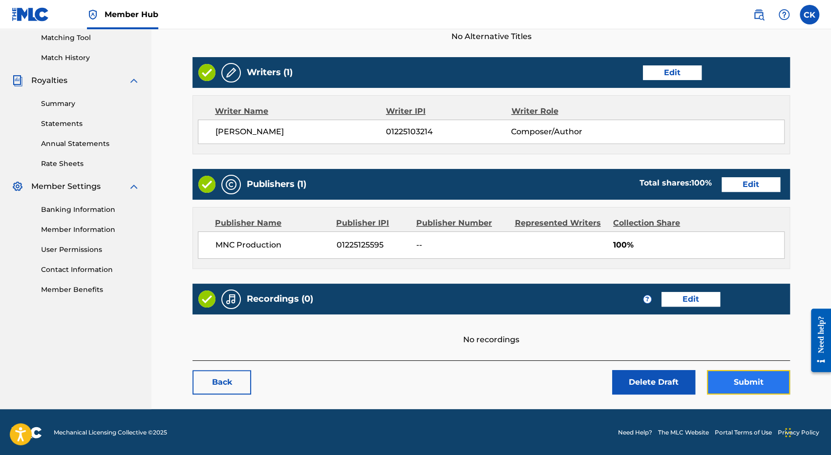
click at [756, 389] on button "Submit" at bounding box center [748, 382] width 83 height 24
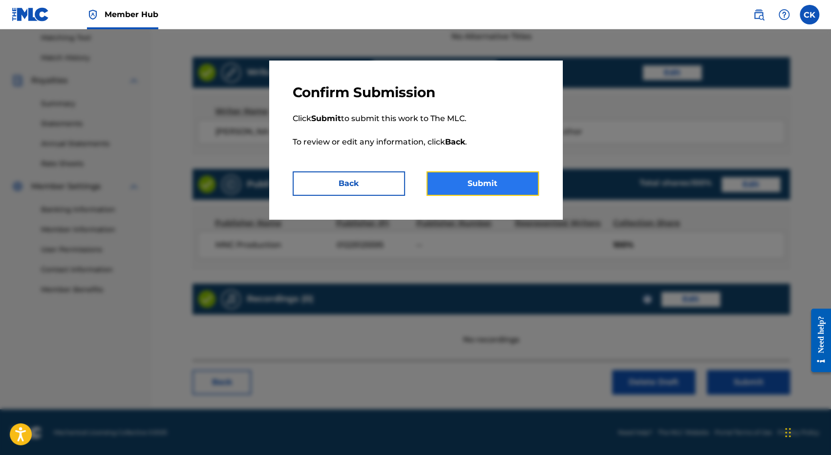
click at [488, 185] on button "Submit" at bounding box center [483, 184] width 112 height 24
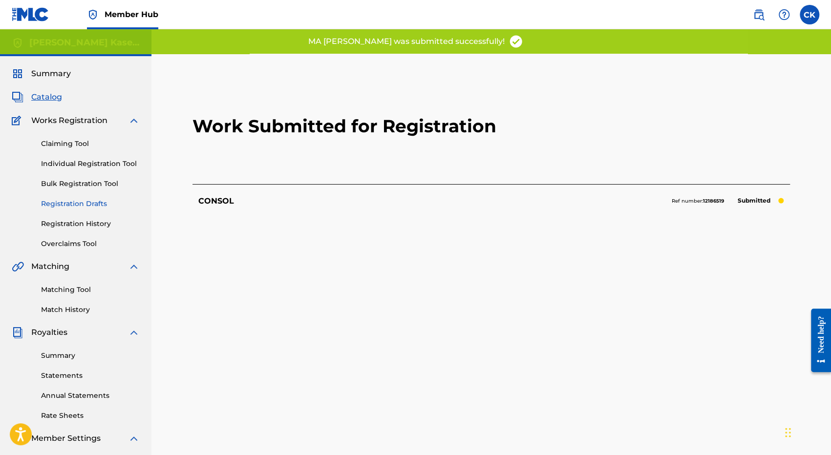
click at [68, 205] on link "Registration Drafts" at bounding box center [90, 204] width 99 height 10
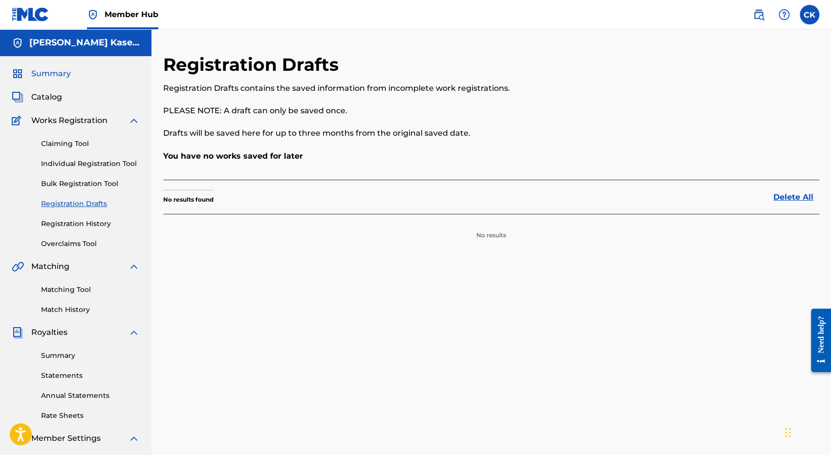
click at [52, 72] on span "Summary" at bounding box center [51, 74] width 40 height 12
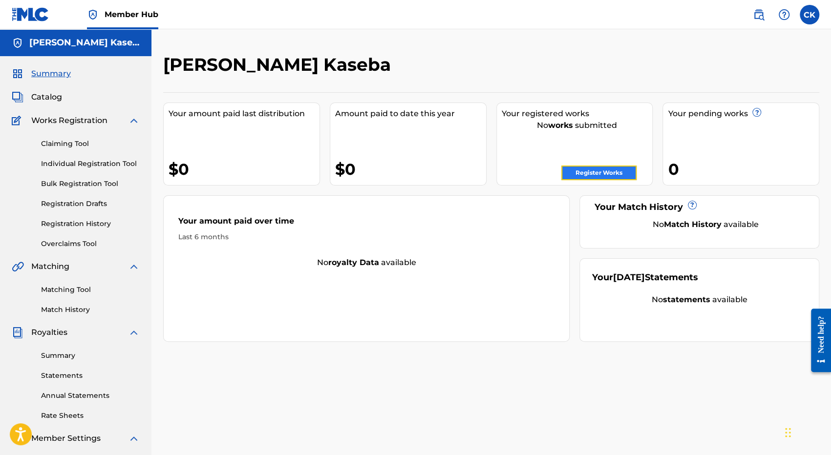
click at [597, 173] on link "Register Works" at bounding box center [598, 173] width 75 height 15
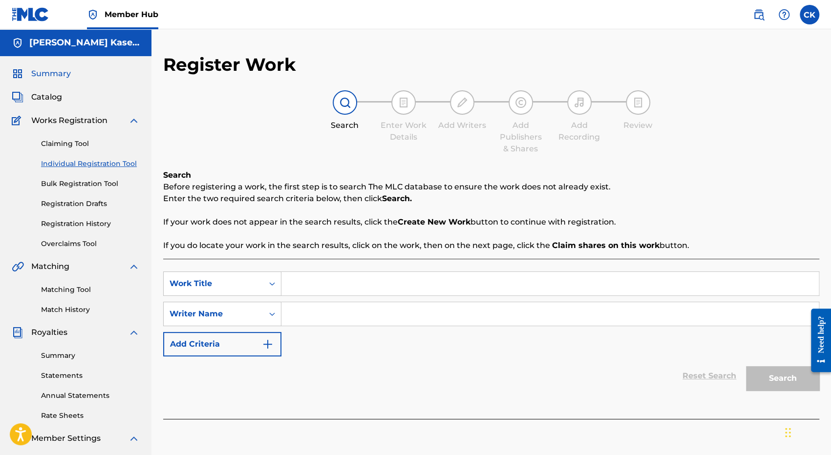
click at [46, 71] on span "Summary" at bounding box center [51, 74] width 40 height 12
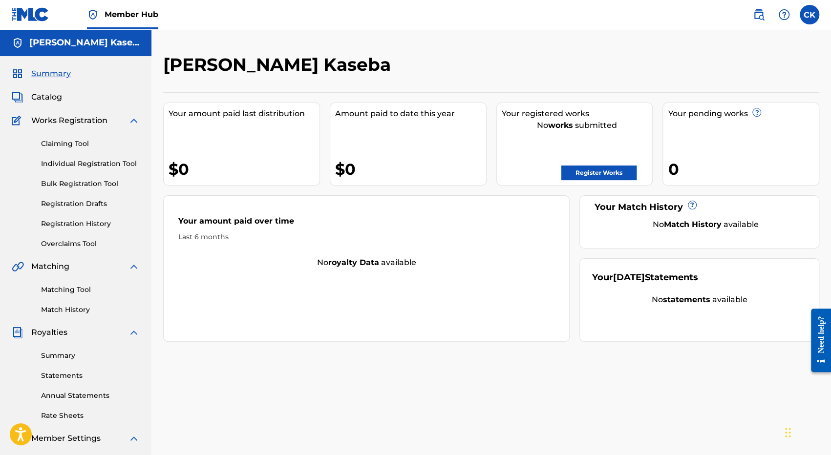
click at [439, 315] on div "Your amount paid over time Last 6 months No royalty data available" at bounding box center [366, 268] width 407 height 147
click at [569, 176] on link "Register Works" at bounding box center [598, 173] width 75 height 15
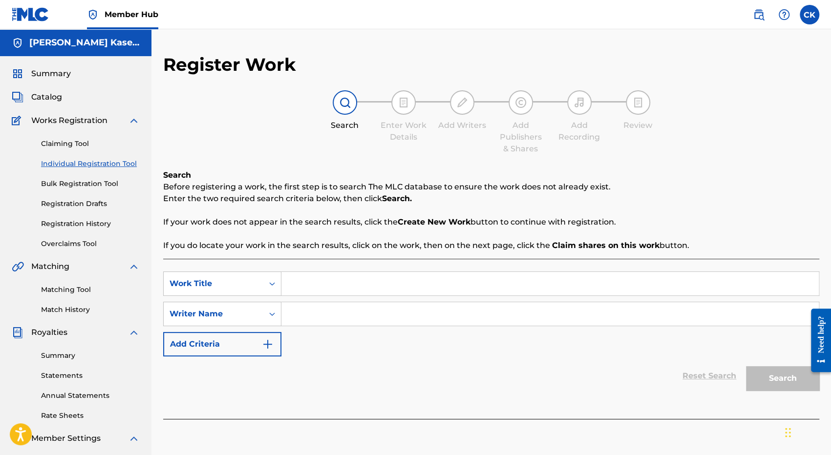
scroll to position [151, 0]
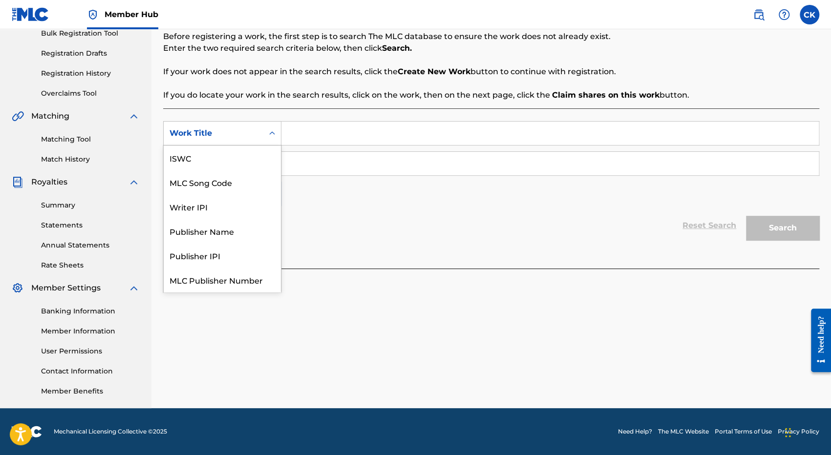
click at [249, 129] on div "Work Title" at bounding box center [214, 134] width 88 height 12
click at [213, 204] on div "Publisher Name" at bounding box center [222, 206] width 117 height 24
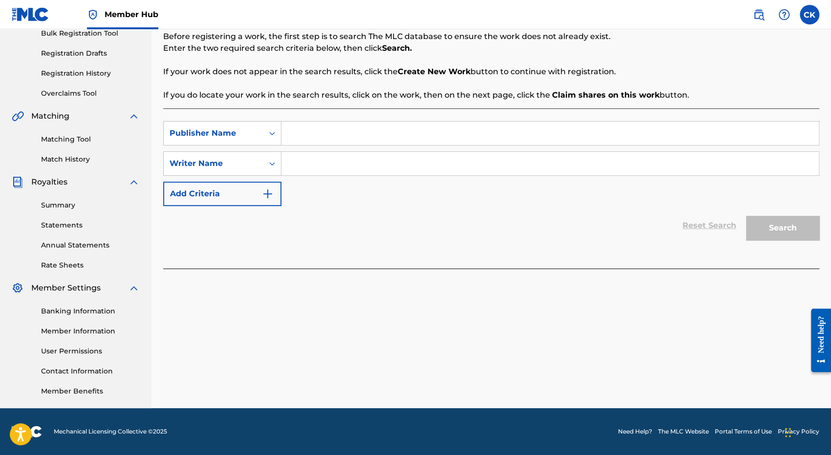
click at [295, 136] on input "Search Form" at bounding box center [550, 133] width 538 height 23
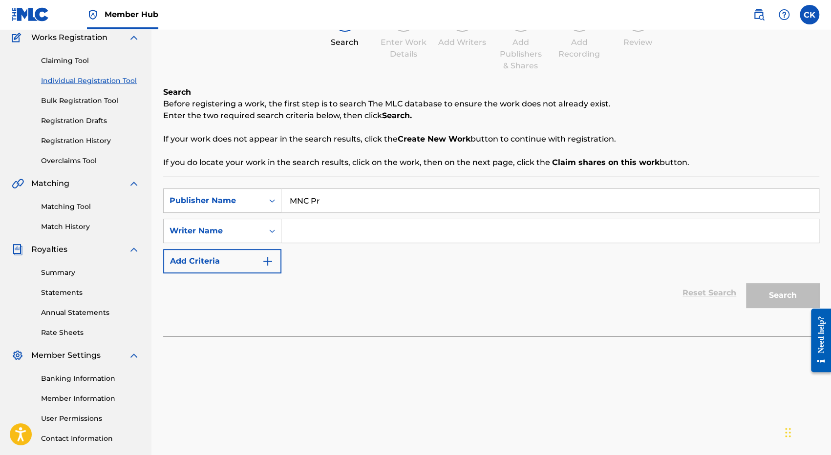
scroll to position [0, 0]
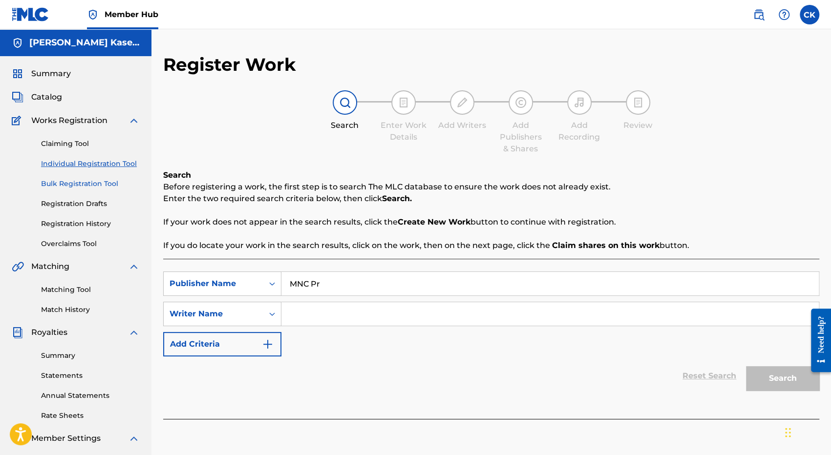
type input "MNC Pr"
click at [84, 186] on link "Bulk Registration Tool" at bounding box center [90, 184] width 99 height 10
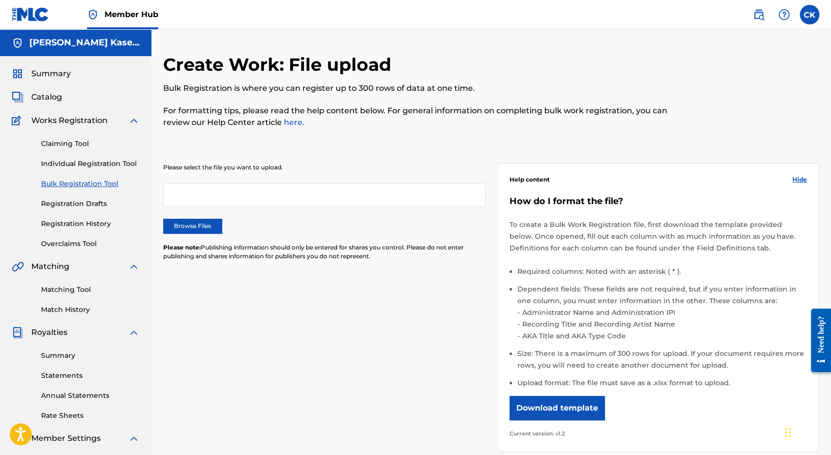
click at [251, 194] on div at bounding box center [324, 195] width 323 height 23
click at [209, 192] on div at bounding box center [324, 195] width 323 height 23
click at [208, 201] on div at bounding box center [324, 195] width 323 height 23
click at [569, 410] on button "Download template" at bounding box center [557, 408] width 95 height 24
click at [88, 164] on link "Individual Registration Tool" at bounding box center [90, 164] width 99 height 10
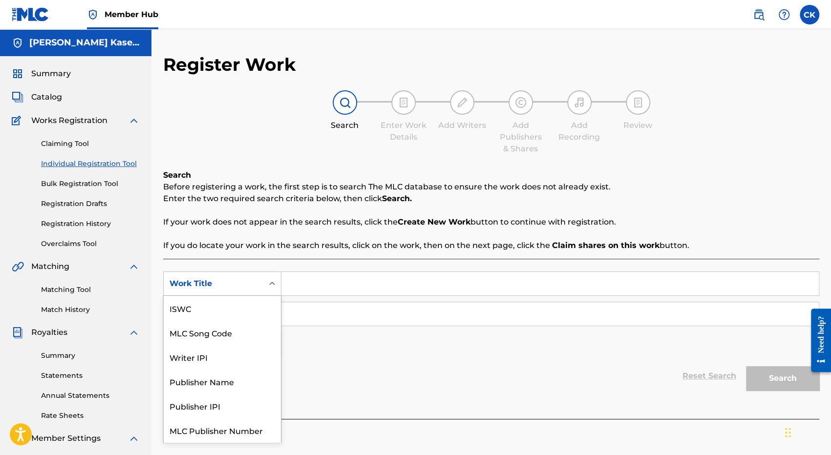
click at [253, 278] on div "Work Title" at bounding box center [214, 284] width 88 height 12
click at [306, 278] on input "Search Form" at bounding box center [550, 283] width 538 height 23
click at [243, 282] on div "Work Title" at bounding box center [214, 284] width 88 height 12
click at [300, 285] on input "Search Form" at bounding box center [550, 283] width 538 height 23
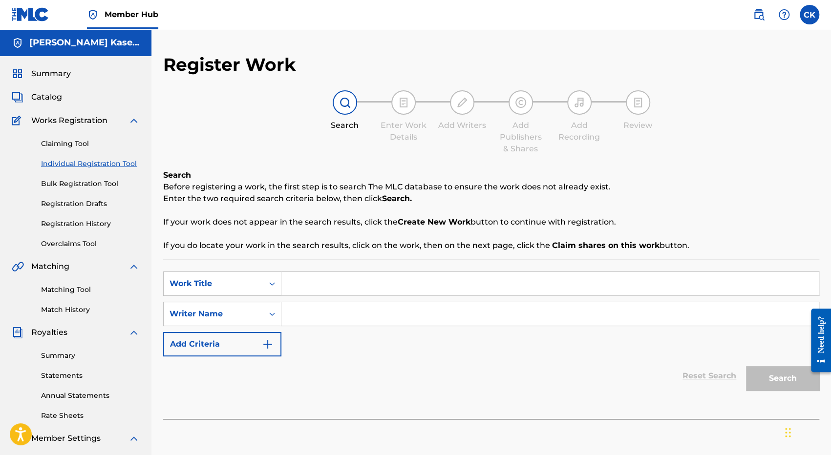
click at [304, 286] on input "Search Form" at bounding box center [550, 283] width 538 height 23
paste input "FIDELE AMI"
type input "FIDELE AMI"
click at [350, 346] on div "SearchWithCriteria1e3db414-ed81-4f72-a928-b5aa11497f7d Work Title FIDELE AMI Se…" at bounding box center [491, 314] width 656 height 85
click at [321, 318] on input "Search Form" at bounding box center [550, 313] width 538 height 23
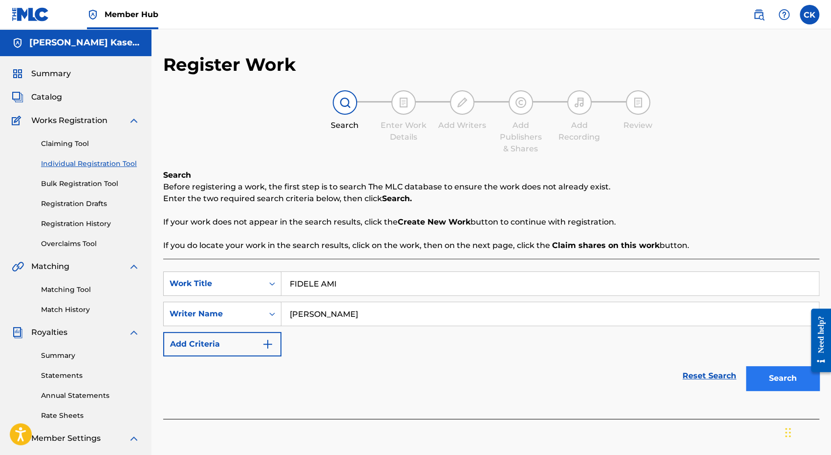
type input "[PERSON_NAME]"
click at [774, 381] on button "Search" at bounding box center [782, 379] width 73 height 24
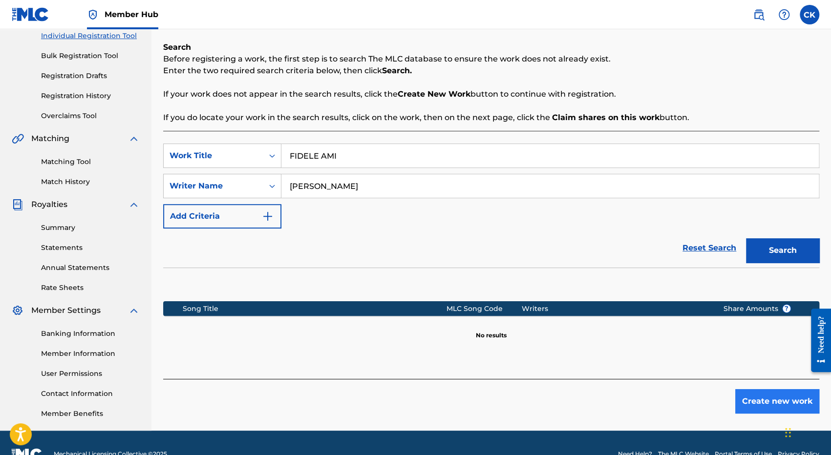
scroll to position [151, 0]
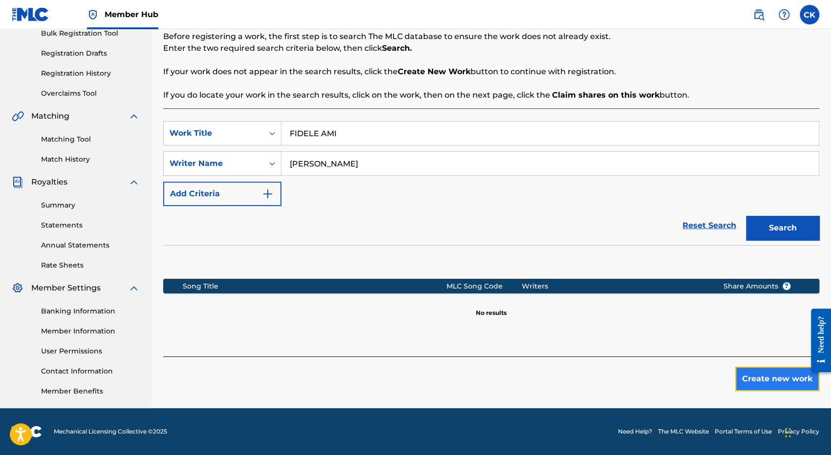
drag, startPoint x: 777, startPoint y: 377, endPoint x: 782, endPoint y: 378, distance: 5.0
click at [782, 378] on button "Create new work" at bounding box center [777, 379] width 84 height 24
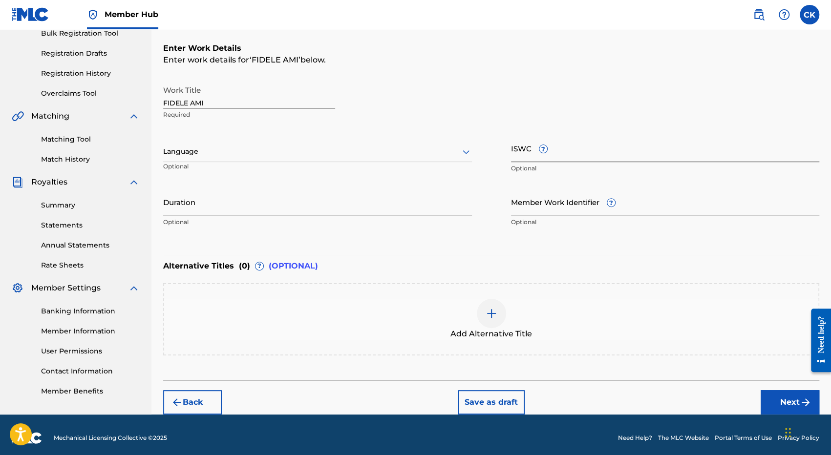
click at [590, 151] on input "ISWC ?" at bounding box center [665, 148] width 309 height 28
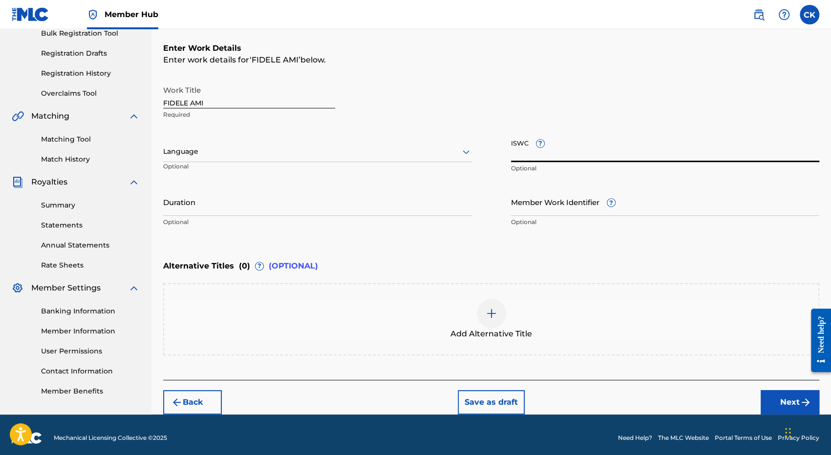
paste input "T3333427859"
type input "T3333427859"
click at [196, 150] on div at bounding box center [317, 152] width 309 height 12
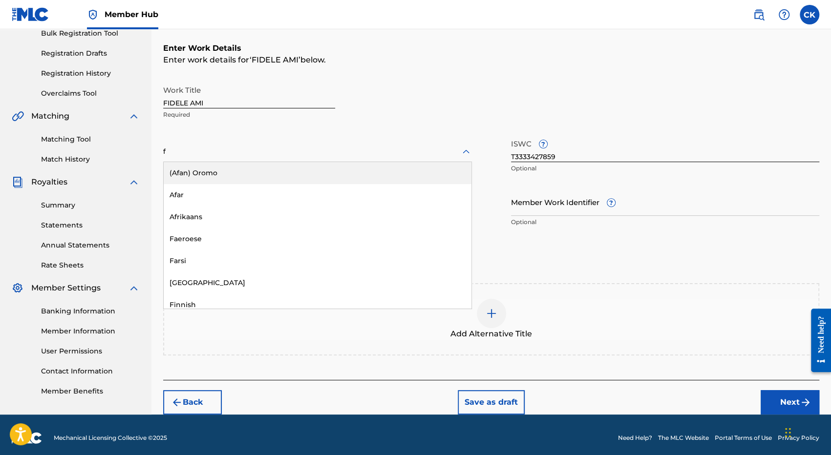
type input "fr"
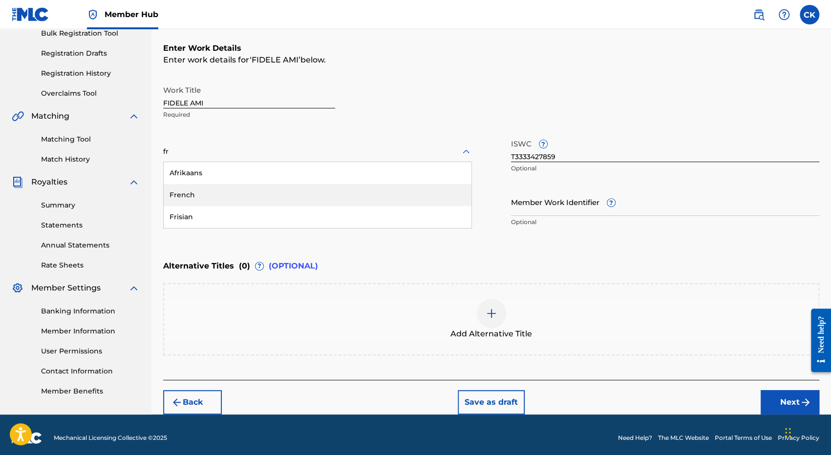
click at [198, 194] on div "French" at bounding box center [318, 195] width 308 height 22
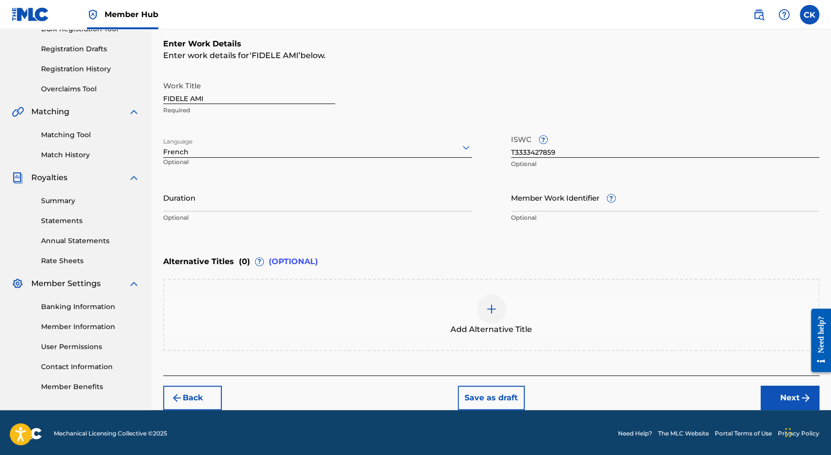
scroll to position [156, 0]
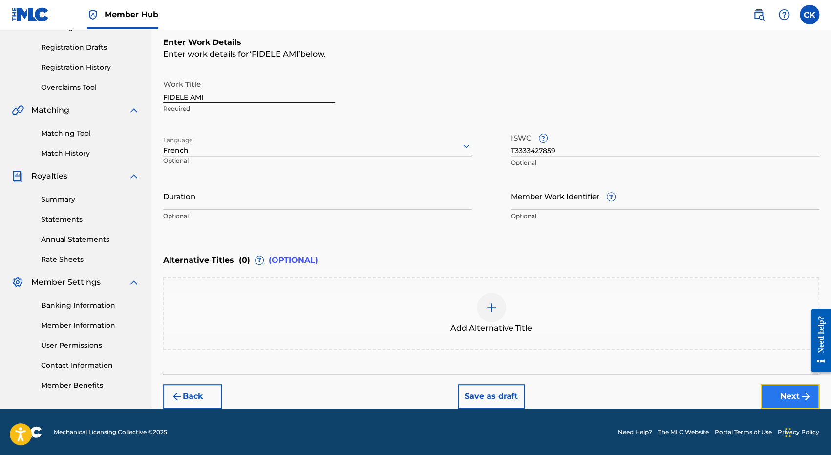
click at [790, 390] on button "Next" at bounding box center [790, 397] width 59 height 24
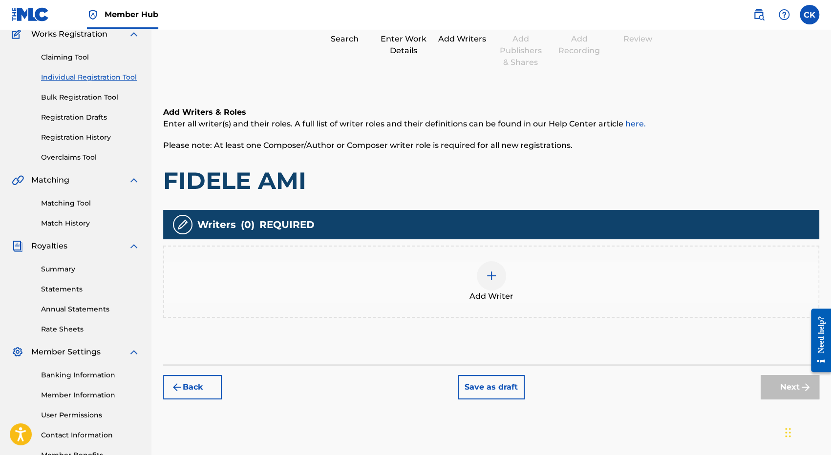
scroll to position [142, 0]
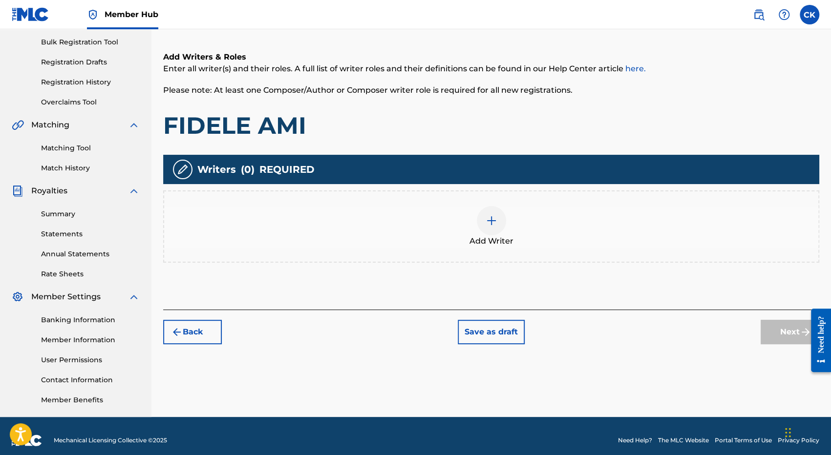
click at [484, 221] on div at bounding box center [491, 220] width 29 height 29
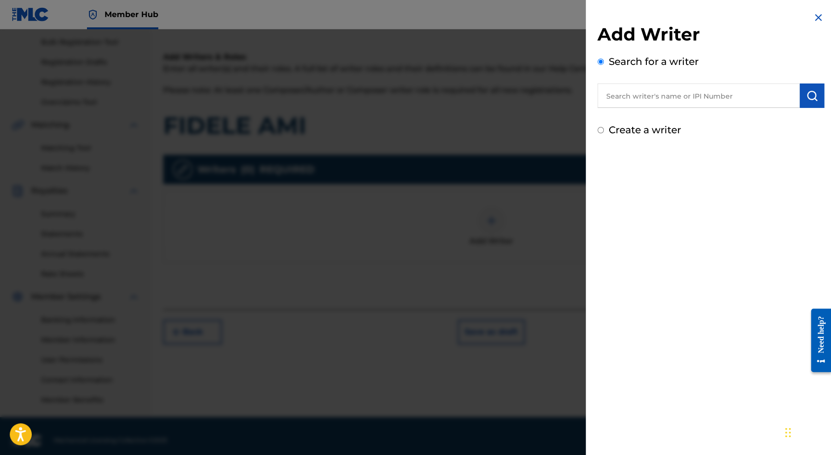
click at [658, 104] on input "text" at bounding box center [699, 96] width 202 height 24
click at [650, 101] on input "text" at bounding box center [699, 96] width 202 height 24
click at [676, 115] on span at bounding box center [677, 117] width 2 height 9
type input "[PERSON_NAME]"
click at [811, 101] on img "submit" at bounding box center [812, 96] width 12 height 12
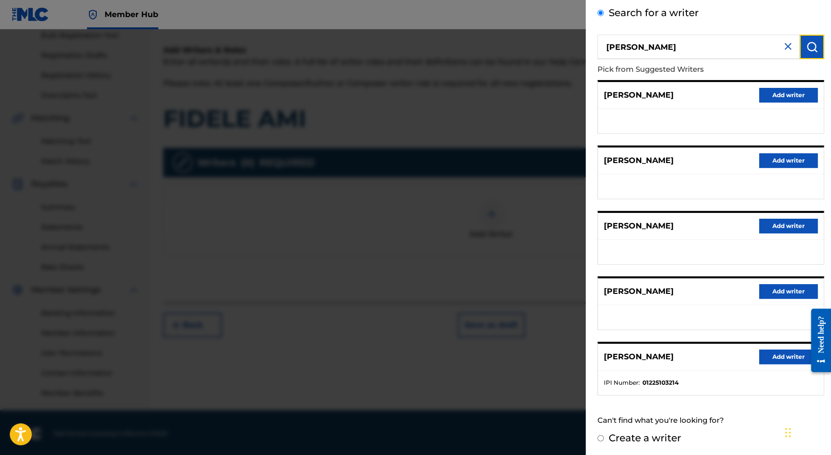
scroll to position [151, 0]
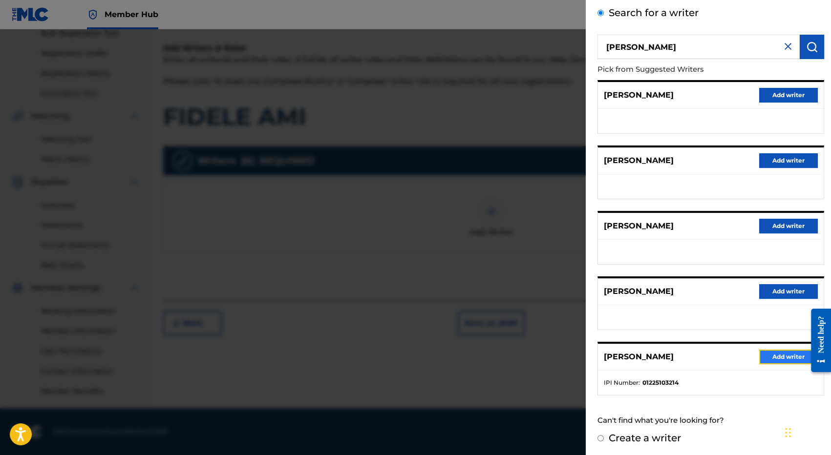
click at [787, 358] on button "Add writer" at bounding box center [788, 357] width 59 height 15
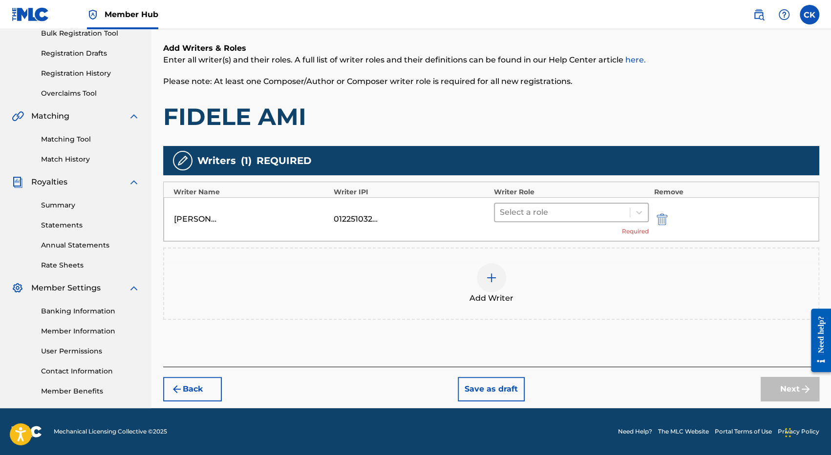
click at [547, 210] on div at bounding box center [562, 213] width 125 height 14
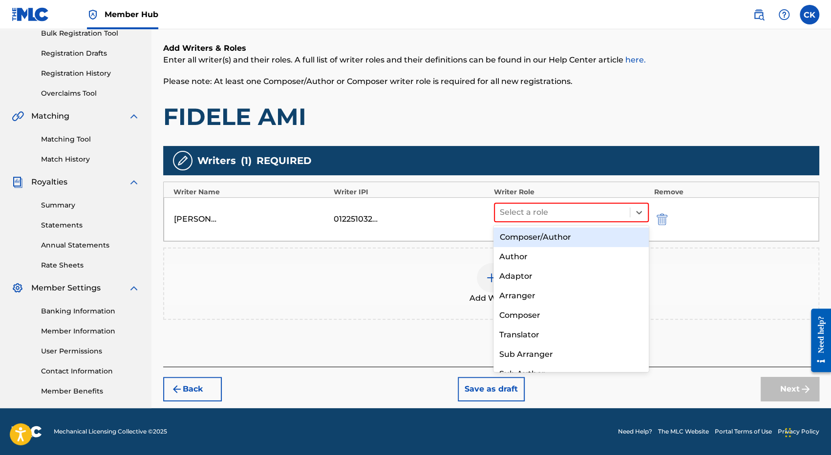
click at [542, 239] on div "Composer/Author" at bounding box center [571, 238] width 155 height 20
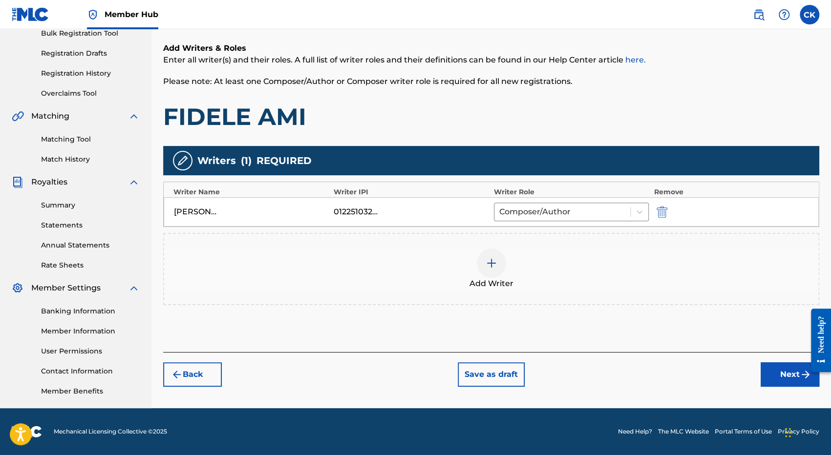
click at [805, 377] on div at bounding box center [817, 340] width 27 height 79
click at [788, 375] on button "Next" at bounding box center [790, 375] width 59 height 24
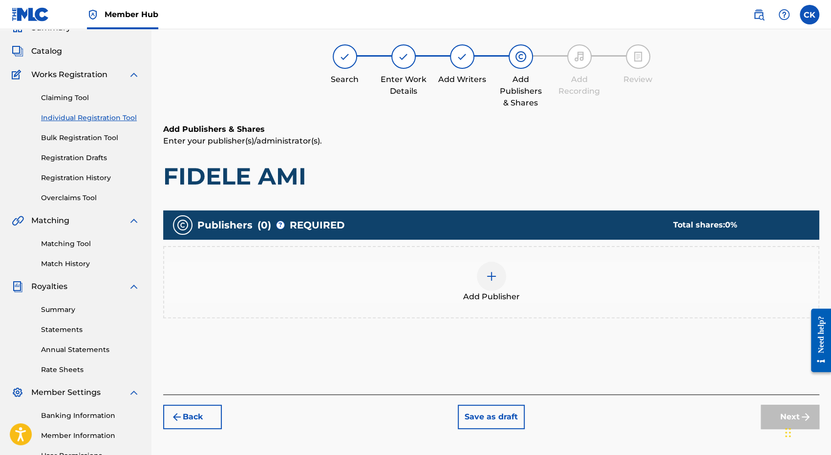
scroll to position [44, 0]
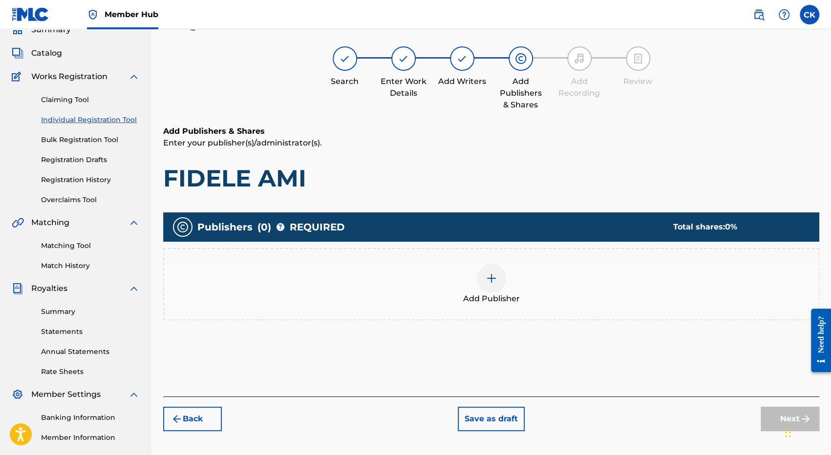
click at [496, 280] on img at bounding box center [492, 279] width 12 height 12
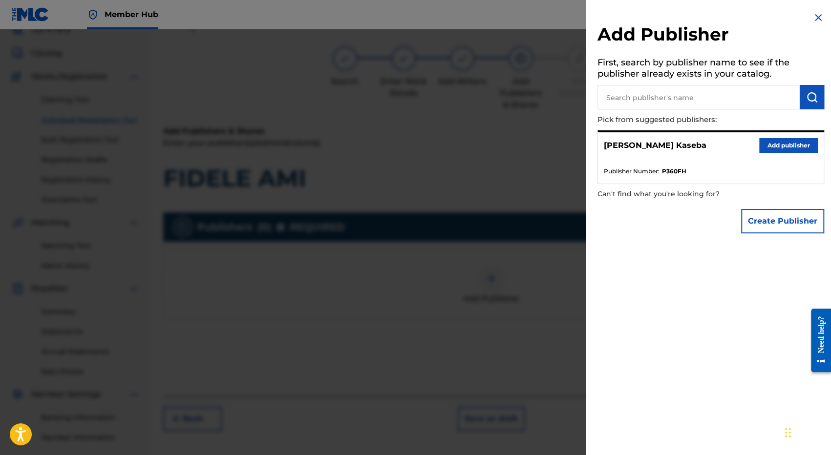
click at [671, 102] on input "text" at bounding box center [699, 97] width 202 height 24
click at [765, 216] on button "Create Publisher" at bounding box center [782, 221] width 83 height 24
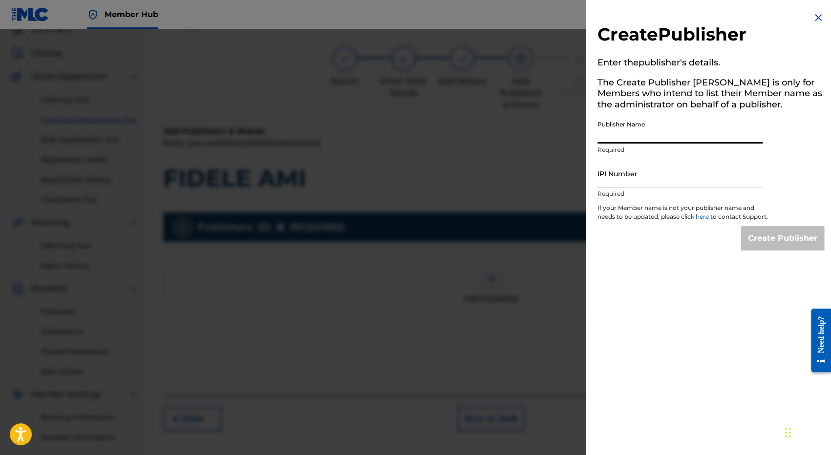
click at [628, 136] on input "Publisher Name" at bounding box center [680, 130] width 165 height 28
type input "MNC Production"
click at [636, 181] on input "IPI Number" at bounding box center [680, 174] width 165 height 28
type input "1225125595"
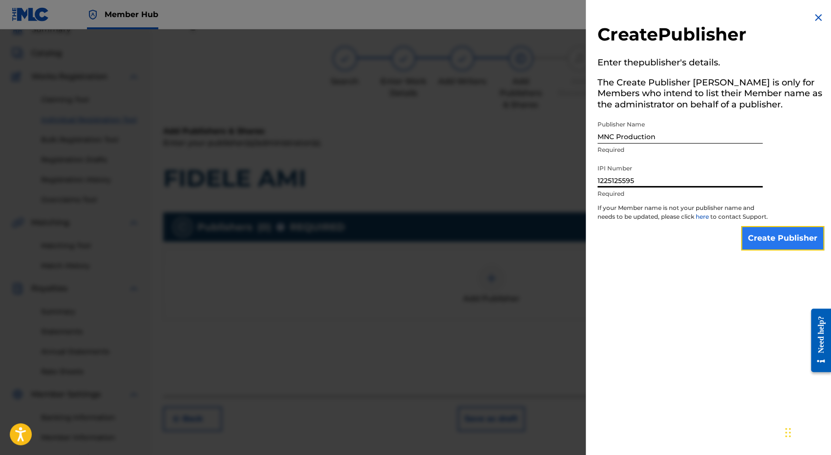
click at [780, 251] on input "Create Publisher" at bounding box center [782, 238] width 83 height 24
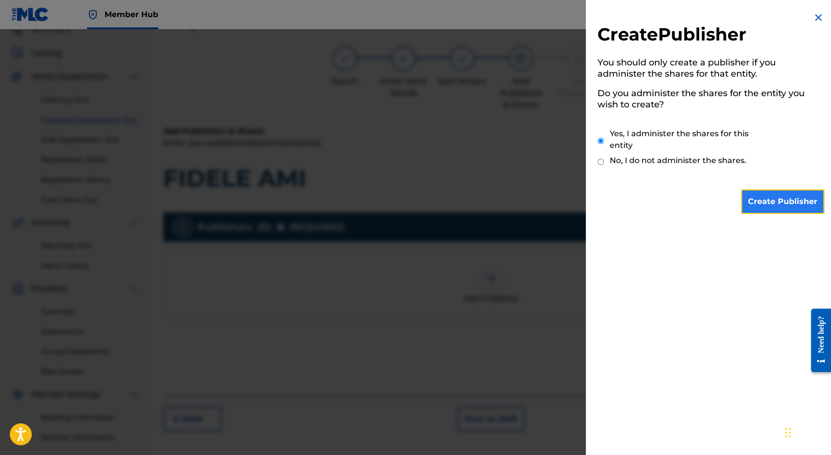
click at [786, 200] on input "Create Publisher" at bounding box center [782, 202] width 83 height 24
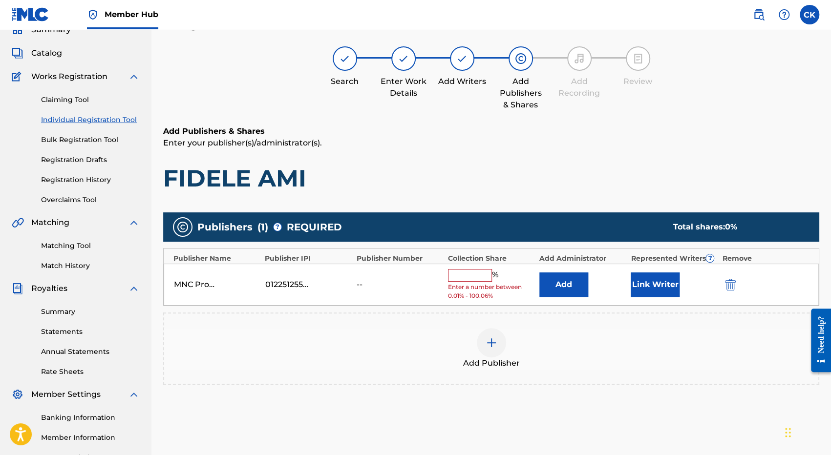
click at [467, 276] on input "text" at bounding box center [470, 275] width 44 height 13
type input "100"
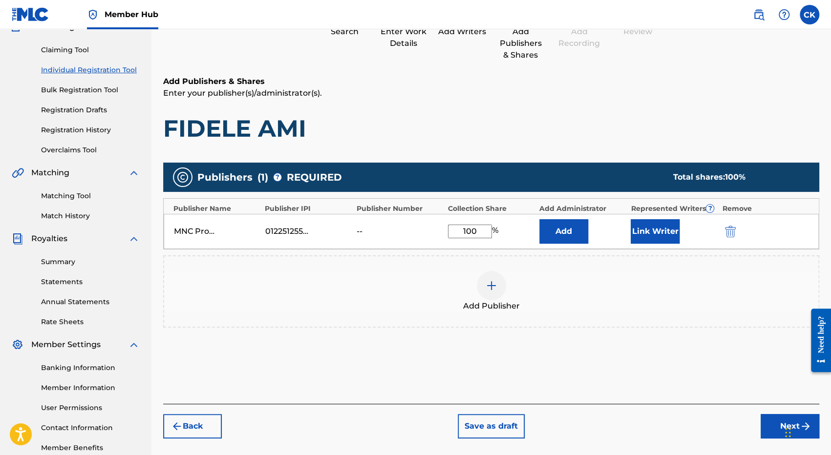
scroll to position [151, 0]
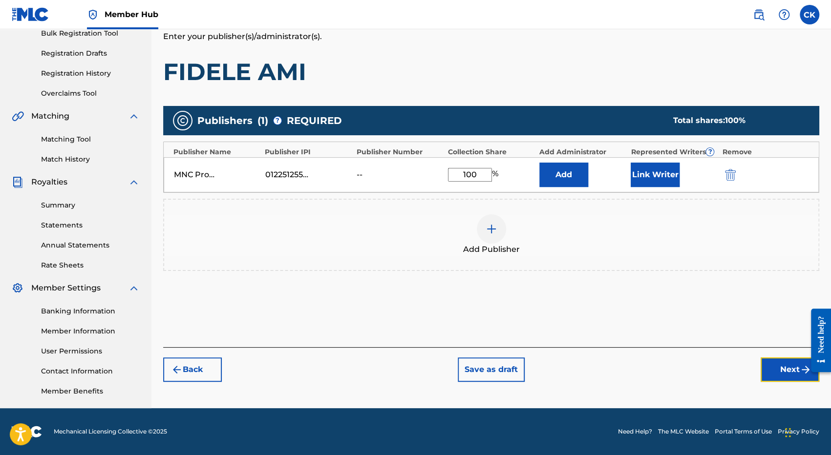
click at [780, 370] on button "Next" at bounding box center [790, 370] width 59 height 24
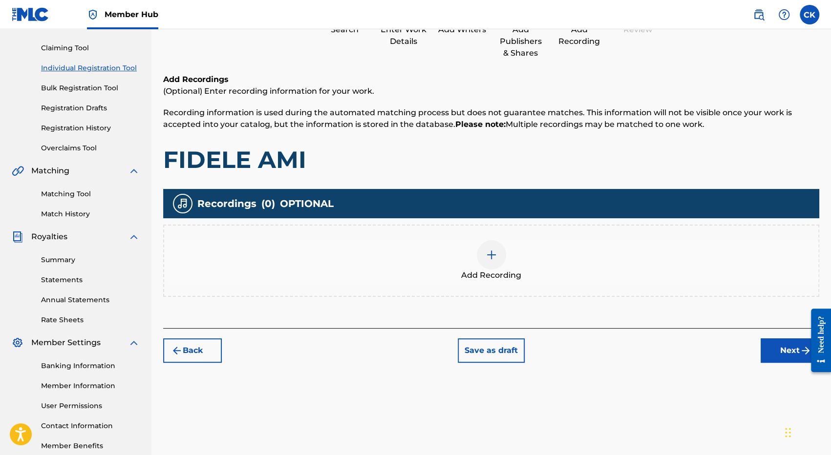
scroll to position [142, 0]
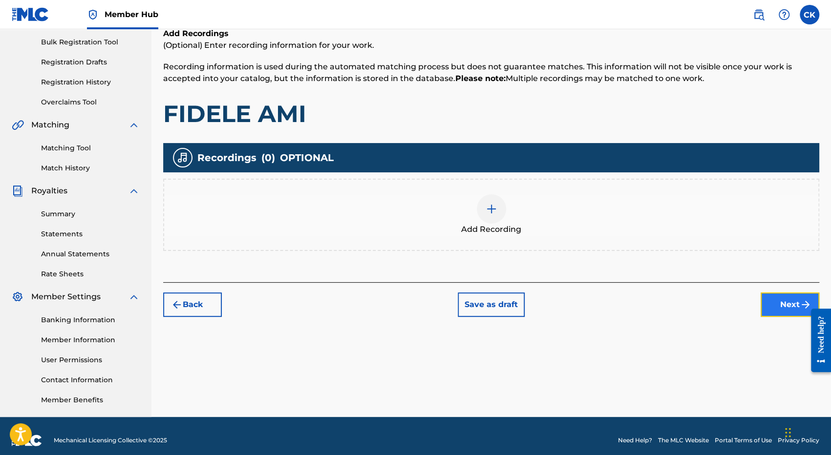
click at [777, 316] on button "Next" at bounding box center [790, 305] width 59 height 24
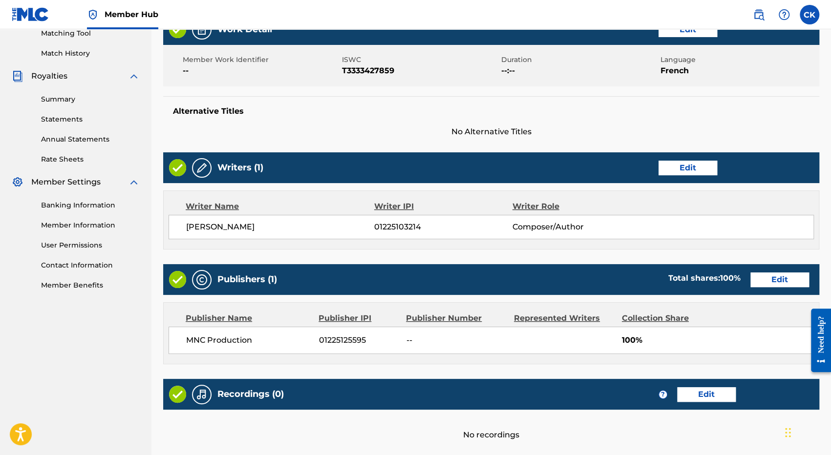
scroll to position [337, 0]
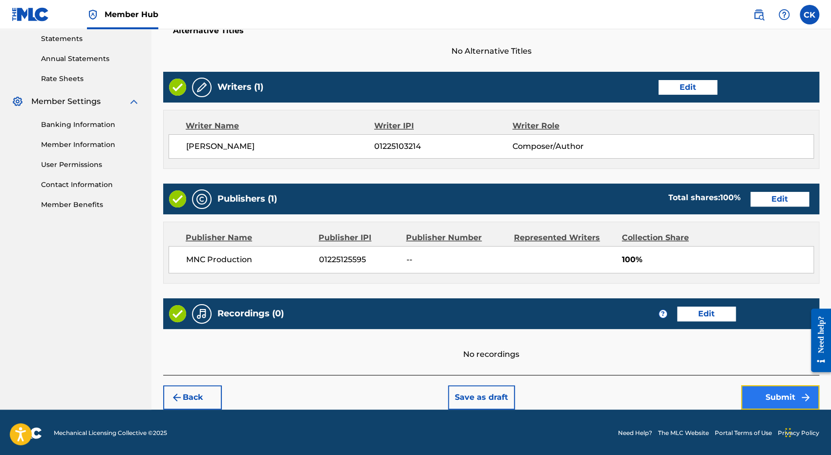
click at [775, 396] on button "Submit" at bounding box center [780, 398] width 78 height 24
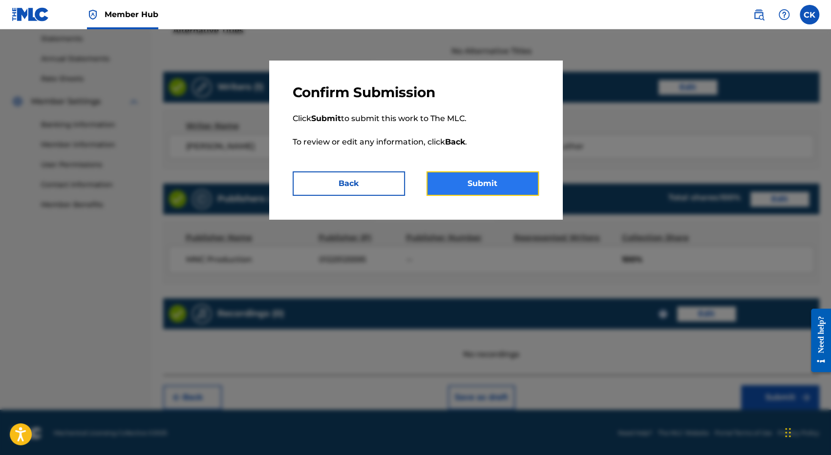
click at [473, 188] on button "Submit" at bounding box center [483, 184] width 112 height 24
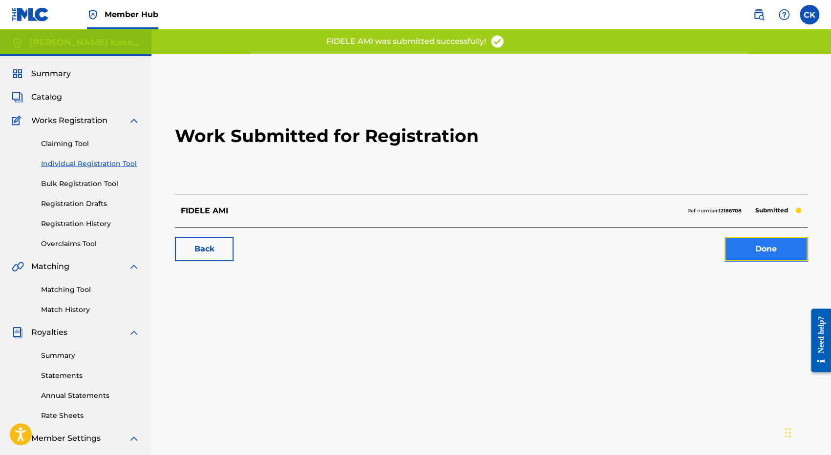
click at [758, 248] on link "Done" at bounding box center [766, 249] width 83 height 24
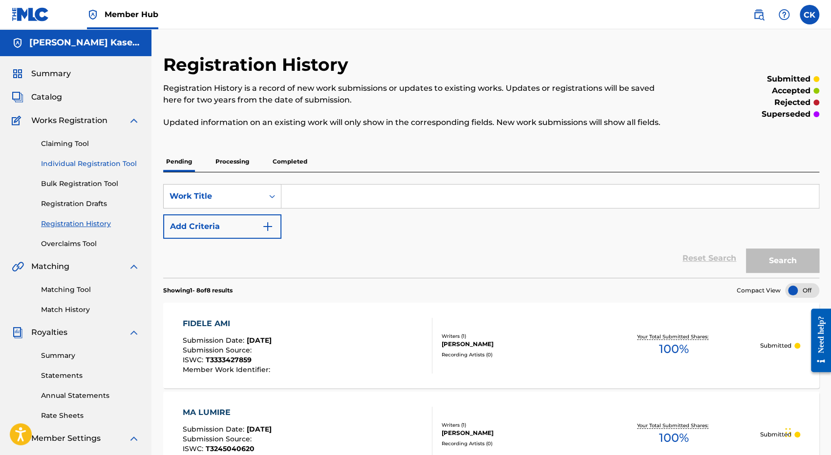
click at [84, 165] on link "Individual Registration Tool" at bounding box center [90, 164] width 99 height 10
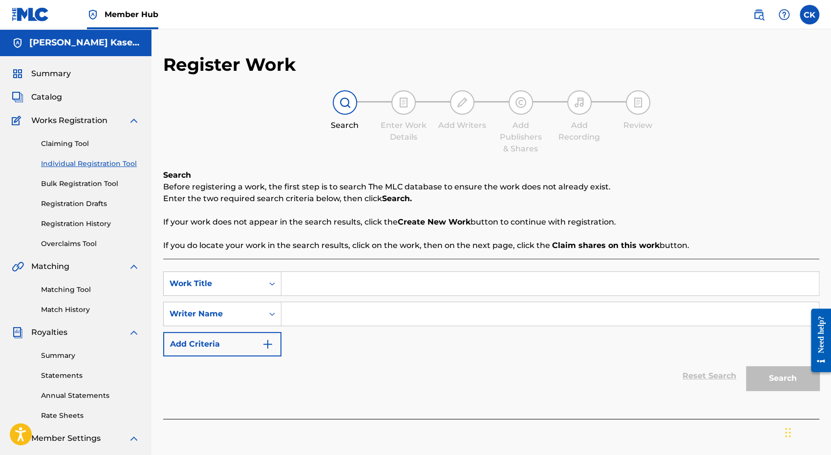
click at [304, 283] on input "Search Form" at bounding box center [550, 283] width 538 height 23
paste input "MON SOUFFLE"
type input "MON SOUFFLE"
click at [323, 314] on input "Search Form" at bounding box center [550, 313] width 538 height 23
type input "[PERSON_NAME]"
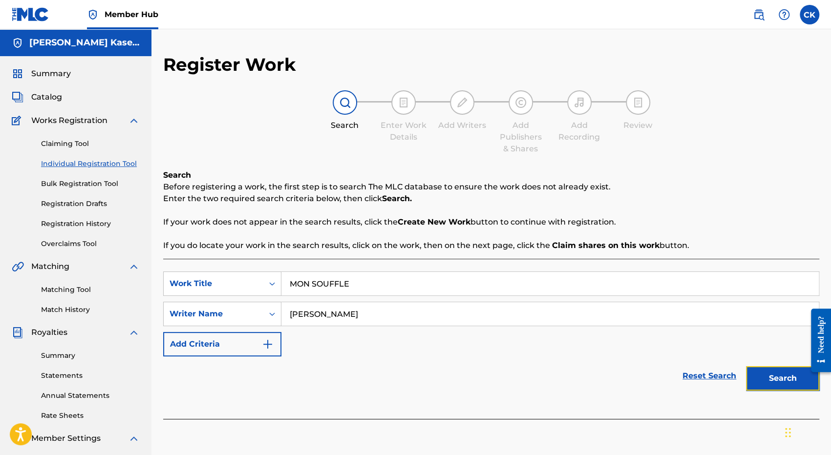
click at [777, 375] on button "Search" at bounding box center [782, 379] width 73 height 24
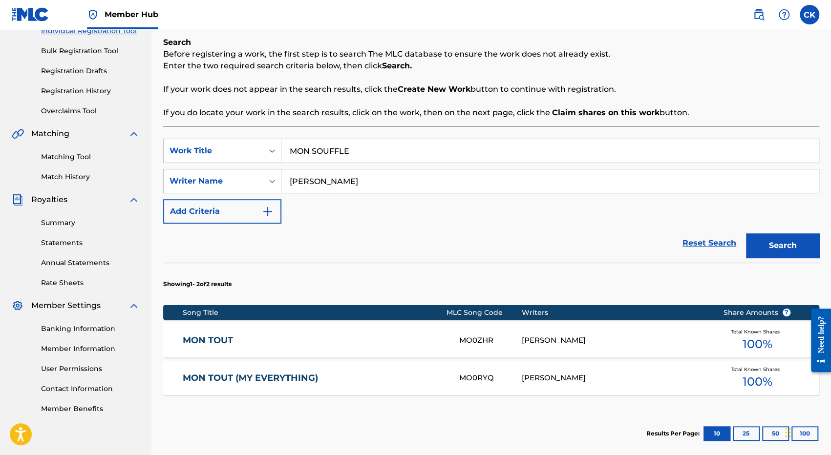
scroll to position [195, 0]
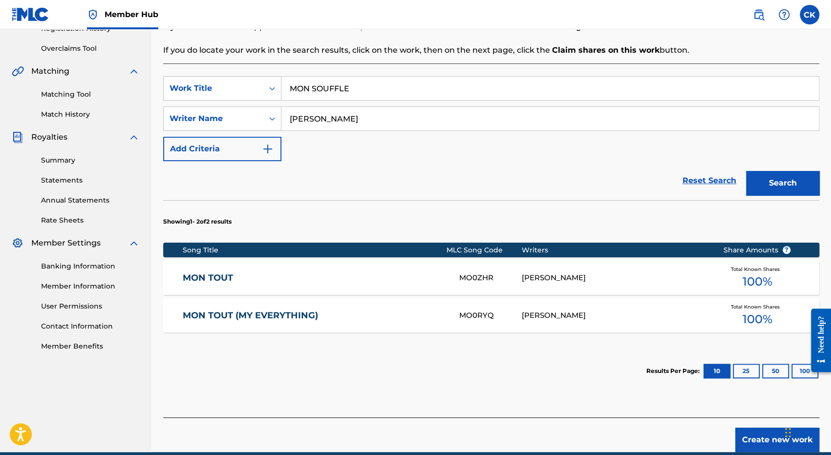
click at [224, 276] on link "MON TOUT" at bounding box center [314, 278] width 263 height 11
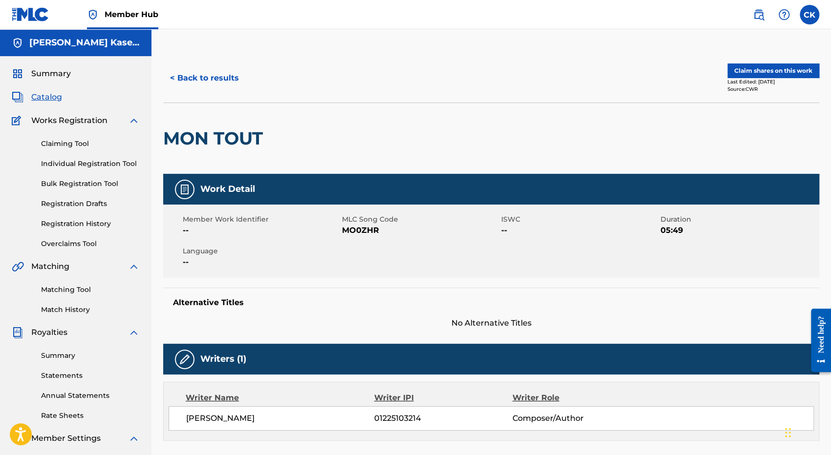
scroll to position [151, 0]
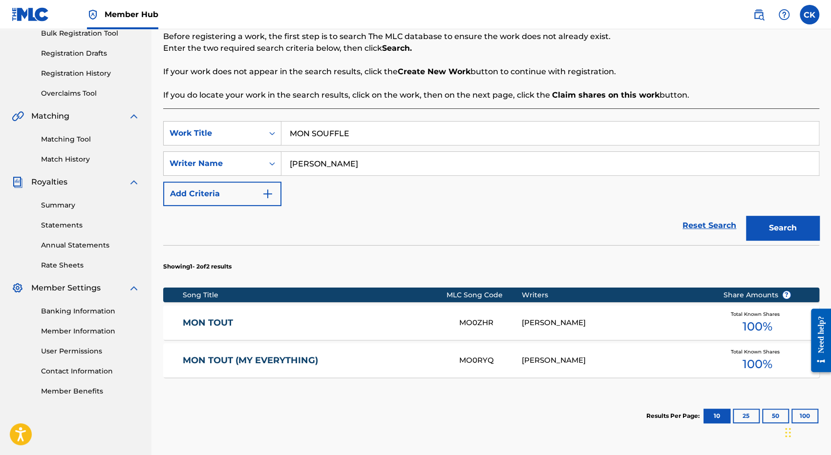
click at [311, 358] on link "MON TOUT (MY EVERYTHING)" at bounding box center [314, 360] width 263 height 11
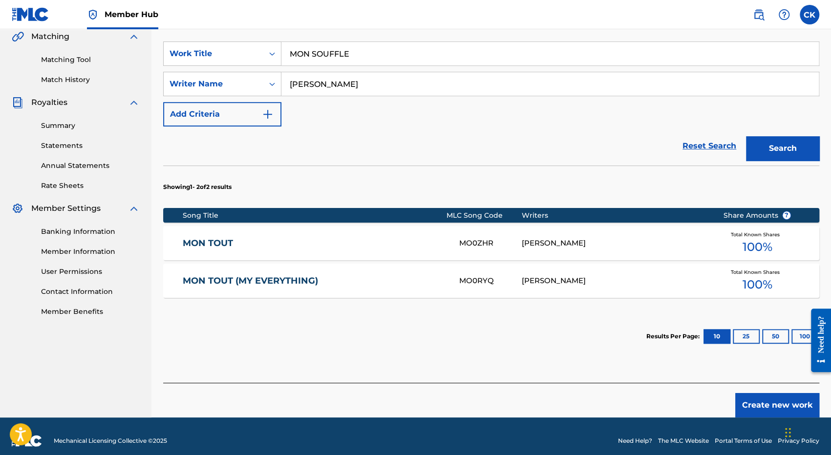
scroll to position [239, 0]
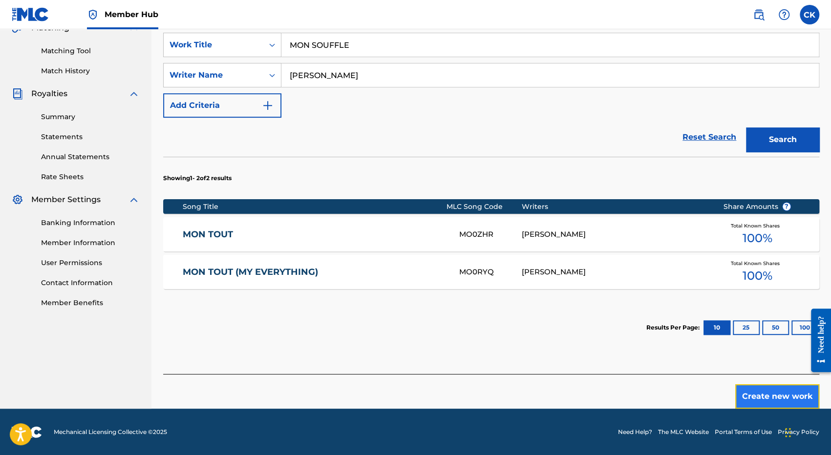
click at [786, 401] on button "Create new work" at bounding box center [777, 397] width 84 height 24
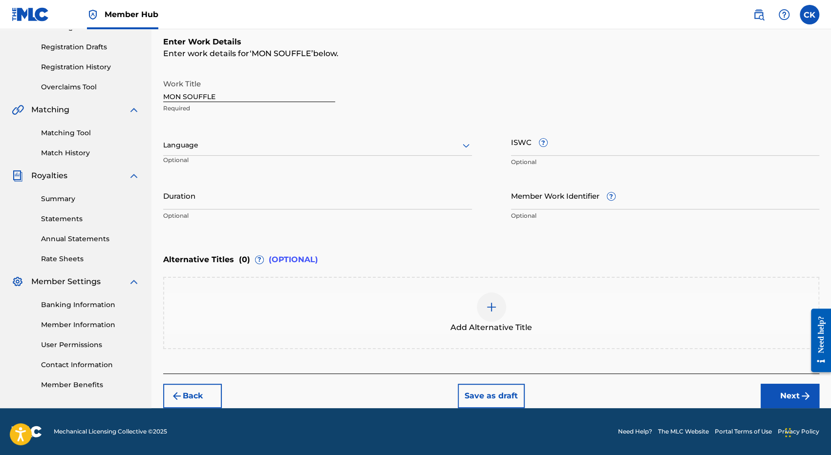
scroll to position [156, 0]
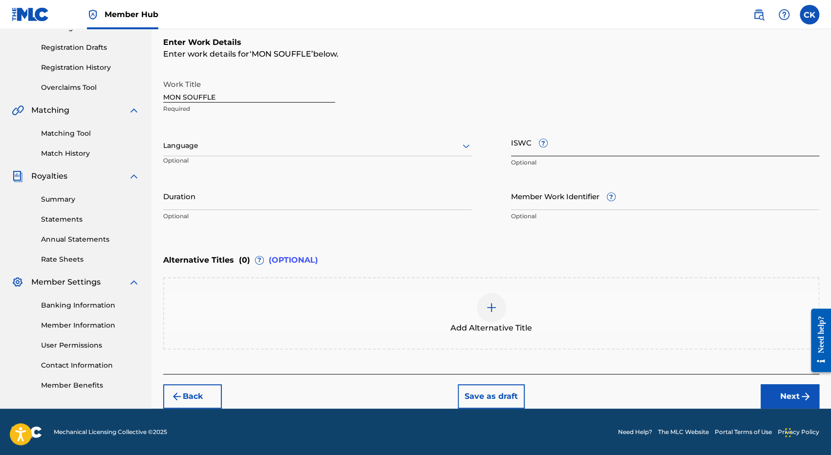
click at [585, 151] on input "ISWC ?" at bounding box center [665, 143] width 309 height 28
paste input "T3333428023"
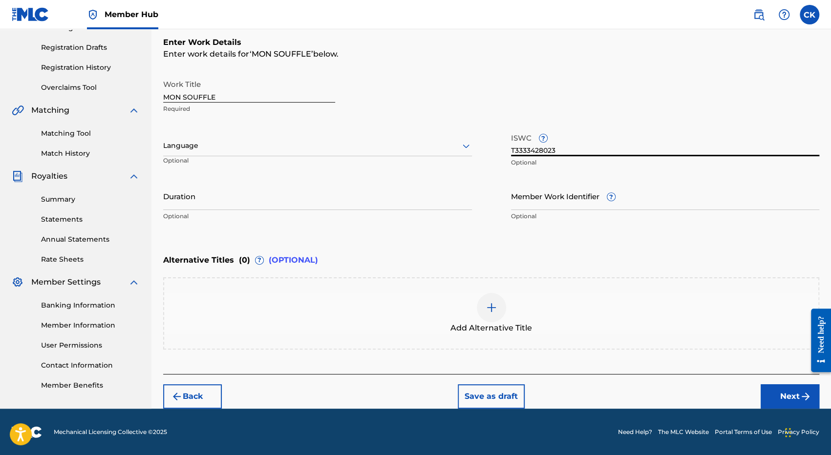
type input "T3333428023"
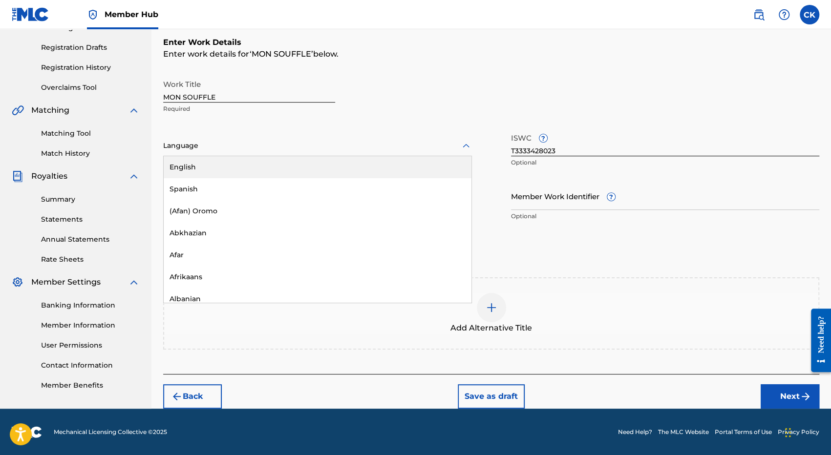
click at [195, 143] on div at bounding box center [317, 146] width 309 height 12
type input "fr"
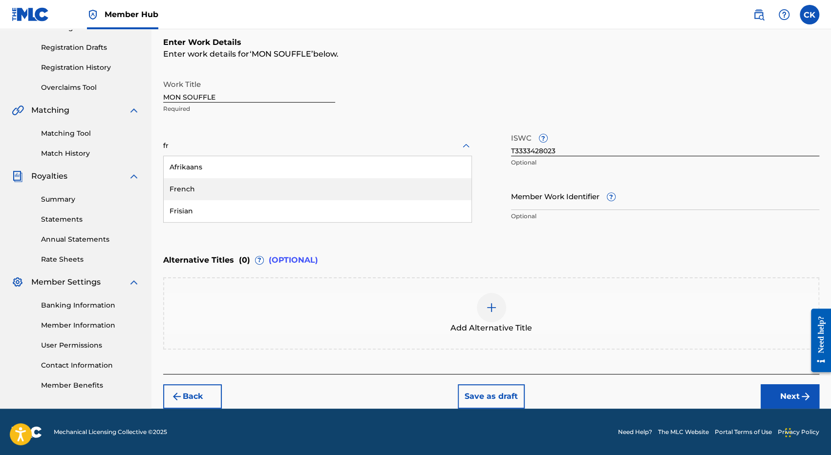
click at [200, 189] on div "French" at bounding box center [318, 189] width 308 height 22
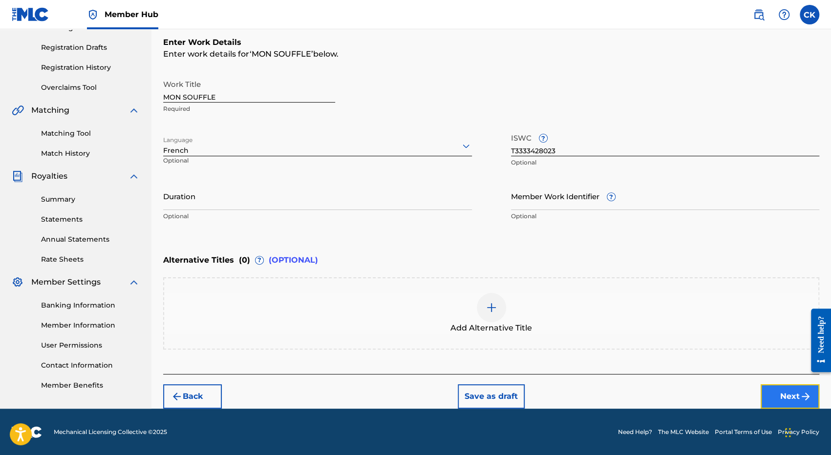
click at [782, 395] on button "Next" at bounding box center [790, 397] width 59 height 24
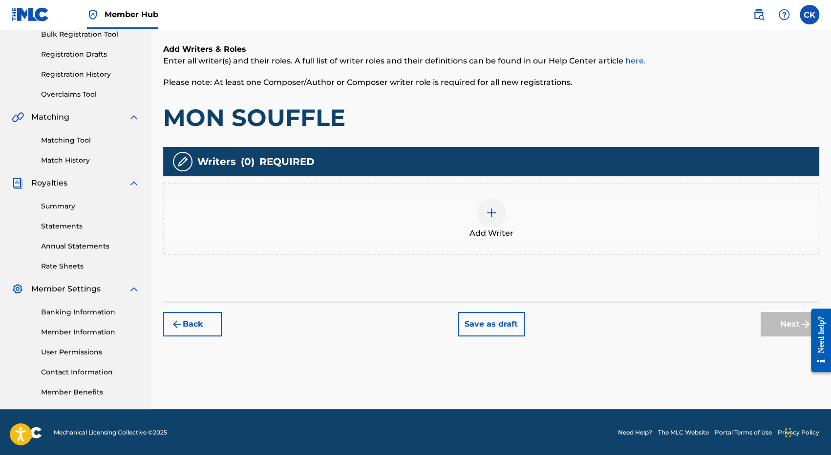
scroll to position [151, 0]
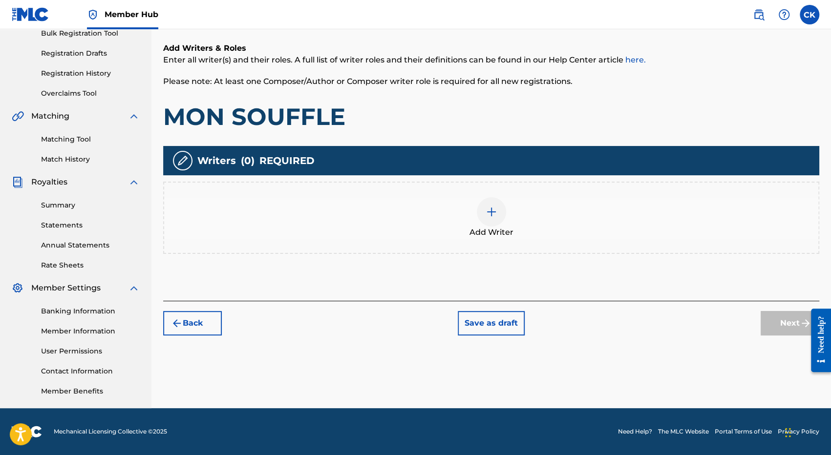
click at [499, 219] on div at bounding box center [491, 211] width 29 height 29
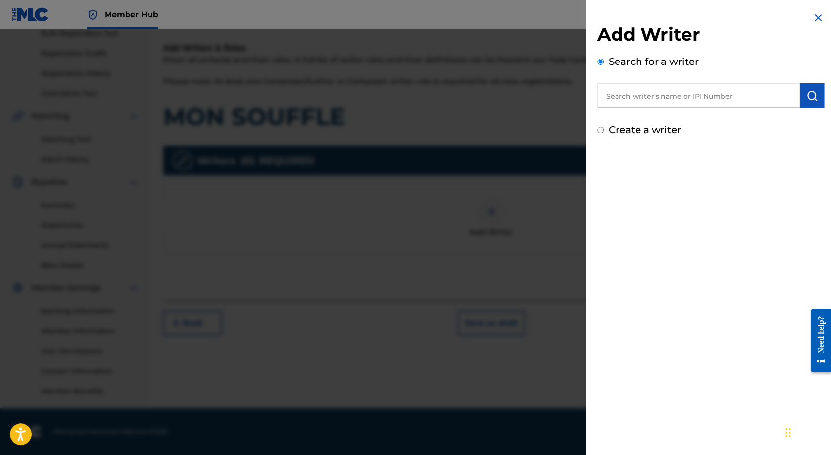
click at [645, 90] on input "text" at bounding box center [699, 96] width 202 height 24
click at [678, 116] on strong "kaseba" at bounding box center [692, 117] width 29 height 9
type input "[PERSON_NAME]"
click at [808, 102] on button "submit" at bounding box center [812, 96] width 24 height 24
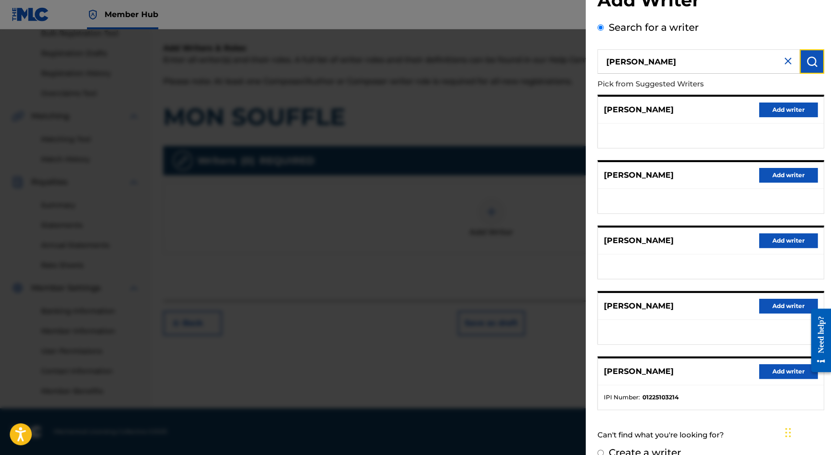
scroll to position [49, 0]
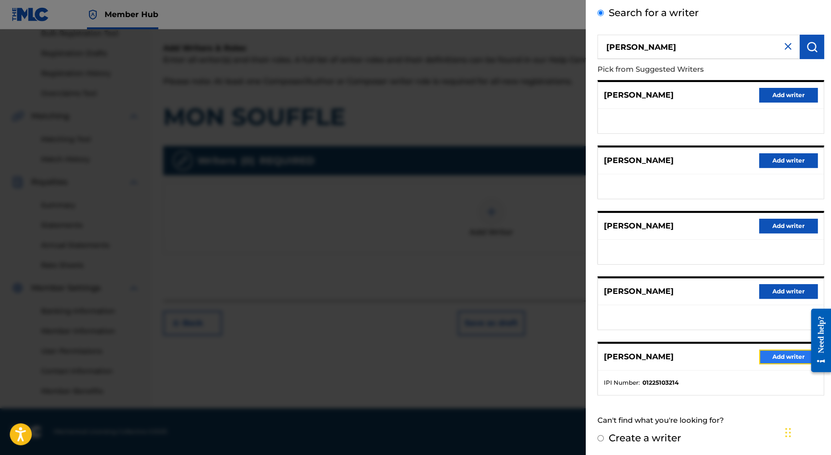
click at [784, 354] on button "Add writer" at bounding box center [788, 357] width 59 height 15
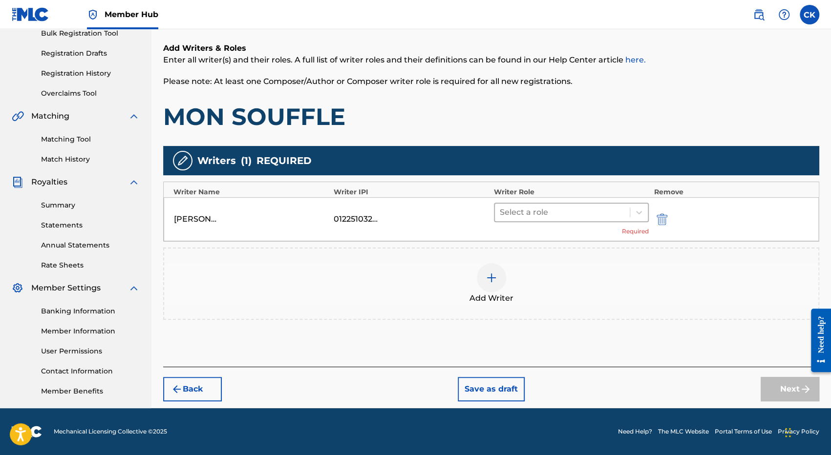
click at [552, 216] on div at bounding box center [562, 213] width 125 height 14
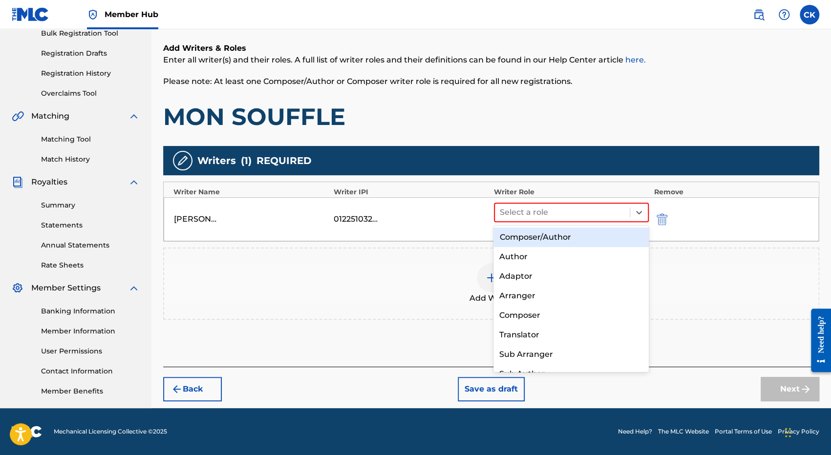
click at [539, 232] on div "Composer/Author" at bounding box center [571, 238] width 155 height 20
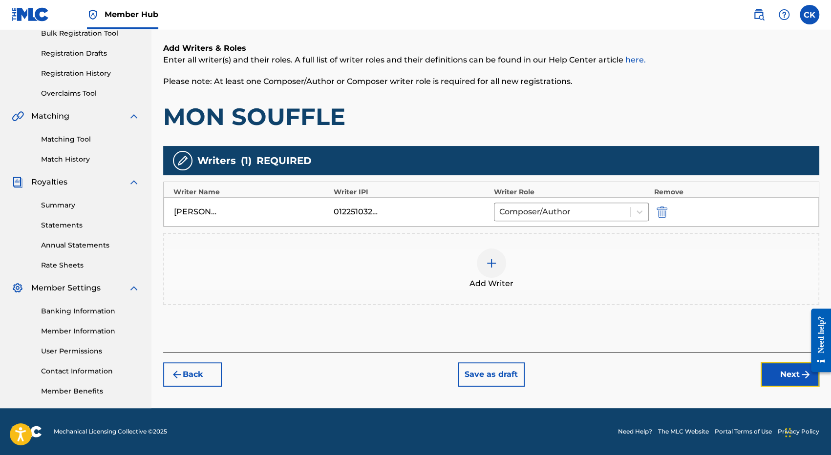
click at [790, 377] on button "Next" at bounding box center [790, 375] width 59 height 24
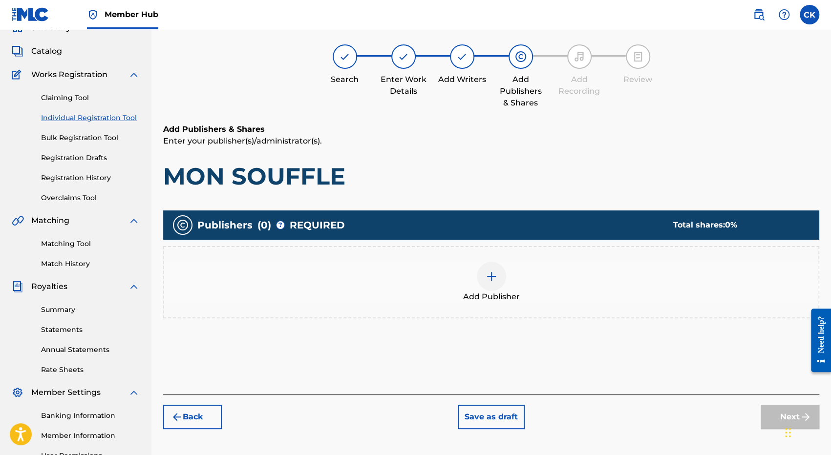
scroll to position [44, 0]
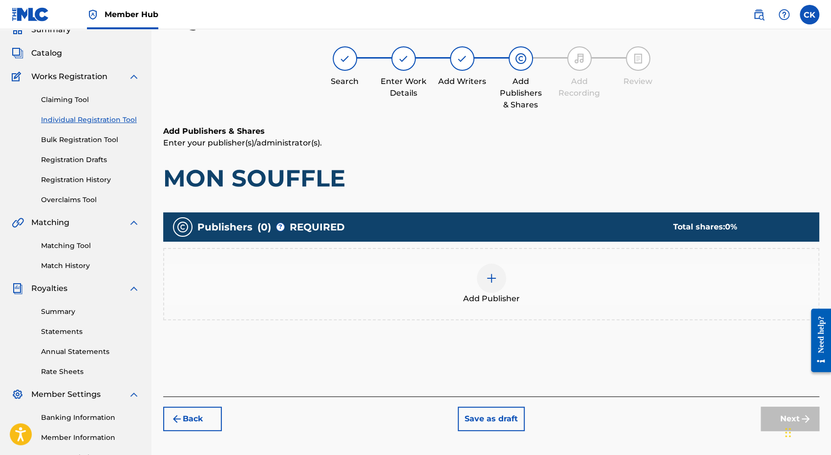
click at [490, 280] on img at bounding box center [492, 279] width 12 height 12
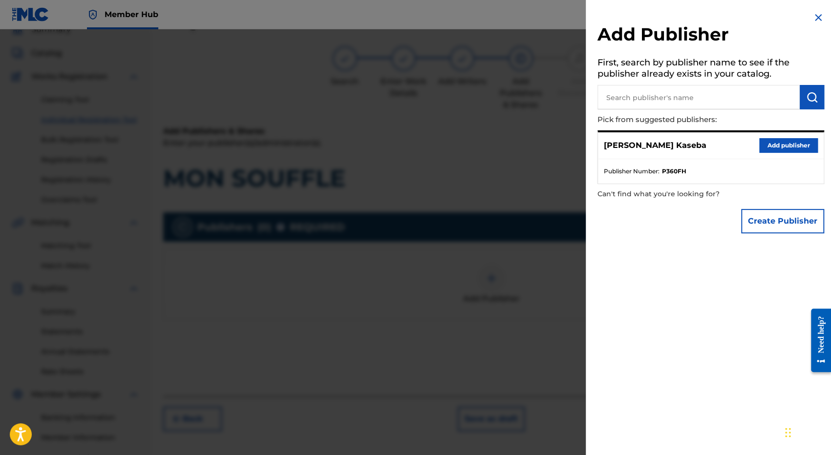
click at [658, 102] on input "text" at bounding box center [699, 97] width 202 height 24
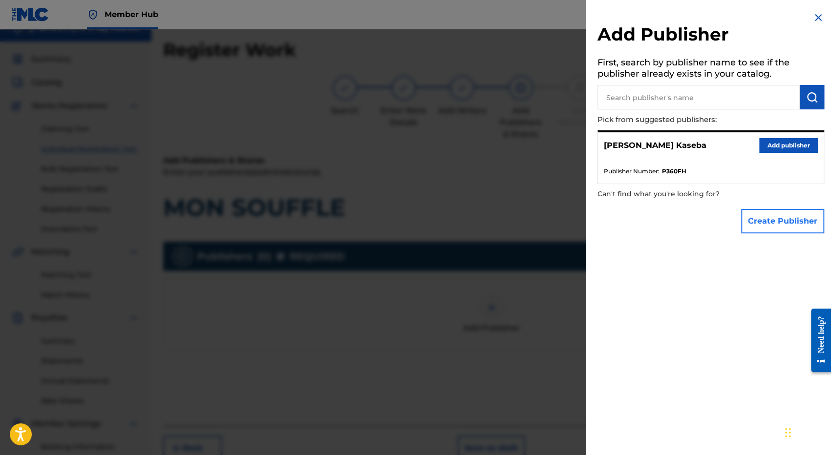
scroll to position [0, 0]
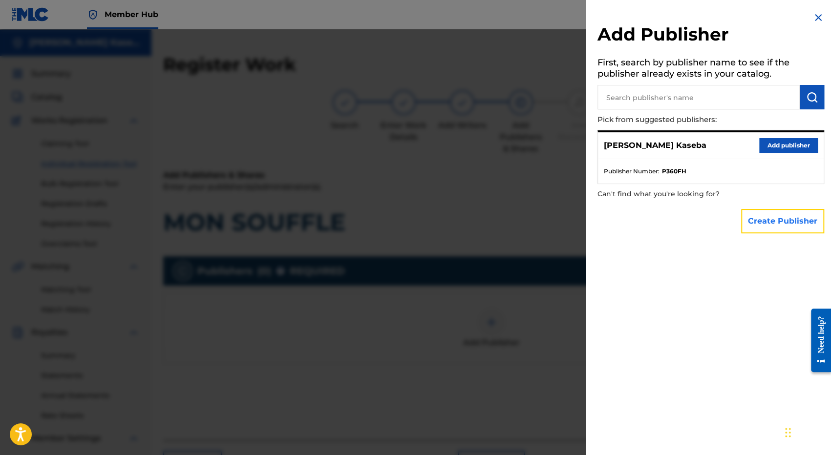
click at [775, 220] on button "Create Publisher" at bounding box center [782, 221] width 83 height 24
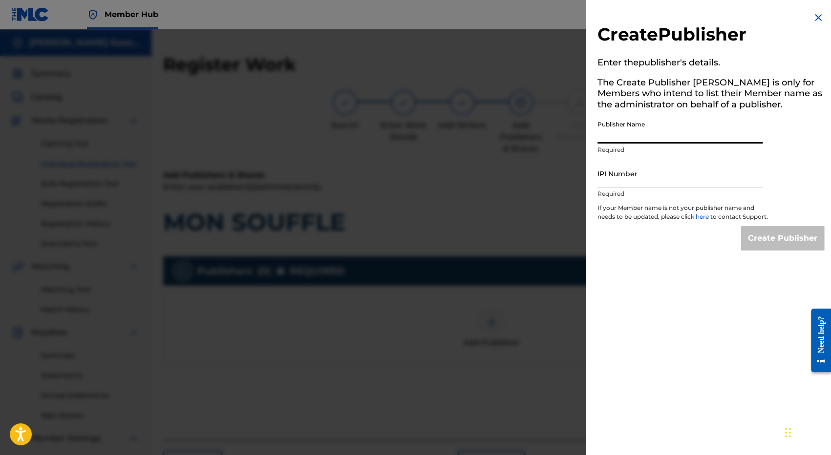
click at [613, 140] on input "Publisher Name" at bounding box center [680, 130] width 165 height 28
type input "MNC Production"
click at [634, 179] on input "IPI Number" at bounding box center [680, 174] width 165 height 28
type input "1225125595"
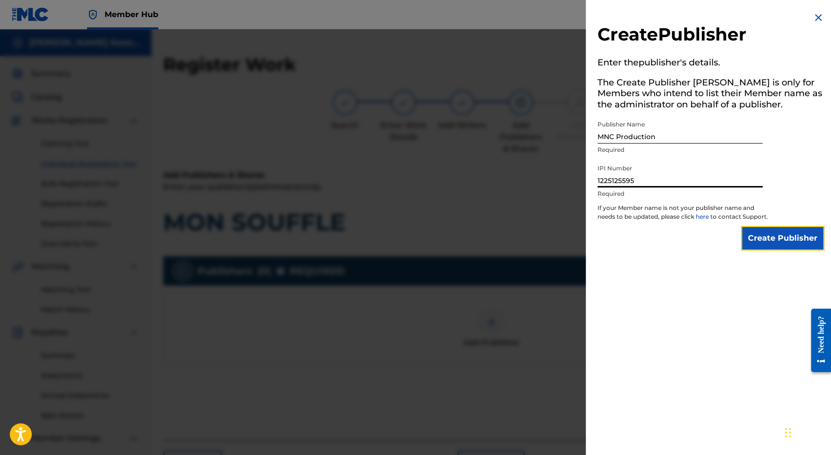
click at [776, 244] on input "Create Publisher" at bounding box center [782, 238] width 83 height 24
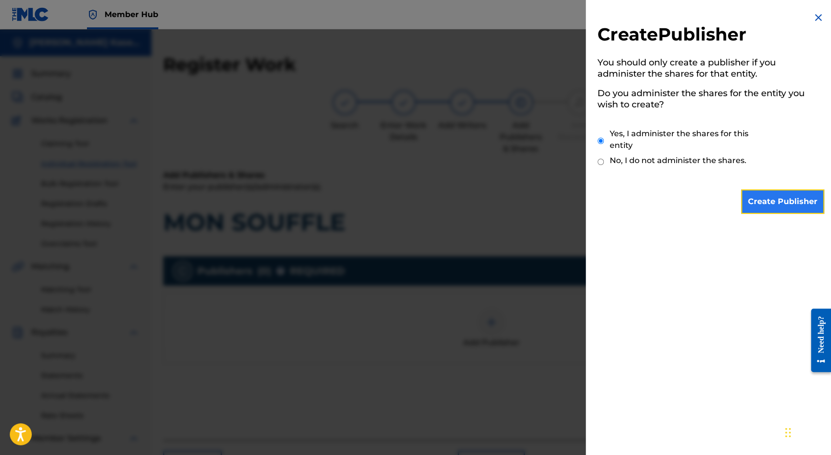
click at [786, 202] on input "Create Publisher" at bounding box center [782, 202] width 83 height 24
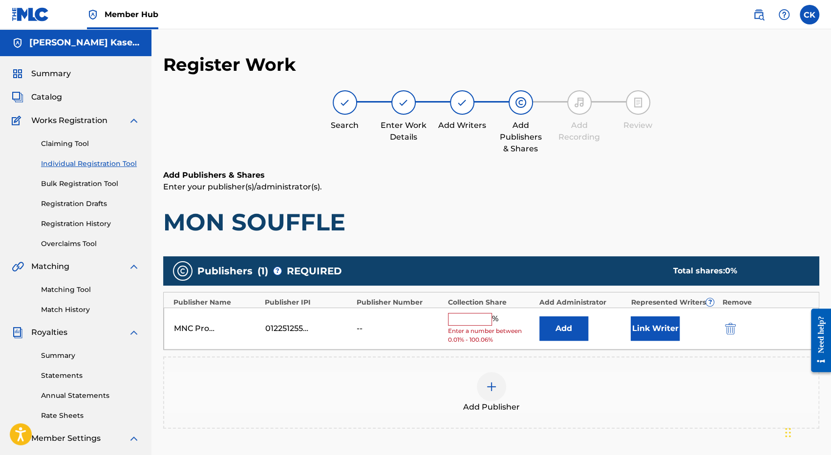
click at [466, 318] on input "text" at bounding box center [470, 319] width 44 height 13
type input "100"
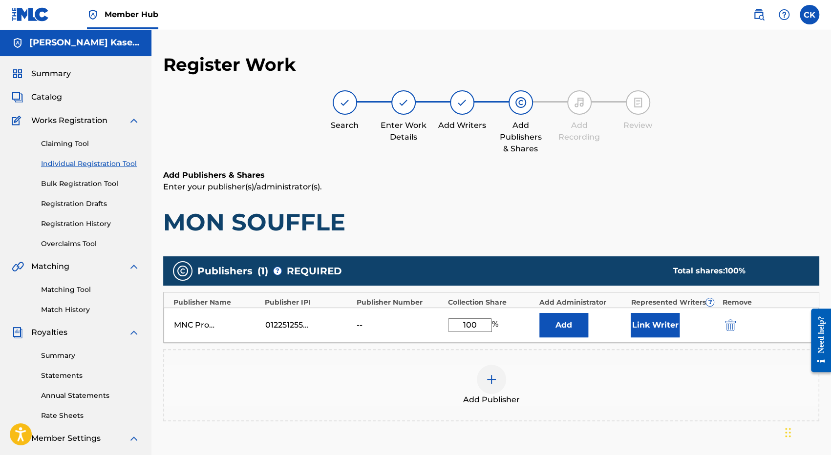
scroll to position [98, 0]
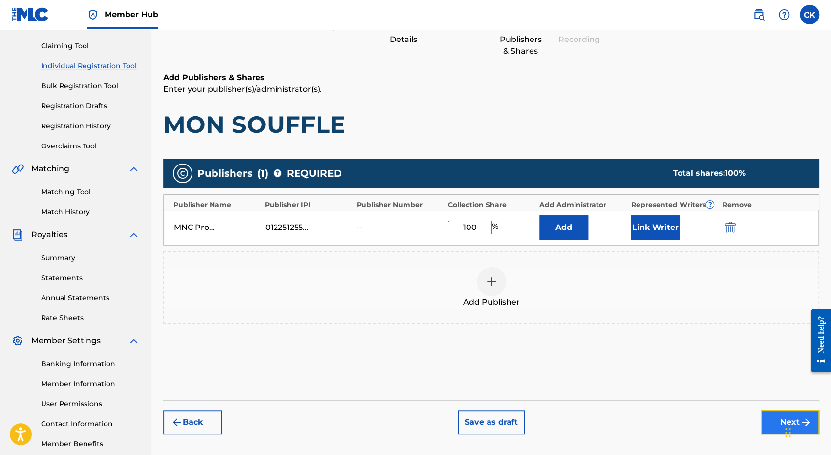
click at [779, 423] on button "Next" at bounding box center [790, 422] width 59 height 24
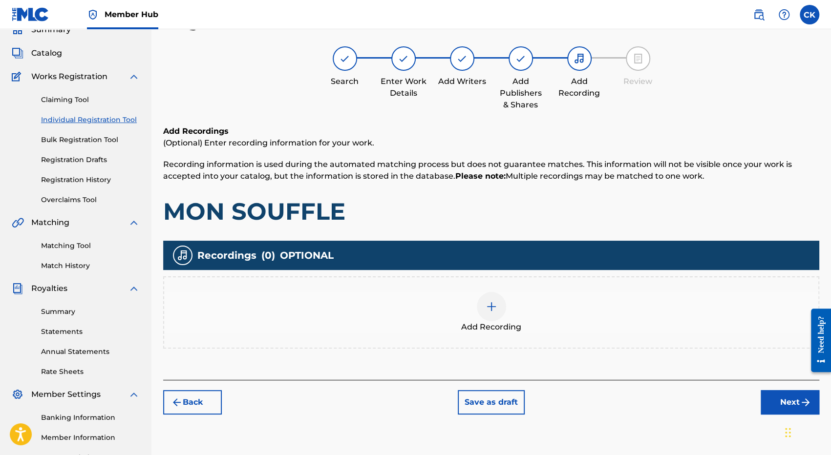
scroll to position [142, 0]
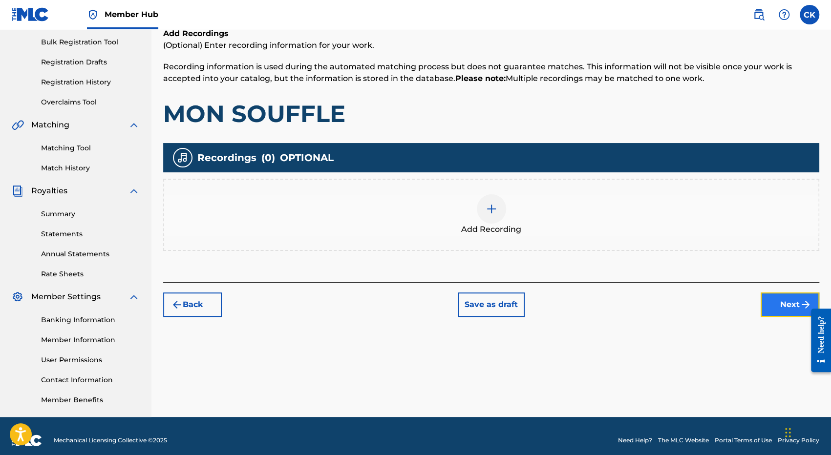
click at [791, 311] on button "Next" at bounding box center [790, 305] width 59 height 24
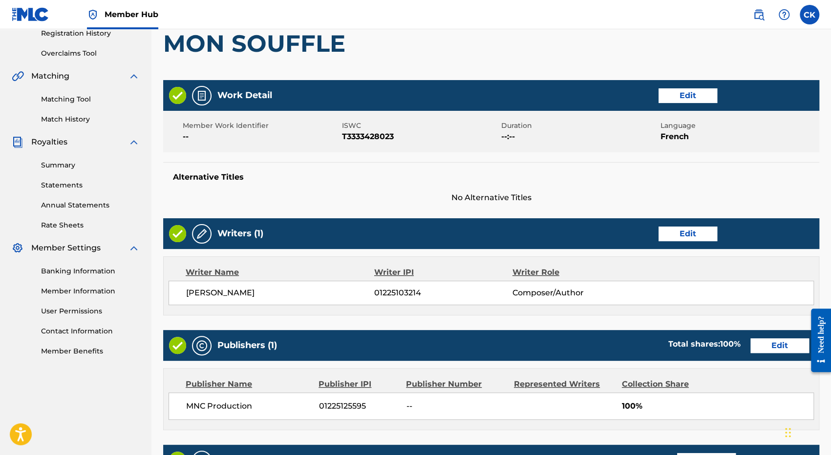
scroll to position [337, 0]
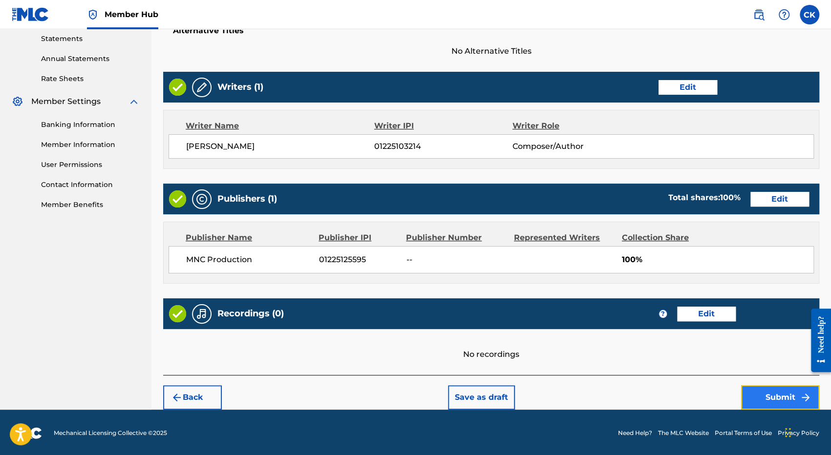
click at [784, 391] on button "Submit" at bounding box center [780, 398] width 78 height 24
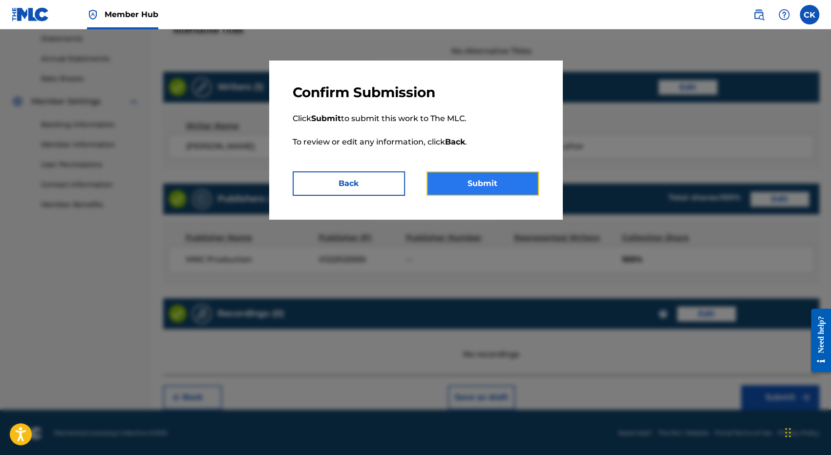
click at [474, 185] on button "Submit" at bounding box center [483, 184] width 112 height 24
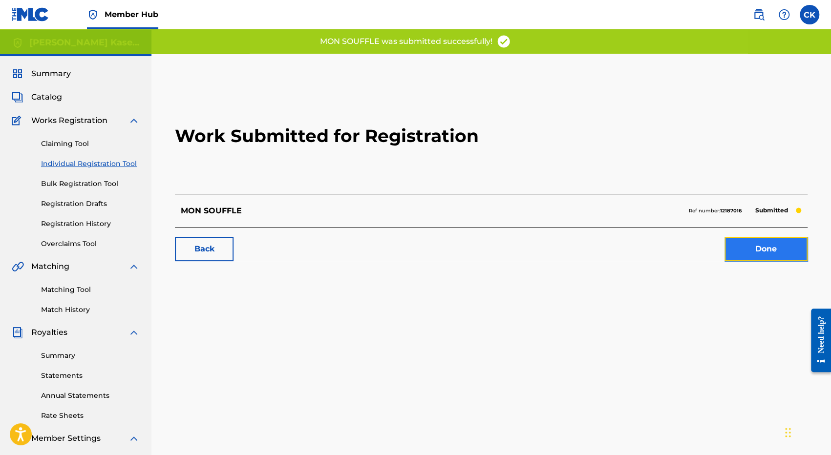
click at [745, 259] on link "Done" at bounding box center [766, 249] width 83 height 24
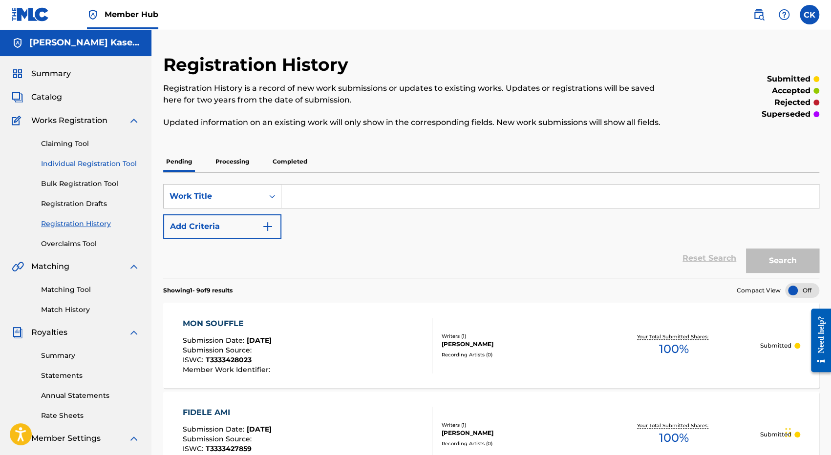
click at [72, 160] on link "Individual Registration Tool" at bounding box center [90, 164] width 99 height 10
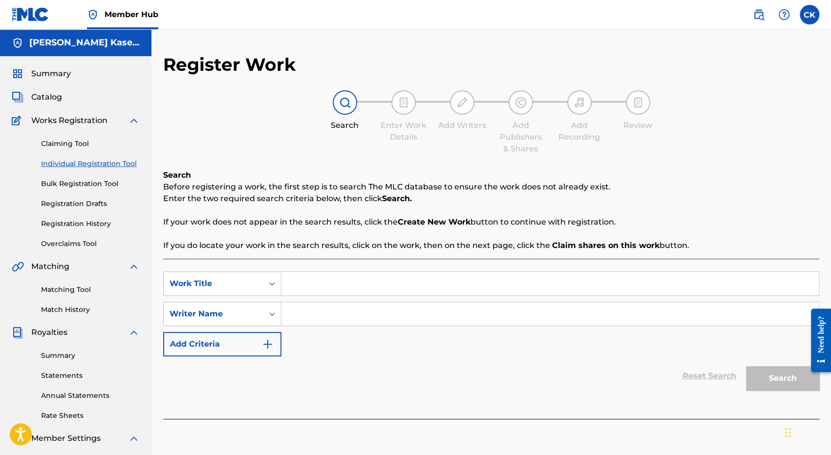
click at [313, 286] on input "Search Form" at bounding box center [550, 283] width 538 height 23
click at [302, 286] on input "Search Form" at bounding box center [550, 283] width 538 height 23
paste input "TA BONT"
type input "TA BONT"
click at [320, 312] on input "Search Form" at bounding box center [550, 313] width 538 height 23
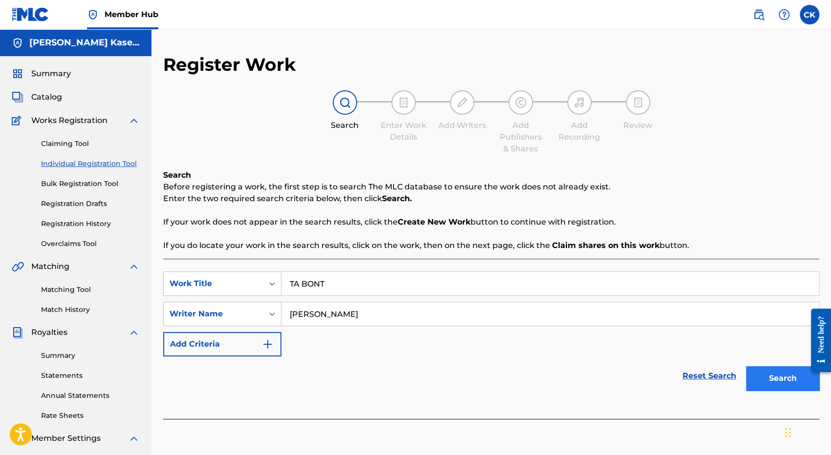
type input "[PERSON_NAME]"
click at [778, 382] on button "Search" at bounding box center [782, 379] width 73 height 24
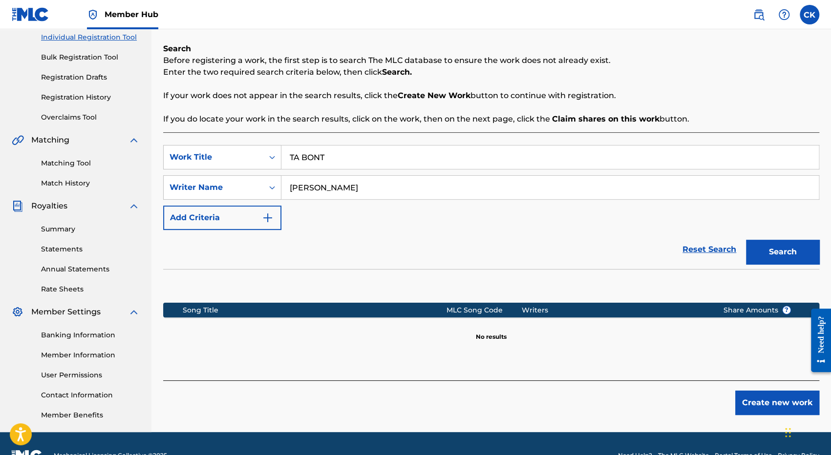
scroll to position [151, 0]
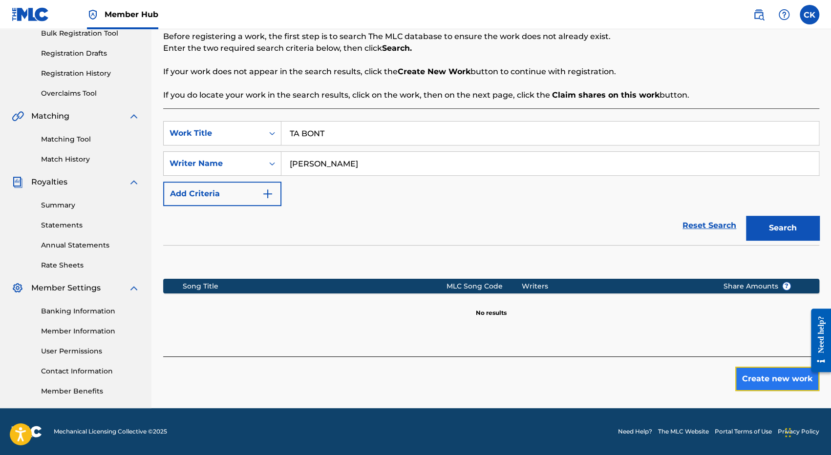
click at [778, 376] on button "Create new work" at bounding box center [777, 379] width 84 height 24
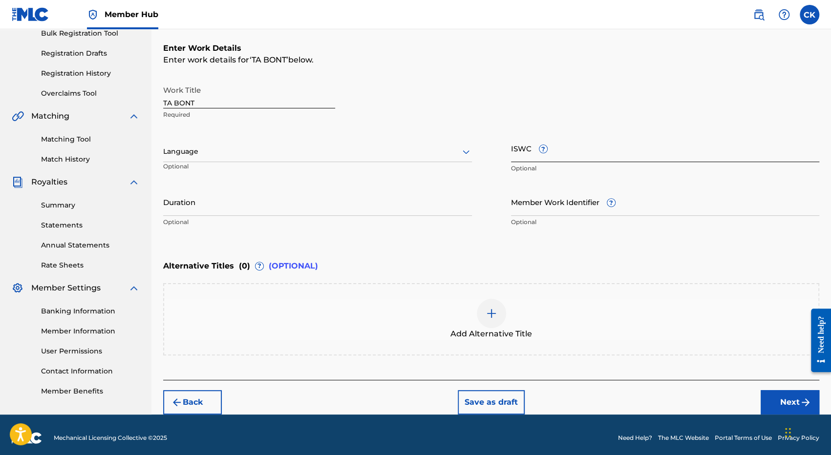
click at [565, 158] on input "ISWC ?" at bounding box center [665, 148] width 309 height 28
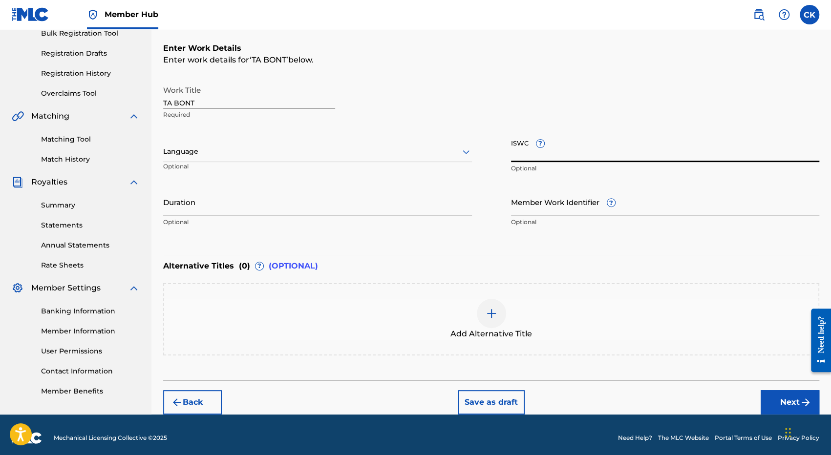
paste input "T3333410365"
type input "T3333410365"
click at [225, 156] on div at bounding box center [317, 152] width 309 height 12
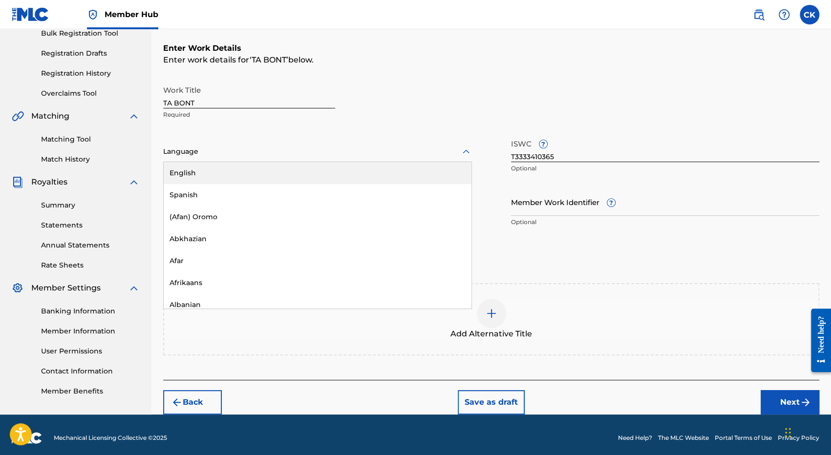
type input "f"
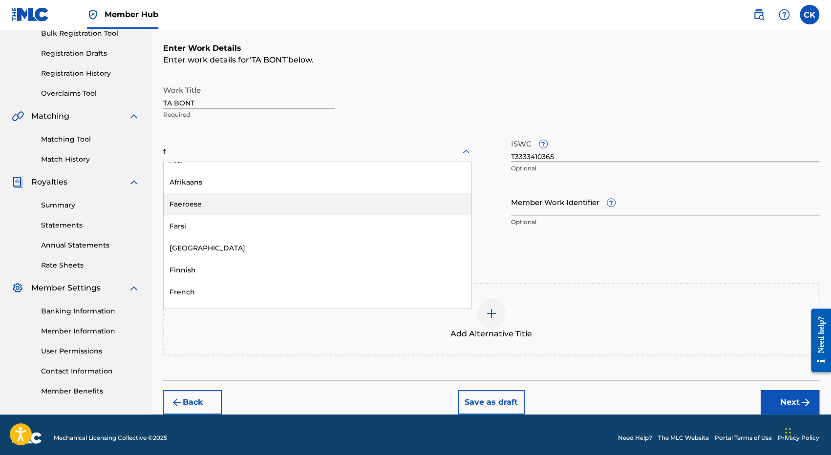
scroll to position [49, 0]
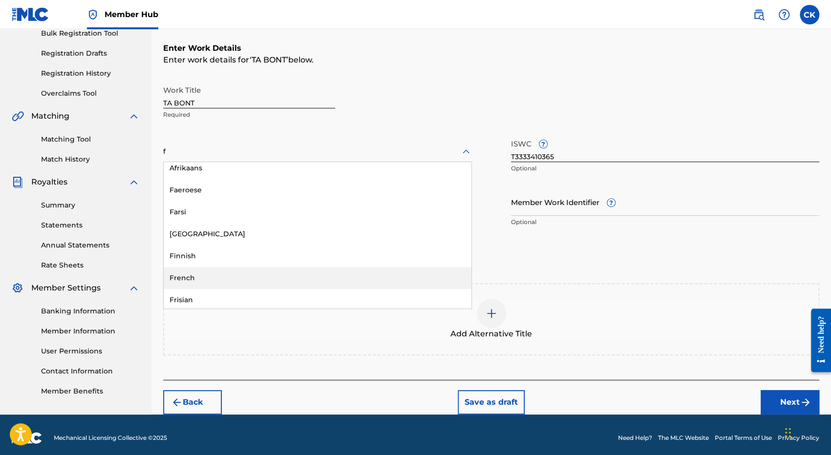
click at [190, 279] on div "French" at bounding box center [318, 278] width 308 height 22
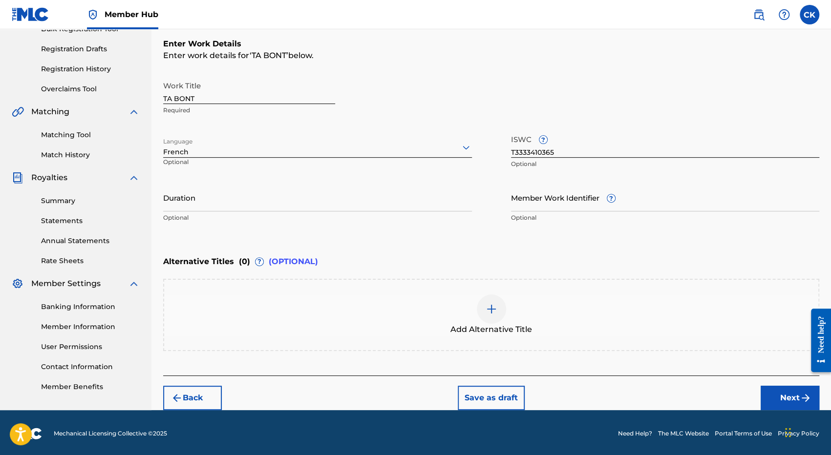
scroll to position [156, 0]
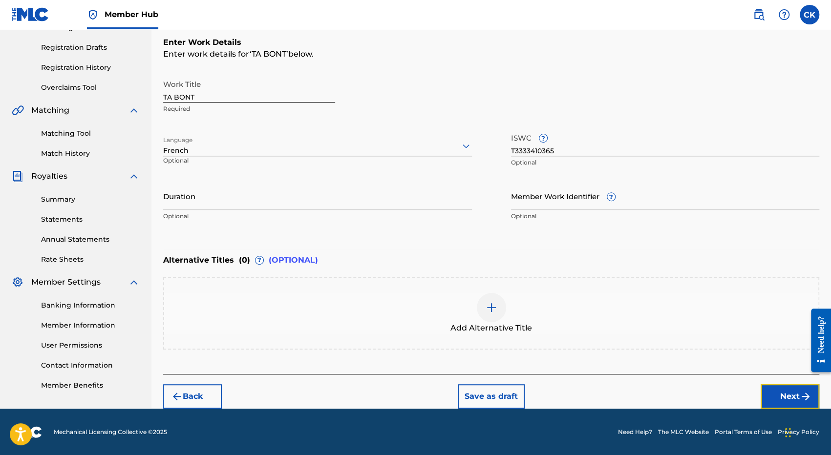
click at [795, 395] on button "Next" at bounding box center [790, 397] width 59 height 24
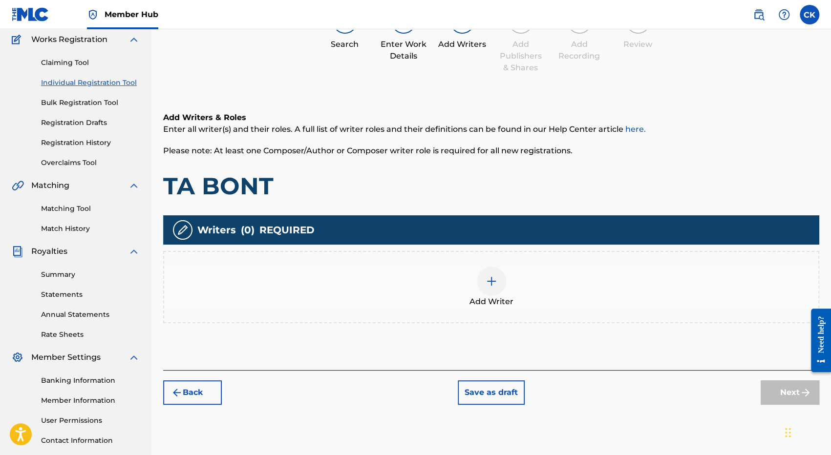
scroll to position [44, 0]
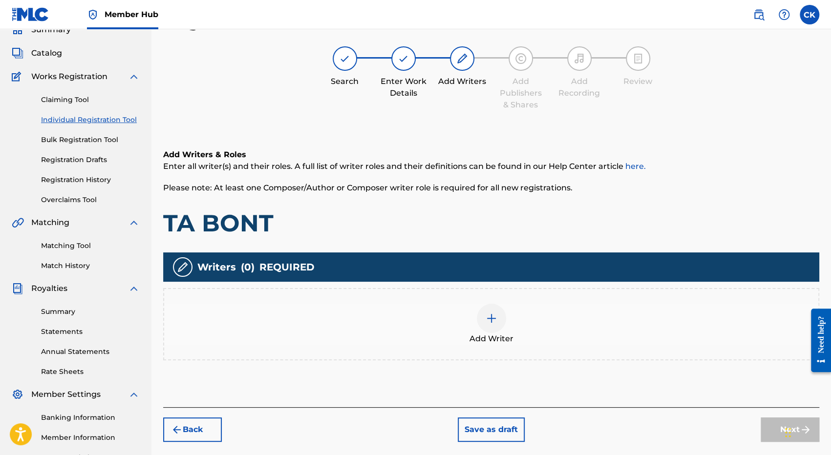
click at [493, 324] on img at bounding box center [492, 319] width 12 height 12
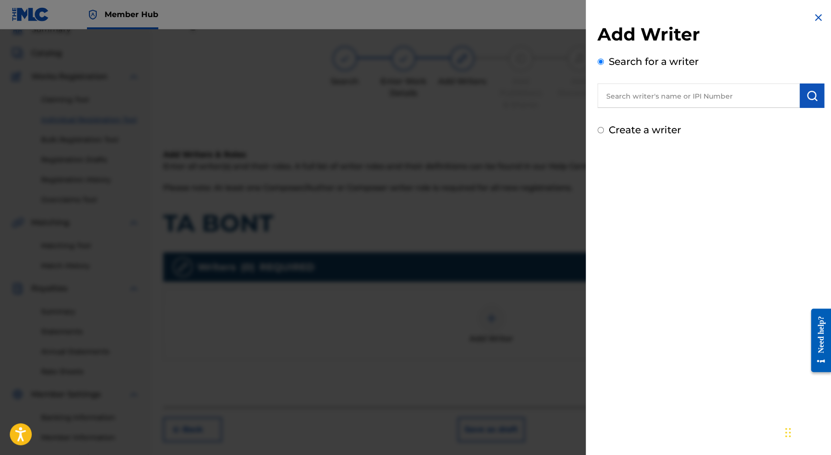
click at [640, 103] on input "text" at bounding box center [699, 96] width 202 height 24
drag, startPoint x: 647, startPoint y: 116, endPoint x: 659, endPoint y: 118, distance: 12.9
click at [678, 117] on strong "kaseba" at bounding box center [692, 117] width 29 height 9
type input "[PERSON_NAME]"
click at [801, 101] on button "submit" at bounding box center [812, 96] width 24 height 24
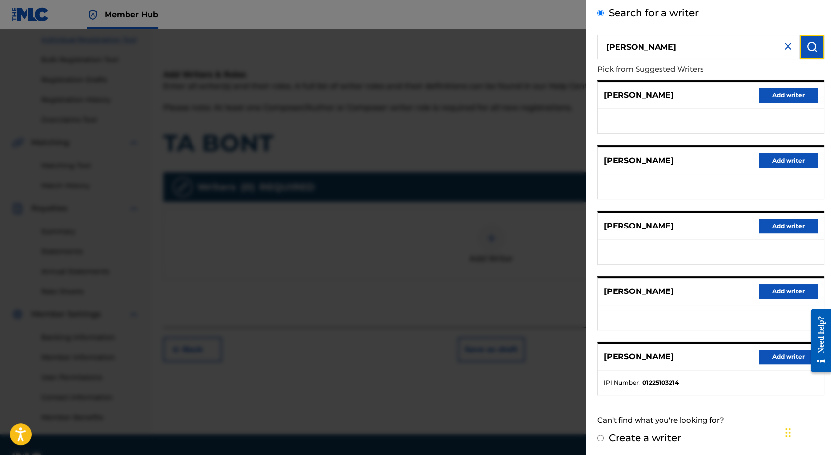
scroll to position [151, 0]
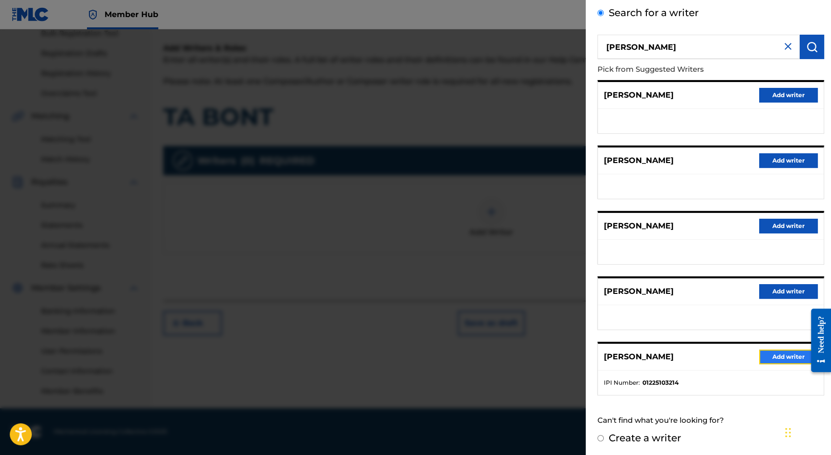
click at [777, 355] on button "Add writer" at bounding box center [788, 357] width 59 height 15
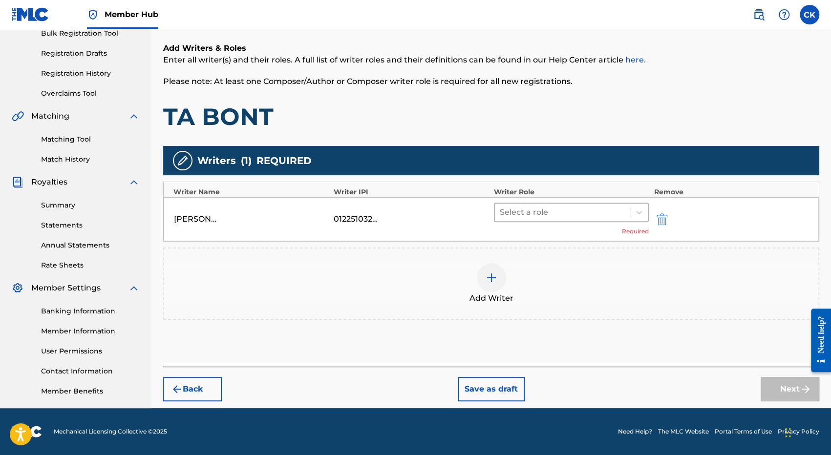
click at [539, 214] on div at bounding box center [562, 213] width 125 height 14
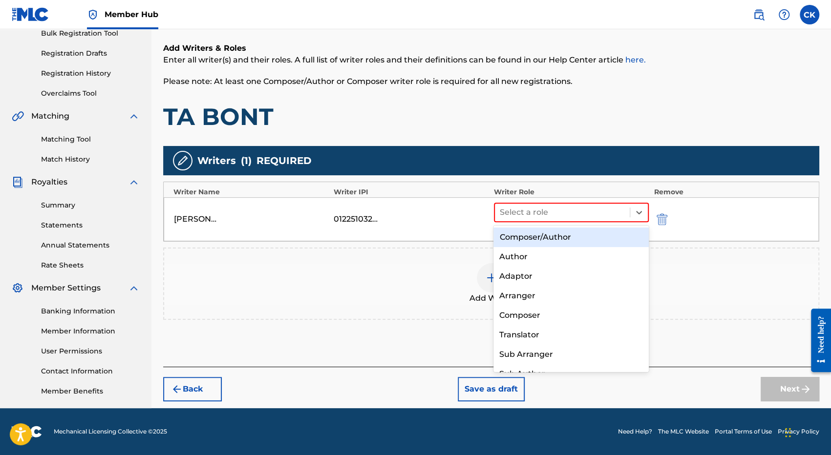
click at [555, 237] on div "Composer/Author" at bounding box center [571, 238] width 155 height 20
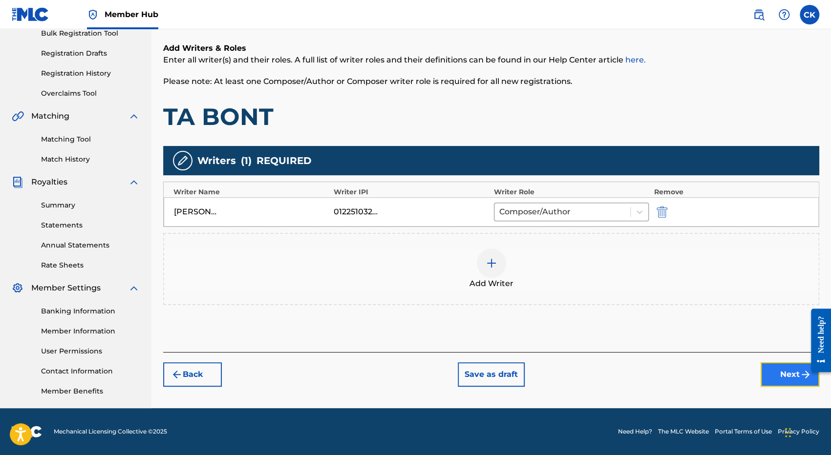
click at [795, 374] on button "Next" at bounding box center [790, 375] width 59 height 24
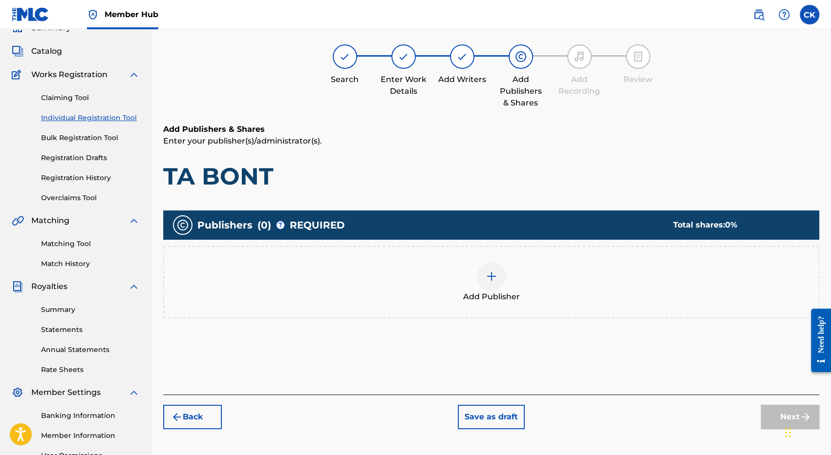
scroll to position [44, 0]
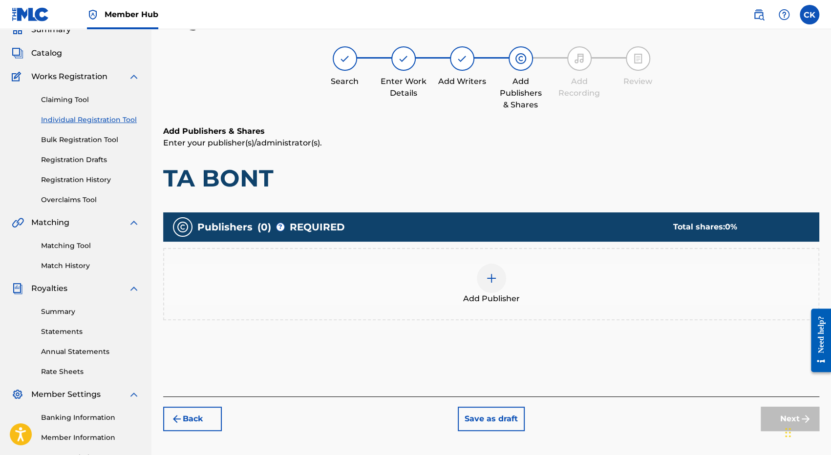
click at [486, 286] on div at bounding box center [491, 278] width 29 height 29
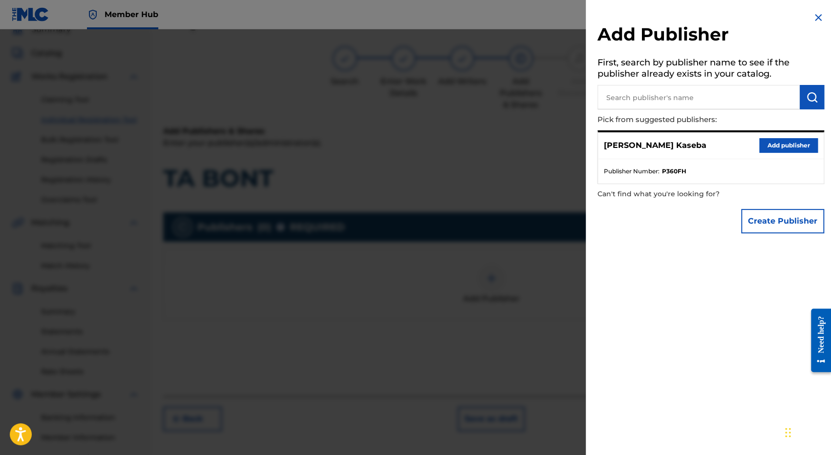
click at [665, 99] on input "text" at bounding box center [699, 97] width 202 height 24
click at [788, 218] on button "Create Publisher" at bounding box center [782, 221] width 83 height 24
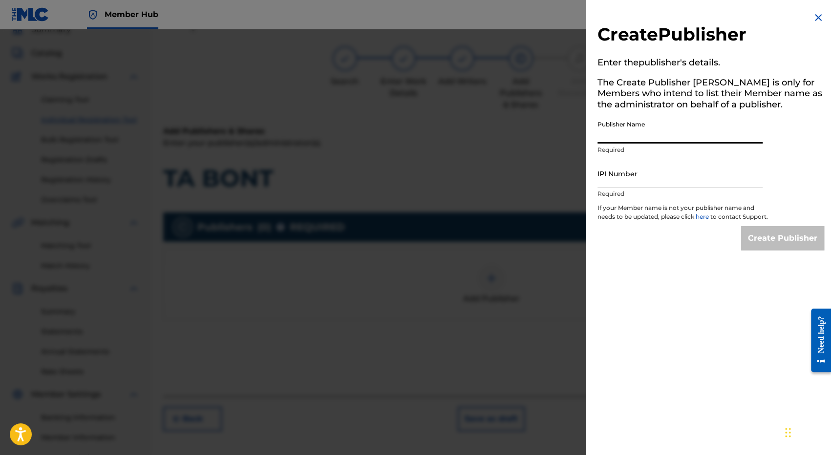
click at [641, 135] on input "Publisher Name" at bounding box center [680, 130] width 165 height 28
type input "MNC Production"
click at [638, 179] on input "IPI Number" at bounding box center [680, 174] width 165 height 28
type input "1225125595"
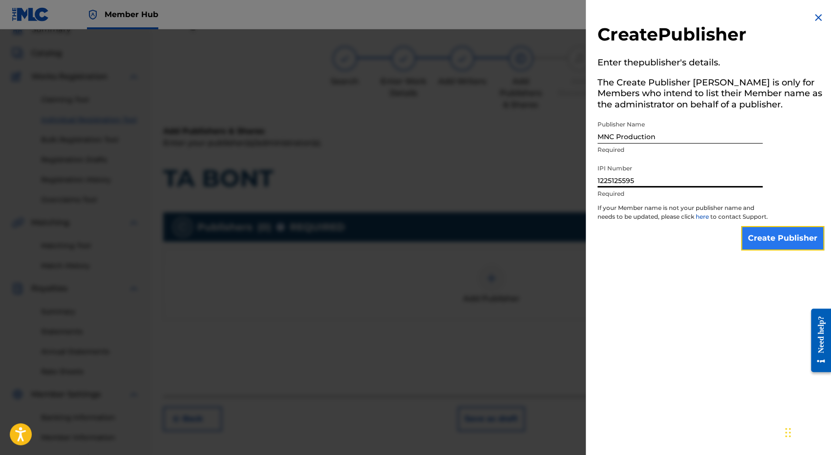
click at [772, 245] on input "Create Publisher" at bounding box center [782, 238] width 83 height 24
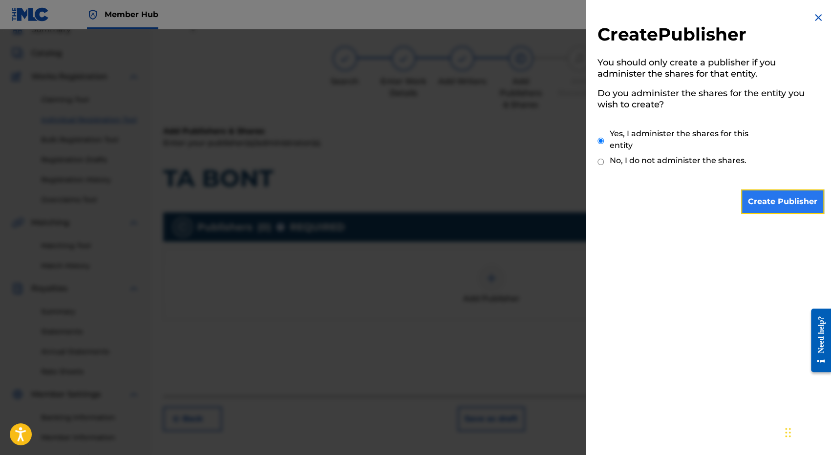
click at [780, 211] on input "Create Publisher" at bounding box center [782, 202] width 83 height 24
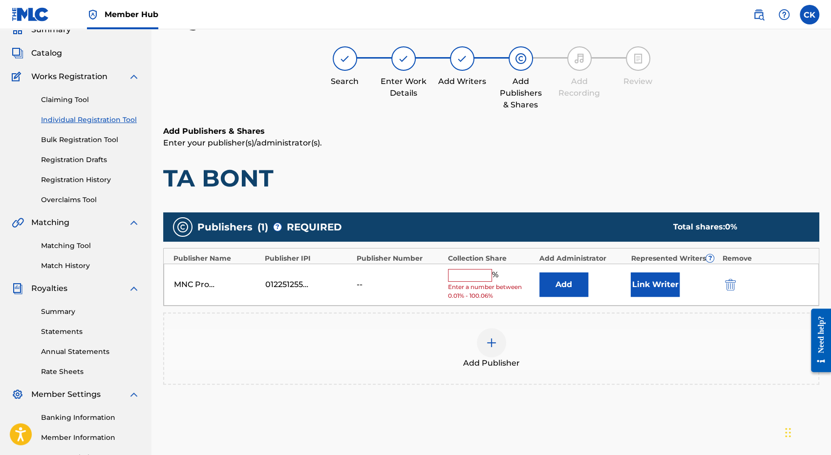
click at [463, 275] on input "text" at bounding box center [470, 275] width 44 height 13
type input "100"
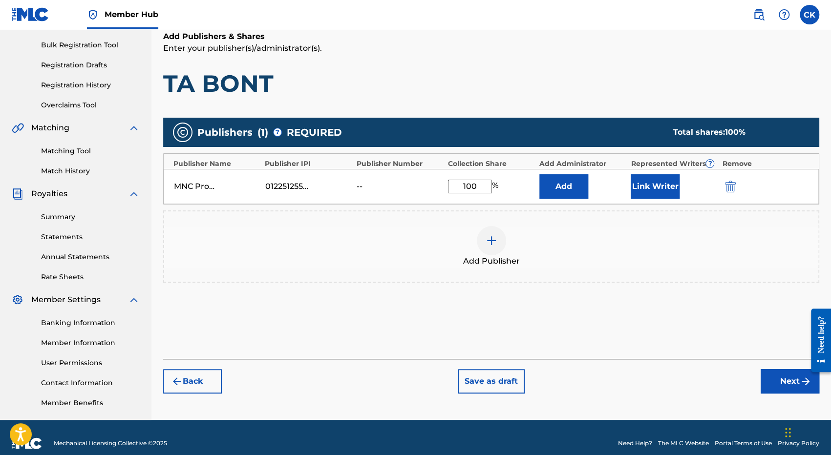
scroll to position [142, 0]
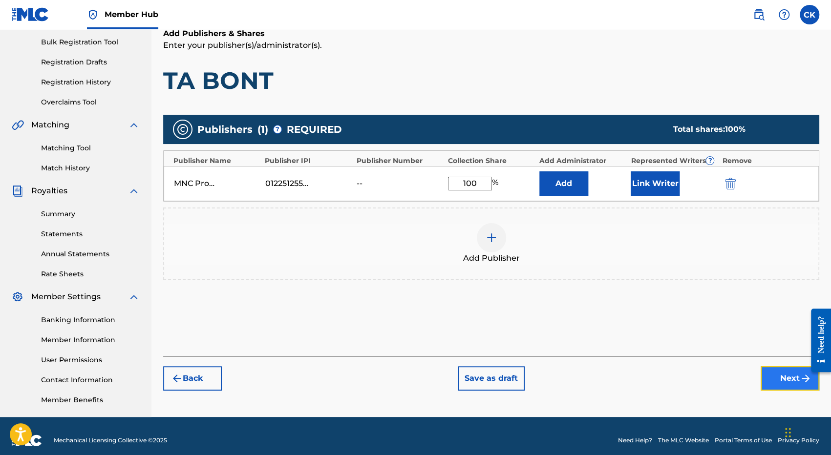
click at [796, 377] on button "Next" at bounding box center [790, 379] width 59 height 24
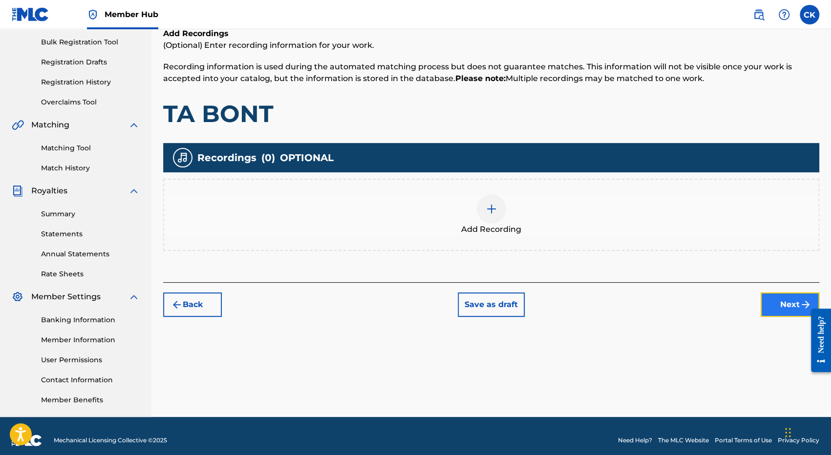
click at [779, 307] on button "Next" at bounding box center [790, 305] width 59 height 24
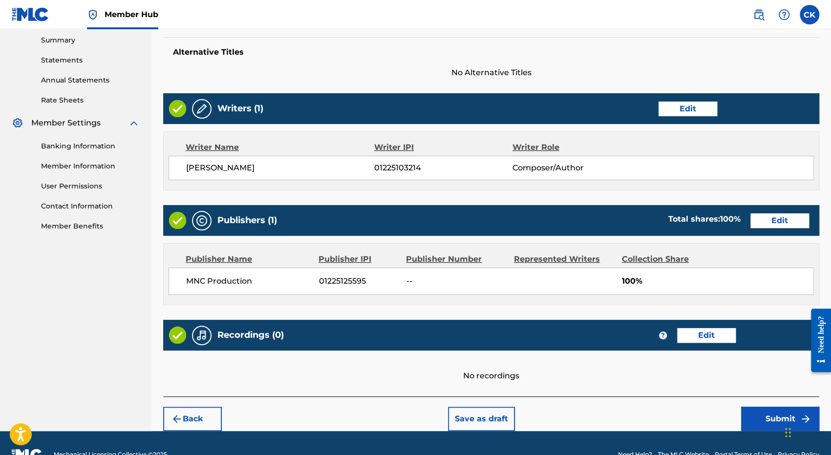
scroll to position [337, 0]
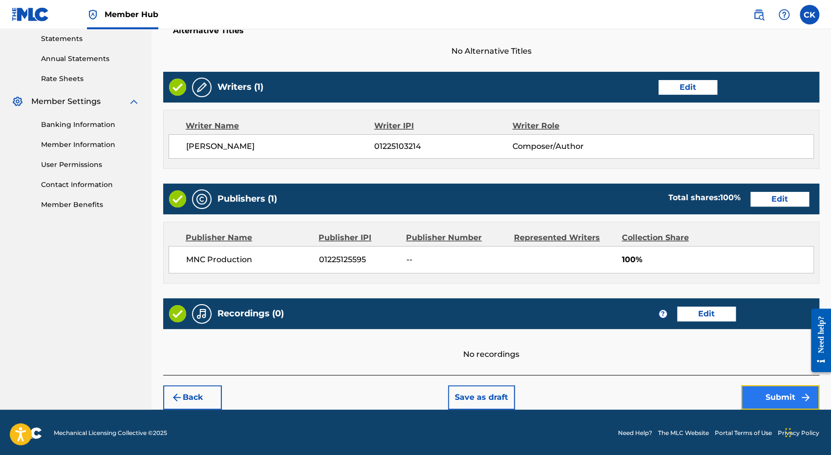
click at [770, 389] on button "Submit" at bounding box center [780, 398] width 78 height 24
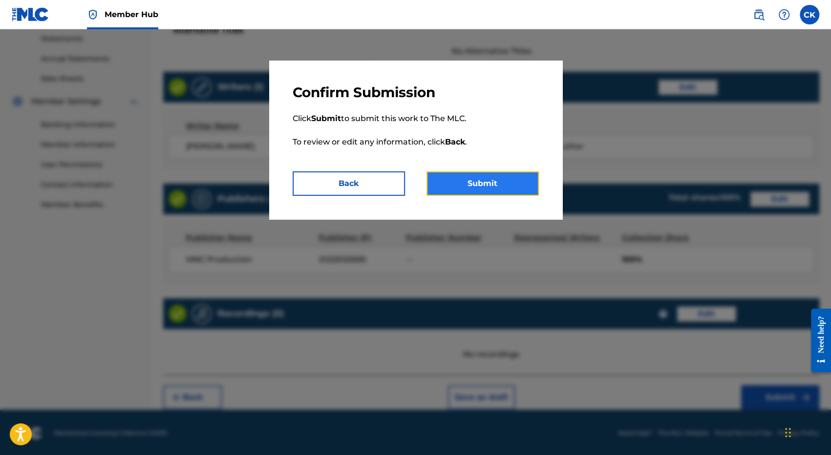
click at [474, 182] on button "Submit" at bounding box center [483, 184] width 112 height 24
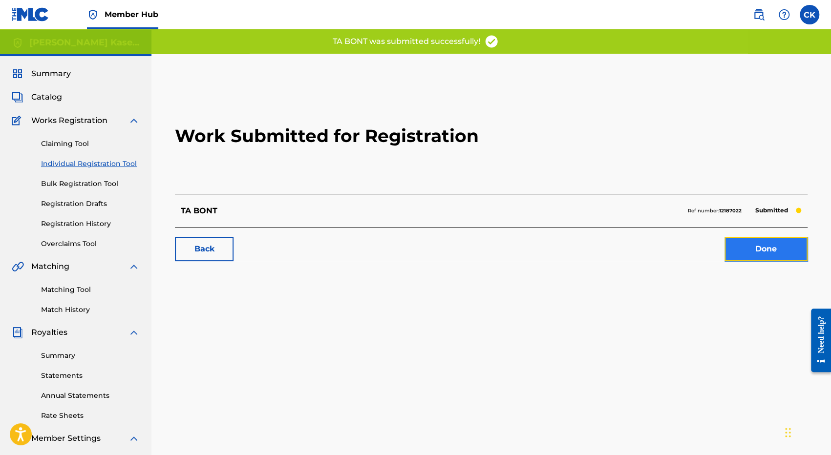
click at [752, 246] on link "Done" at bounding box center [766, 249] width 83 height 24
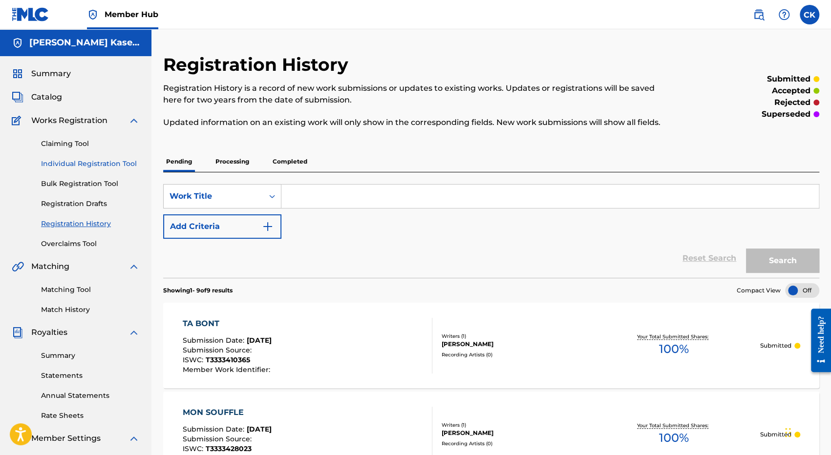
click at [73, 161] on link "Individual Registration Tool" at bounding box center [90, 164] width 99 height 10
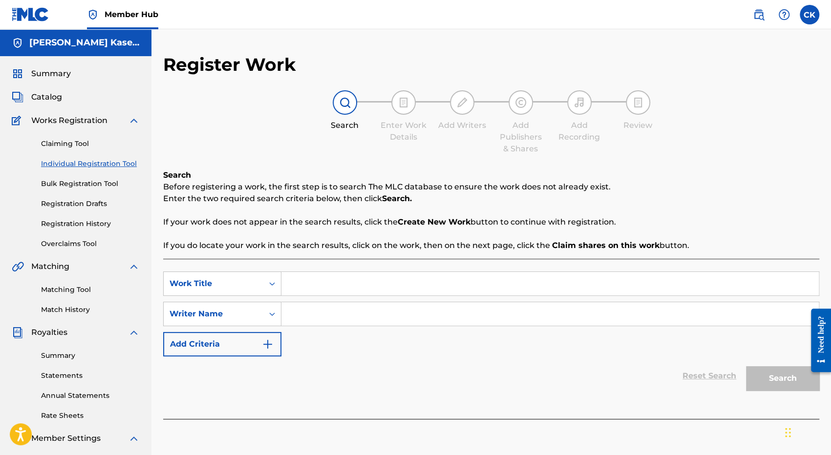
click at [348, 289] on input "Search Form" at bounding box center [550, 283] width 538 height 23
paste input "DADDY"
type input "DADDY"
click at [333, 306] on input "Search Form" at bounding box center [550, 313] width 538 height 23
type input "[PERSON_NAME]"
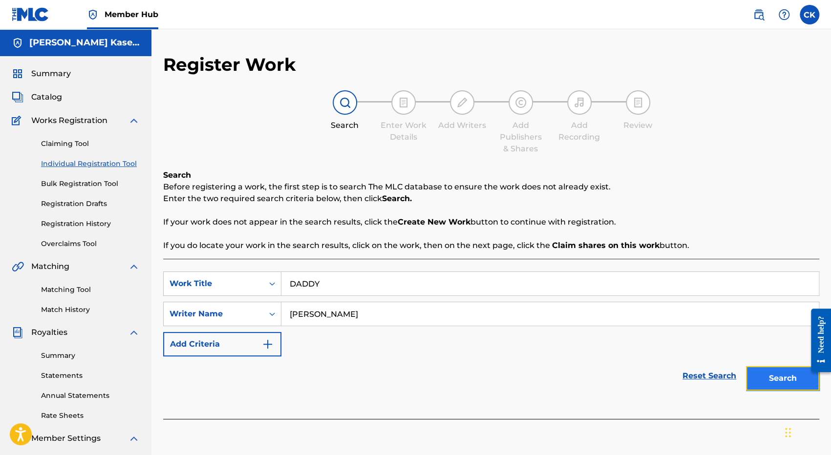
click at [784, 388] on button "Search" at bounding box center [782, 379] width 73 height 24
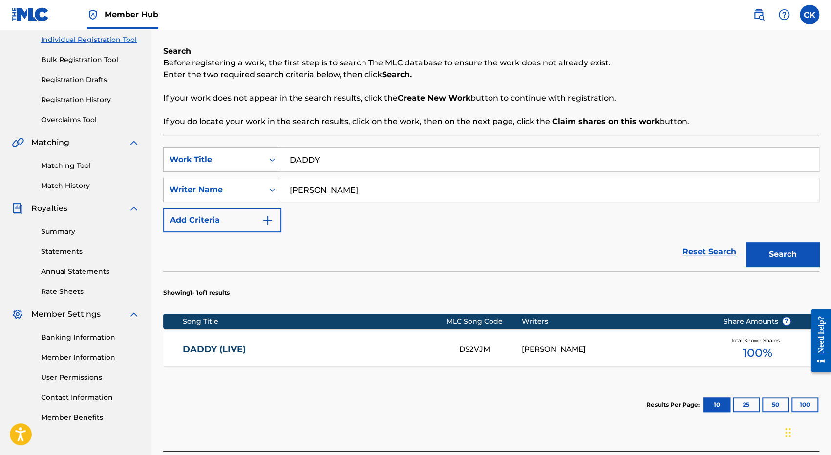
scroll to position [147, 0]
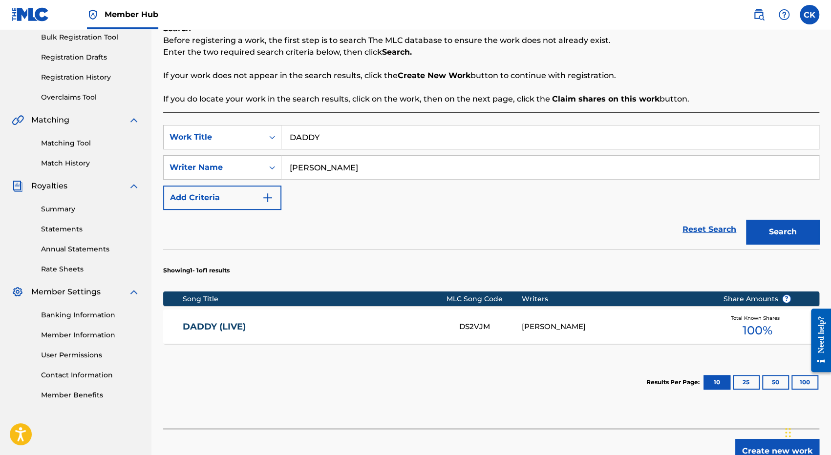
click at [544, 333] on div "DADDY (LIVE) DS2VJM [PERSON_NAME] Total Known Shares 100 %" at bounding box center [491, 327] width 656 height 34
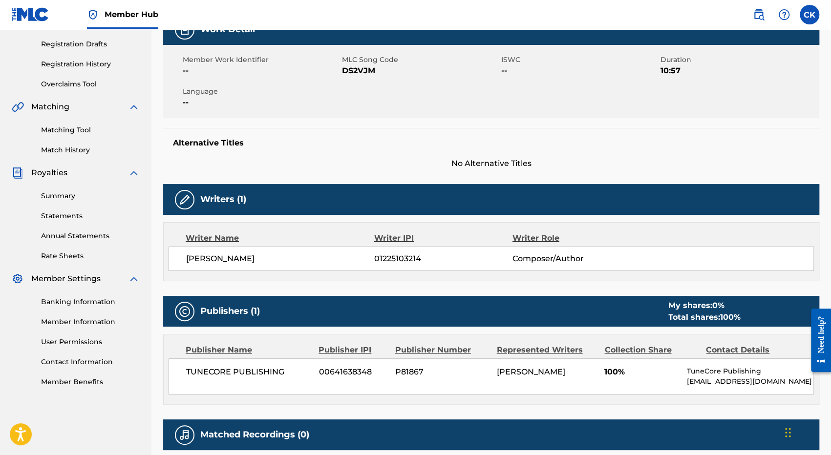
scroll to position [195, 0]
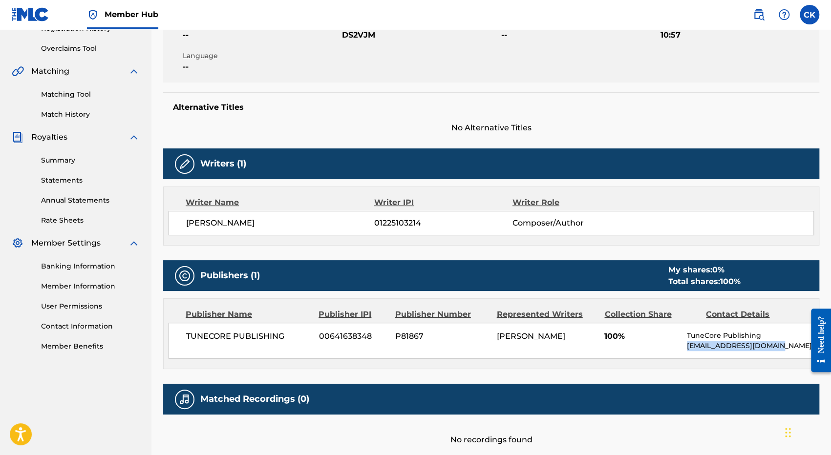
drag, startPoint x: 685, startPoint y: 345, endPoint x: 778, endPoint y: 345, distance: 92.9
click at [778, 345] on div "TUNECORE PUBLISHING 00641638348 P81867 [PERSON_NAME] 100% TuneCore Publishing […" at bounding box center [492, 341] width 646 height 36
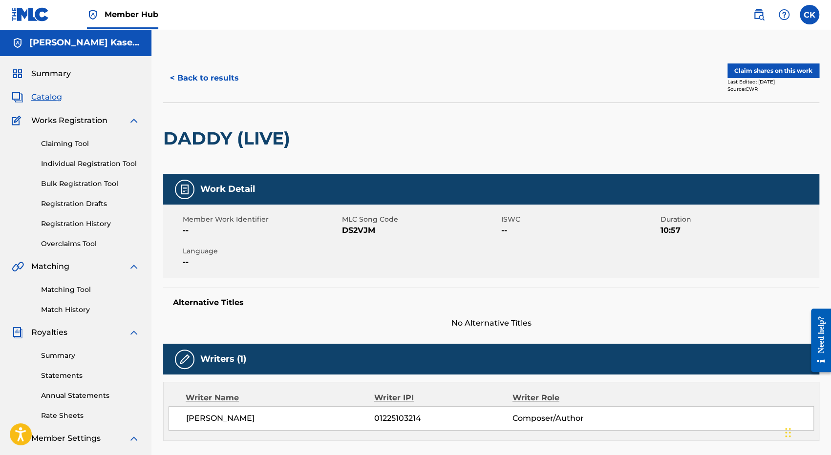
scroll to position [147, 0]
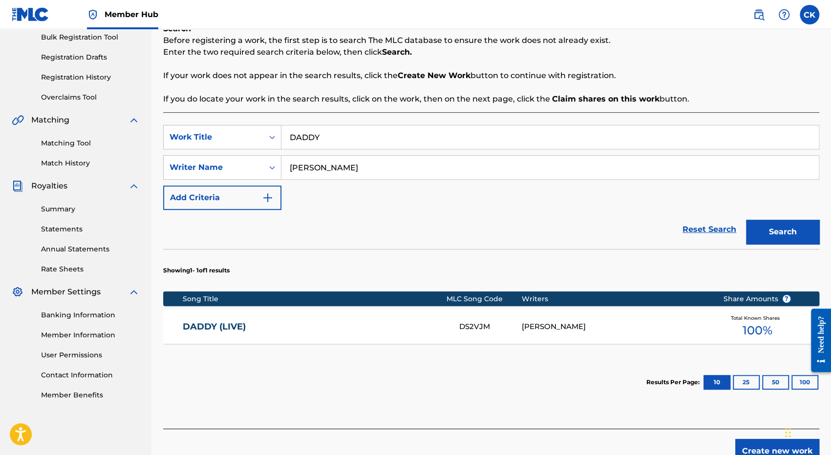
click at [359, 139] on input "DADDY" at bounding box center [550, 137] width 538 height 23
paste input "[DEMOGRAPHIC_DATA] IS GOOD"
type input "[DEMOGRAPHIC_DATA] IS GOOD"
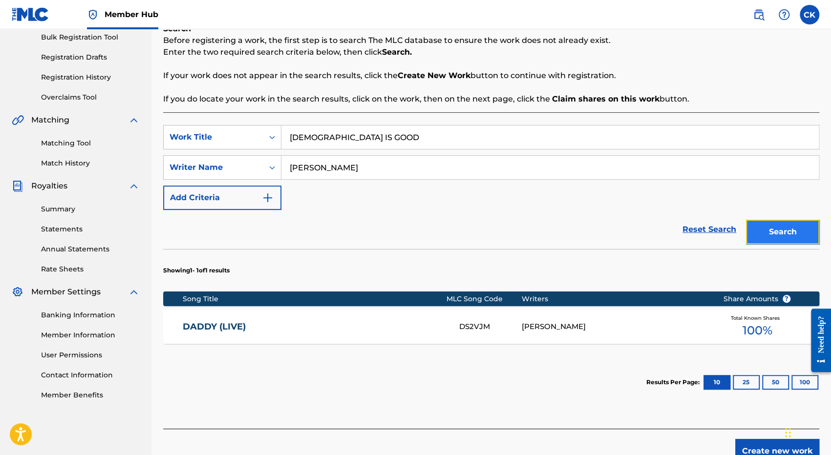
click at [770, 230] on button "Search" at bounding box center [782, 232] width 73 height 24
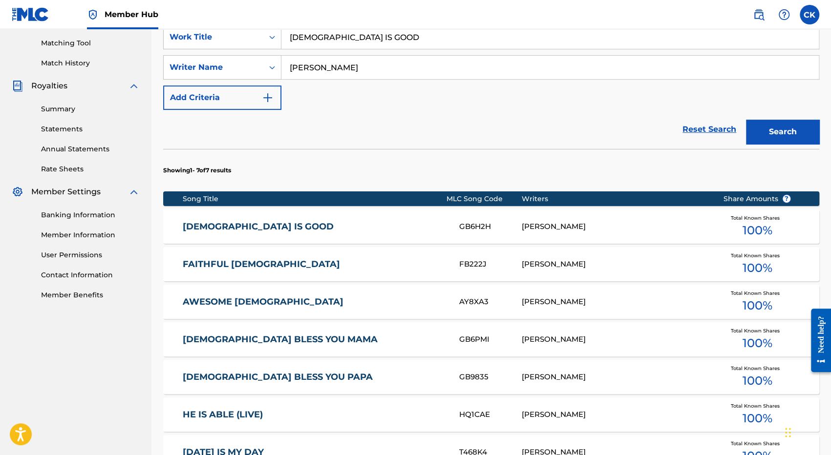
scroll to position [293, 0]
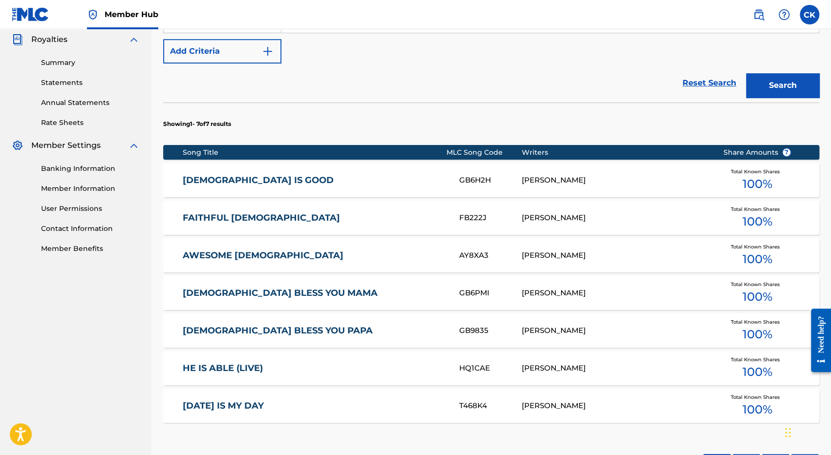
click at [285, 183] on link "[DEMOGRAPHIC_DATA] IS GOOD" at bounding box center [314, 180] width 263 height 11
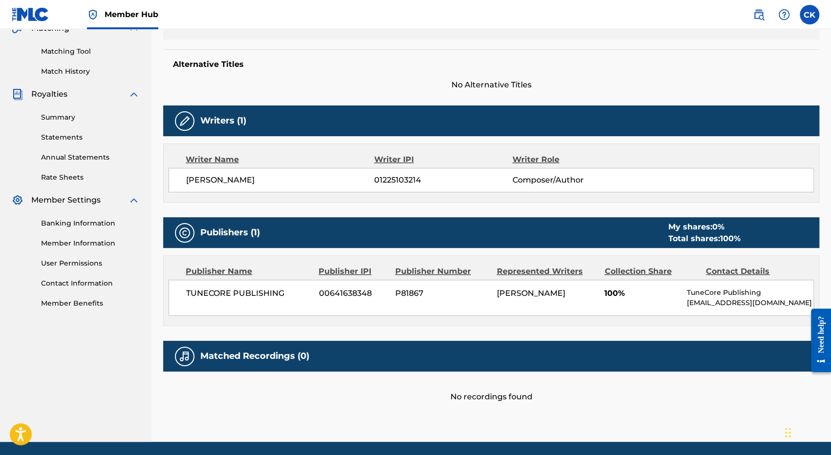
scroll to position [244, 0]
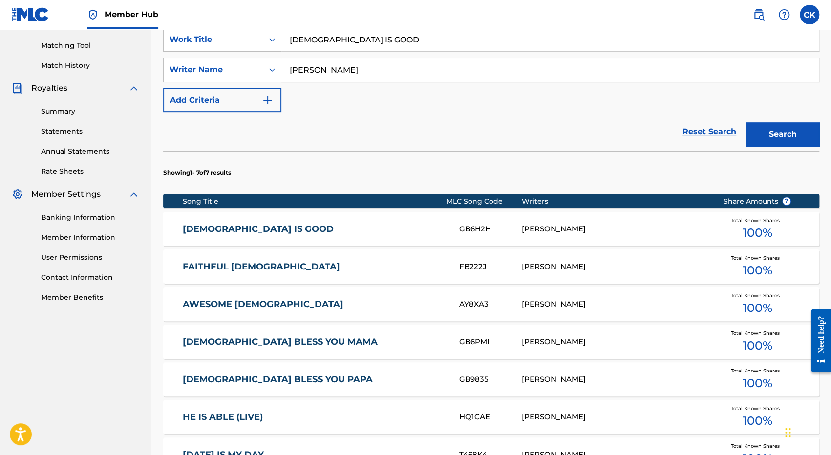
click at [307, 272] on div "FAITHFUL [DEMOGRAPHIC_DATA] FB222J [PERSON_NAME] Total Known Shares 100 %" at bounding box center [491, 267] width 656 height 34
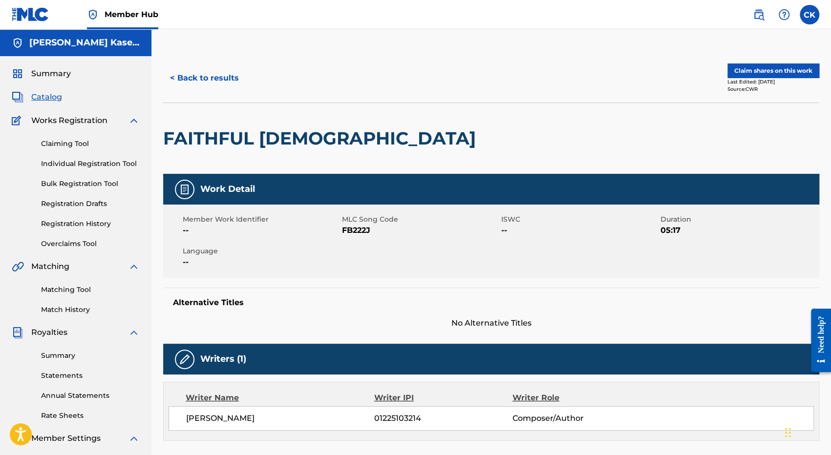
scroll to position [271, 0]
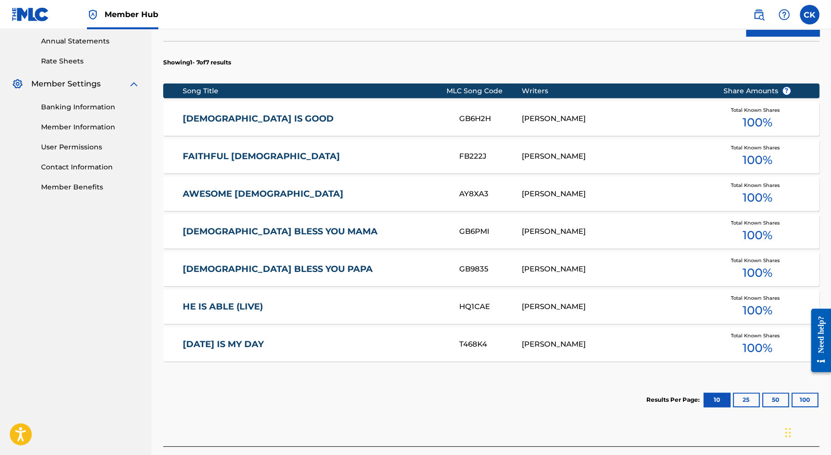
scroll to position [368, 0]
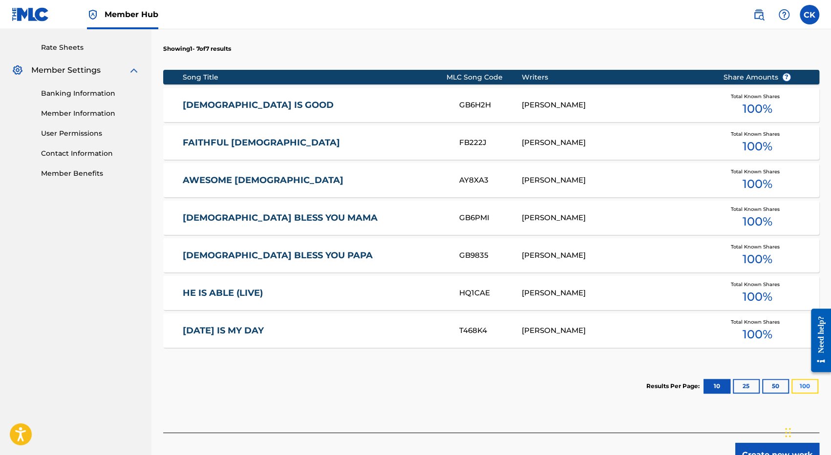
click at [803, 382] on button "100" at bounding box center [805, 386] width 27 height 15
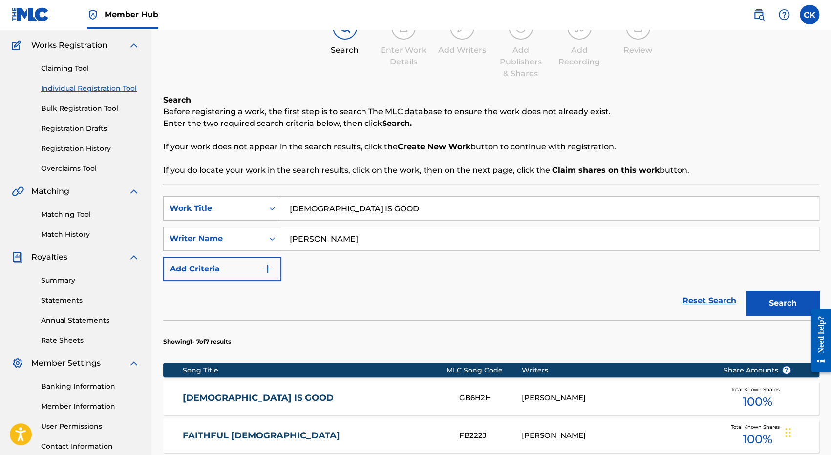
click at [314, 212] on input "[DEMOGRAPHIC_DATA] IS GOOD" at bounding box center [550, 208] width 538 height 23
paste input "[DEMOGRAPHIC_DATA] LE PROTOTOKOS"
type input "[DEMOGRAPHIC_DATA] LE PROTOTOKOS"
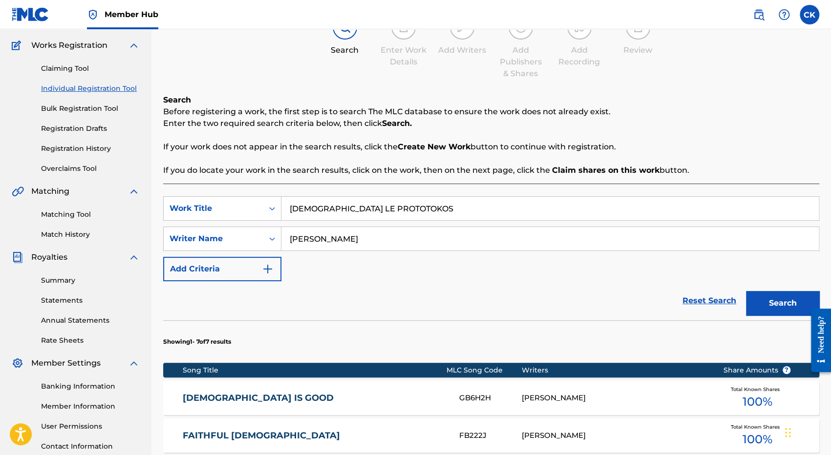
click at [746, 291] on button "Search" at bounding box center [782, 303] width 73 height 24
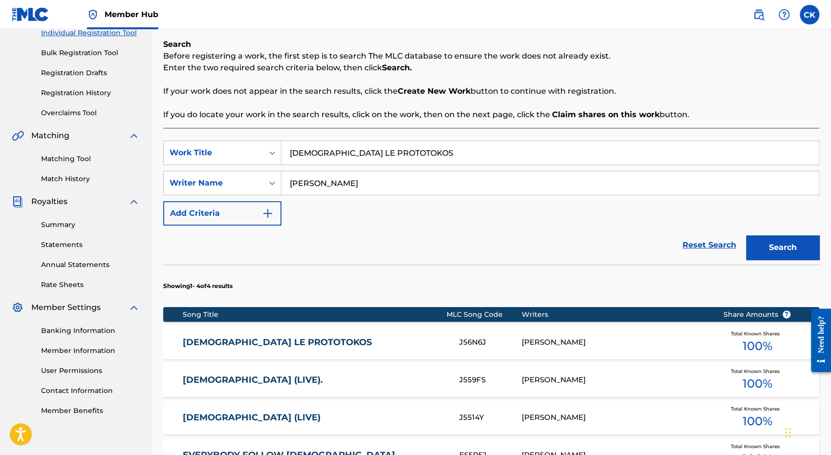
scroll to position [222, 0]
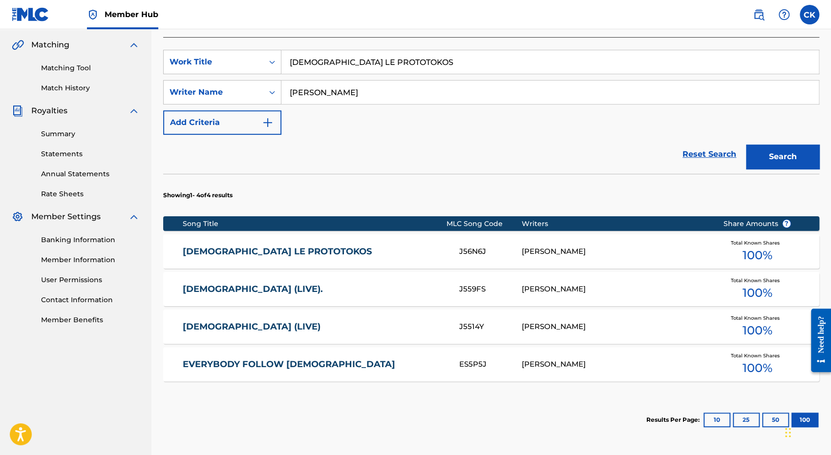
click at [331, 254] on link "[DEMOGRAPHIC_DATA] LE PROTOTOKOS" at bounding box center [314, 251] width 263 height 11
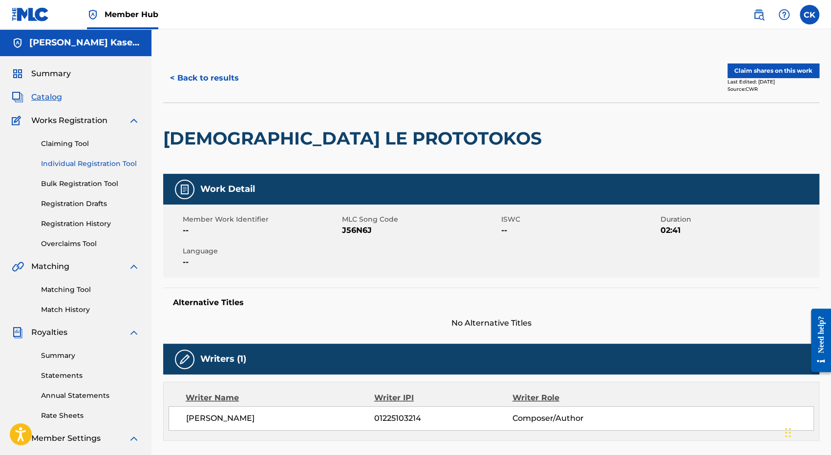
click at [69, 166] on link "Individual Registration Tool" at bounding box center [90, 164] width 99 height 10
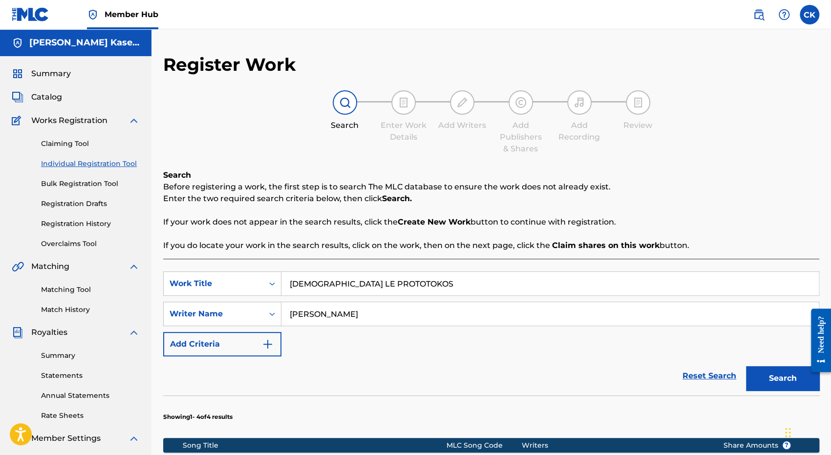
click at [351, 283] on input "[DEMOGRAPHIC_DATA] LE PROTOTOKOS" at bounding box center [550, 283] width 538 height 23
paste input "`ESPRE ENCORE"
click at [779, 380] on button "Search" at bounding box center [782, 379] width 73 height 24
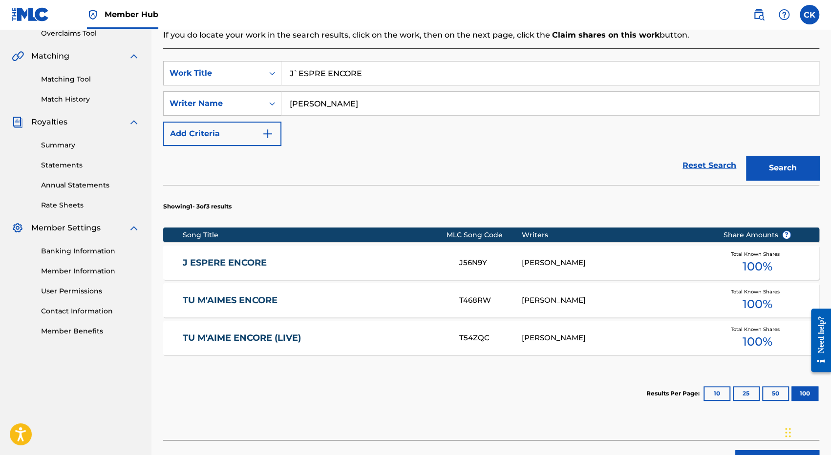
scroll to position [195, 0]
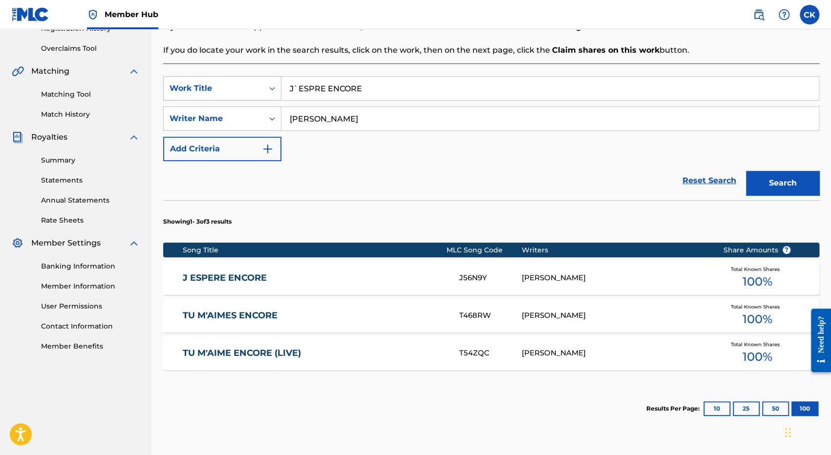
drag, startPoint x: 375, startPoint y: 90, endPoint x: 266, endPoint y: 82, distance: 109.8
click at [266, 82] on div "SearchWithCriteria1e3db414-ed81-4f72-a928-b5aa11497f7d Work Title J`ESPRE ENCORE" at bounding box center [491, 88] width 656 height 24
click at [321, 86] on input "J`ESPRE ENCORE" at bounding box center [550, 88] width 538 height 23
paste input "RECONNAISSANC"
type input "RECONNAISSANCE"
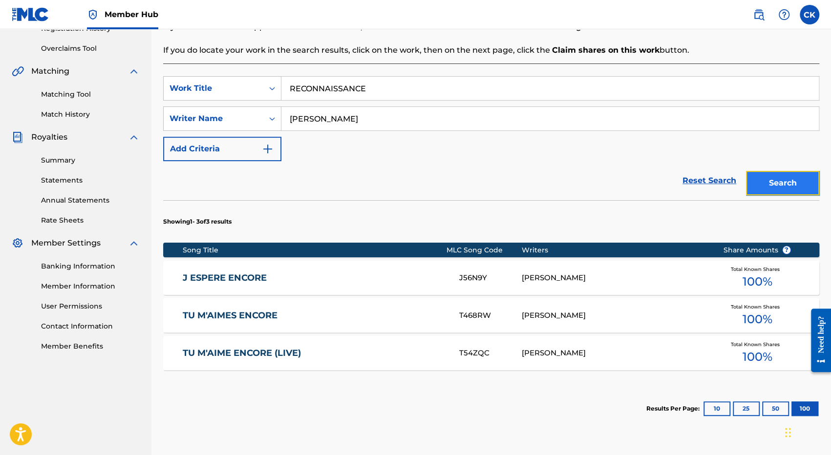
click at [788, 185] on button "Search" at bounding box center [782, 183] width 73 height 24
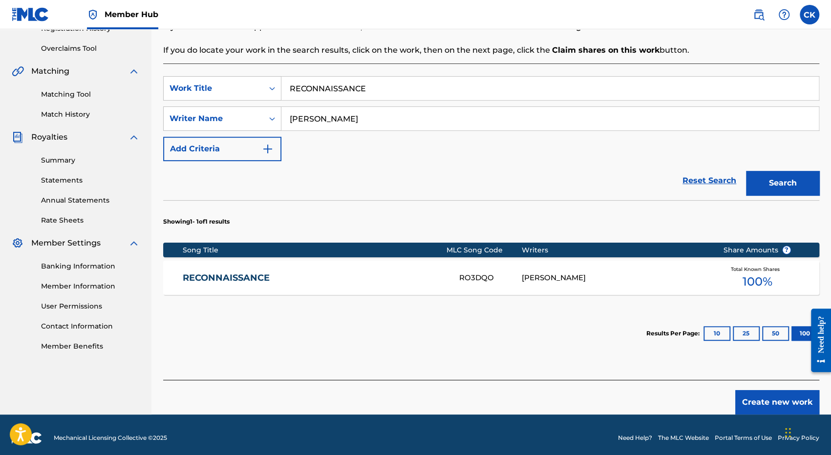
click at [232, 274] on link "RECONNAISSANCE" at bounding box center [314, 278] width 263 height 11
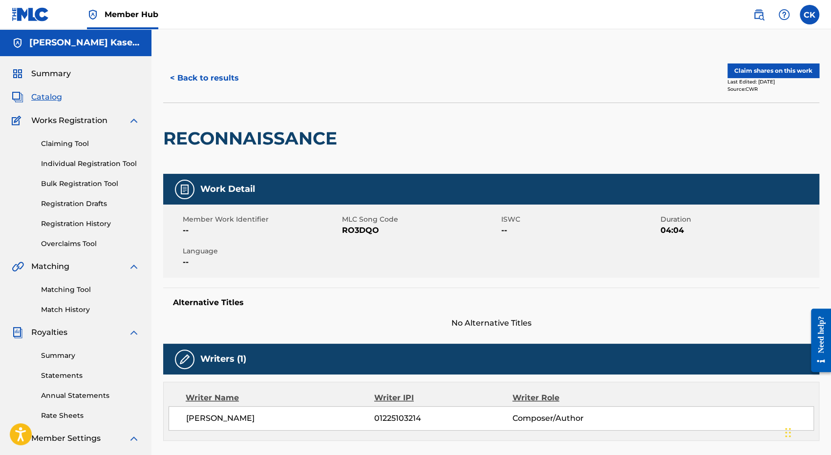
scroll to position [147, 0]
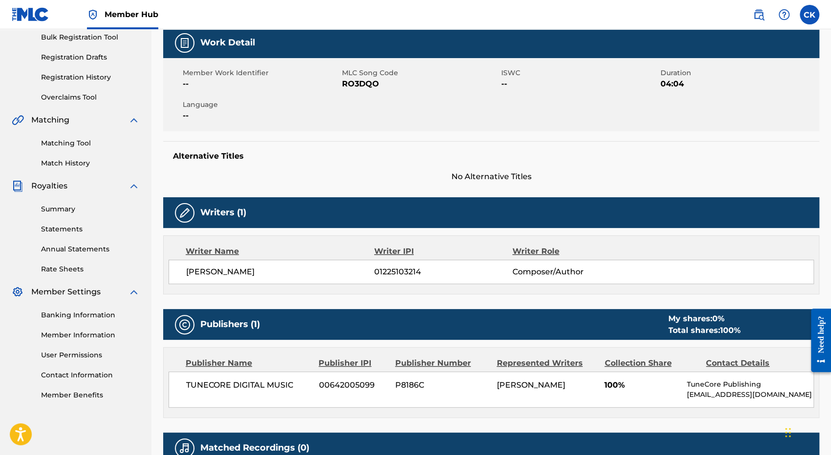
scroll to position [151, 0]
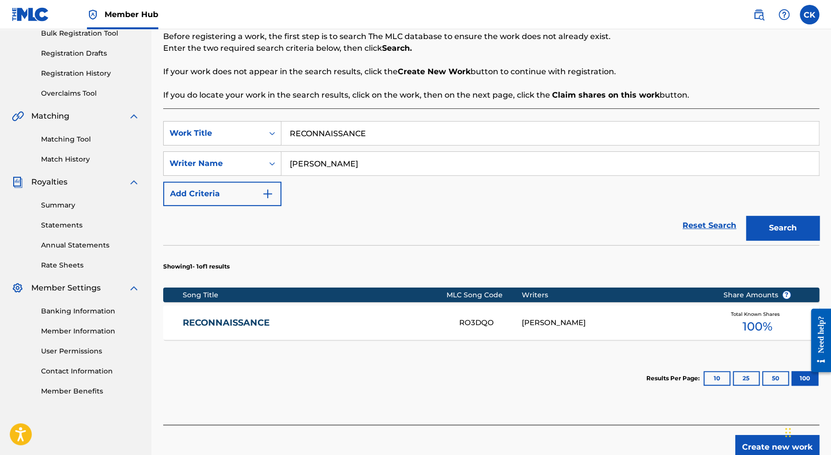
click at [355, 136] on input "RECONNAISSANCE" at bounding box center [550, 133] width 538 height 23
paste input "WUMELA"
type input "WUMELA"
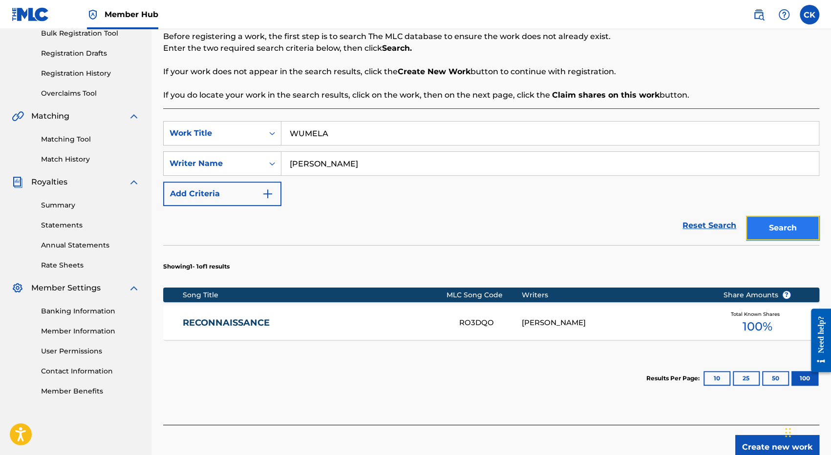
click at [770, 230] on button "Search" at bounding box center [782, 228] width 73 height 24
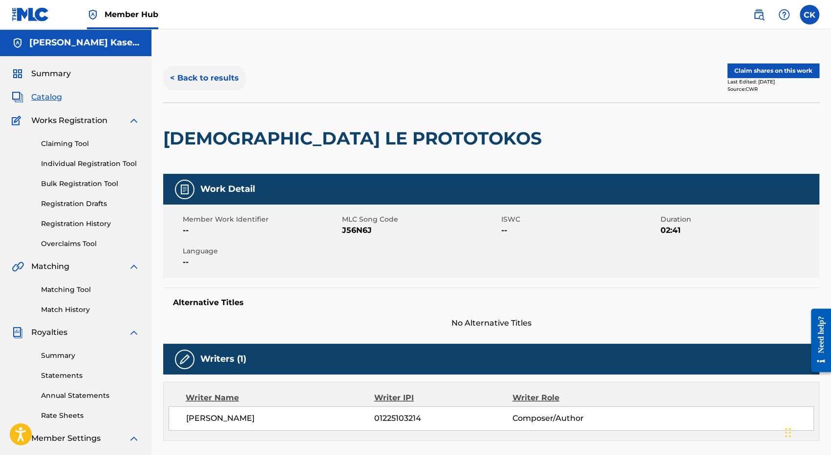
click at [212, 78] on button "< Back to results" at bounding box center [204, 78] width 83 height 24
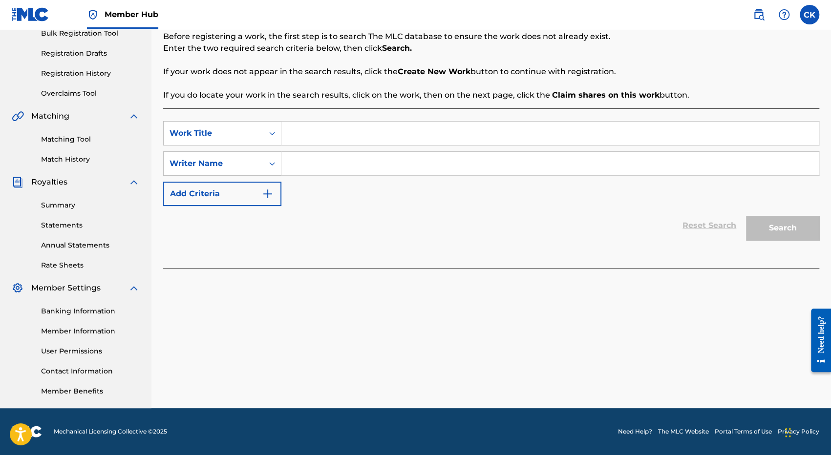
click at [310, 134] on input "Search Form" at bounding box center [550, 133] width 538 height 23
paste input "WUMELA"
type input "WUMELA"
click at [318, 161] on input "Search Form" at bounding box center [550, 163] width 538 height 23
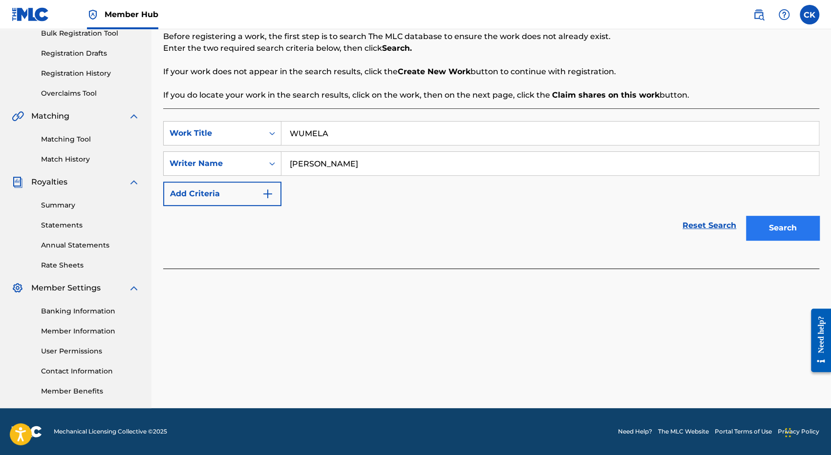
type input "[PERSON_NAME]"
drag, startPoint x: 786, startPoint y: 236, endPoint x: 781, endPoint y: 238, distance: 5.3
click at [785, 236] on button "Search" at bounding box center [782, 228] width 73 height 24
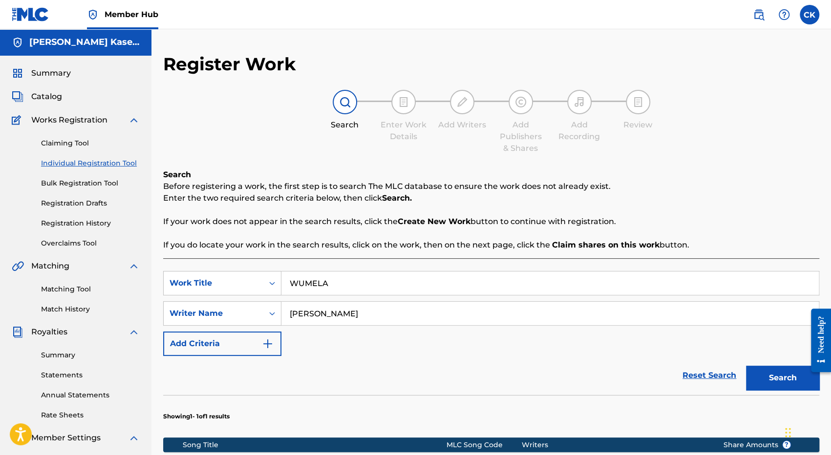
scroll to position [0, 0]
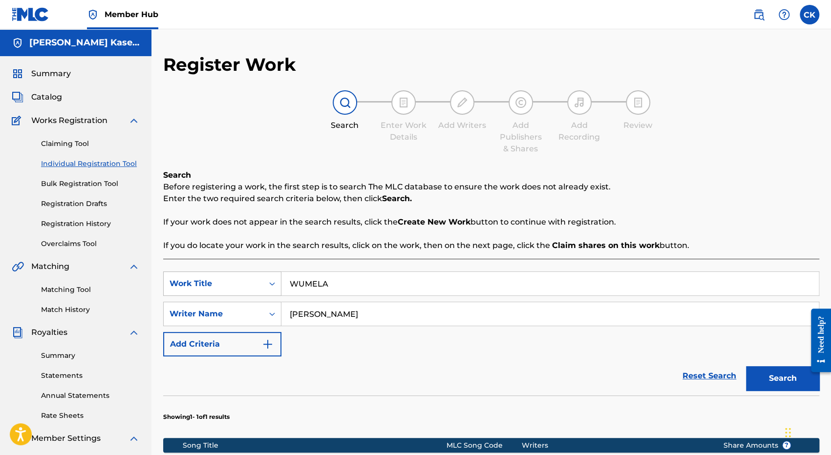
drag, startPoint x: 340, startPoint y: 287, endPoint x: 173, endPoint y: 274, distance: 167.2
click at [173, 274] on div "SearchWithCriteria1e3db414-ed81-4f72-a928-b5aa11497f7d Work Title WUMELA" at bounding box center [491, 284] width 656 height 24
paste input "LOCALISE"
type input "LOCALISE"
click at [746, 367] on button "Search" at bounding box center [782, 379] width 73 height 24
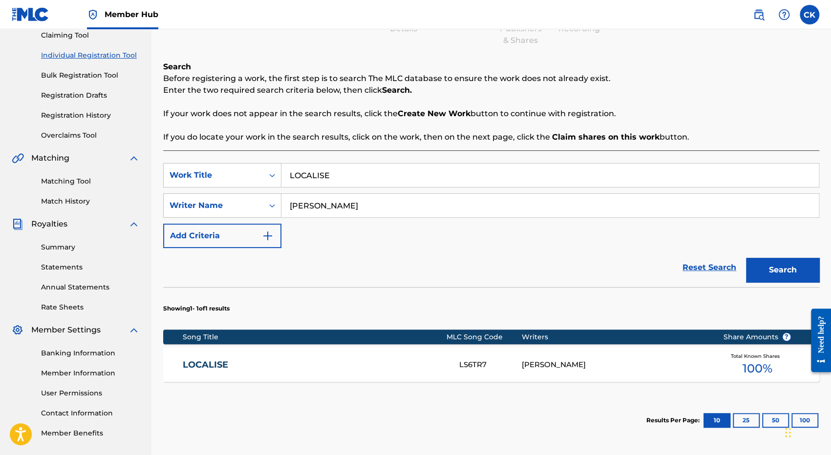
scroll to position [147, 0]
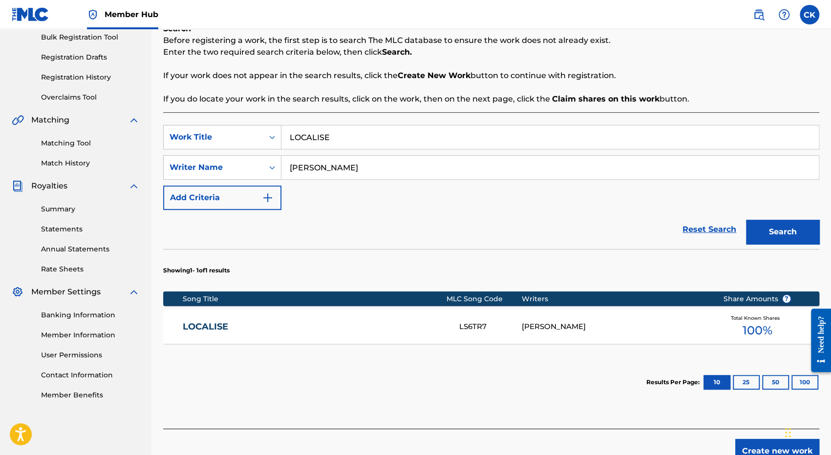
click at [469, 324] on div "LS6TR7" at bounding box center [490, 327] width 63 height 11
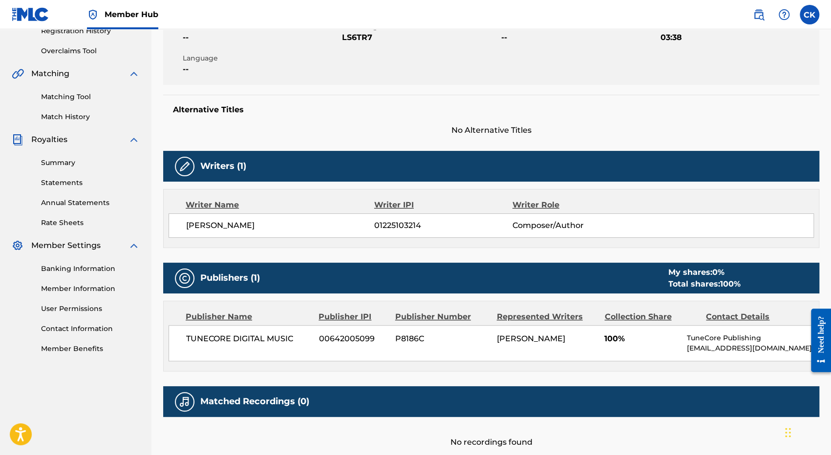
scroll to position [195, 0]
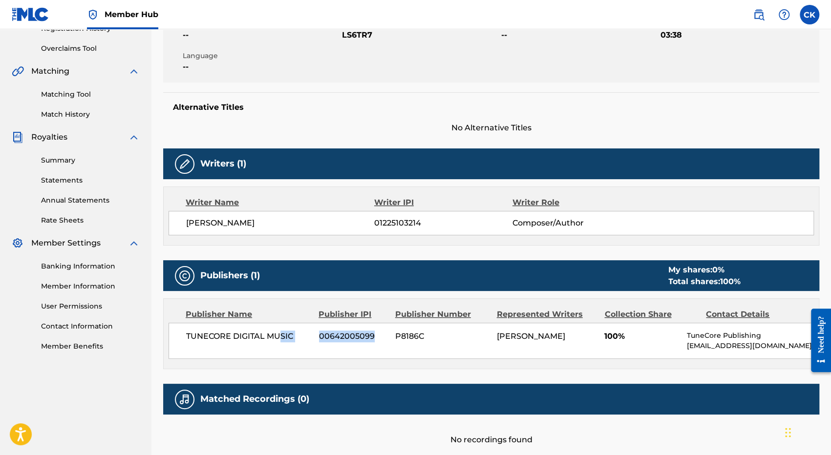
drag, startPoint x: 316, startPoint y: 340, endPoint x: 388, endPoint y: 346, distance: 72.6
click at [388, 346] on div "TUNECORE DIGITAL MUSIC 00642005099 P8186C [PERSON_NAME] 100% TuneCore Publishin…" at bounding box center [492, 341] width 646 height 36
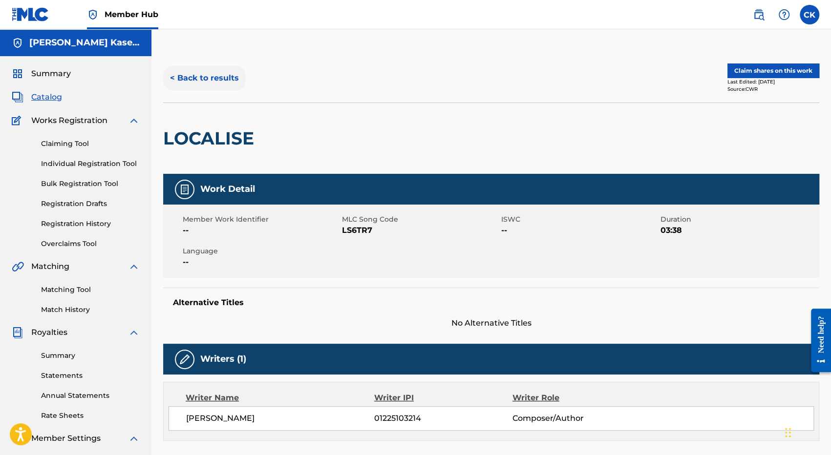
click at [185, 82] on button "< Back to results" at bounding box center [204, 78] width 83 height 24
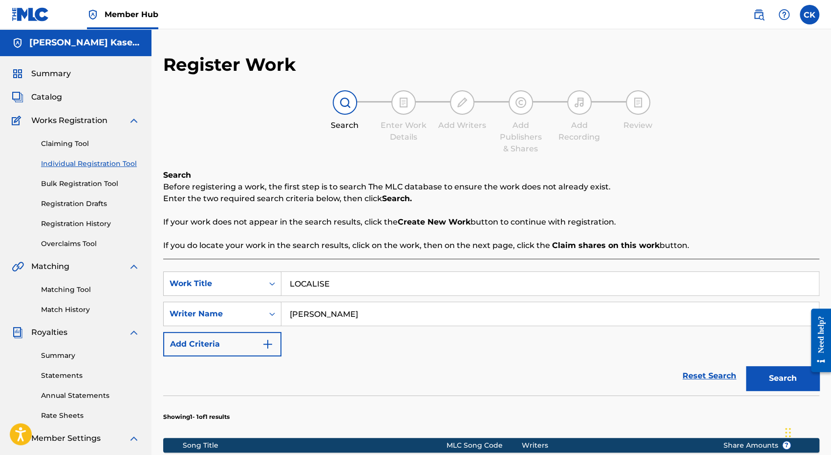
click at [323, 279] on input "LOCALISE" at bounding box center [550, 283] width 538 height 23
paste input "MARINGA"
type input "MARINGA"
click at [746, 367] on button "Search" at bounding box center [782, 379] width 73 height 24
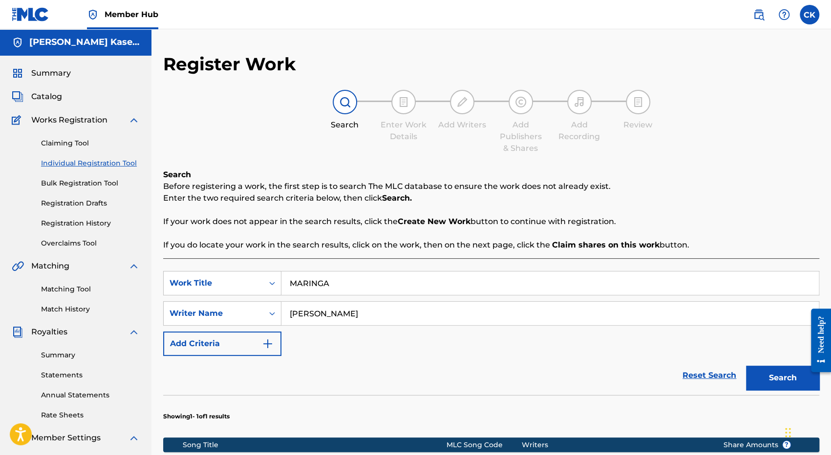
scroll to position [147, 0]
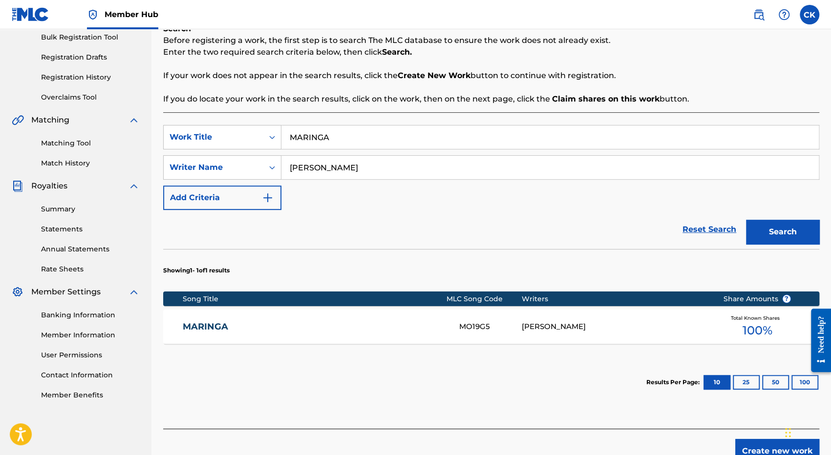
click at [201, 326] on link "MARINGA" at bounding box center [314, 327] width 263 height 11
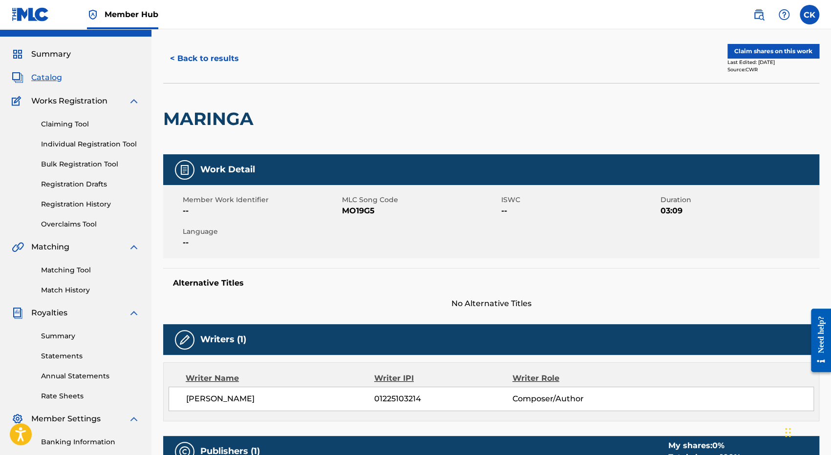
scroll to position [195, 0]
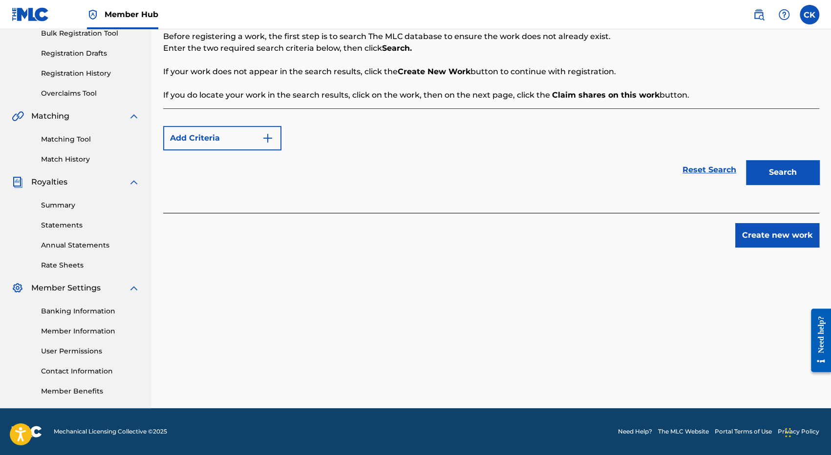
scroll to position [147, 0]
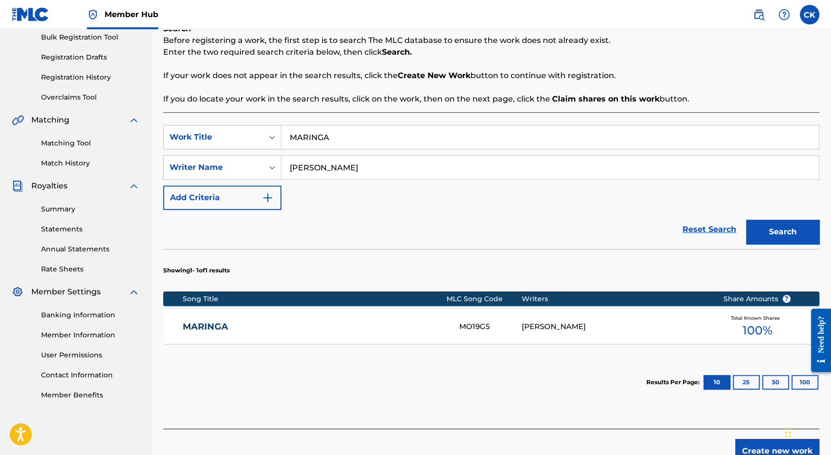
click at [314, 135] on input "MARINGA" at bounding box center [550, 137] width 538 height 23
paste input "RESTAUR (LIVE)"
type input "RESTAUR (LIVE)"
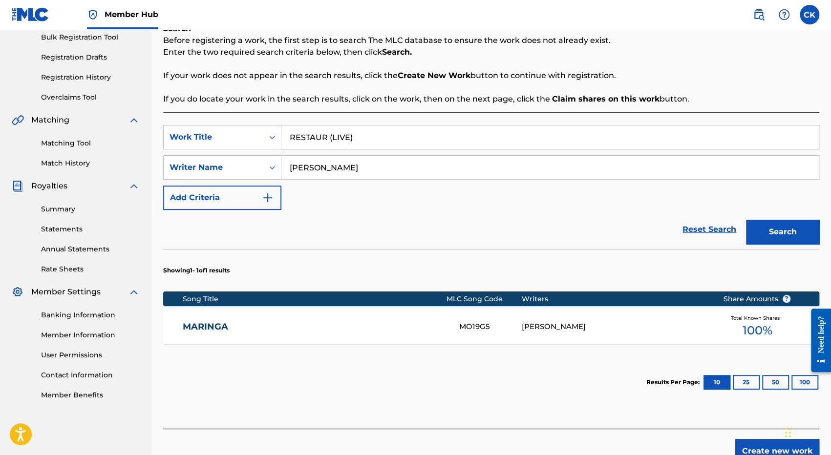
click at [746, 220] on button "Search" at bounding box center [782, 232] width 73 height 24
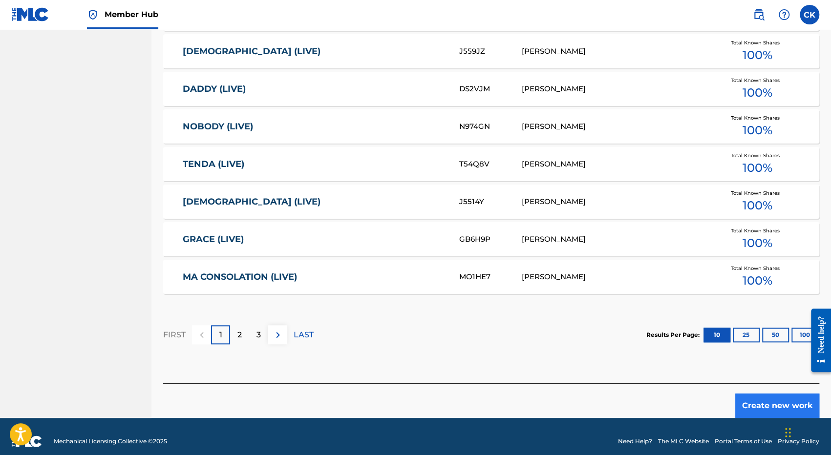
scroll to position [544, 0]
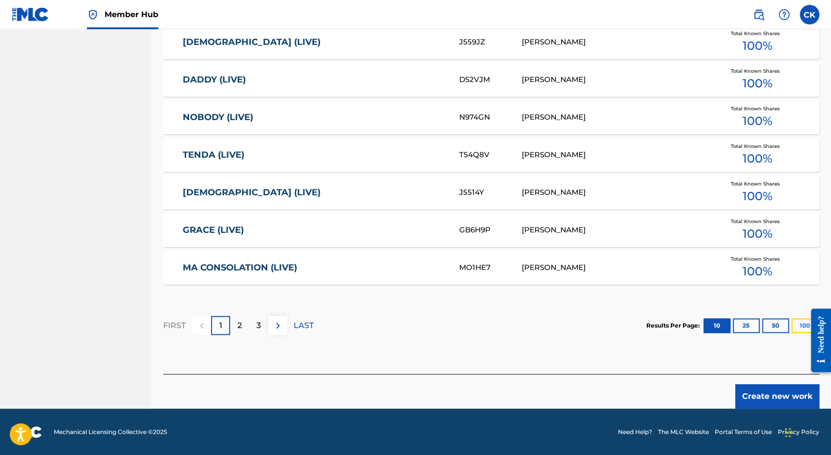
click at [797, 322] on button "100" at bounding box center [805, 326] width 27 height 15
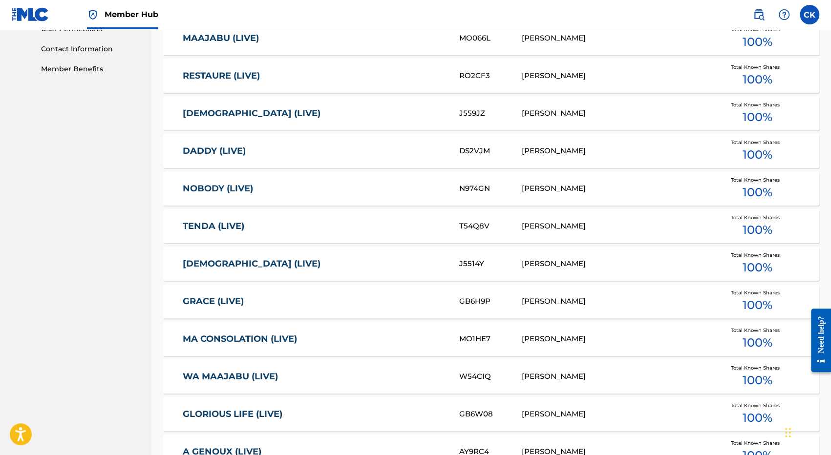
scroll to position [342, 0]
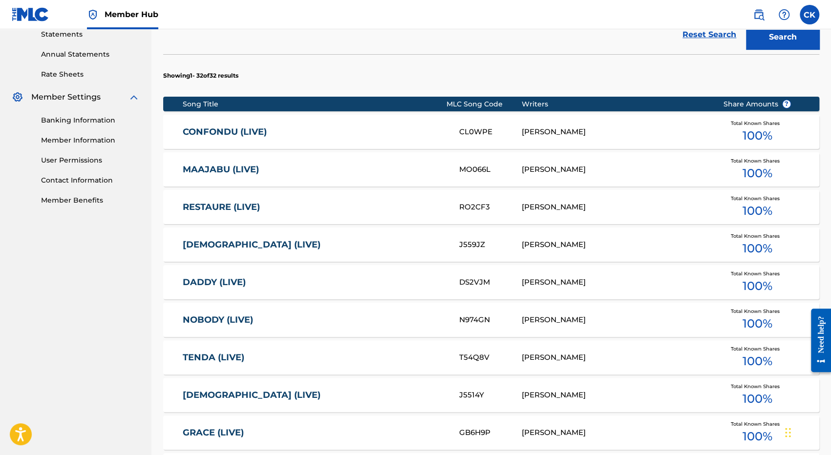
click at [238, 208] on link "RESTAURE (LIVE)" at bounding box center [314, 207] width 263 height 11
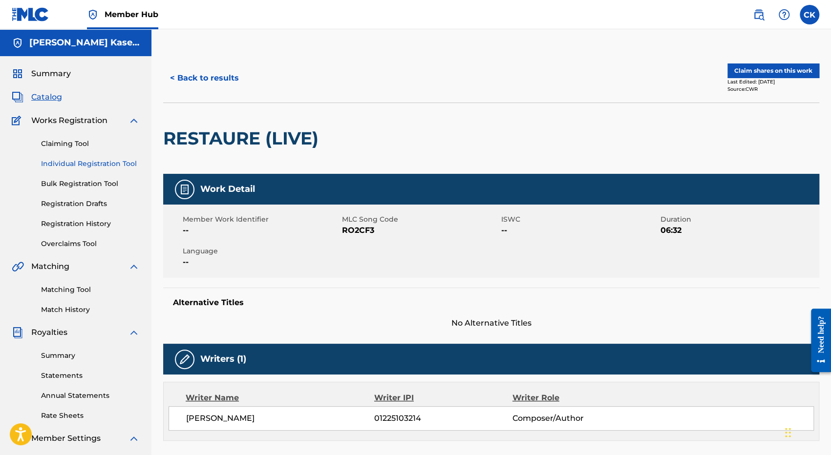
click at [81, 165] on link "Individual Registration Tool" at bounding box center [90, 164] width 99 height 10
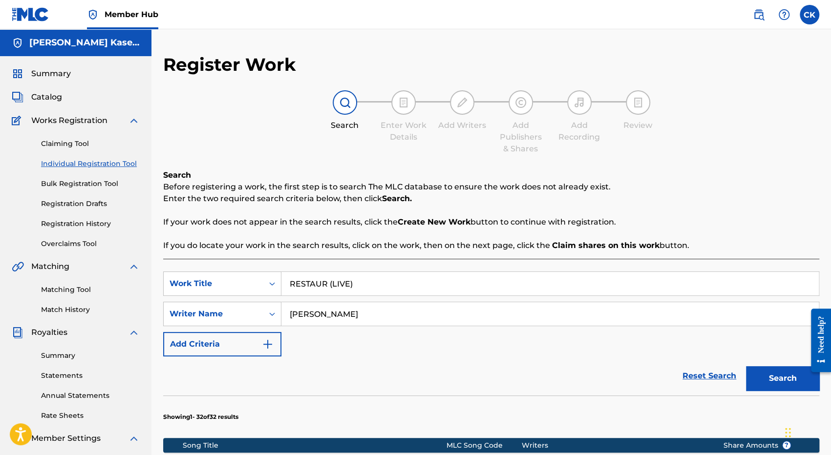
click at [315, 286] on input "RESTAUR (LIVE)" at bounding box center [550, 283] width 538 height 23
paste input "SOIS LVE"
type input "SOIS LVE"
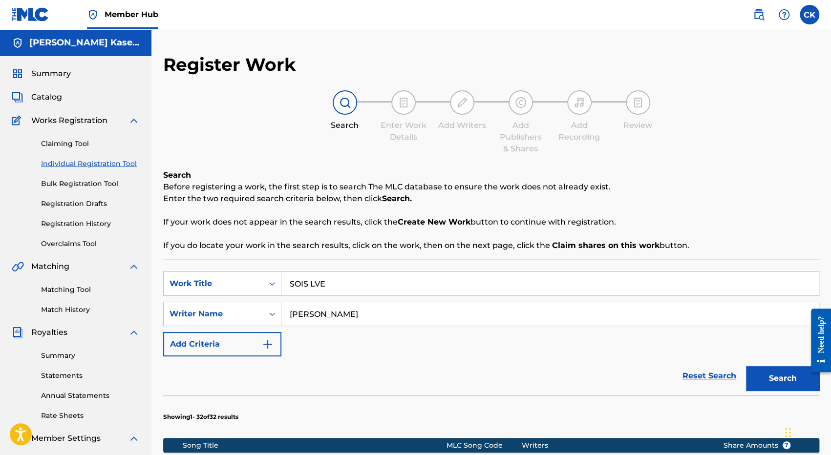
click at [746, 367] on button "Search" at bounding box center [782, 379] width 73 height 24
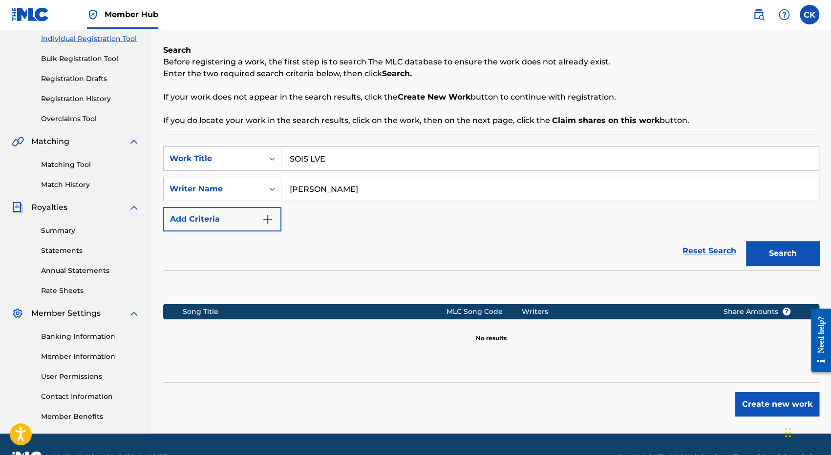
scroll to position [147, 0]
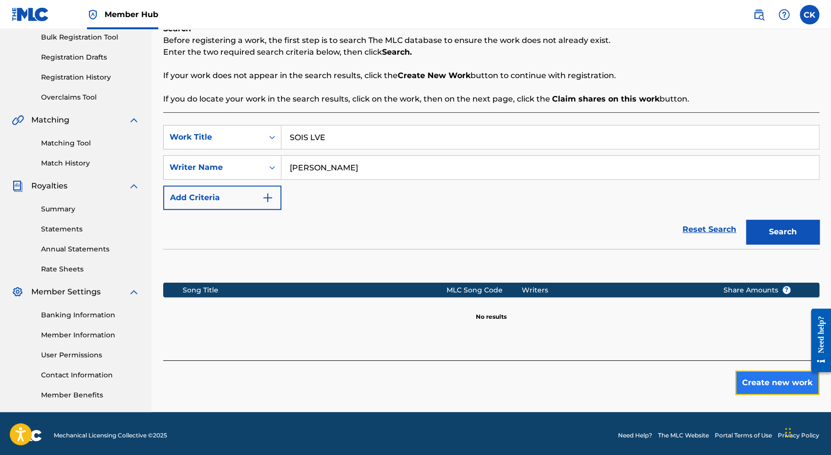
click at [780, 389] on button "Create new work" at bounding box center [777, 383] width 84 height 24
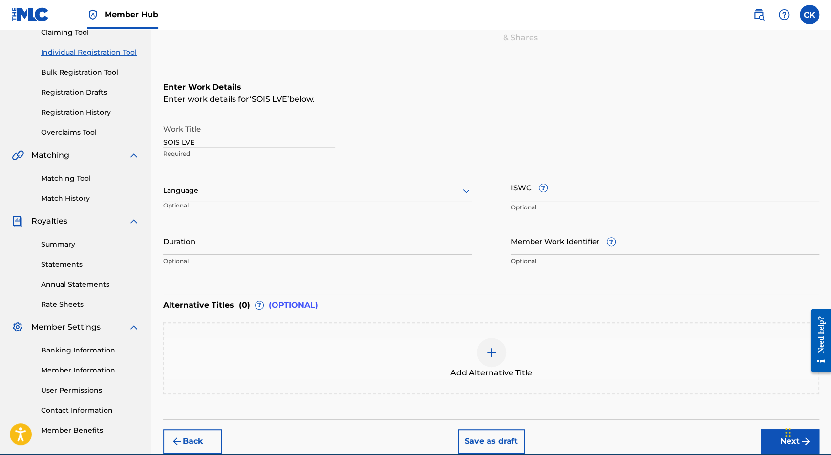
scroll to position [98, 0]
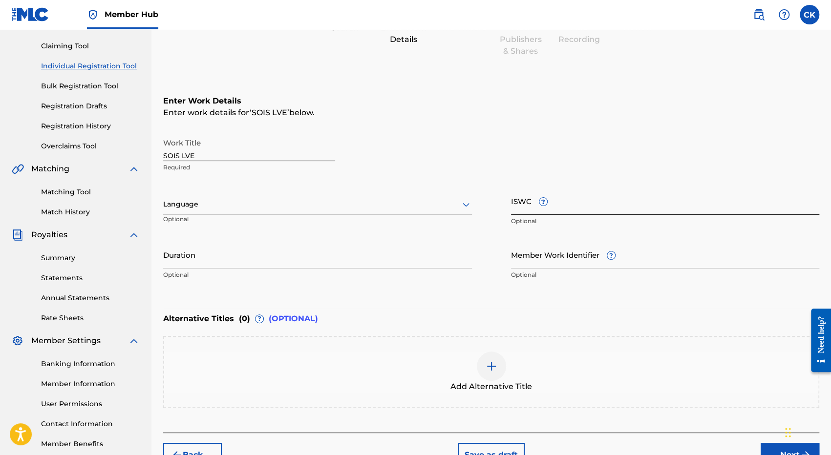
click at [574, 205] on input "ISWC ?" at bounding box center [665, 201] width 309 height 28
paste input "T3353177870"
type input "T3353177870"
click at [200, 206] on div at bounding box center [317, 204] width 309 height 12
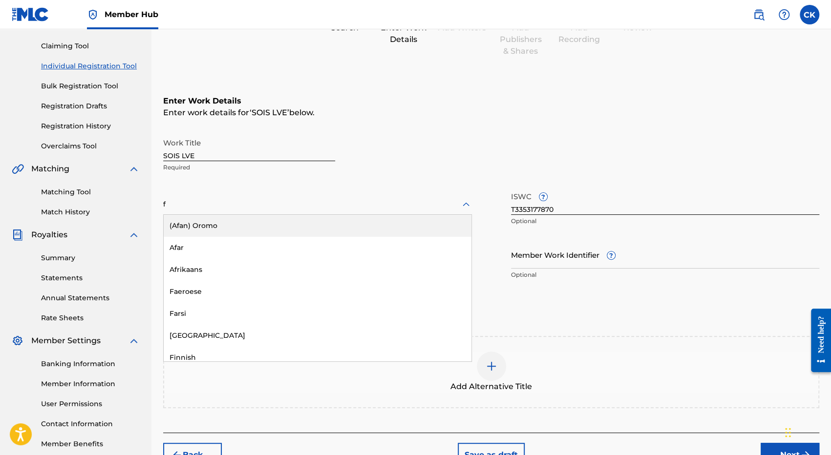
type input "fr"
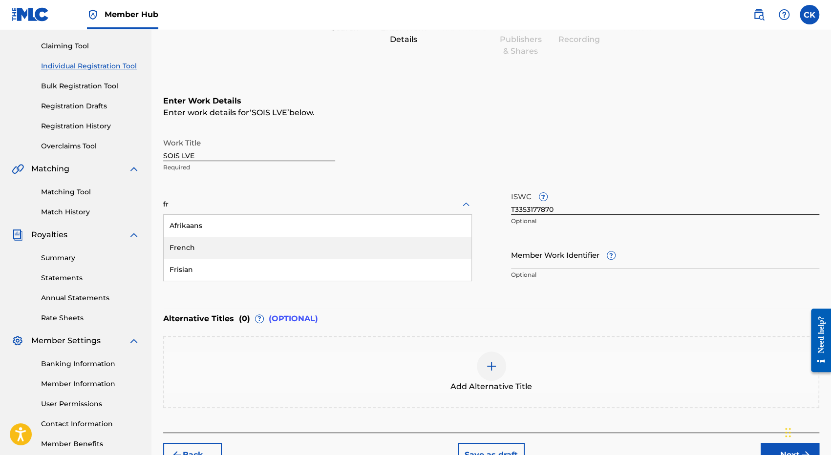
click at [187, 248] on div "French" at bounding box center [318, 248] width 308 height 22
click at [628, 304] on div "Enter Work Details Enter work details for ‘ SOIS LVE ’ below. Work Title SOIS L…" at bounding box center [491, 190] width 656 height 237
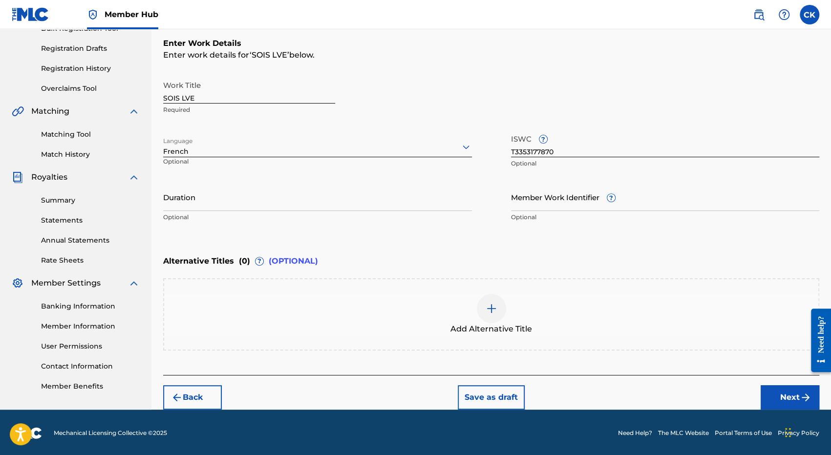
scroll to position [156, 0]
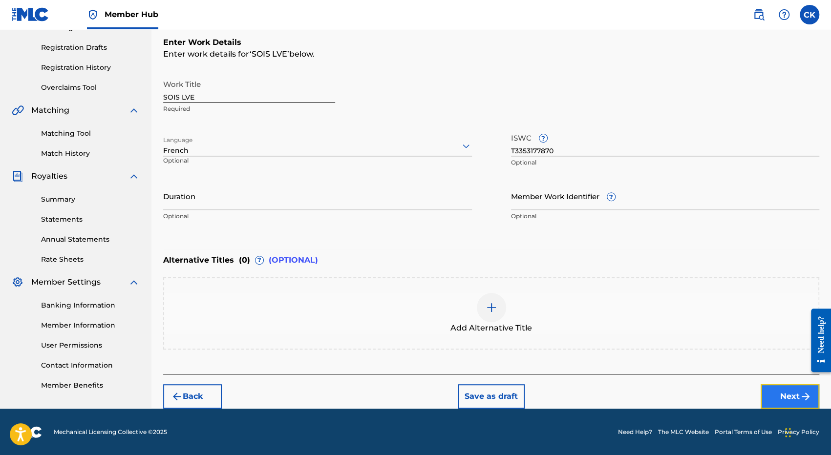
click at [791, 392] on button "Next" at bounding box center [790, 397] width 59 height 24
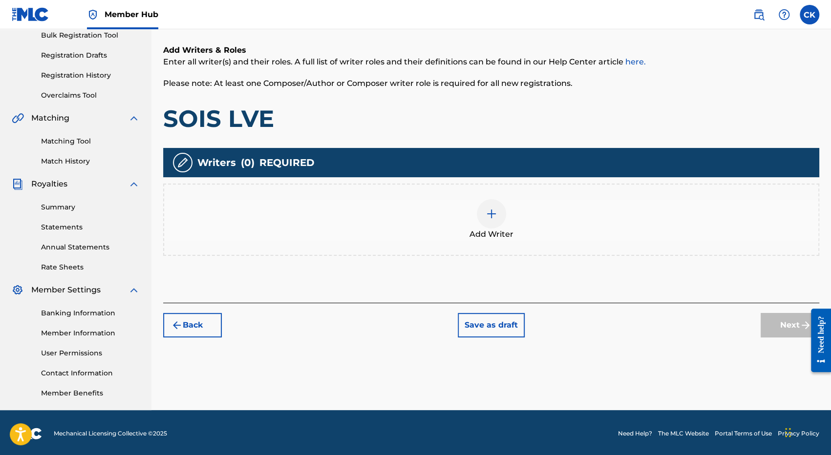
scroll to position [151, 0]
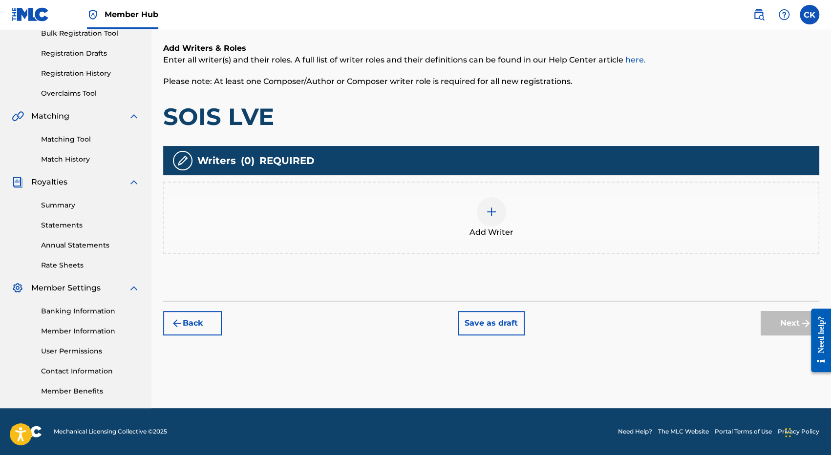
click at [492, 224] on div at bounding box center [491, 211] width 29 height 29
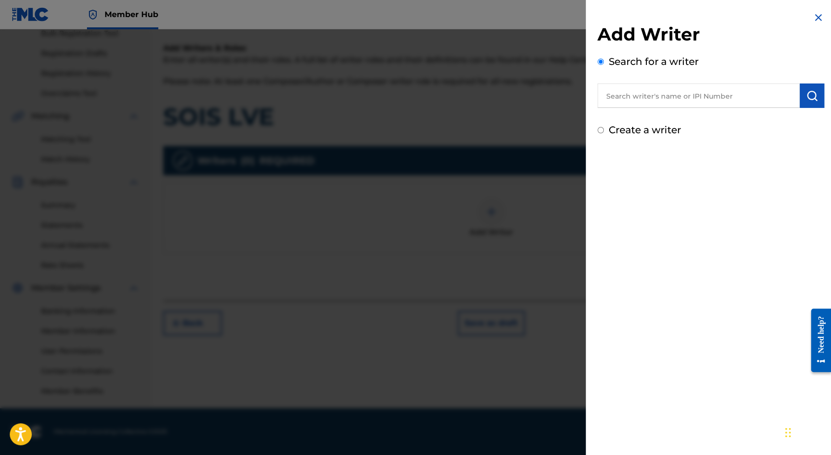
click at [654, 102] on input "text" at bounding box center [699, 96] width 202 height 24
click at [678, 120] on strong "kaseba" at bounding box center [692, 117] width 29 height 9
type input "[PERSON_NAME]"
click at [803, 102] on button "submit" at bounding box center [812, 96] width 24 height 24
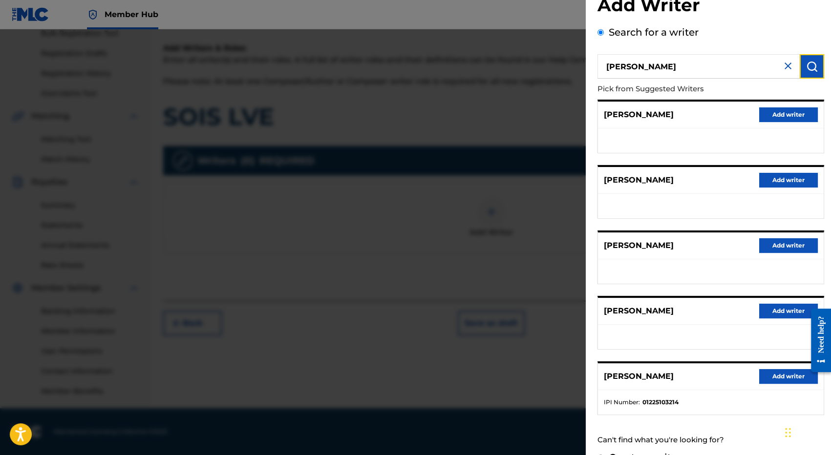
scroll to position [49, 0]
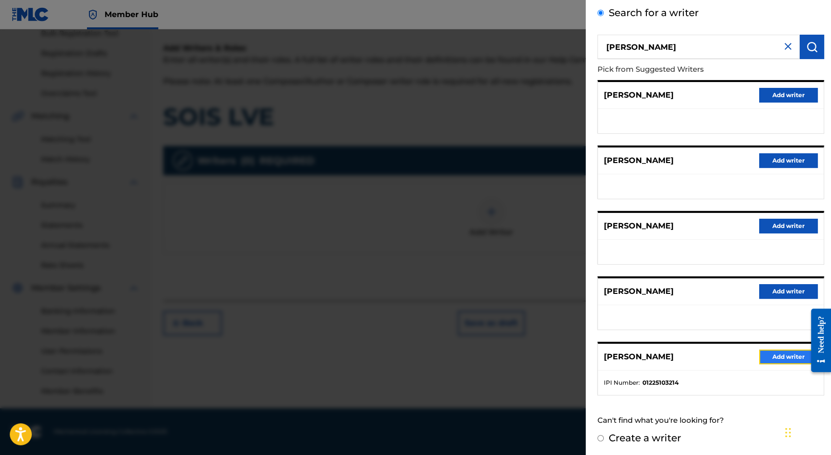
click at [774, 356] on button "Add writer" at bounding box center [788, 357] width 59 height 15
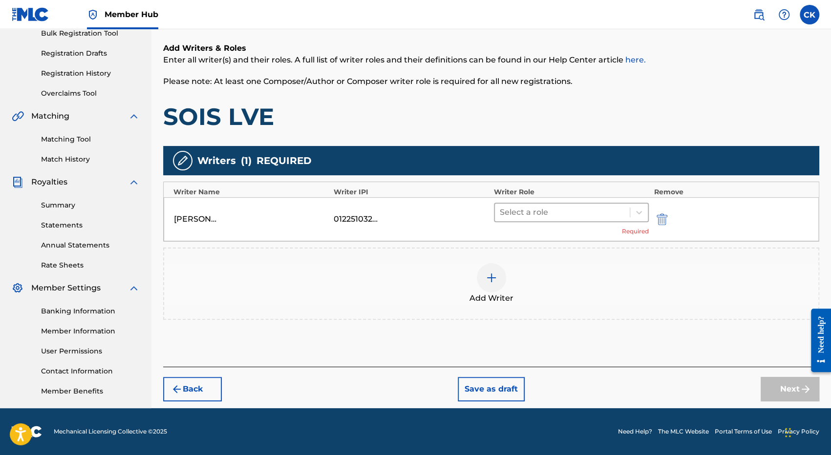
click at [550, 214] on div at bounding box center [562, 213] width 125 height 14
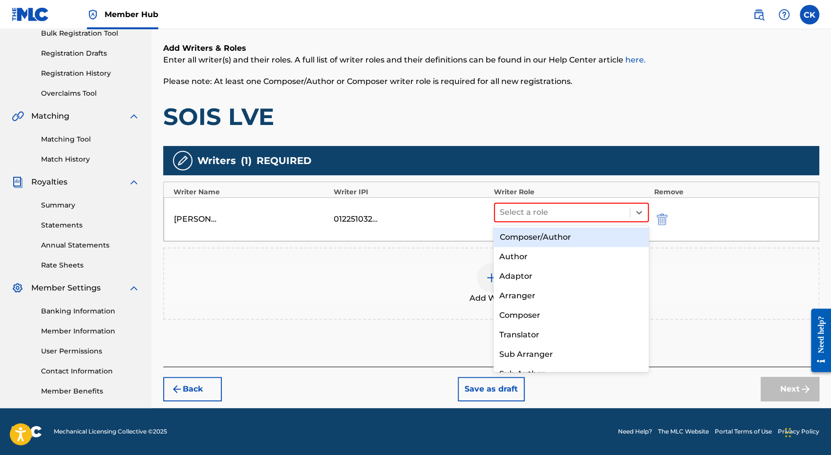
click at [541, 241] on div "Composer/Author" at bounding box center [571, 238] width 155 height 20
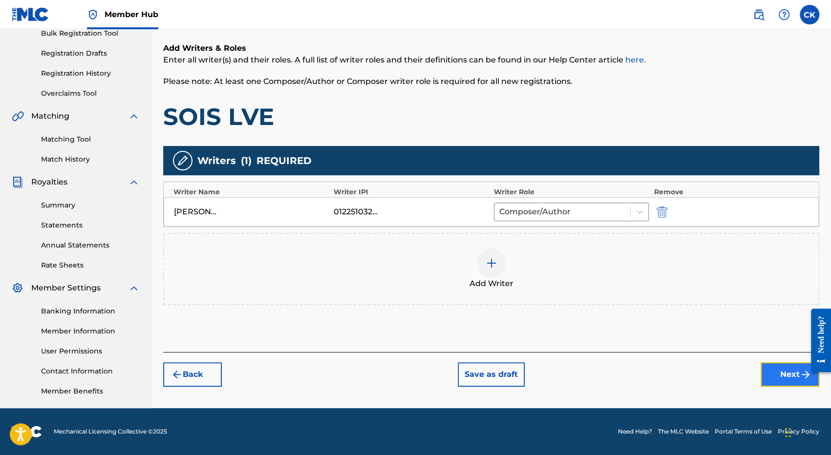
click at [789, 372] on button "Next" at bounding box center [790, 375] width 59 height 24
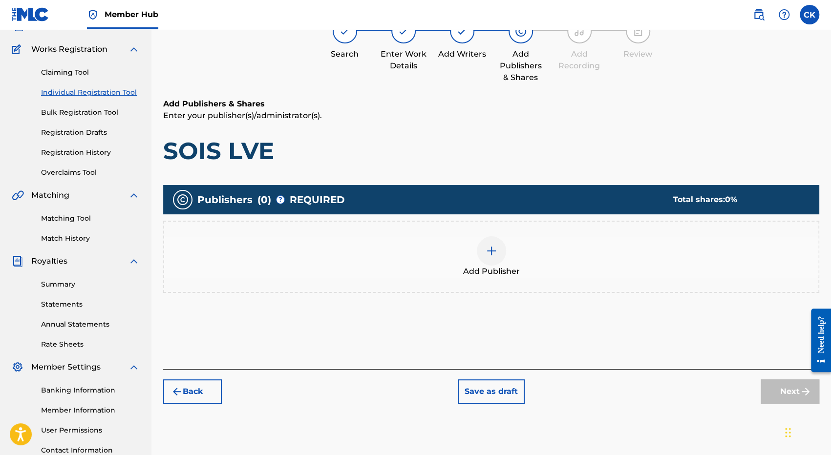
scroll to position [44, 0]
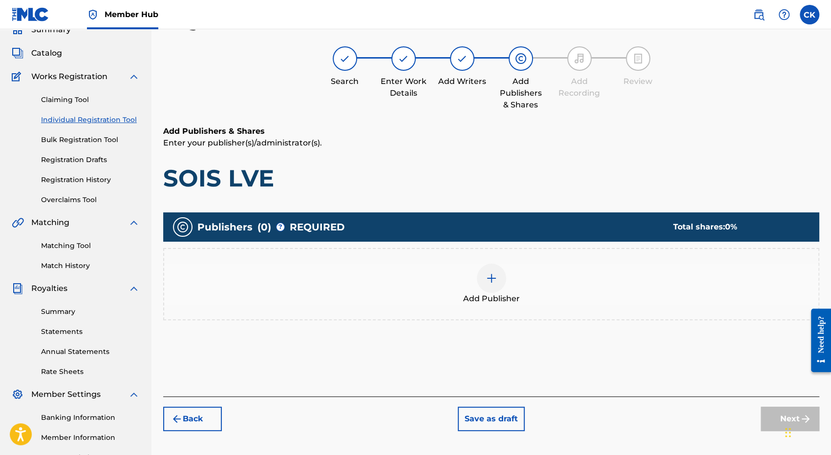
click at [500, 282] on div at bounding box center [491, 278] width 29 height 29
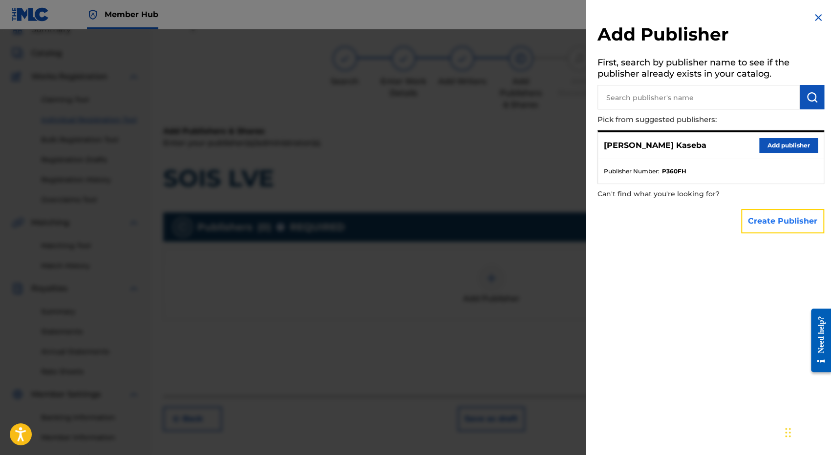
click at [774, 218] on button "Create Publisher" at bounding box center [782, 221] width 83 height 24
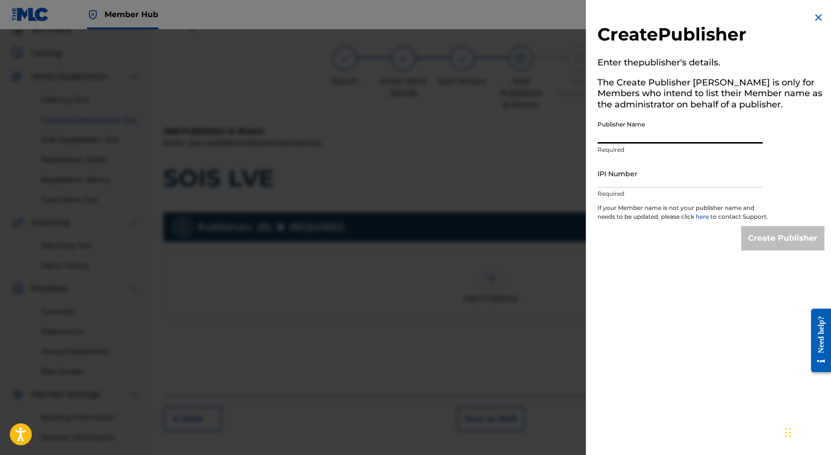
click at [626, 139] on input "Publisher Name" at bounding box center [680, 130] width 165 height 28
type input "MNC Production"
click at [637, 181] on input "IPI Number" at bounding box center [680, 174] width 165 height 28
type input "1225125595"
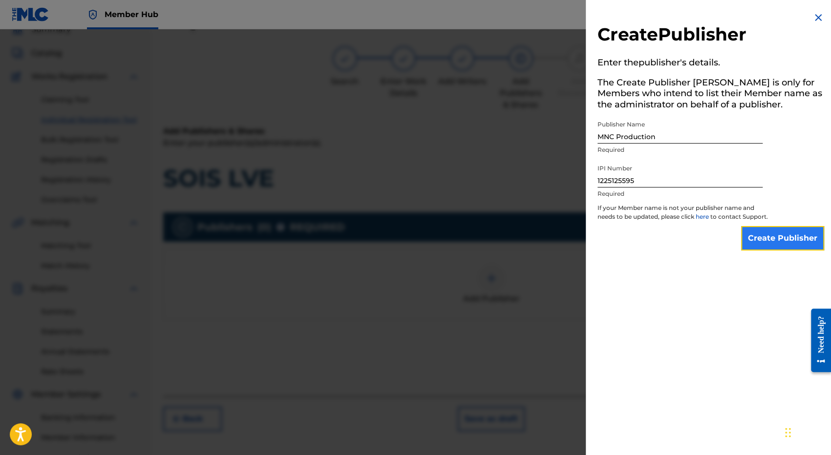
click at [767, 244] on input "Create Publisher" at bounding box center [782, 238] width 83 height 24
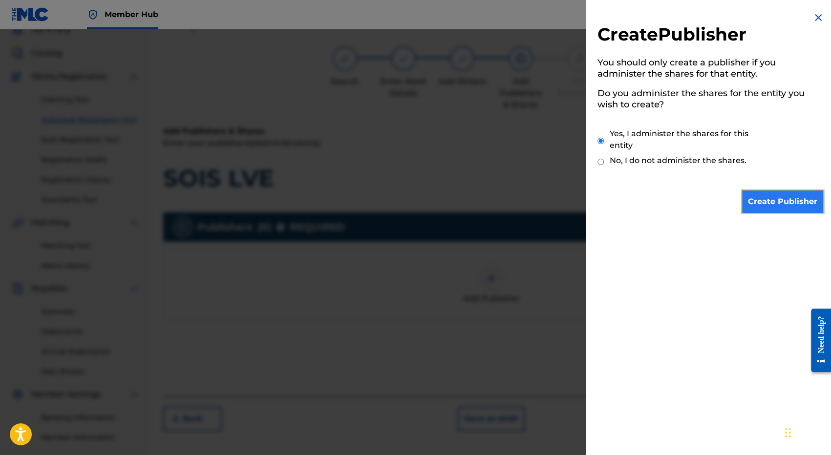
click at [772, 208] on input "Create Publisher" at bounding box center [782, 202] width 83 height 24
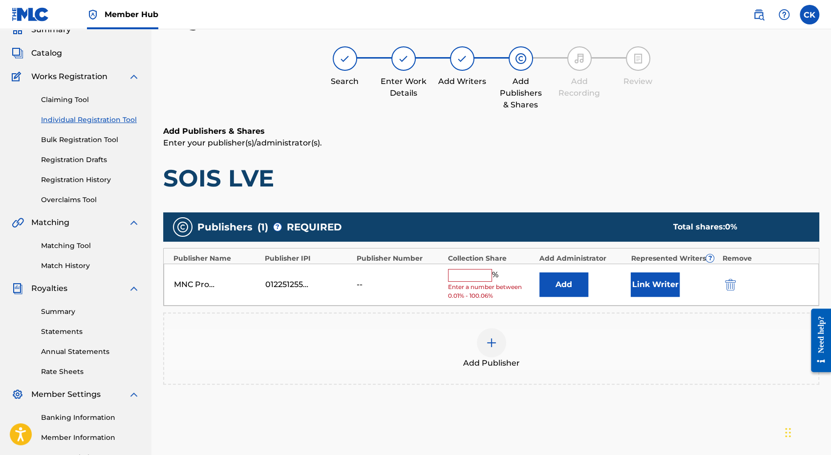
click at [471, 279] on input "text" at bounding box center [470, 275] width 44 height 13
type input "100"
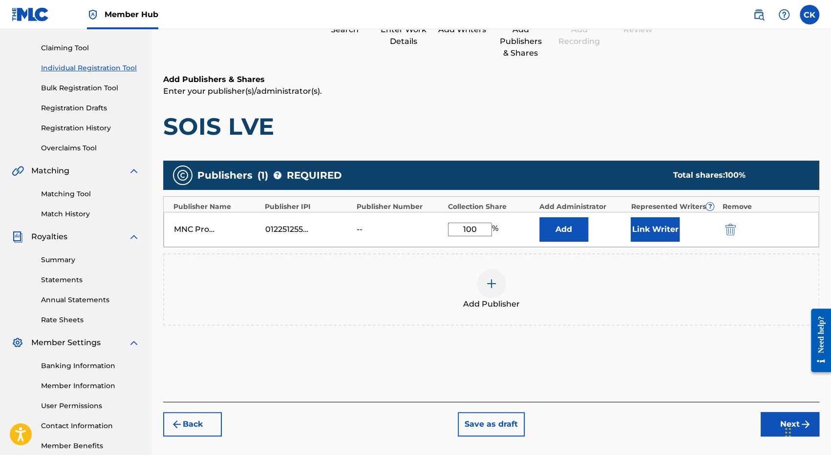
scroll to position [151, 0]
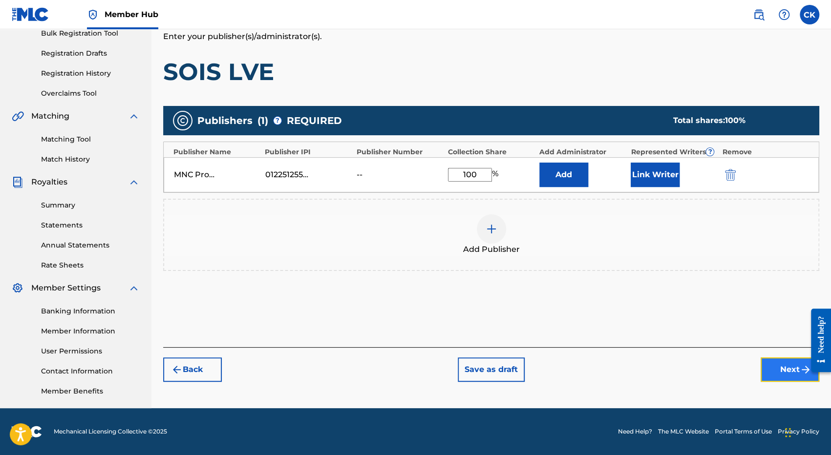
click at [786, 373] on button "Next" at bounding box center [790, 370] width 59 height 24
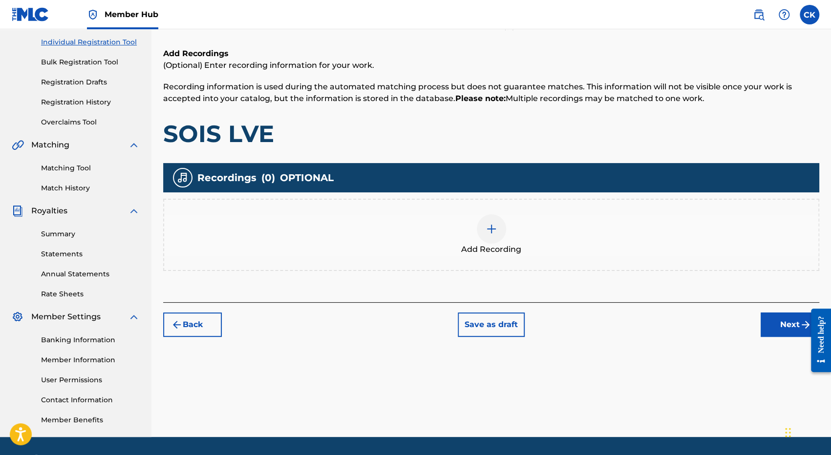
scroll to position [142, 0]
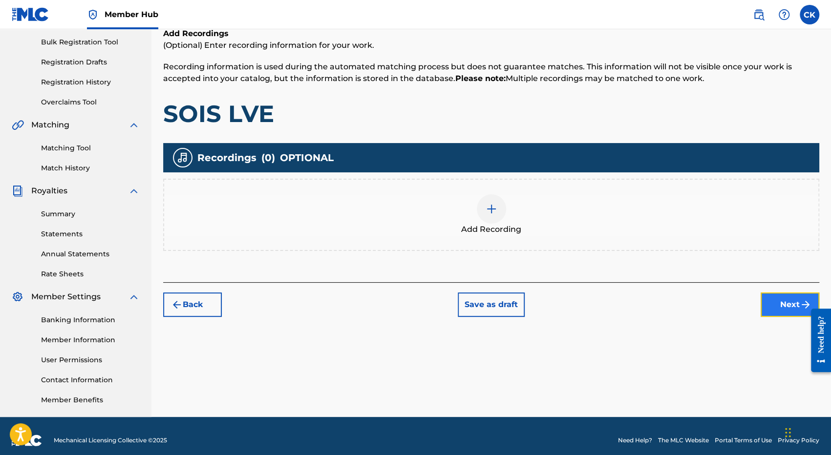
click at [783, 306] on button "Next" at bounding box center [790, 305] width 59 height 24
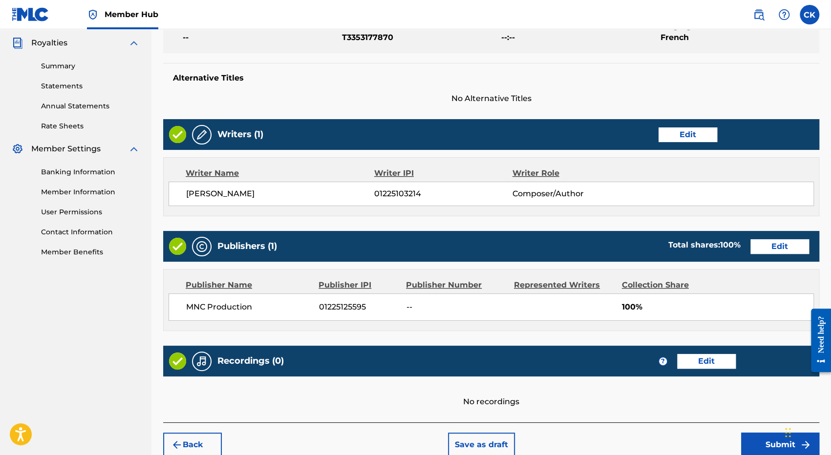
scroll to position [337, 0]
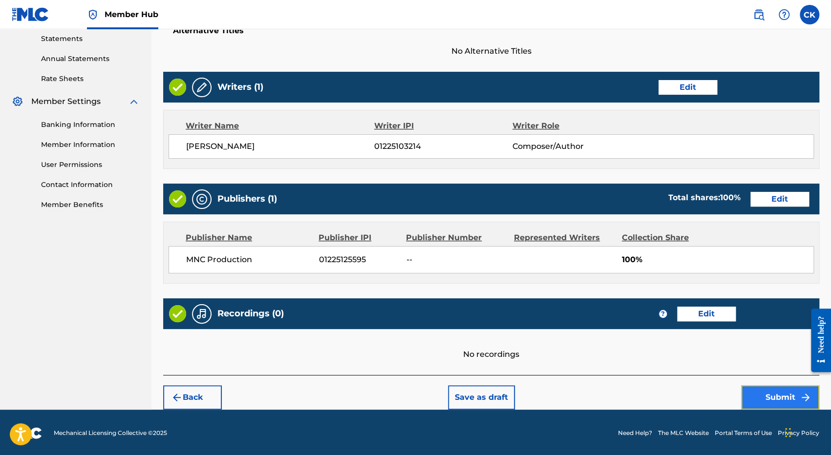
click at [776, 397] on button "Submit" at bounding box center [780, 398] width 78 height 24
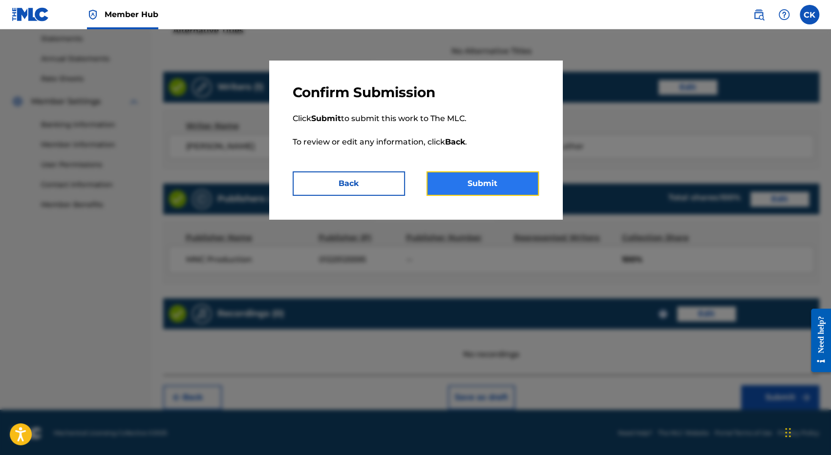
click at [495, 178] on button "Submit" at bounding box center [483, 184] width 112 height 24
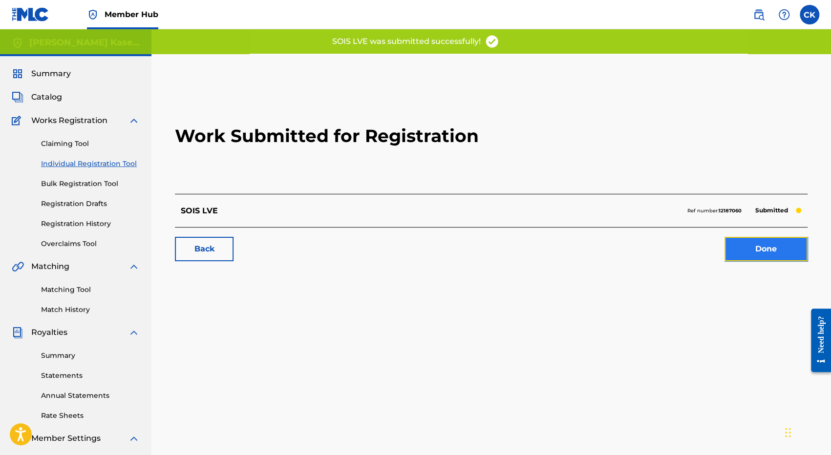
click at [769, 250] on link "Done" at bounding box center [766, 249] width 83 height 24
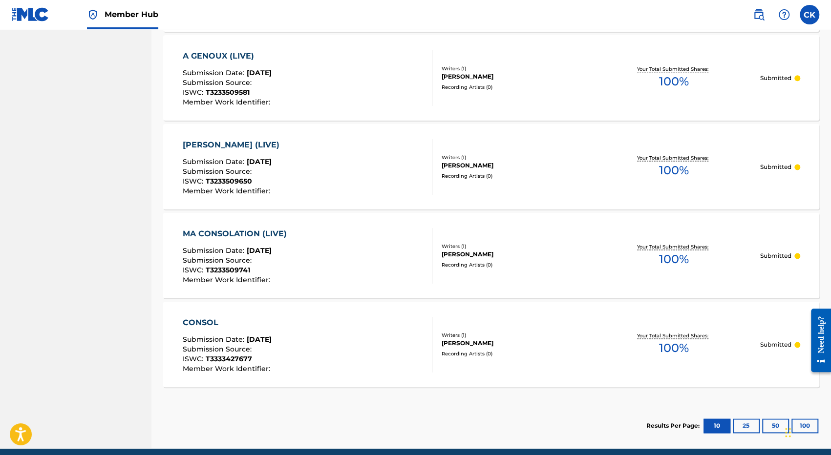
scroll to position [842, 0]
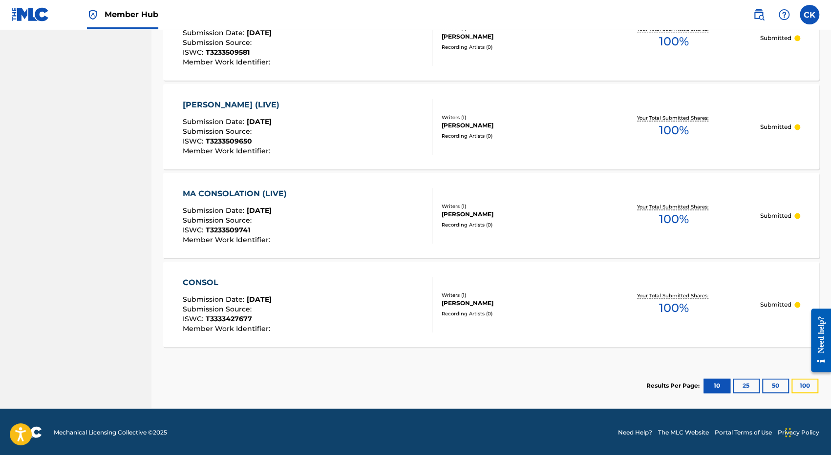
click at [809, 385] on button "100" at bounding box center [805, 386] width 27 height 15
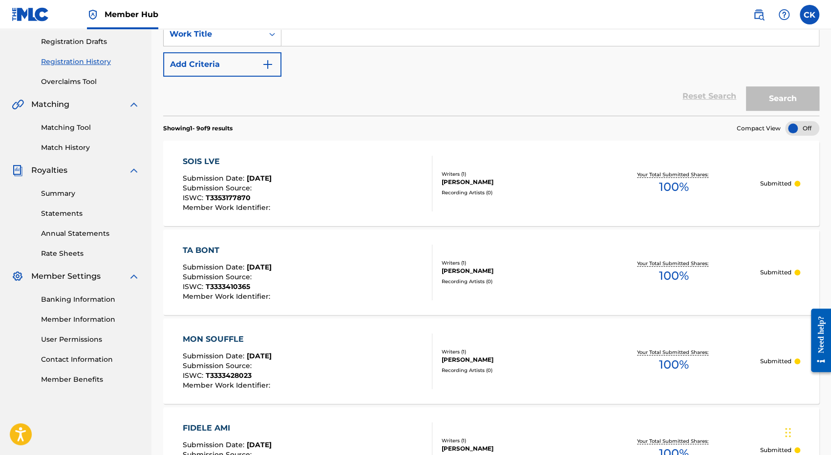
scroll to position [0, 0]
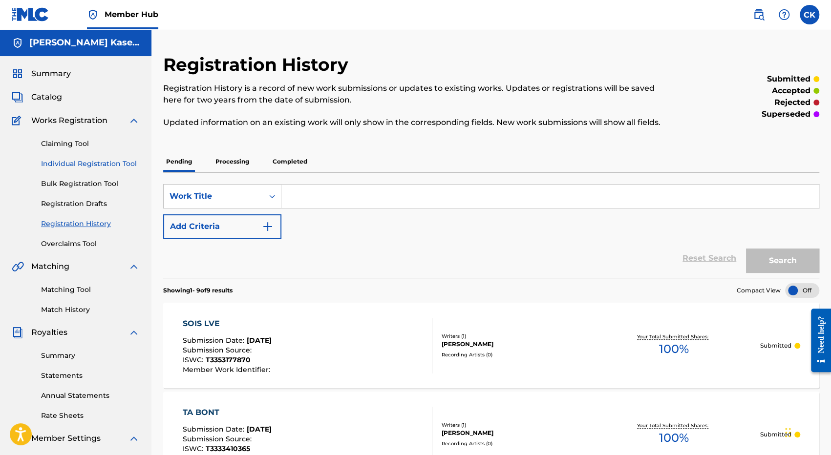
click at [90, 161] on link "Individual Registration Tool" at bounding box center [90, 164] width 99 height 10
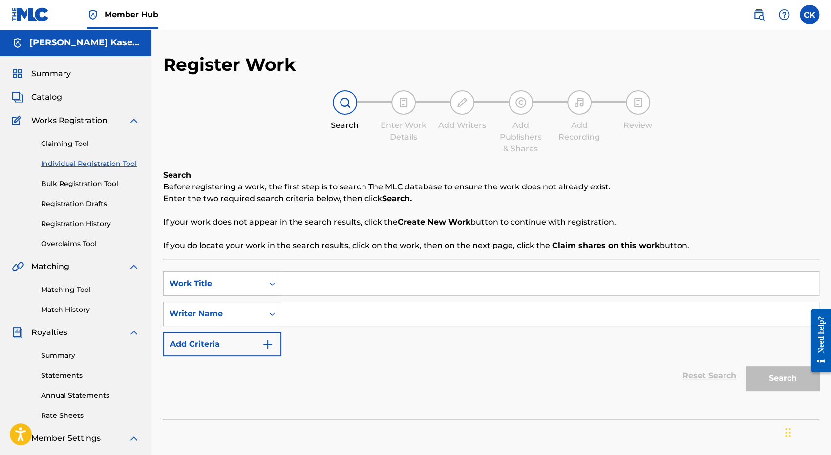
click at [517, 361] on div "Reset Search Search" at bounding box center [491, 376] width 656 height 39
click at [47, 71] on span "Summary" at bounding box center [51, 74] width 40 height 12
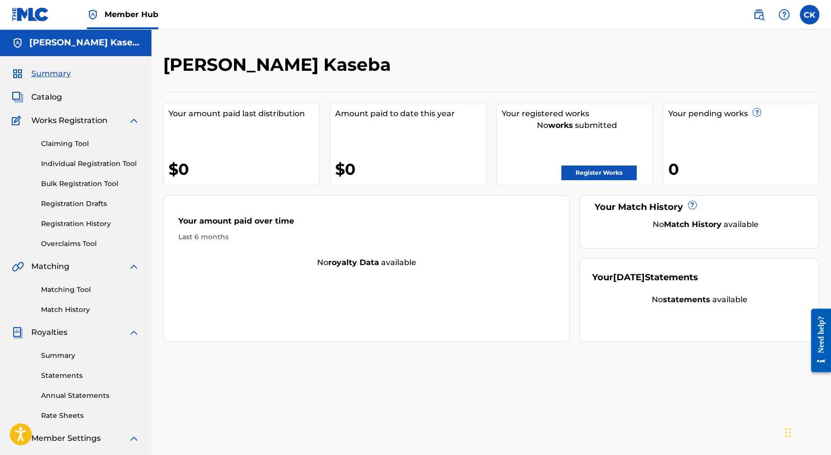
click at [51, 73] on span "Summary" at bounding box center [51, 74] width 40 height 12
click at [71, 167] on link "Individual Registration Tool" at bounding box center [90, 164] width 99 height 10
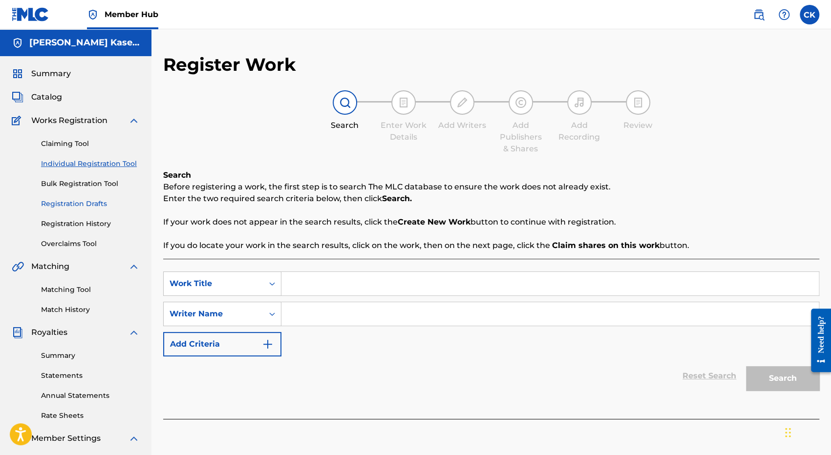
click at [68, 203] on link "Registration Drafts" at bounding box center [90, 204] width 99 height 10
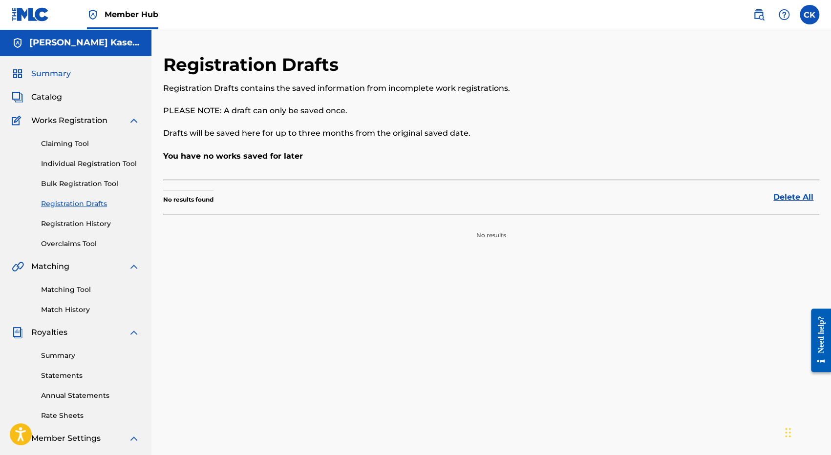
click at [54, 78] on span "Summary" at bounding box center [51, 74] width 40 height 12
